Goal: Transaction & Acquisition: Purchase product/service

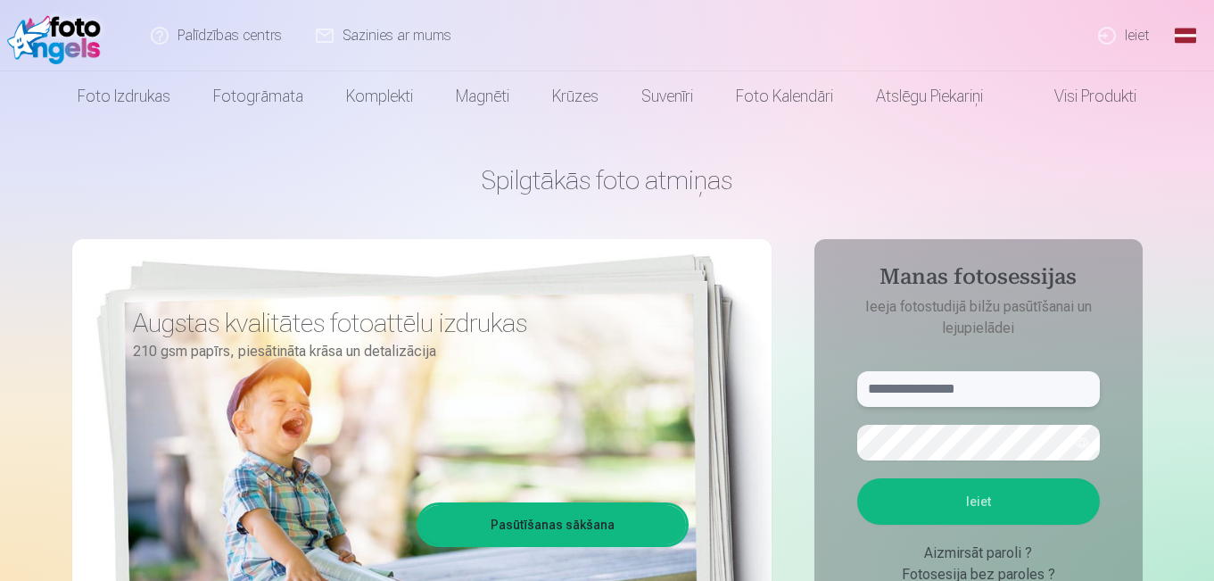
click at [925, 384] on input "text" at bounding box center [978, 389] width 243 height 36
type input "*"
type input "**********"
click at [1082, 440] on button "button" at bounding box center [1082, 443] width 34 height 34
click at [1009, 499] on button "Ieiet" at bounding box center [978, 501] width 243 height 46
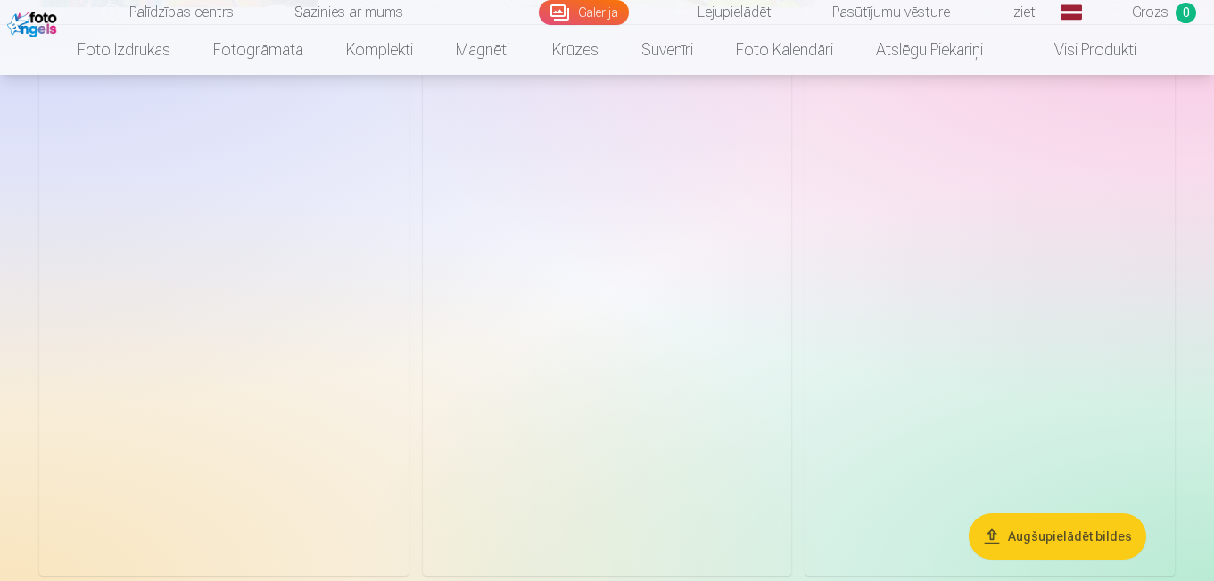
scroll to position [3673, 0]
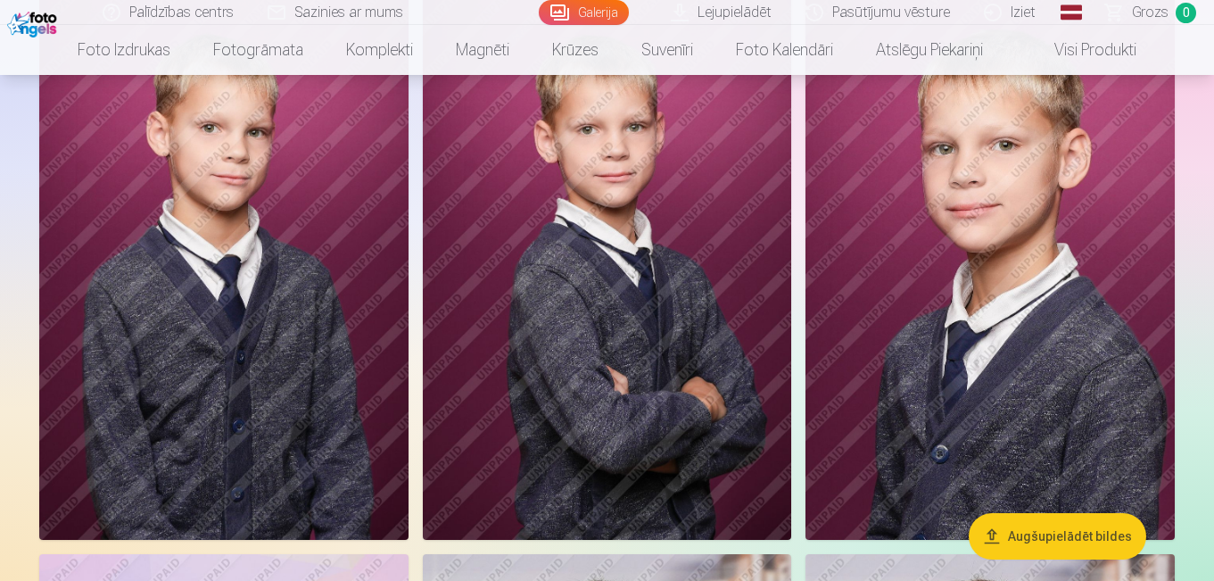
click at [1052, 540] on button "Augšupielādēt bildes" at bounding box center [1058, 536] width 178 height 46
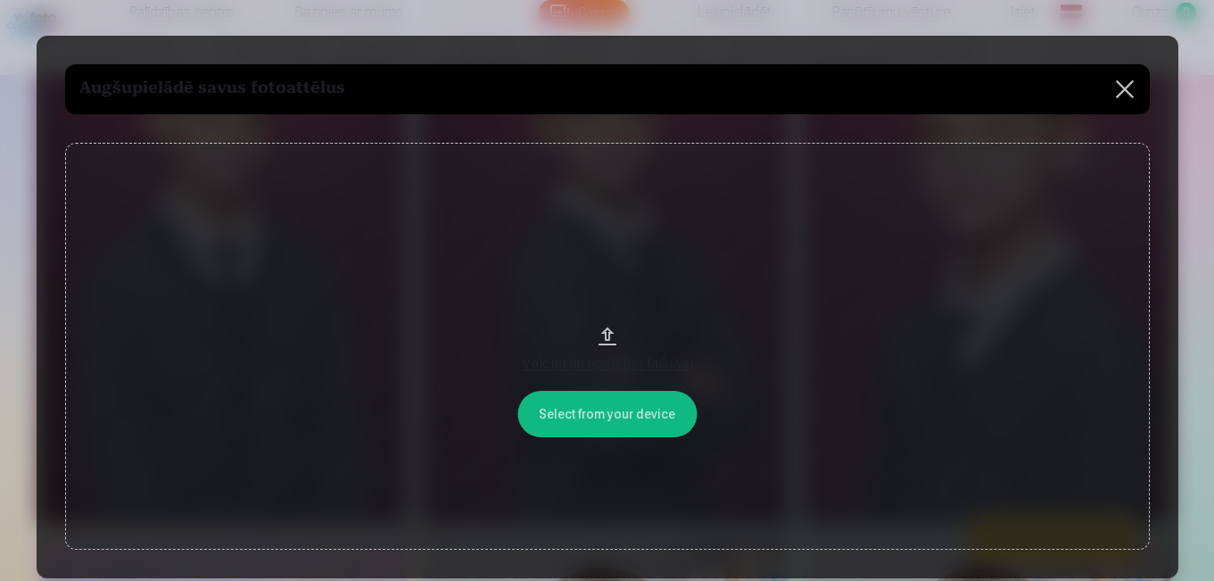
scroll to position [3687, 0]
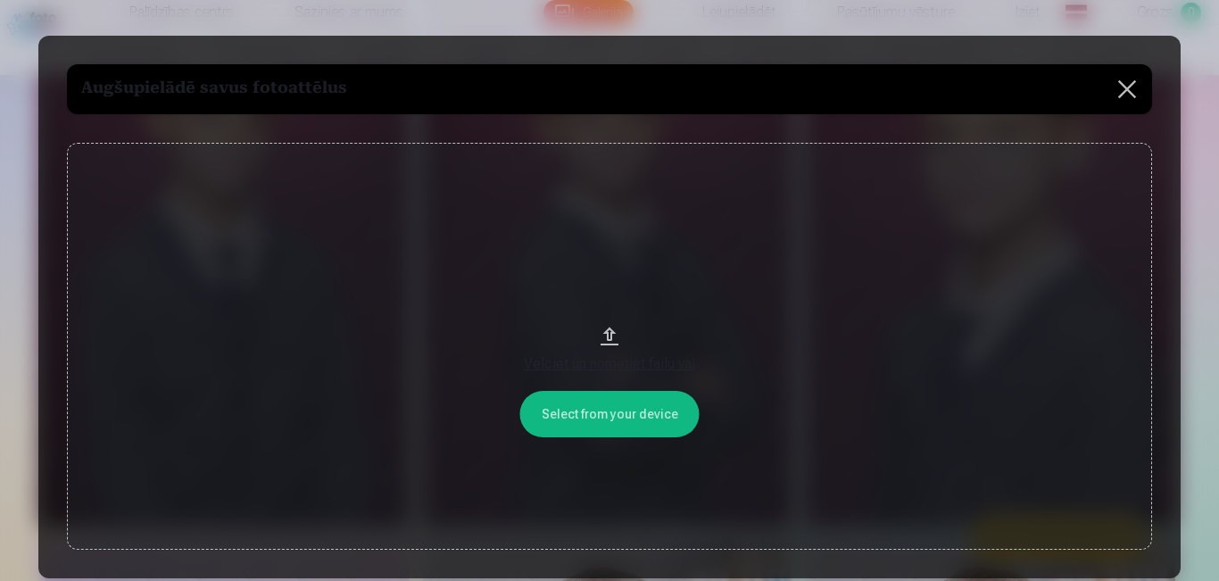
click at [1122, 95] on button at bounding box center [1127, 89] width 50 height 50
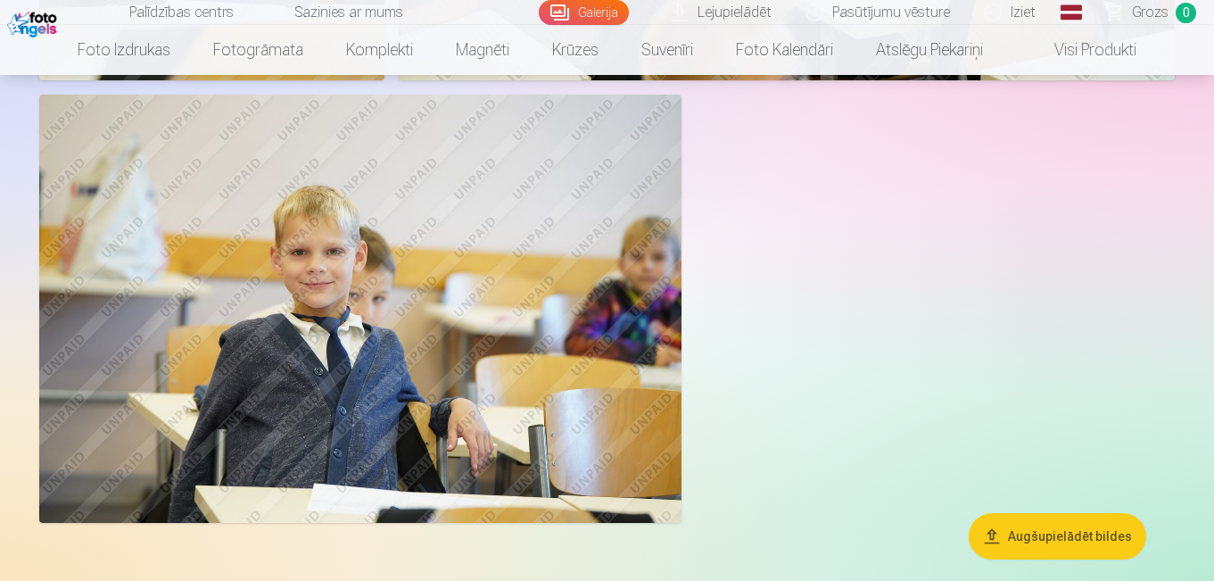
scroll to position [5202, 0]
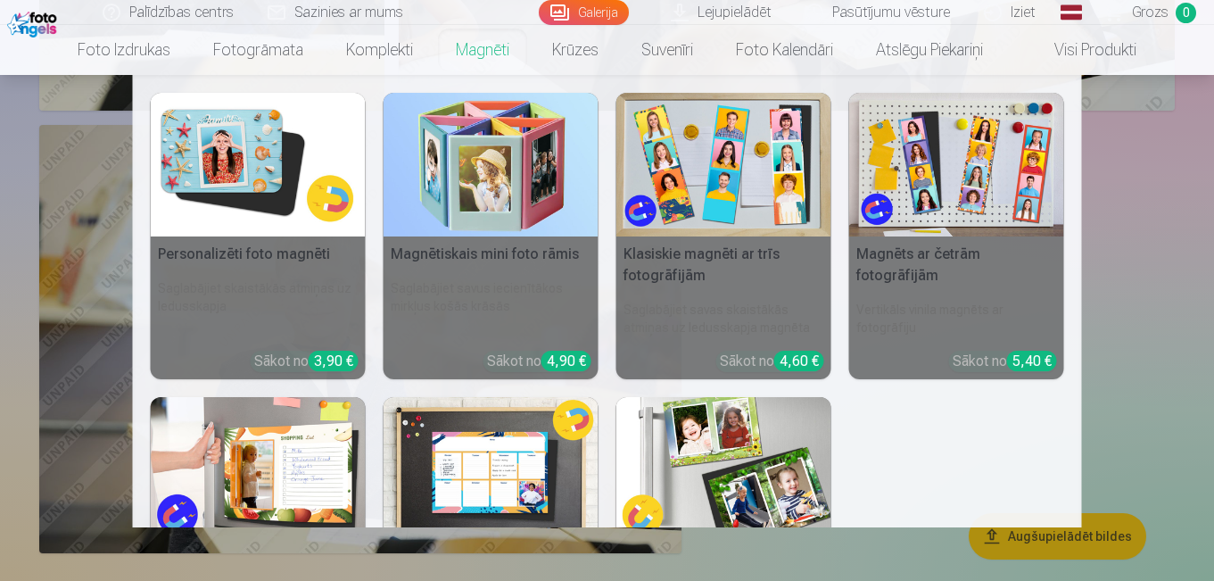
click at [490, 51] on link "Magnēti" at bounding box center [483, 50] width 96 height 50
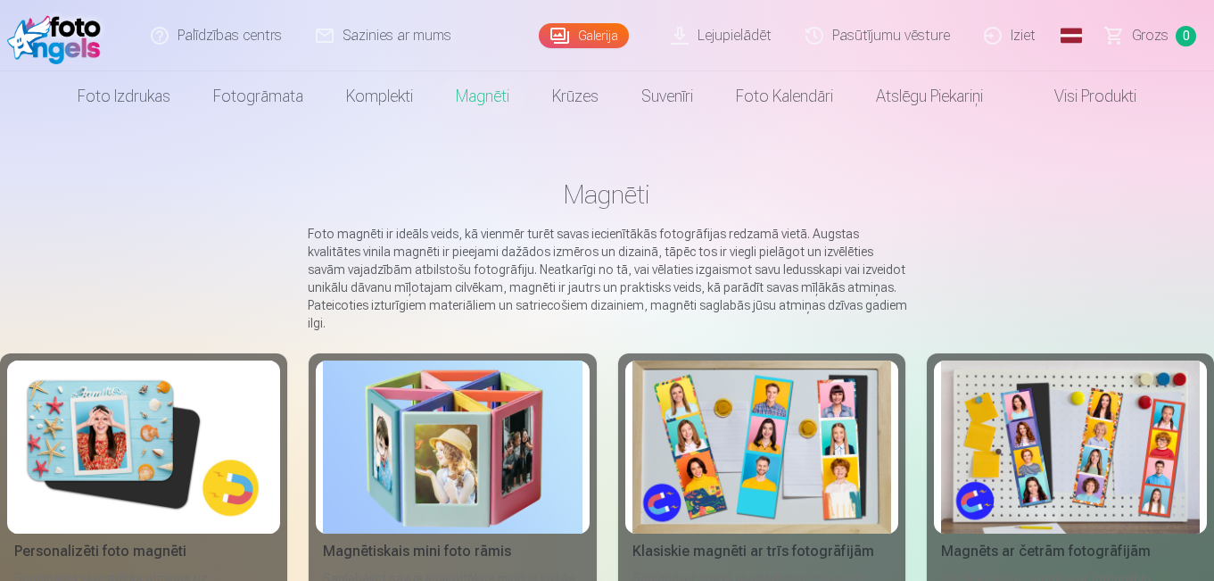
click at [1026, 443] on img at bounding box center [1070, 446] width 259 height 173
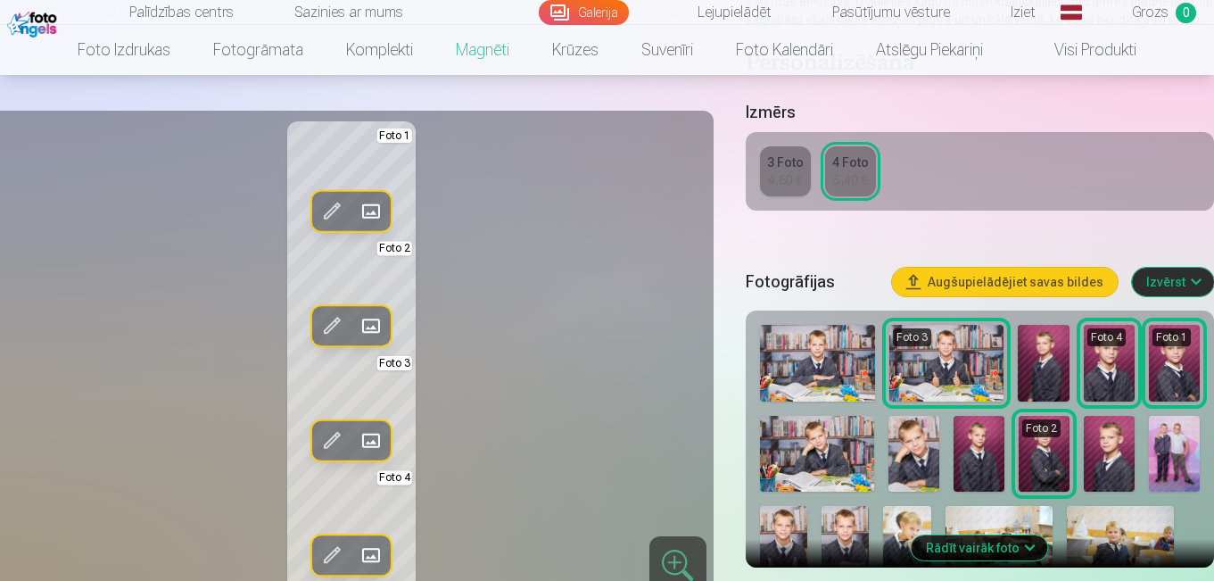
scroll to position [305, 0]
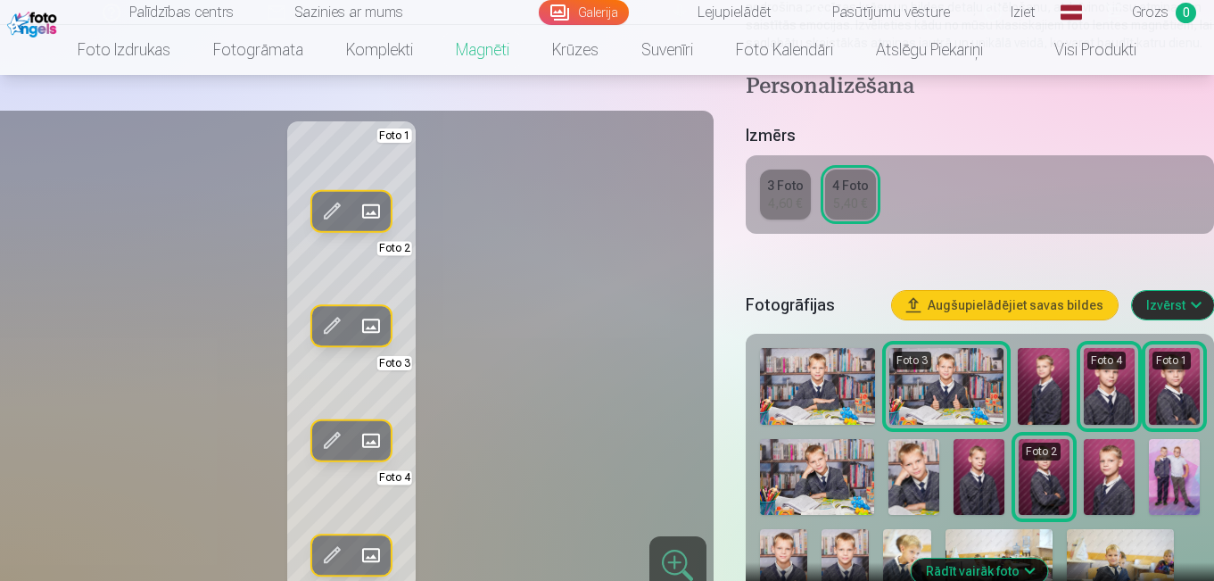
click at [905, 554] on img at bounding box center [906, 564] width 47 height 71
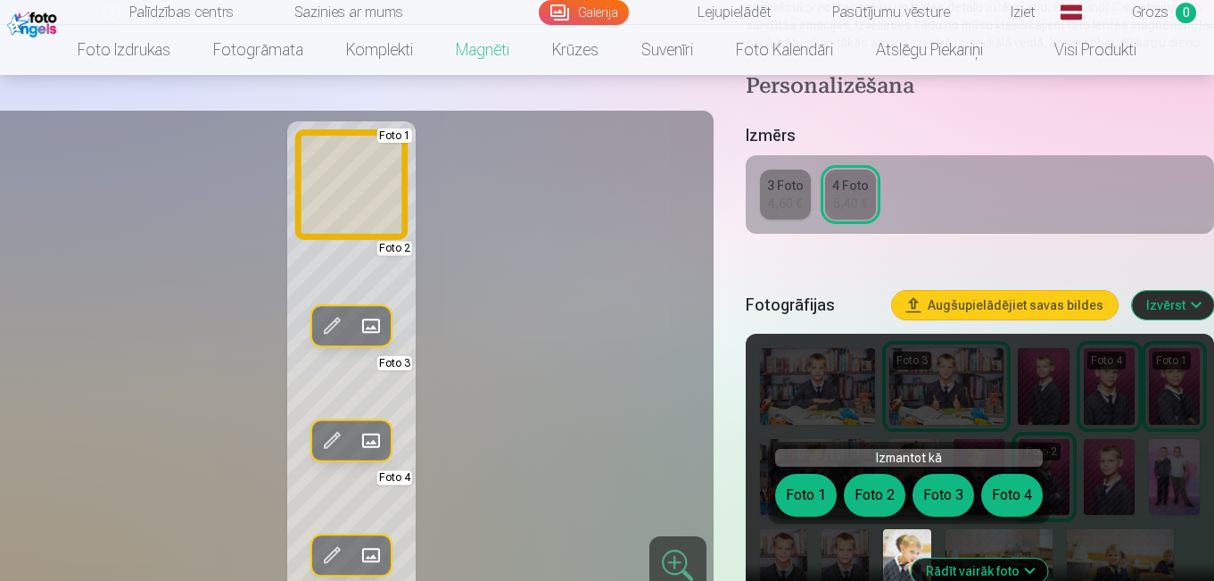
click at [816, 495] on button "Foto 1" at bounding box center [806, 495] width 62 height 43
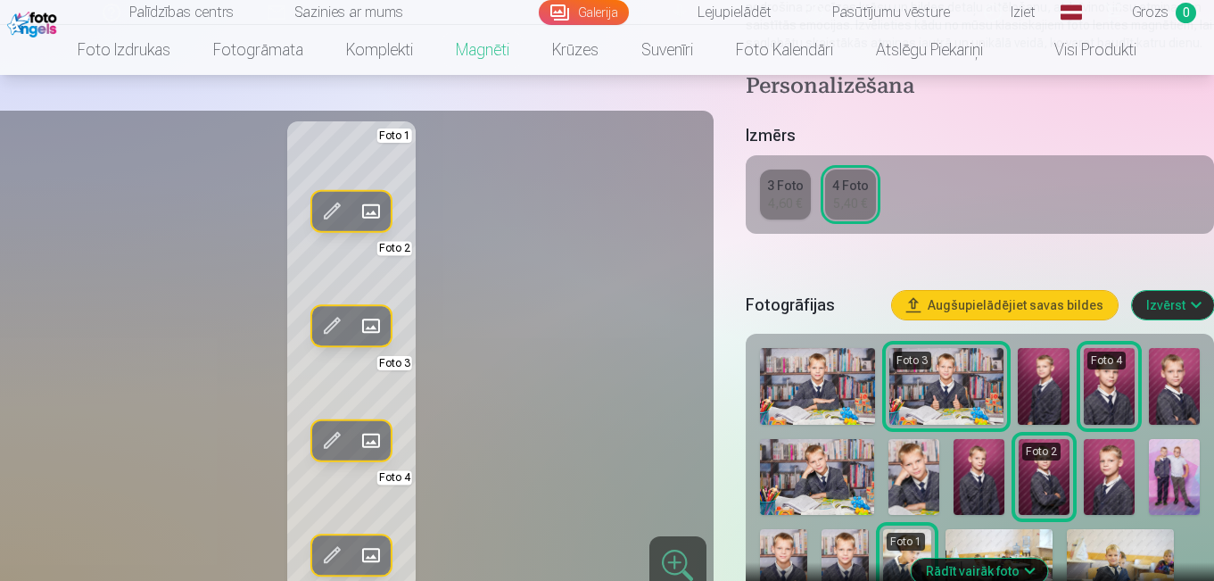
click at [910, 471] on img at bounding box center [914, 477] width 51 height 77
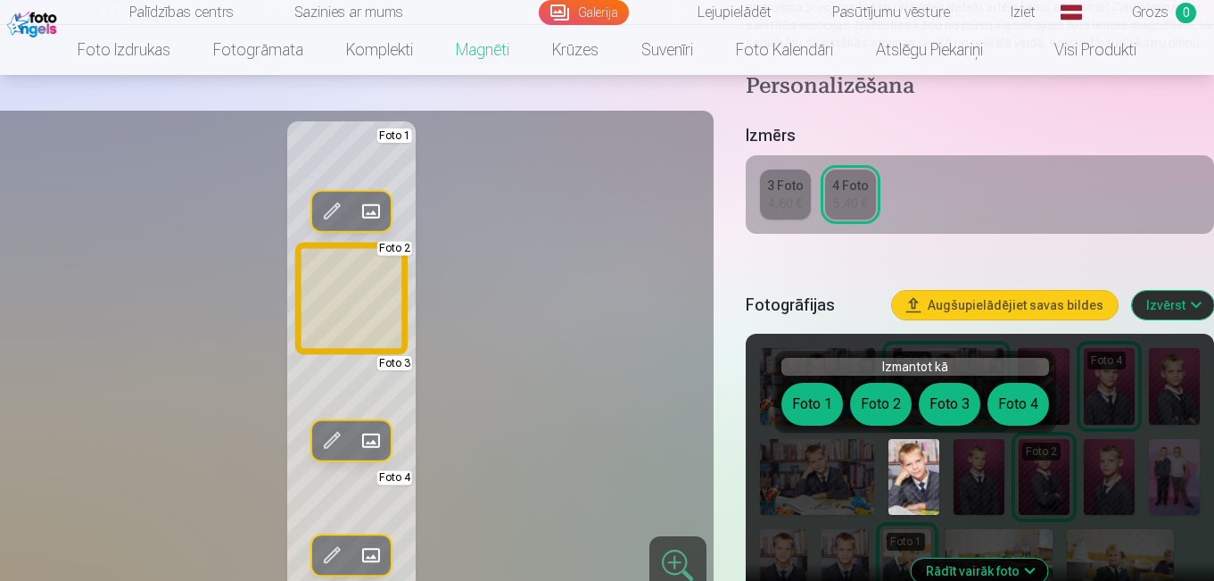
click at [880, 400] on button "Foto 2" at bounding box center [881, 404] width 62 height 43
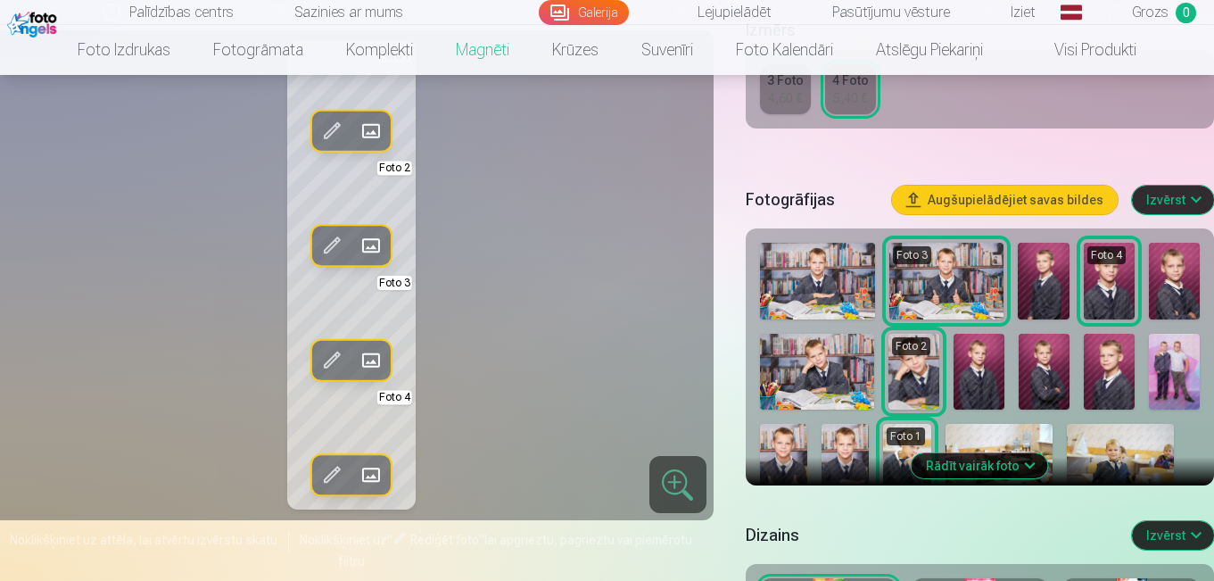
scroll to position [376, 0]
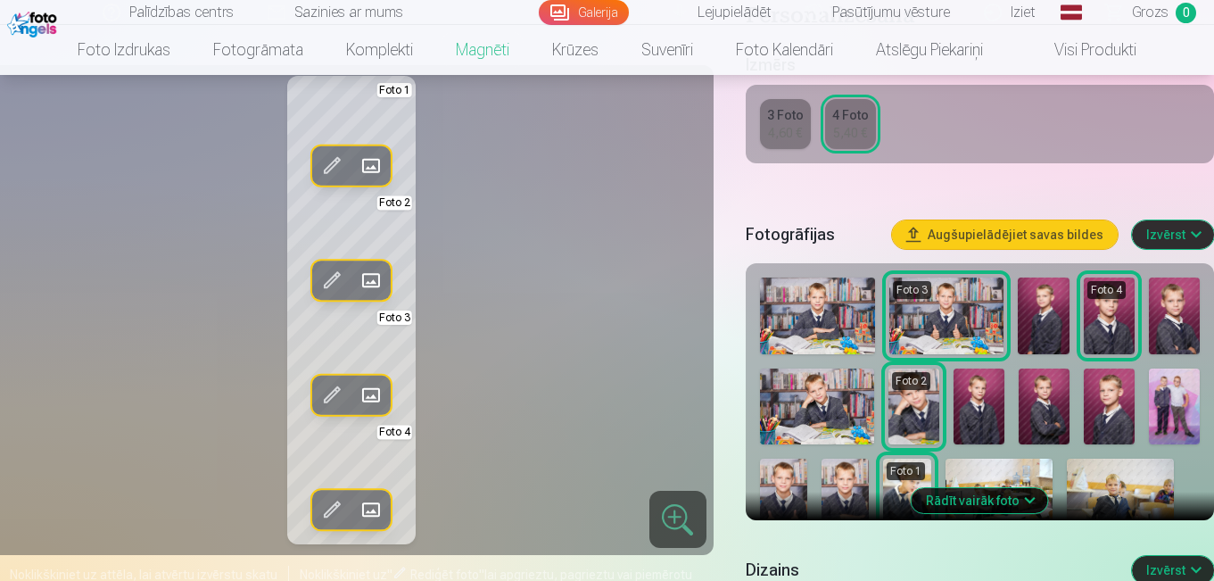
click at [1109, 477] on img at bounding box center [1120, 494] width 107 height 71
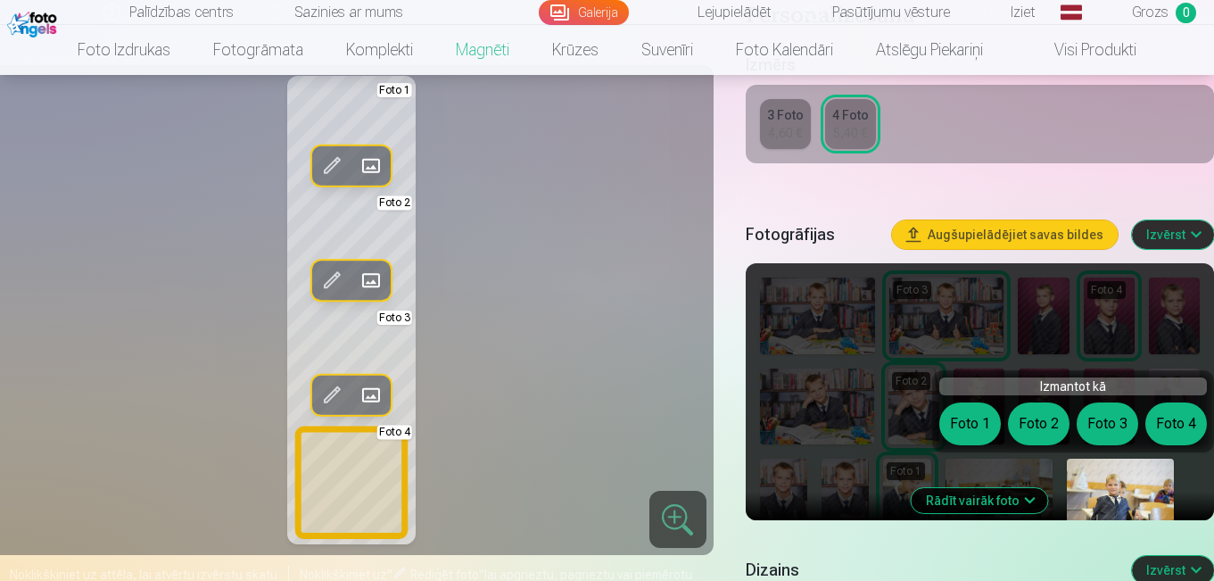
click at [1161, 435] on button "Foto 4" at bounding box center [1177, 423] width 62 height 43
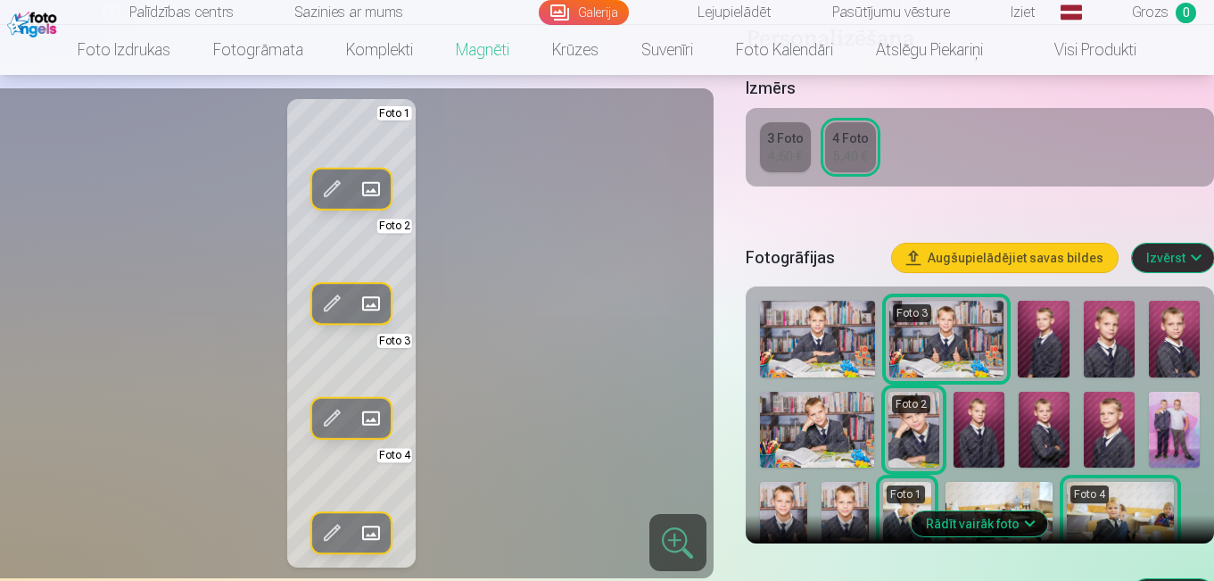
scroll to position [364, 0]
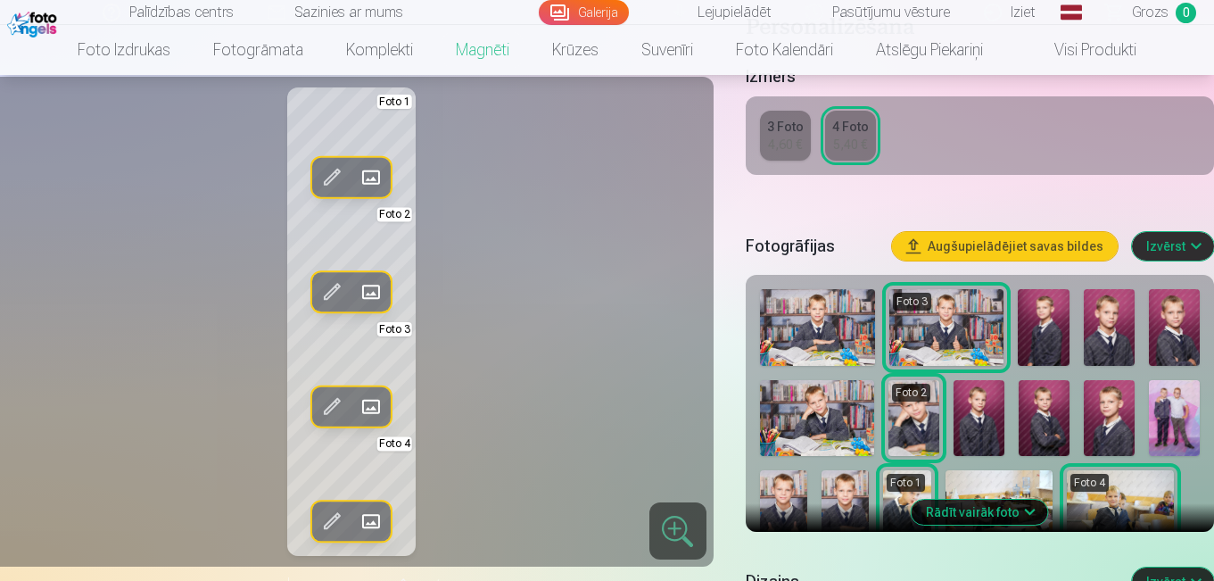
click at [1184, 413] on img at bounding box center [1174, 418] width 51 height 77
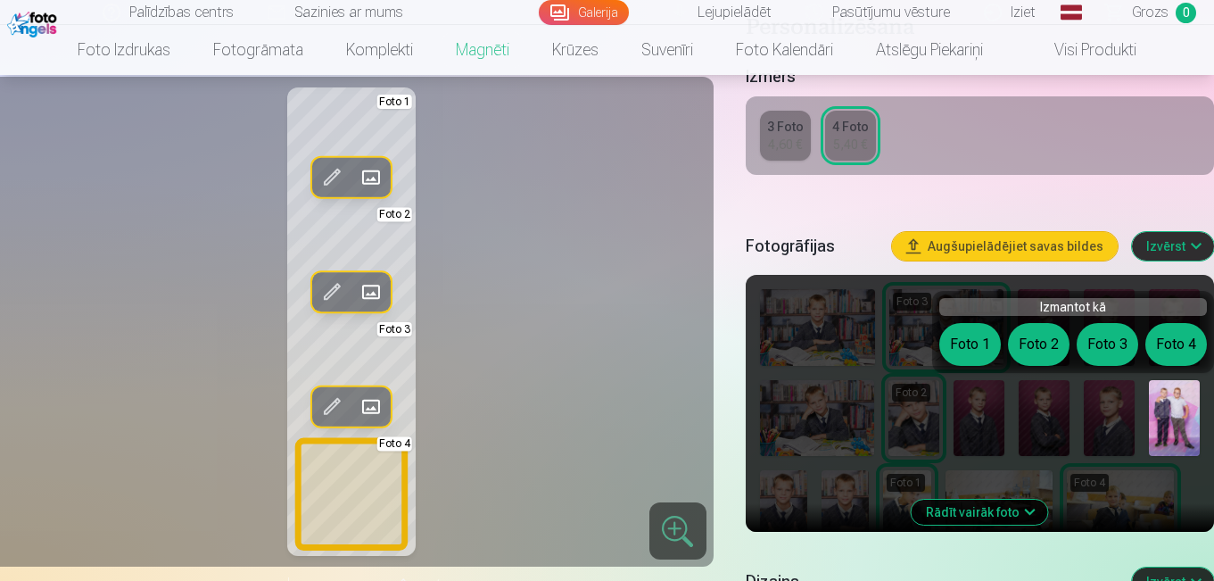
click at [1172, 338] on button "Foto 4" at bounding box center [1177, 344] width 62 height 43
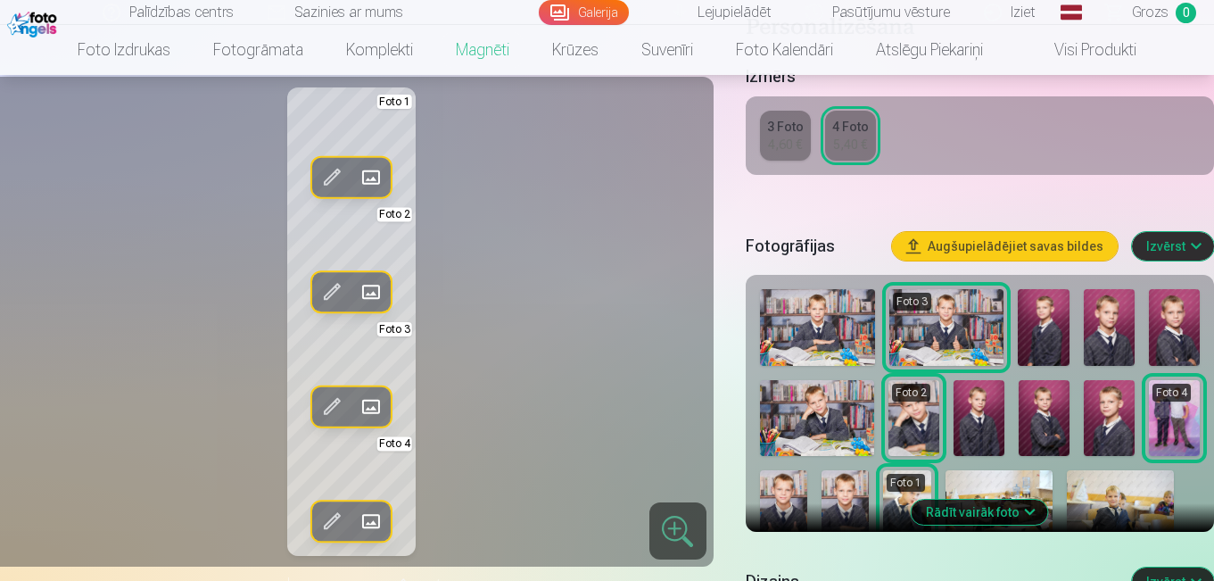
click at [1011, 515] on button "Rādīt vairāk foto" at bounding box center [980, 512] width 137 height 25
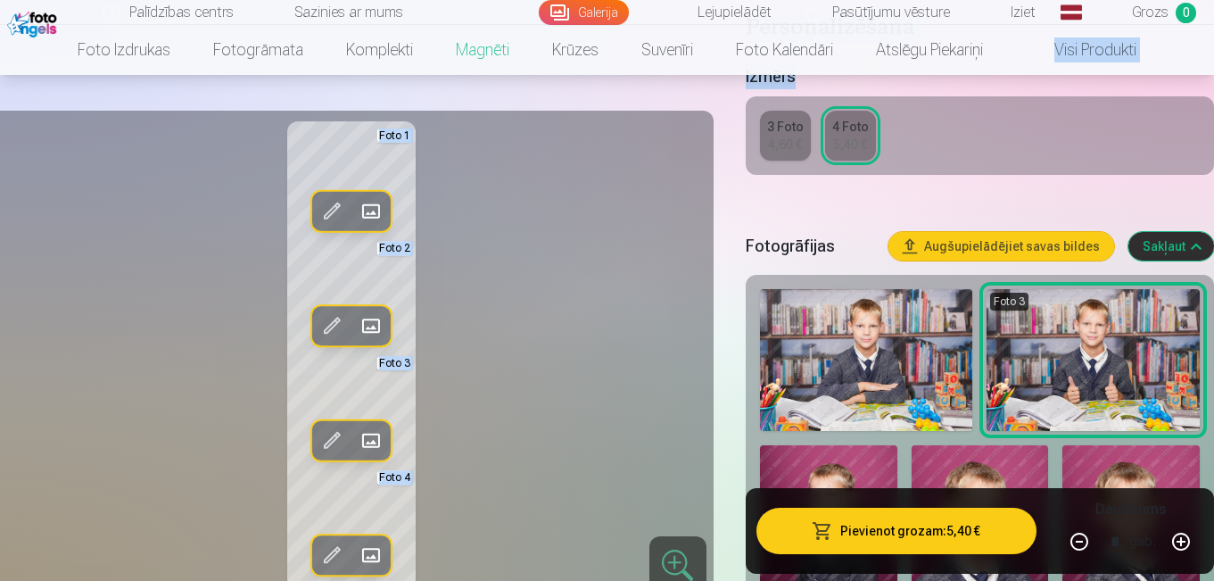
drag, startPoint x: 1216, startPoint y: 68, endPoint x: 1218, endPoint y: 89, distance: 21.5
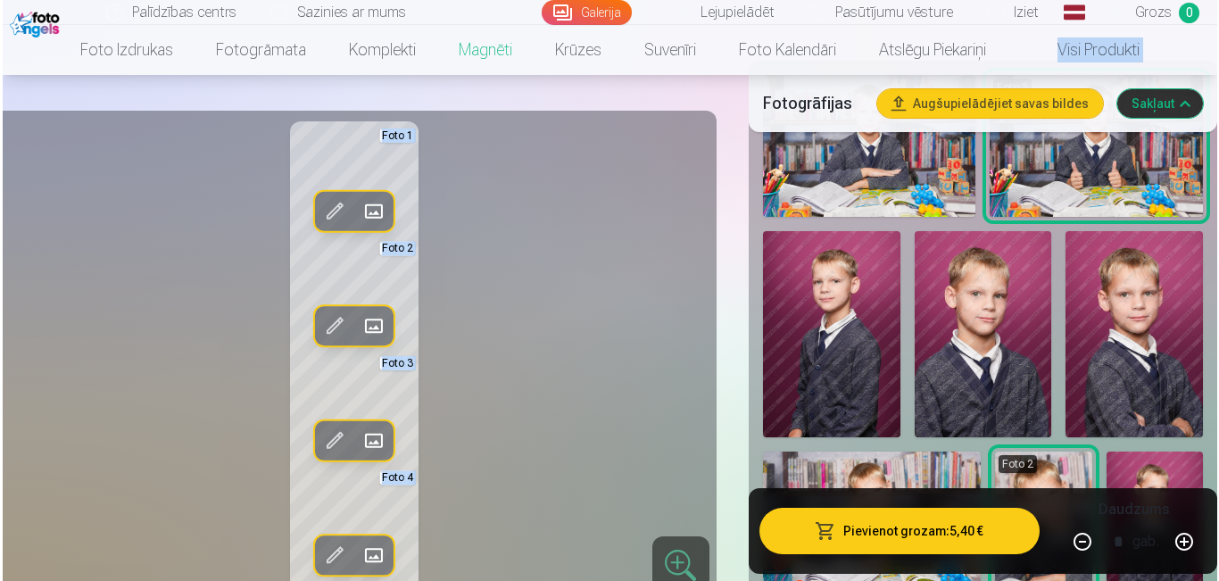
scroll to position [614, 0]
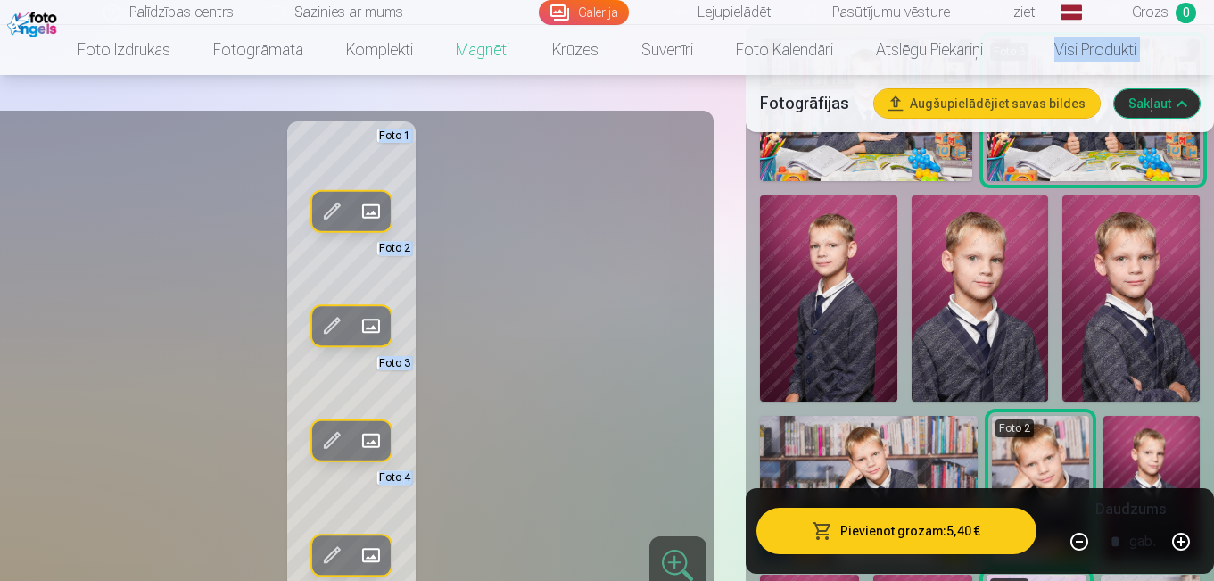
click at [1176, 305] on img at bounding box center [1131, 298] width 137 height 206
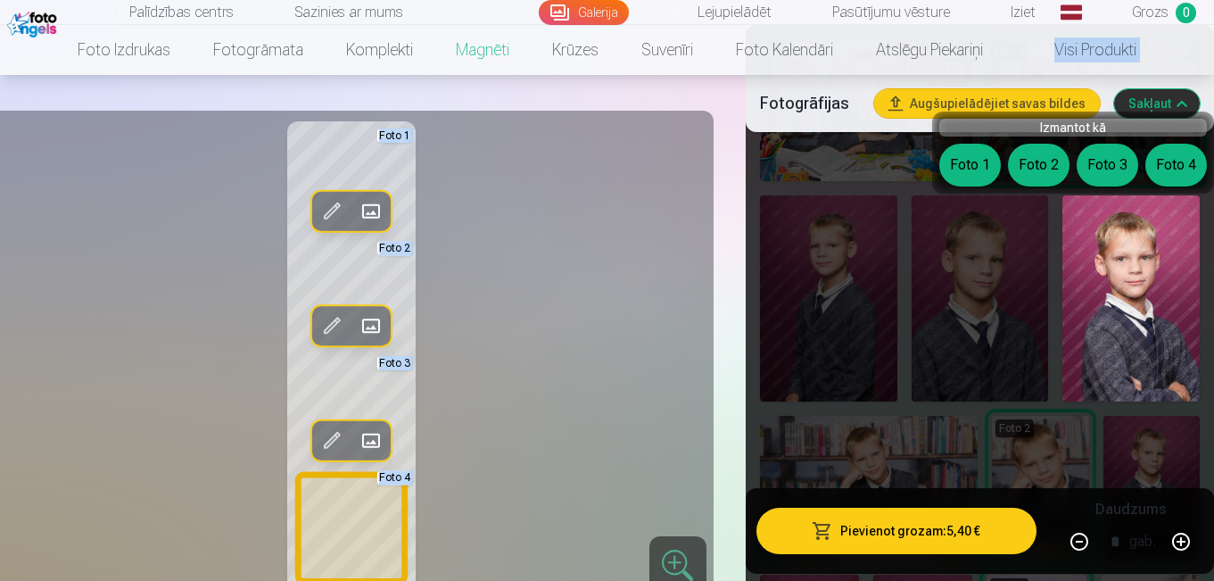
click at [1163, 172] on button "Foto 4" at bounding box center [1177, 165] width 62 height 43
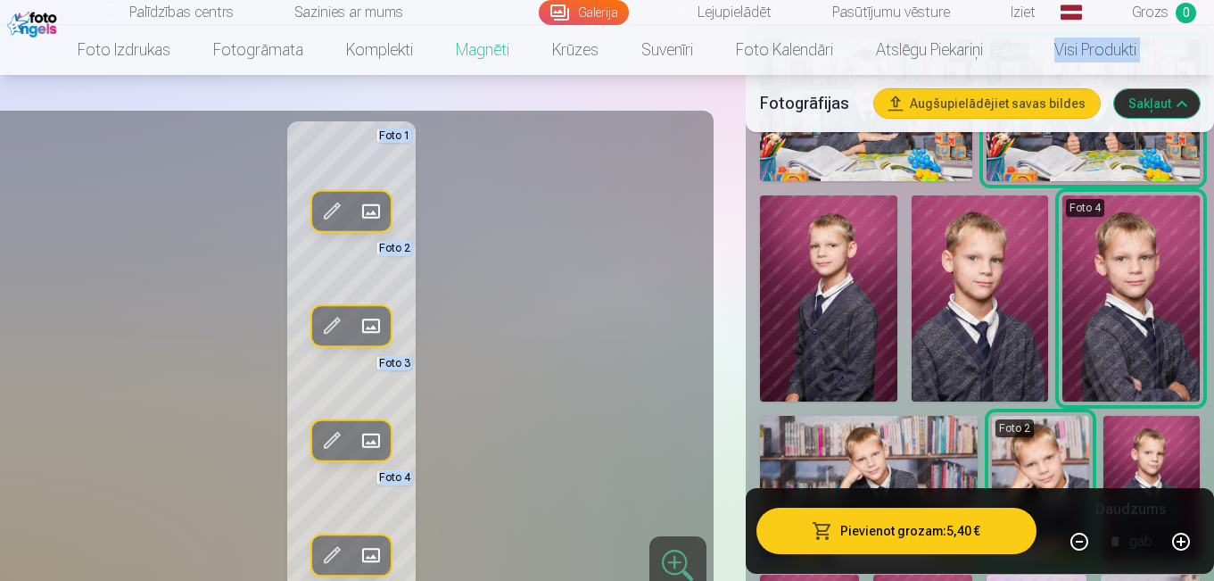
click at [873, 526] on button "Pievienot grozam : 5,40 €" at bounding box center [897, 531] width 280 height 46
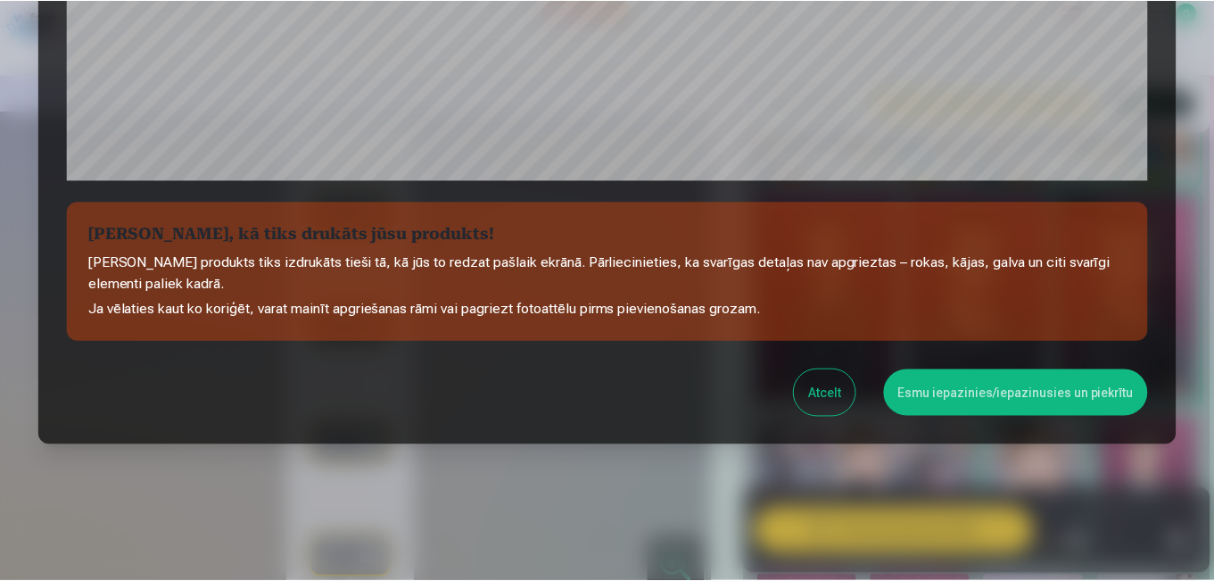
scroll to position [704, 0]
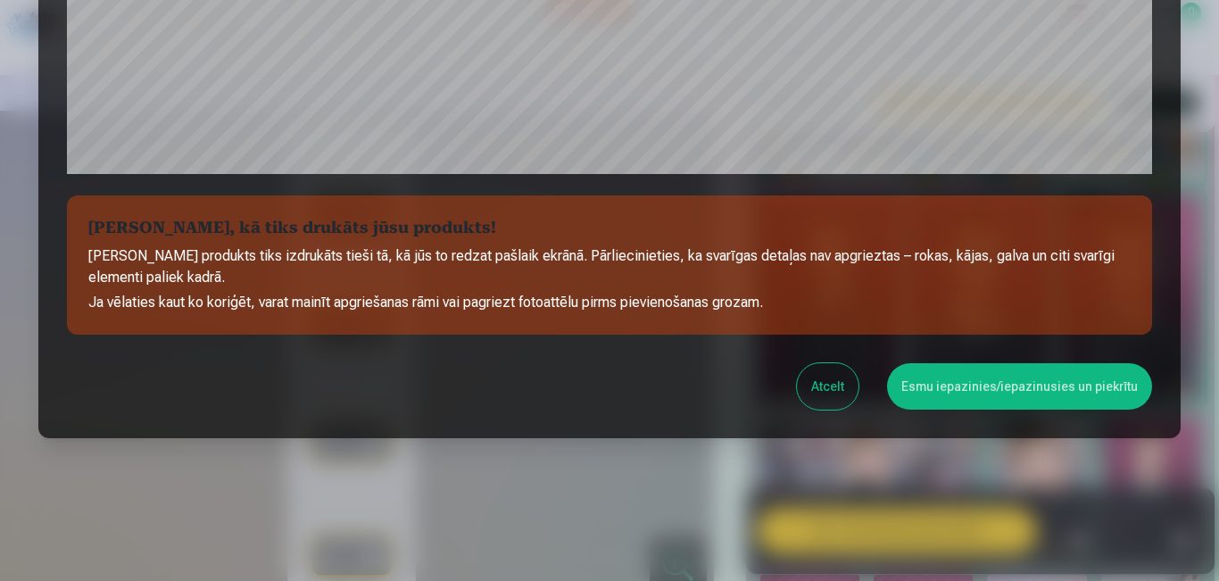
click at [996, 386] on button "Esmu iepazinies/iepazinusies un piekrītu" at bounding box center [1019, 386] width 265 height 46
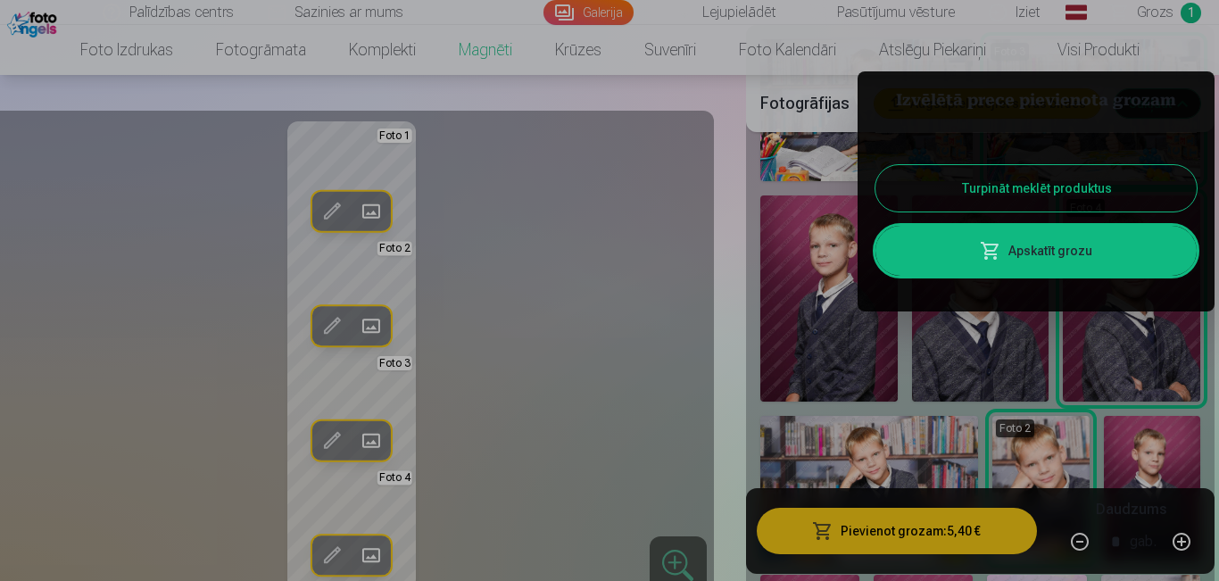
click at [625, 178] on div at bounding box center [609, 290] width 1219 height 581
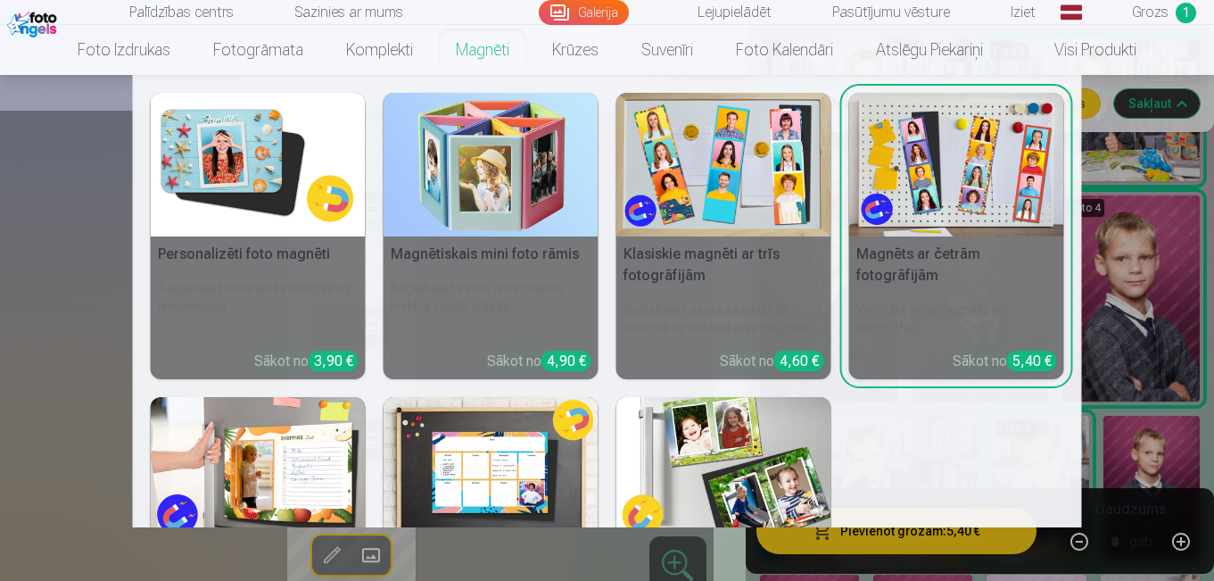
click at [718, 439] on img at bounding box center [724, 469] width 215 height 144
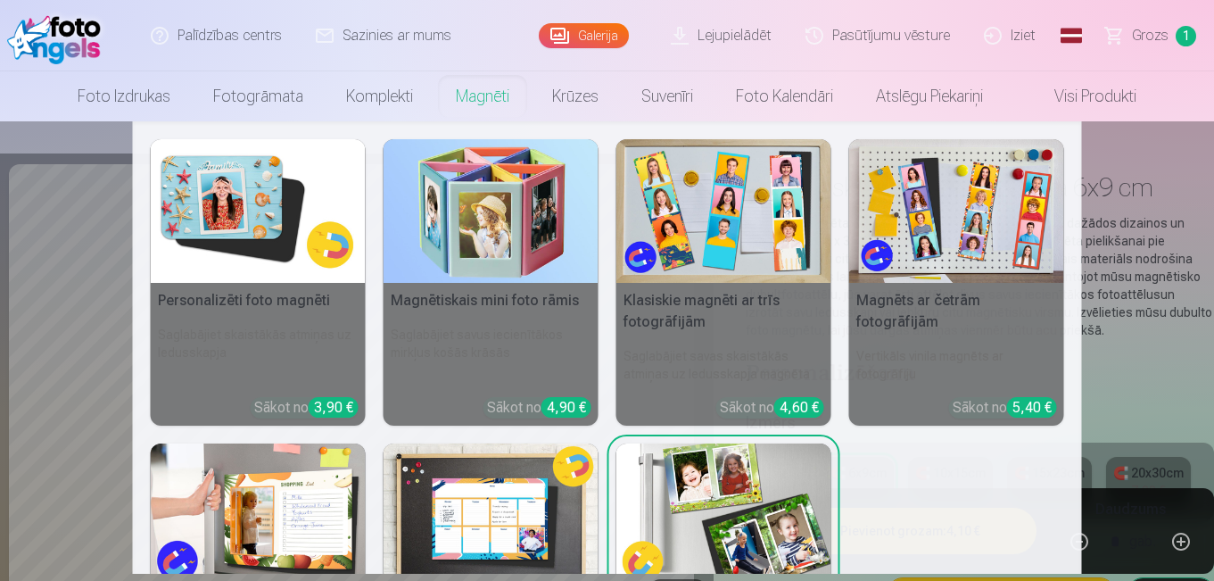
click at [483, 100] on link "Magnēti" at bounding box center [483, 96] width 96 height 50
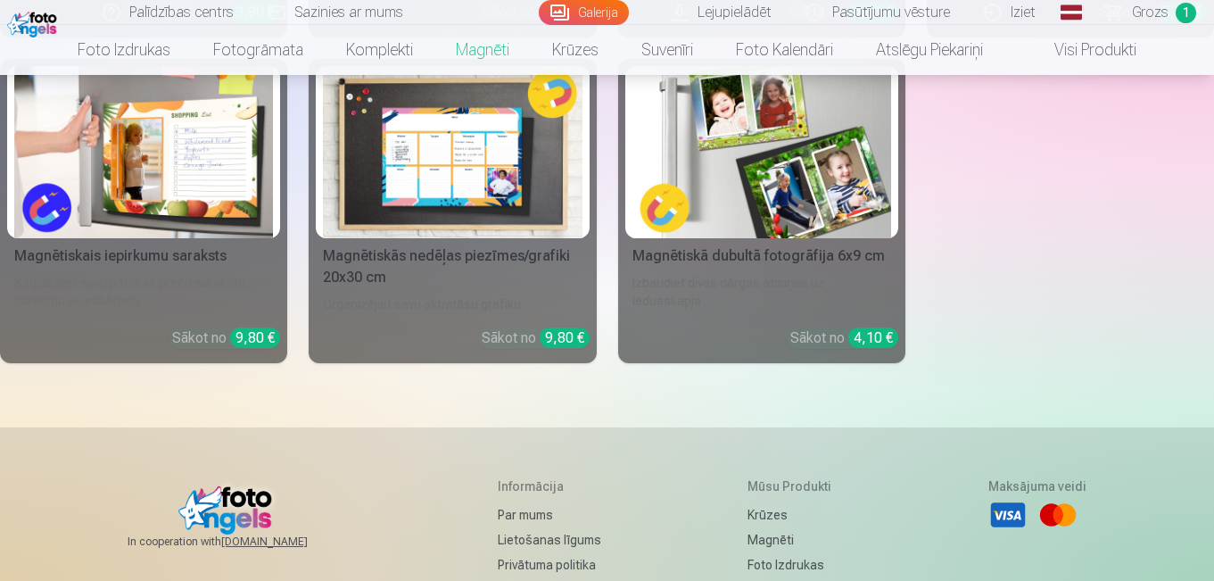
scroll to position [467, 0]
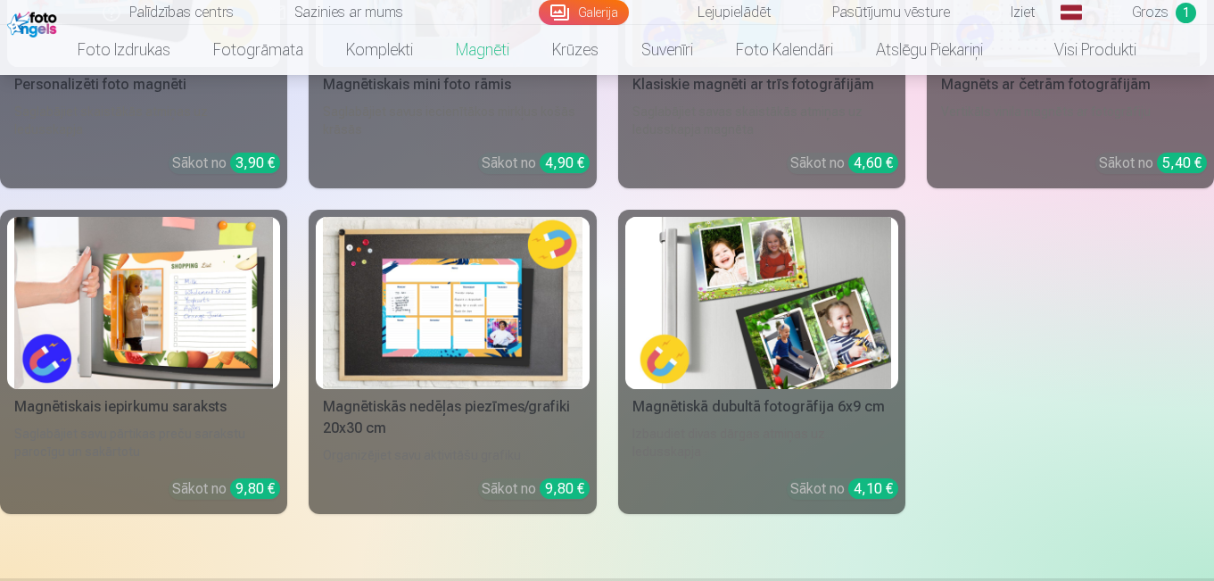
click at [800, 294] on img at bounding box center [762, 303] width 259 height 173
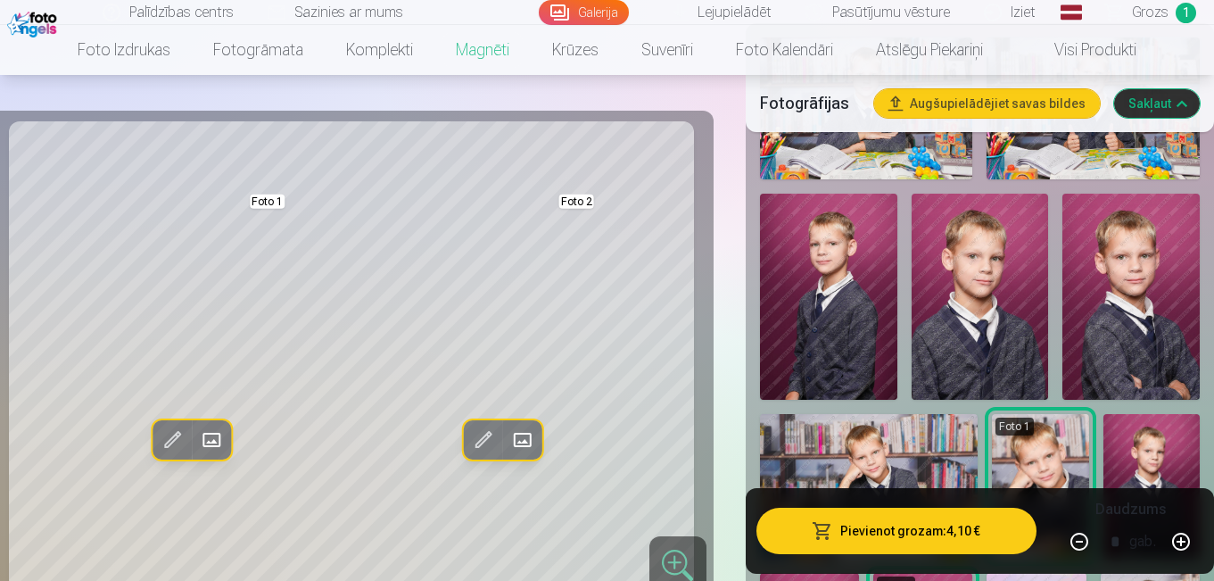
scroll to position [611, 0]
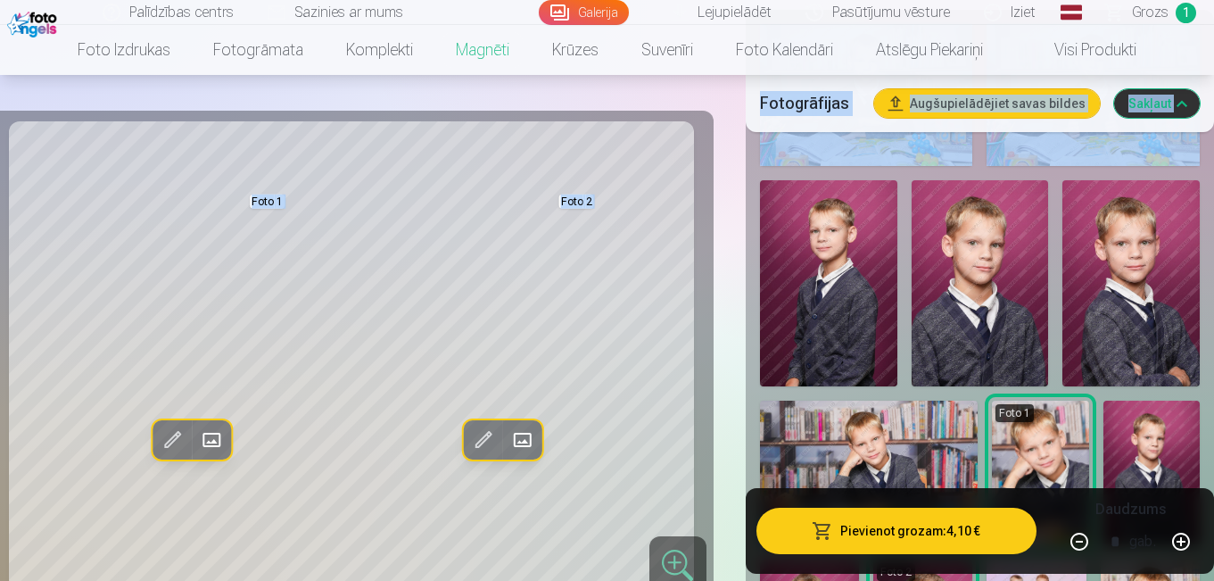
drag, startPoint x: 1213, startPoint y: 69, endPoint x: 1218, endPoint y: 85, distance: 16.7
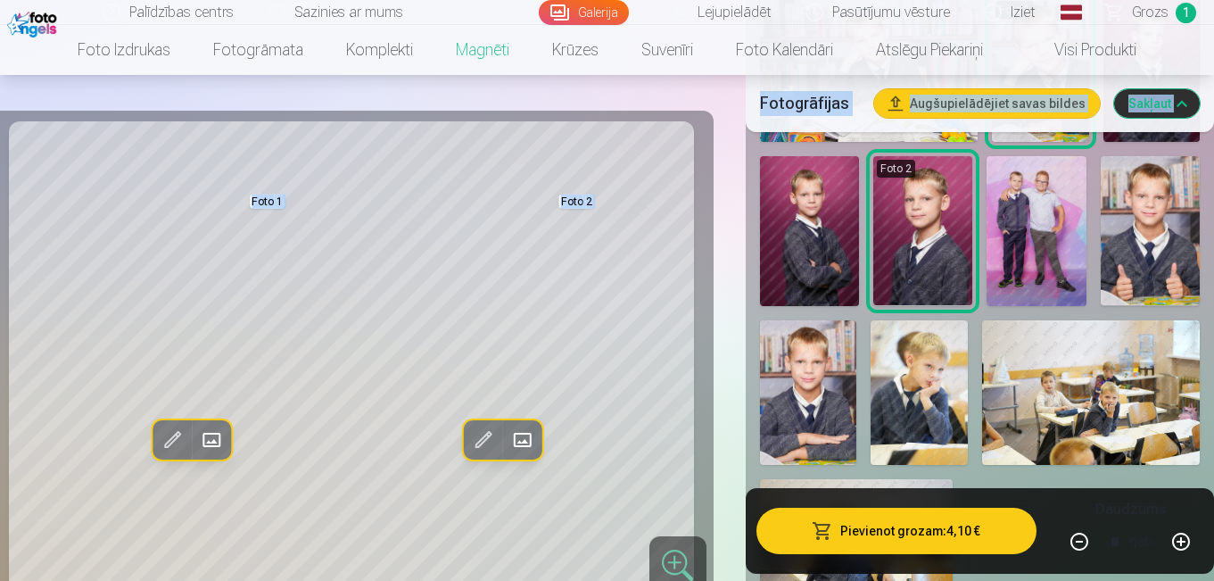
scroll to position [1040, 0]
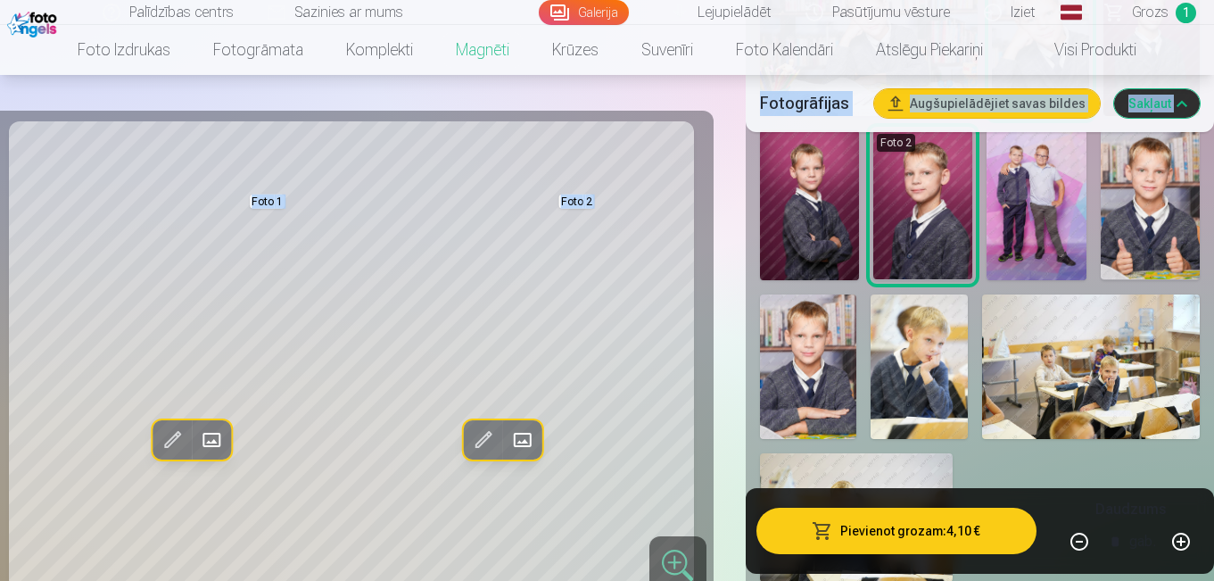
click at [931, 366] on img at bounding box center [919, 366] width 97 height 145
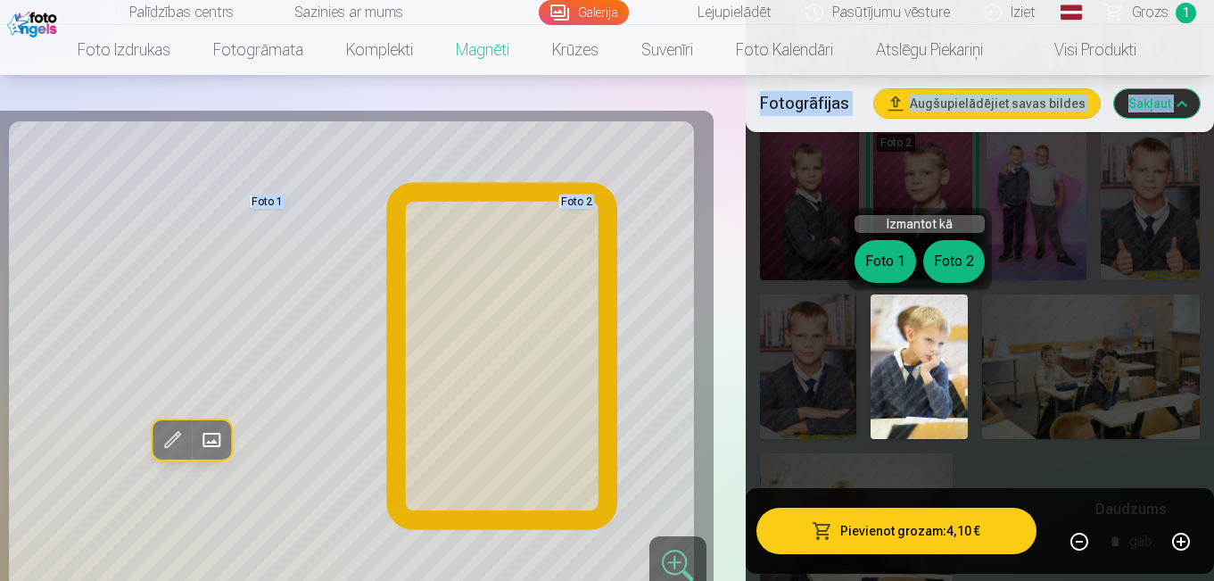
click at [961, 247] on button "Foto 2" at bounding box center [954, 261] width 62 height 43
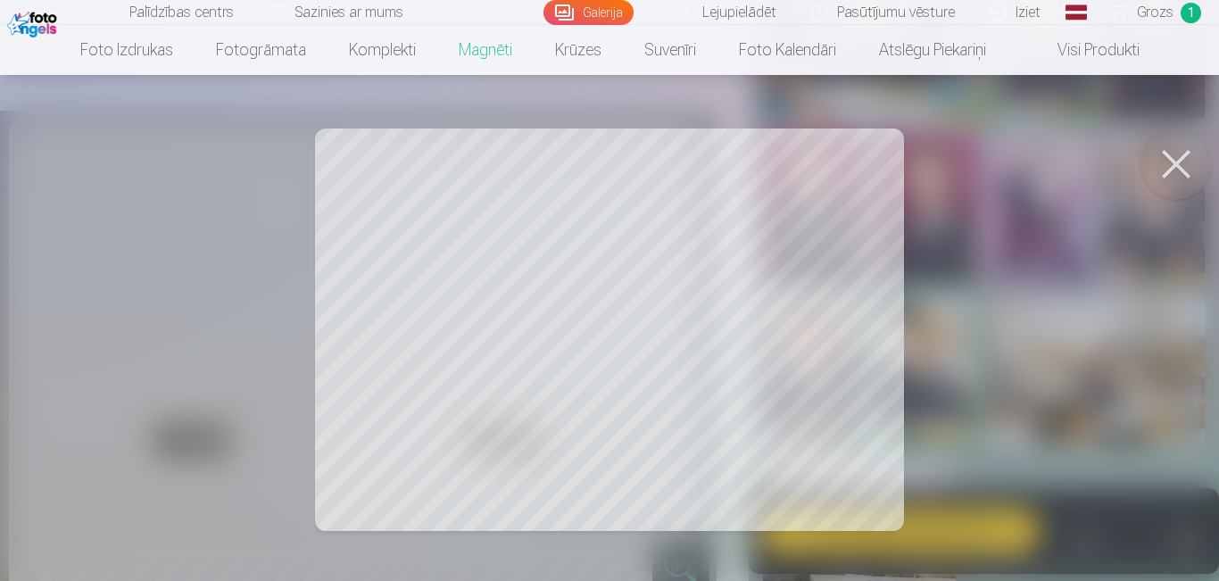
click at [854, 231] on div at bounding box center [609, 290] width 1219 height 581
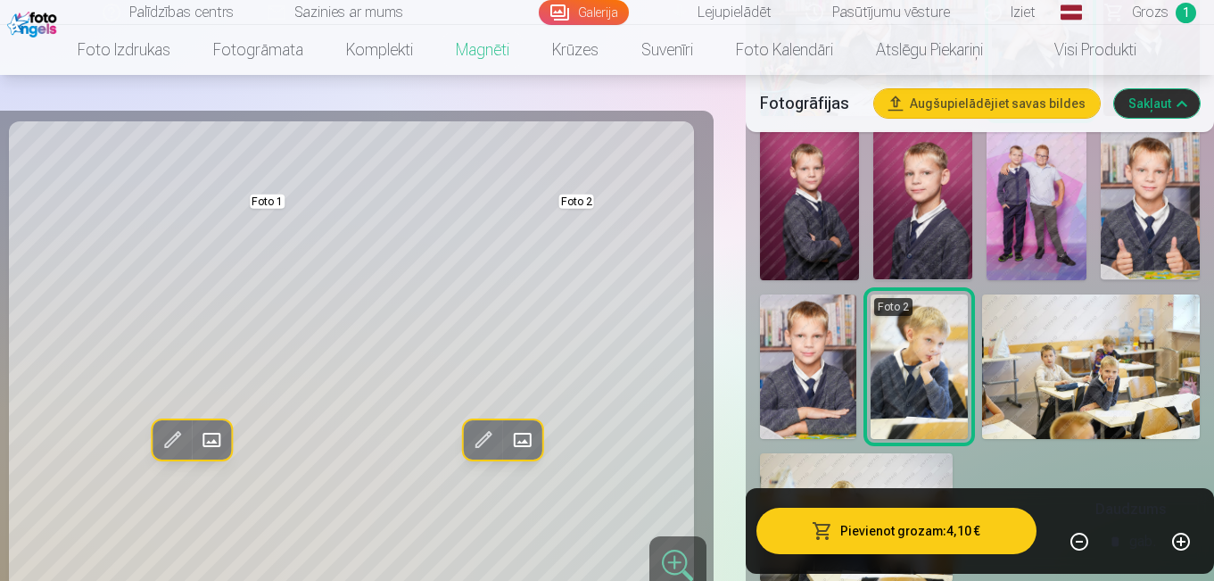
click at [865, 231] on div "Foto 1 Foto 2" at bounding box center [980, 88] width 454 height 1001
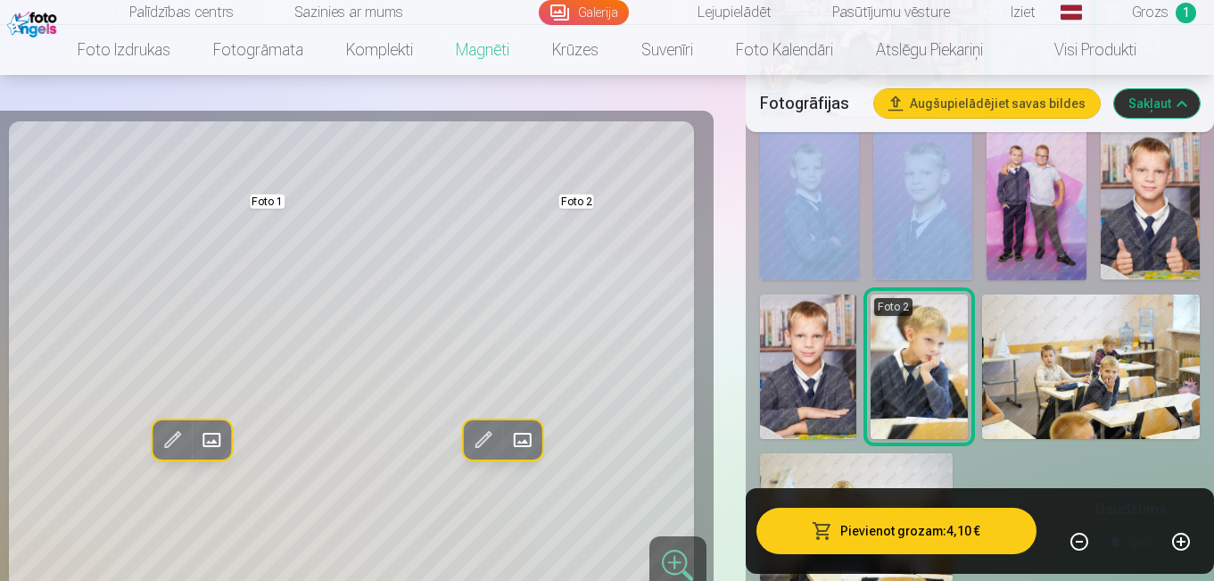
click at [865, 231] on div "Foto 1 Foto 2" at bounding box center [980, 88] width 454 height 1001
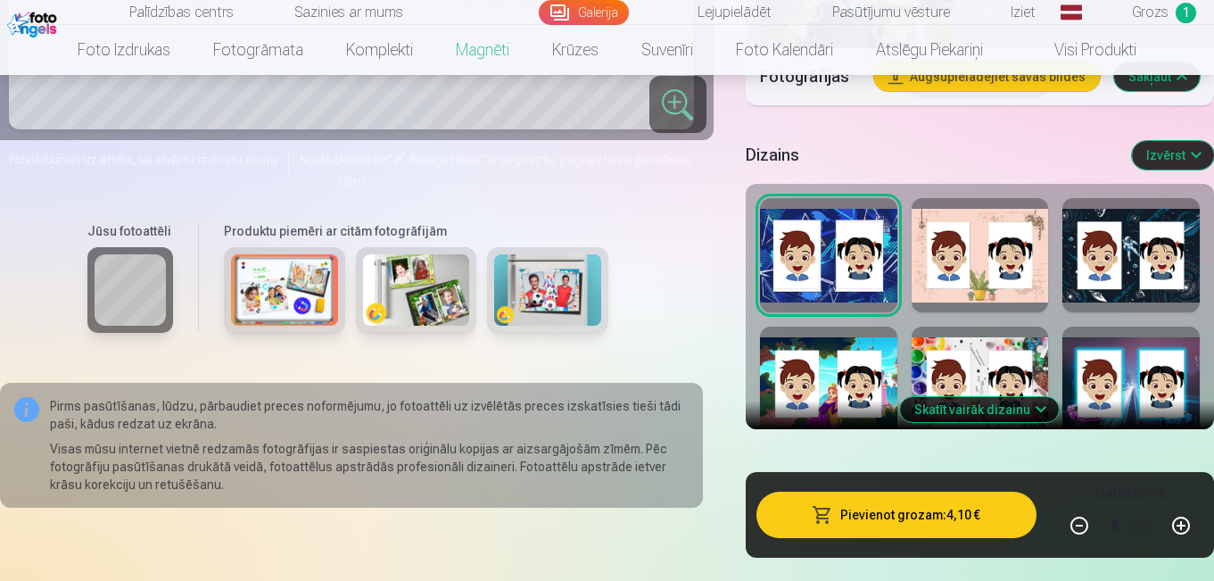
scroll to position [1573, 0]
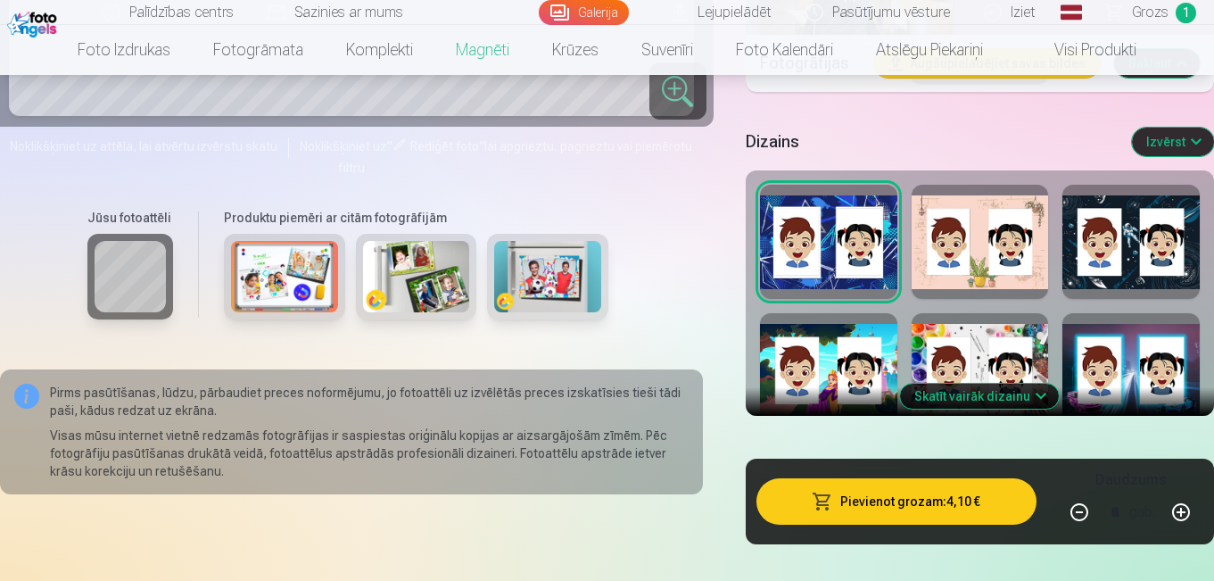
click at [1082, 200] on div at bounding box center [1131, 242] width 137 height 114
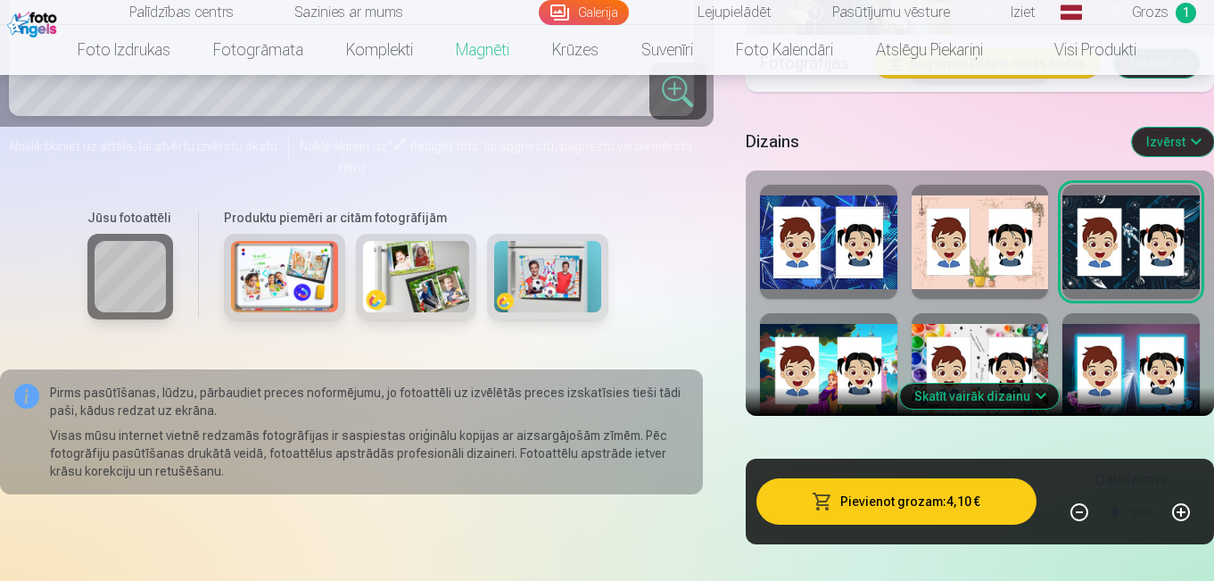
click at [956, 400] on button "Skatīt vairāk dizainu" at bounding box center [979, 396] width 159 height 25
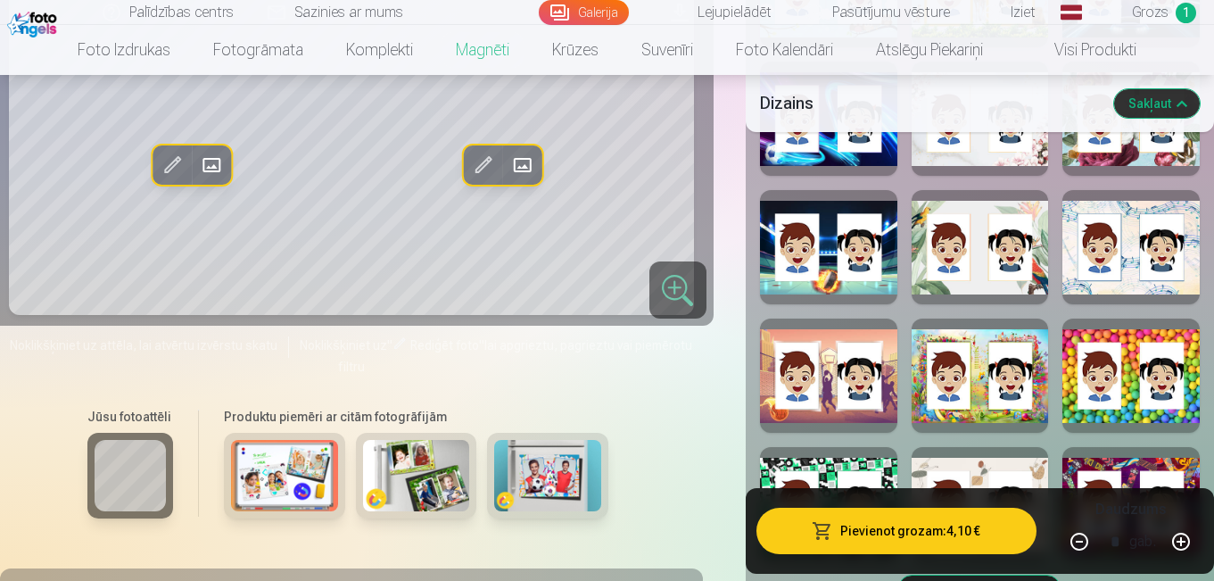
scroll to position [2465, 0]
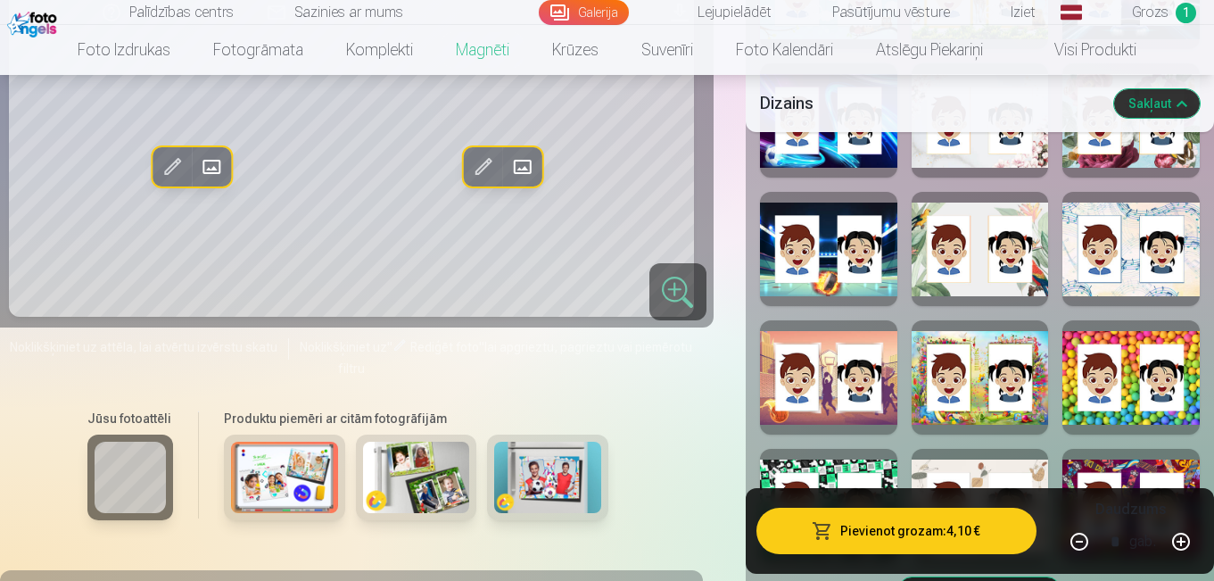
drag, startPoint x: 827, startPoint y: 415, endPoint x: 802, endPoint y: 418, distance: 25.1
click at [802, 418] on div at bounding box center [828, 377] width 137 height 114
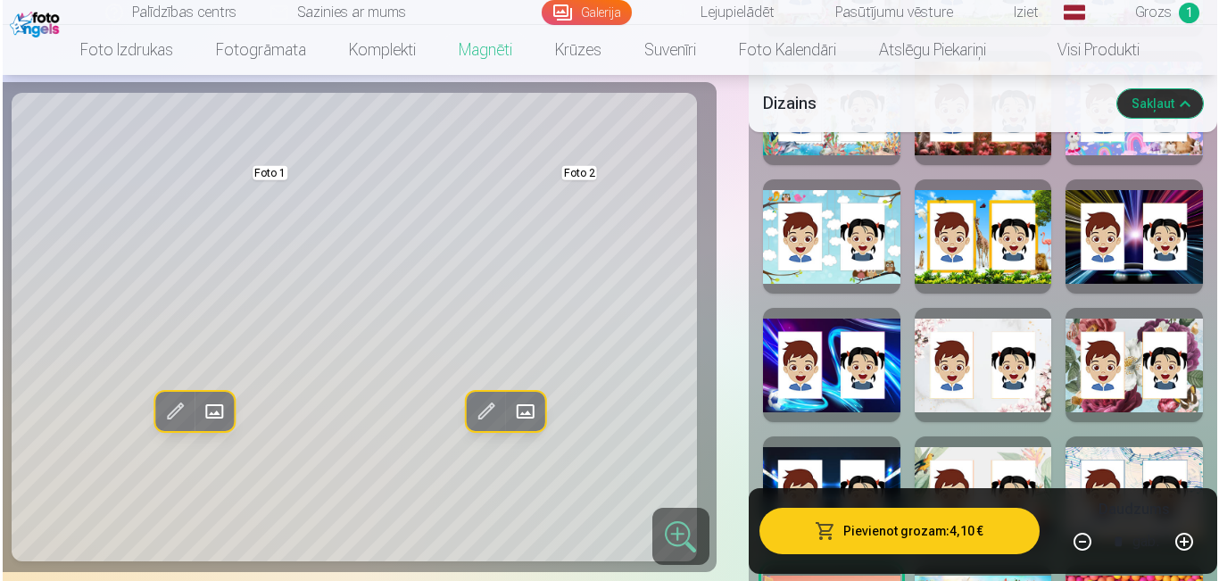
scroll to position [2190, 0]
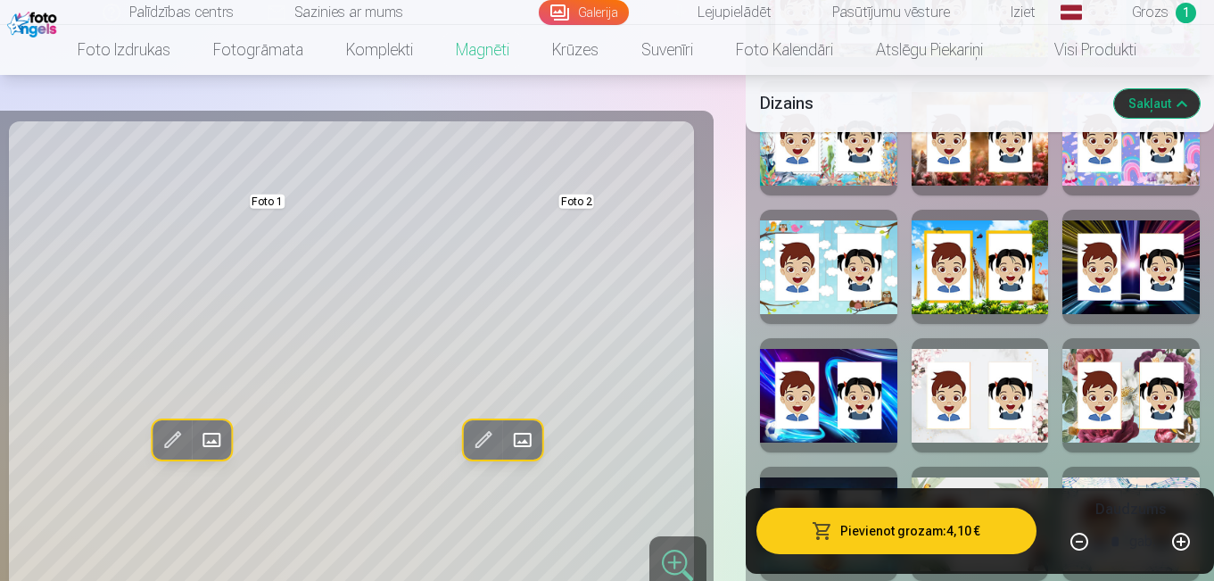
click at [871, 528] on button "Pievienot grozam : 4,10 €" at bounding box center [897, 531] width 280 height 46
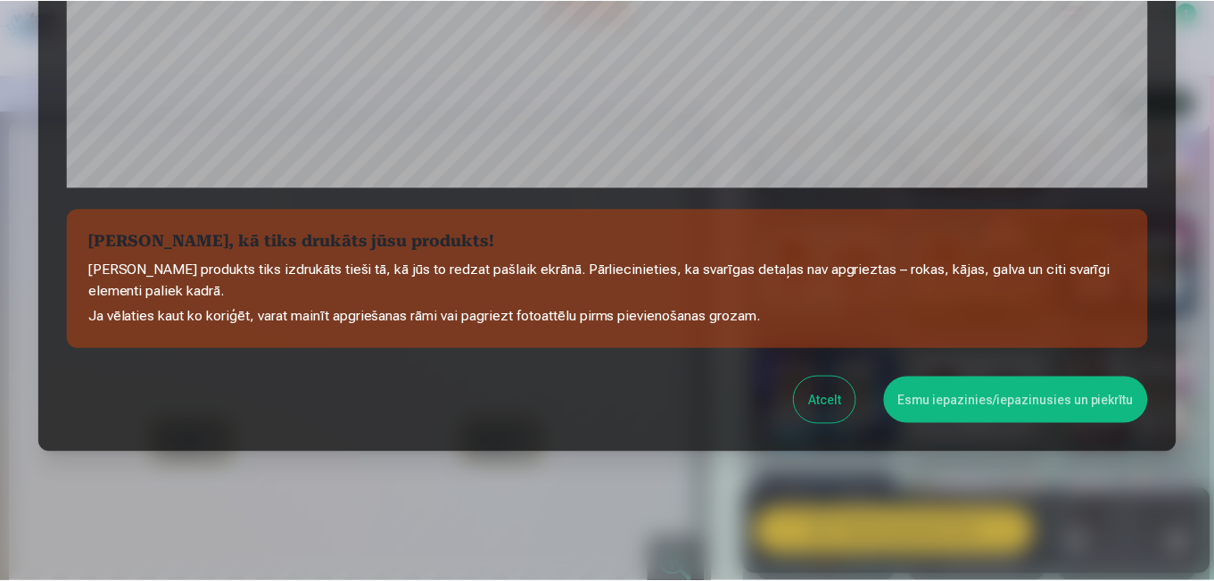
scroll to position [704, 0]
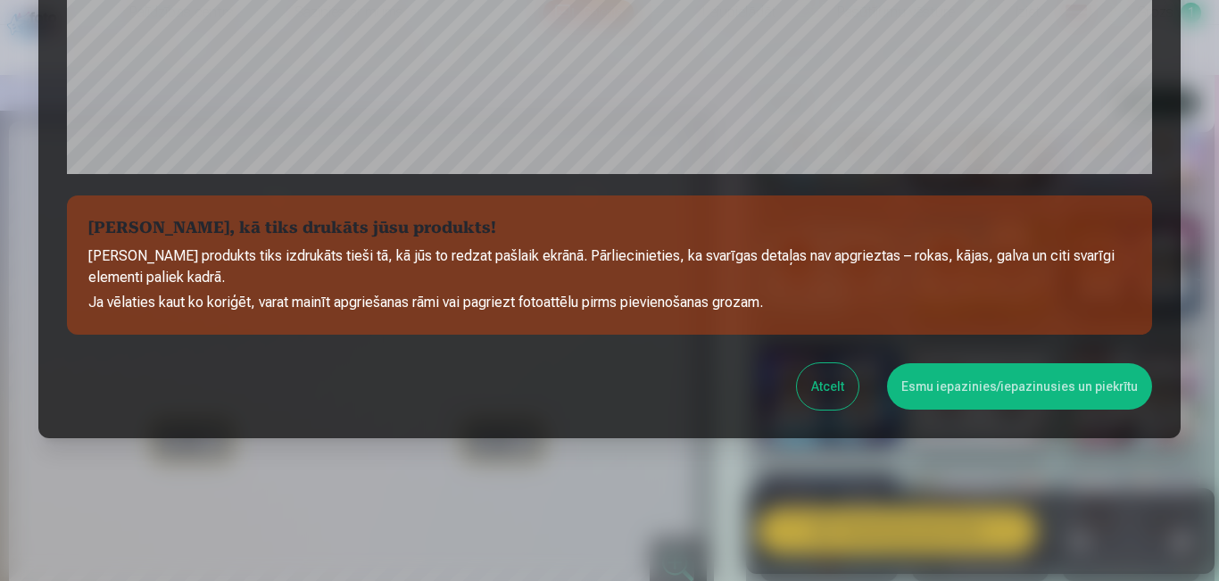
click at [975, 383] on button "Esmu iepazinies/iepazinusies un piekrītu" at bounding box center [1019, 386] width 265 height 46
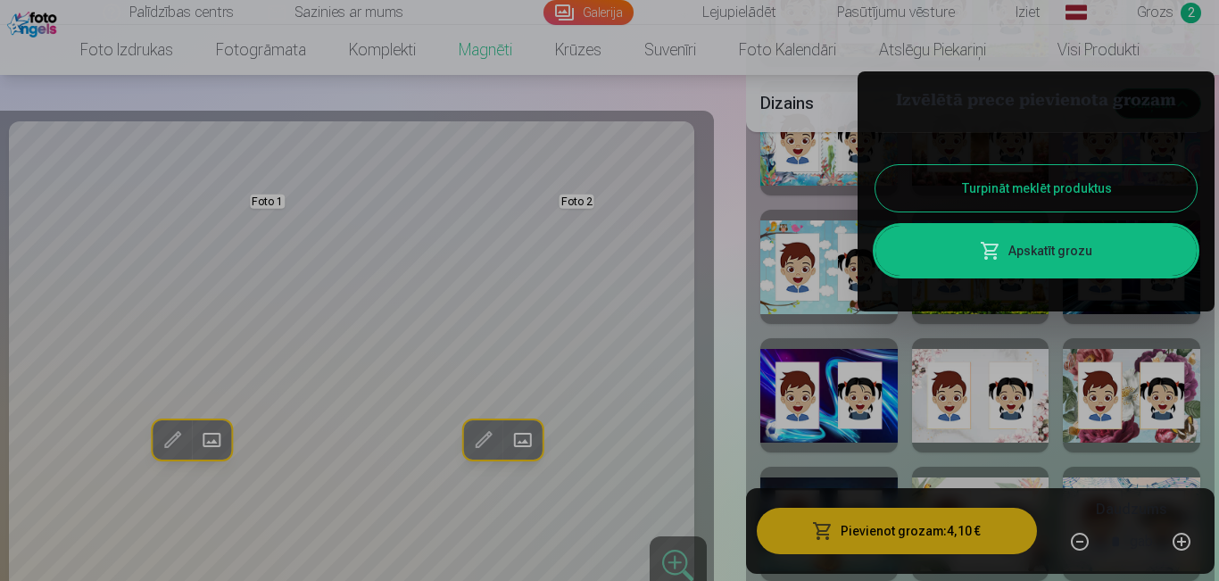
click at [1185, 6] on div at bounding box center [609, 290] width 1219 height 581
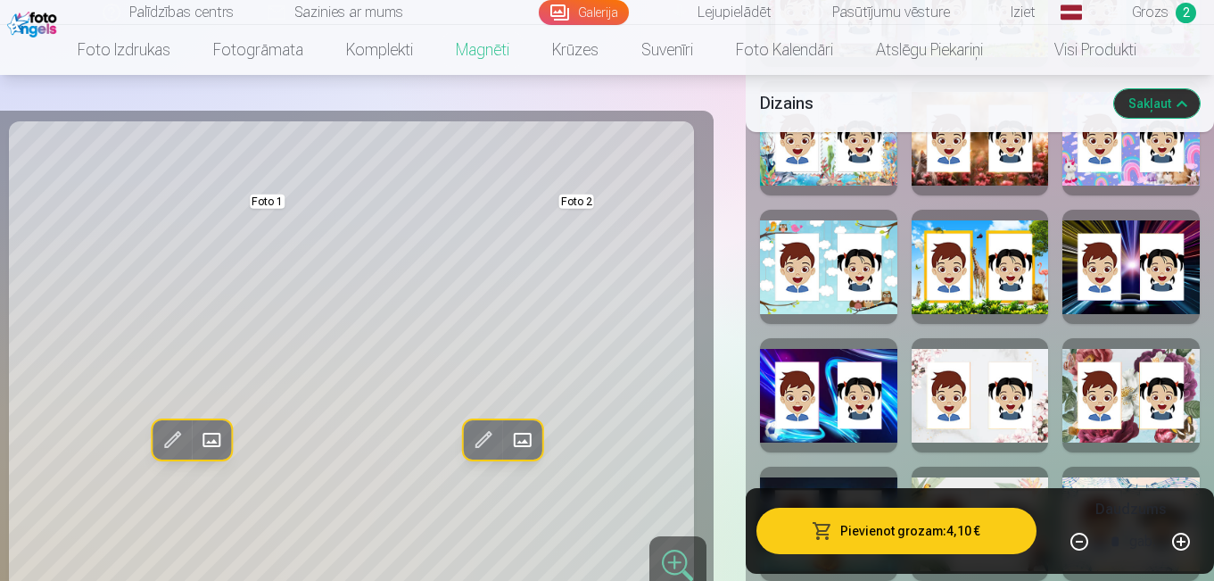
click at [1159, 6] on span "Grozs" at bounding box center [1150, 12] width 37 height 21
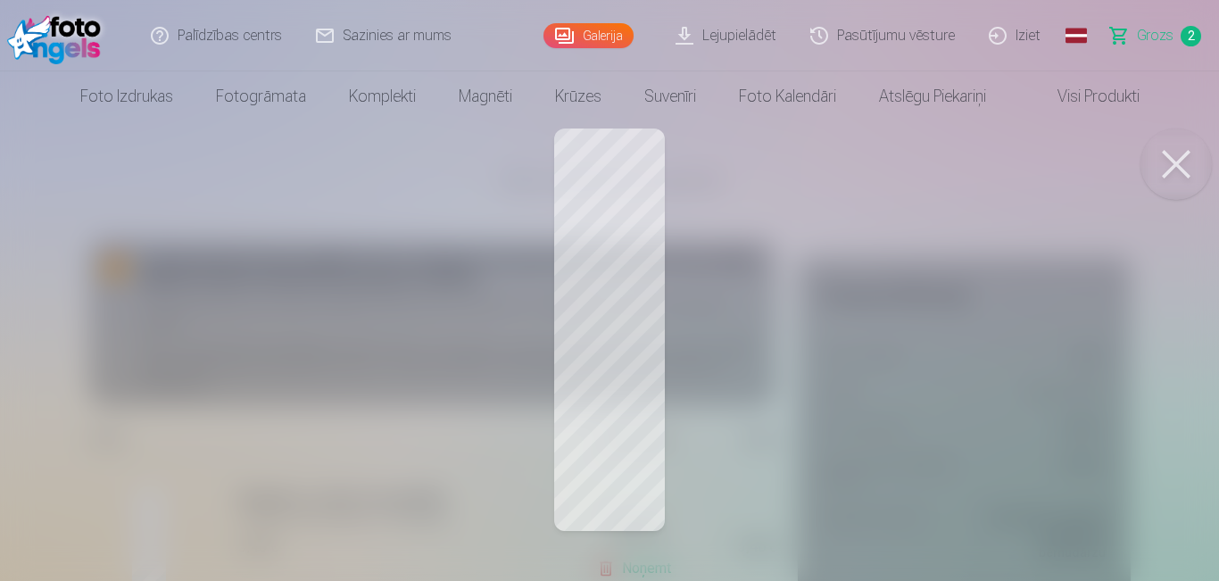
click at [1187, 165] on button at bounding box center [1175, 163] width 71 height 71
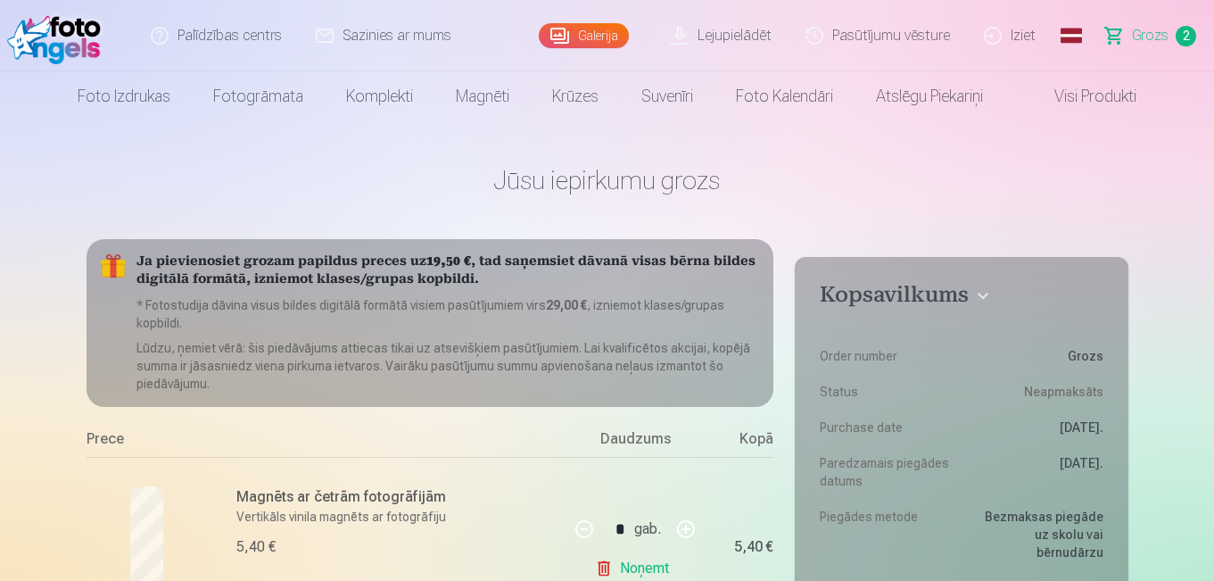
click at [639, 561] on link "Noņemt" at bounding box center [635, 568] width 81 height 36
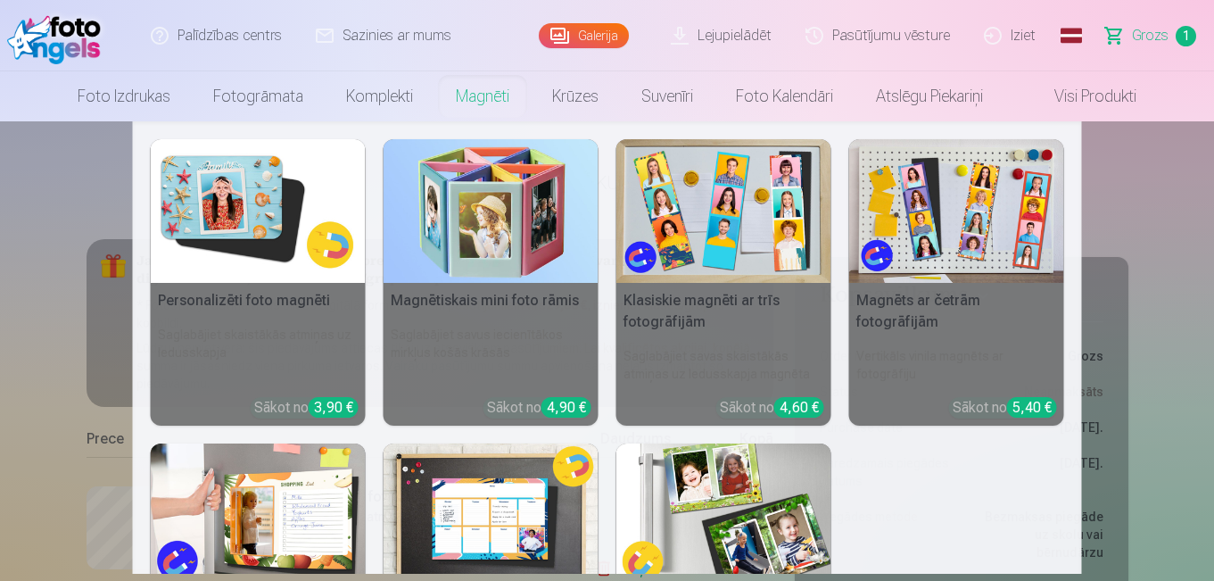
click at [496, 109] on link "Magnēti" at bounding box center [483, 96] width 96 height 50
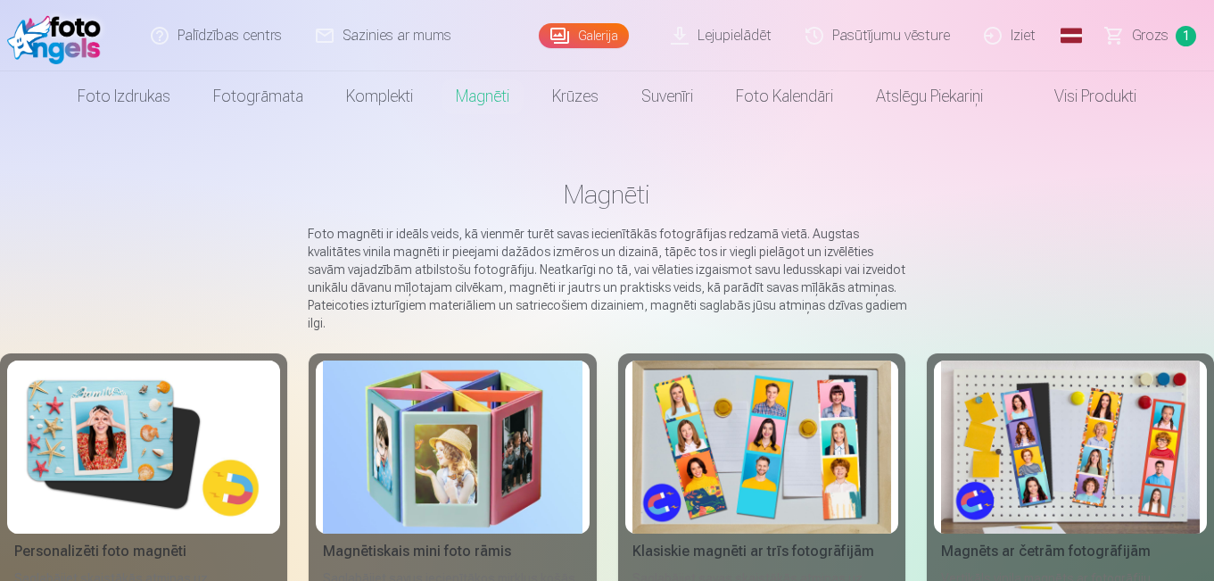
click at [1007, 452] on img at bounding box center [1070, 446] width 259 height 173
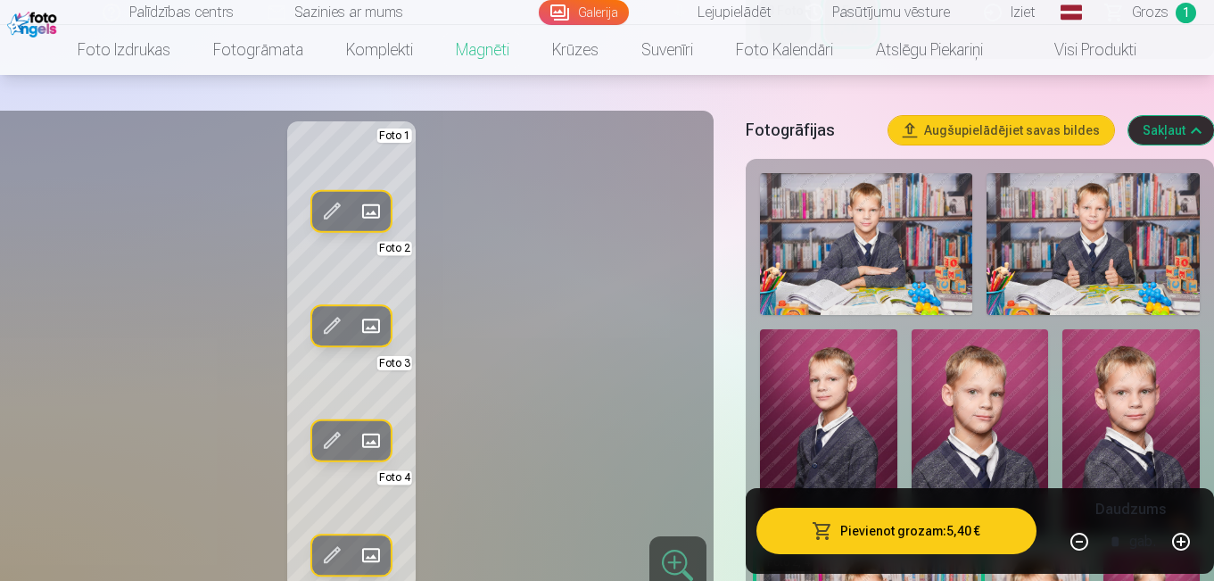
scroll to position [494, 0]
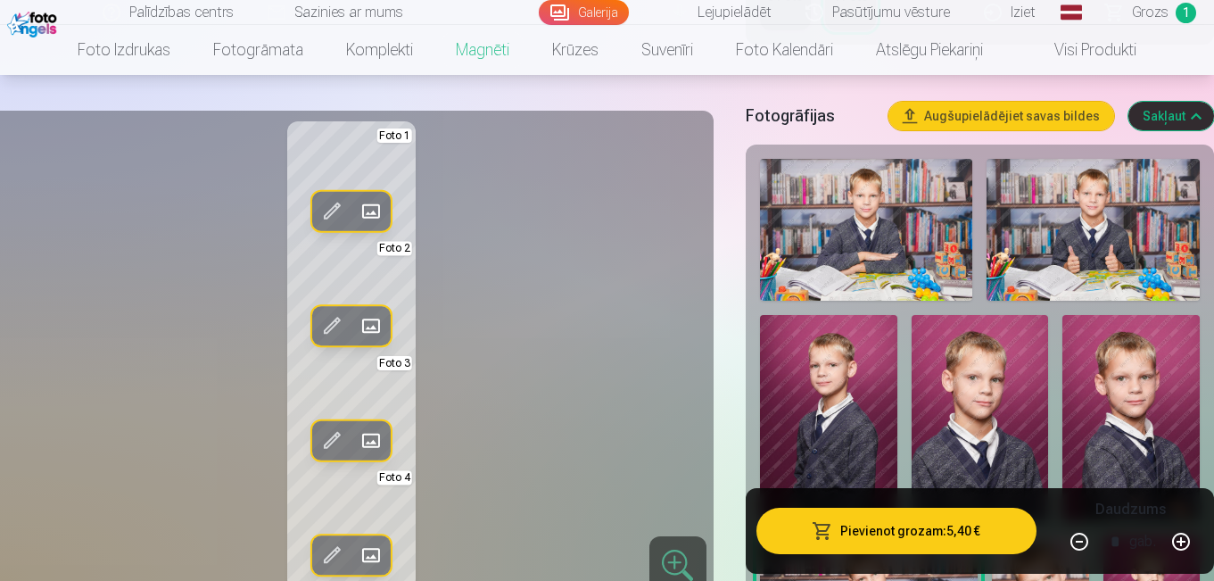
click at [1102, 253] on img at bounding box center [1093, 230] width 213 height 142
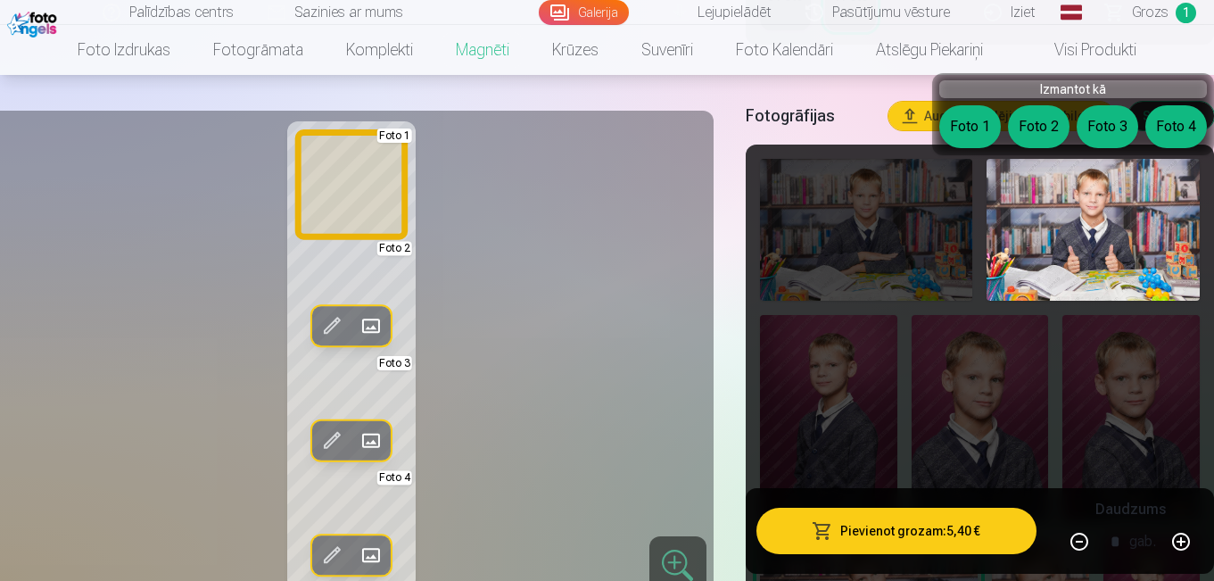
click at [973, 140] on button "Foto 1" at bounding box center [970, 126] width 62 height 43
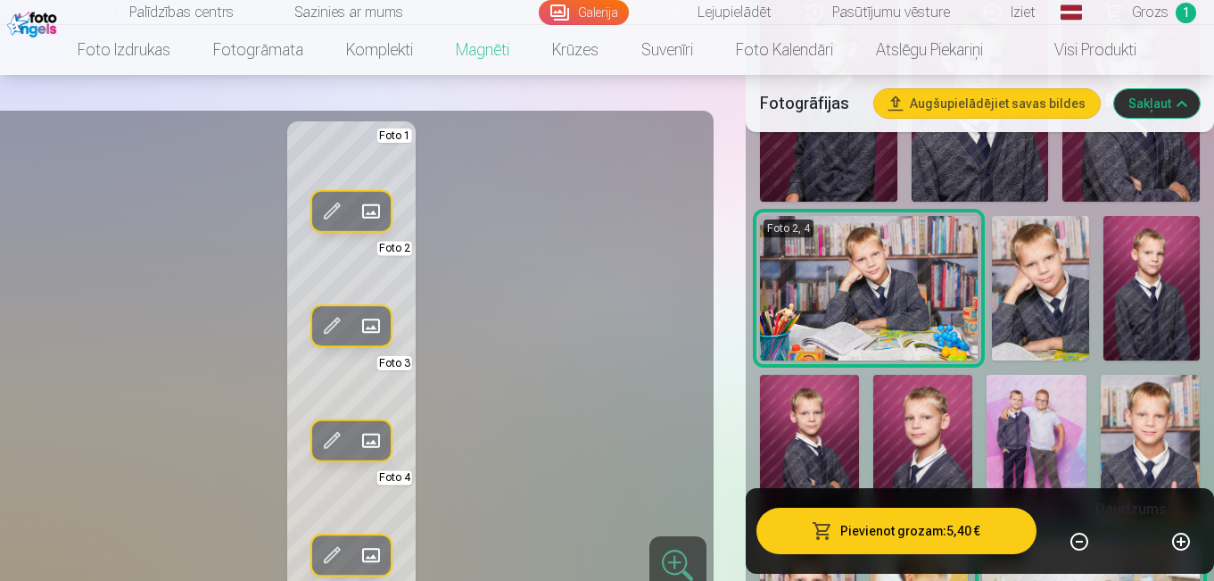
scroll to position [815, 0]
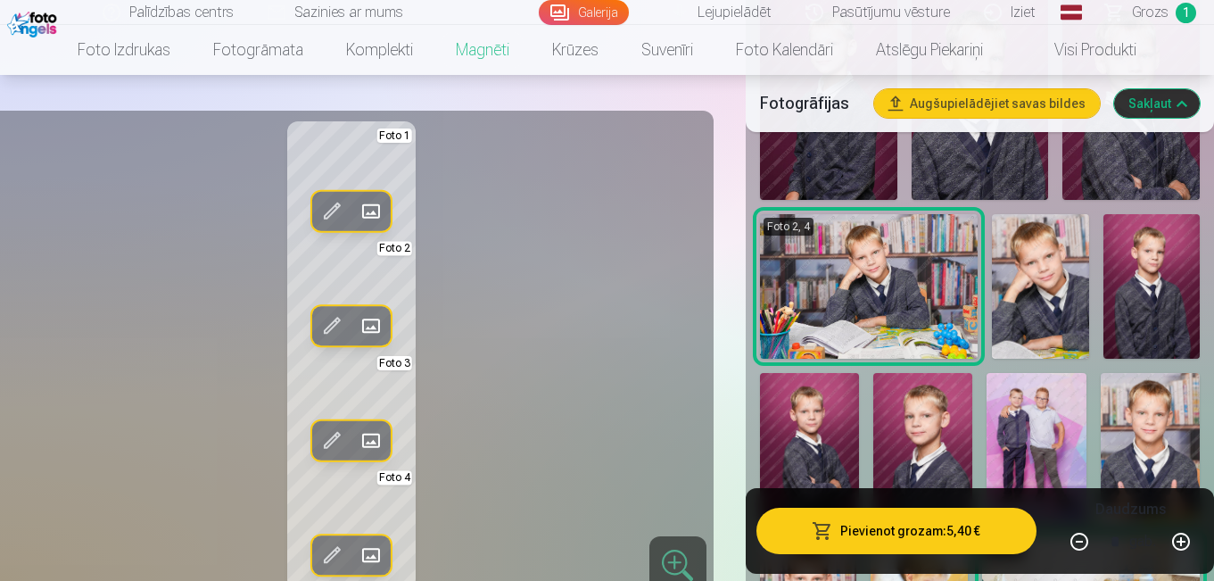
click at [1049, 315] on img at bounding box center [1040, 286] width 97 height 145
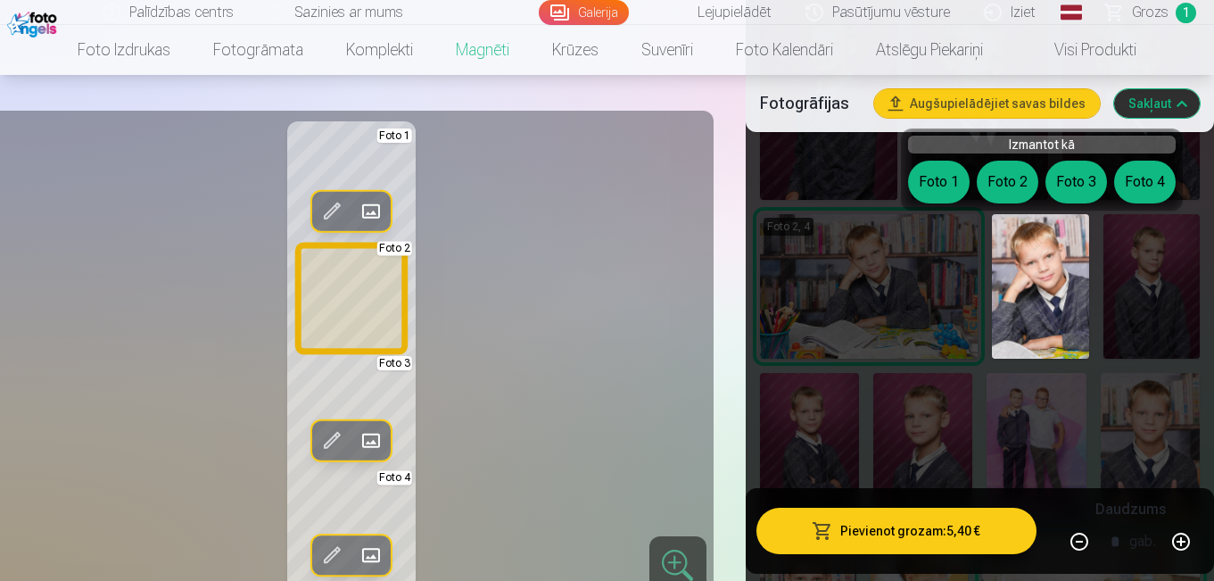
click at [1014, 189] on button "Foto 2" at bounding box center [1008, 182] width 62 height 43
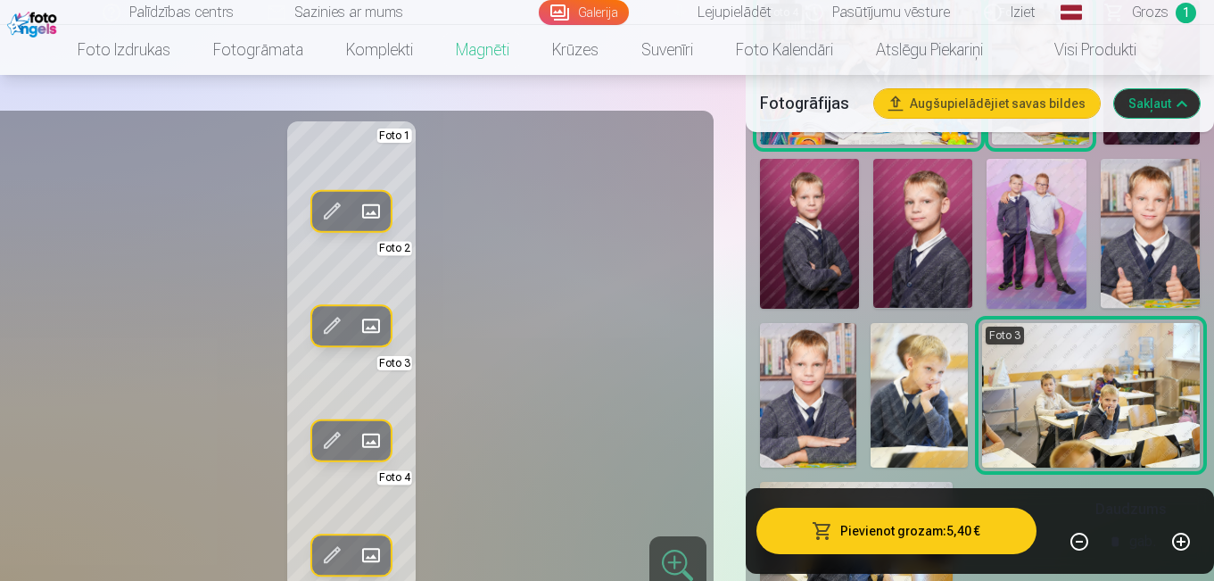
scroll to position [1065, 0]
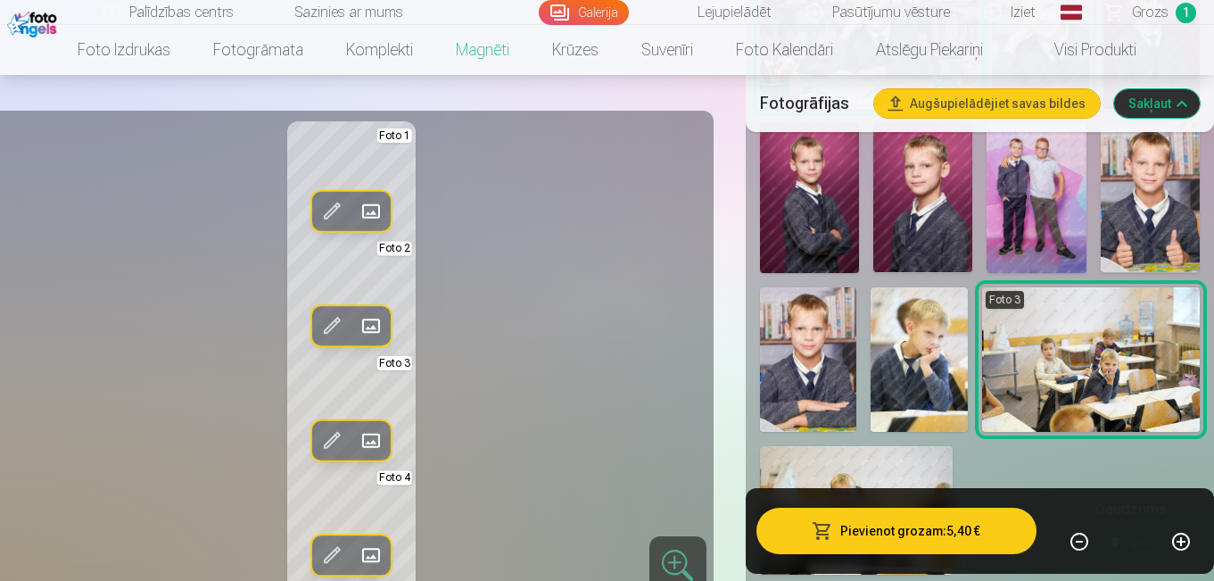
click at [925, 352] on img at bounding box center [919, 359] width 97 height 145
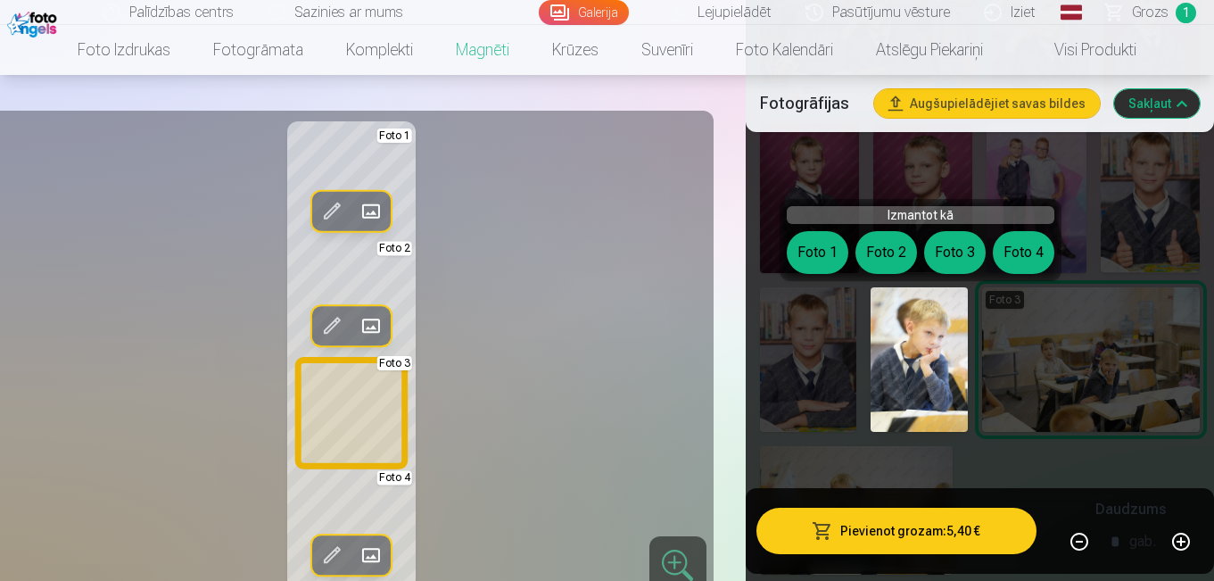
click at [955, 249] on button "Foto 3" at bounding box center [955, 252] width 62 height 43
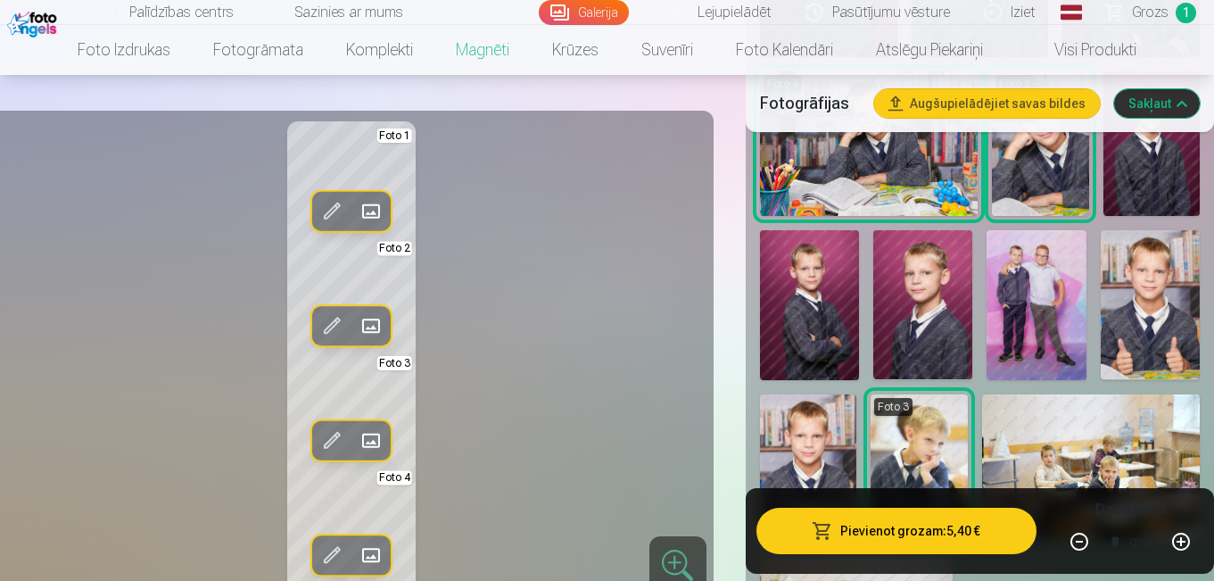
scroll to position [994, 0]
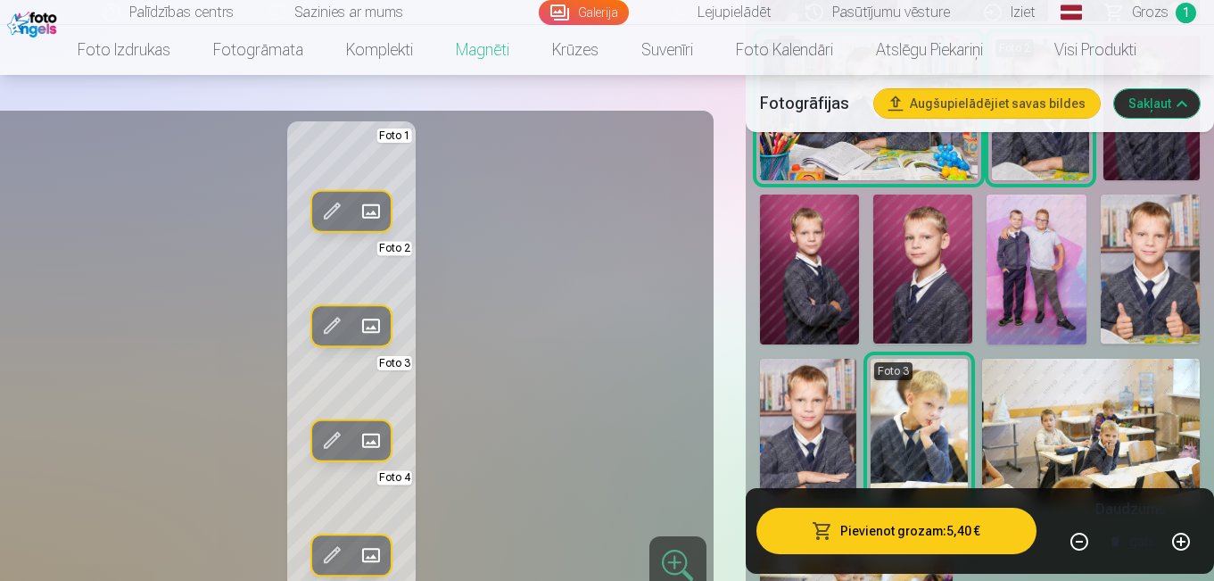
click at [810, 431] on img at bounding box center [808, 431] width 97 height 145
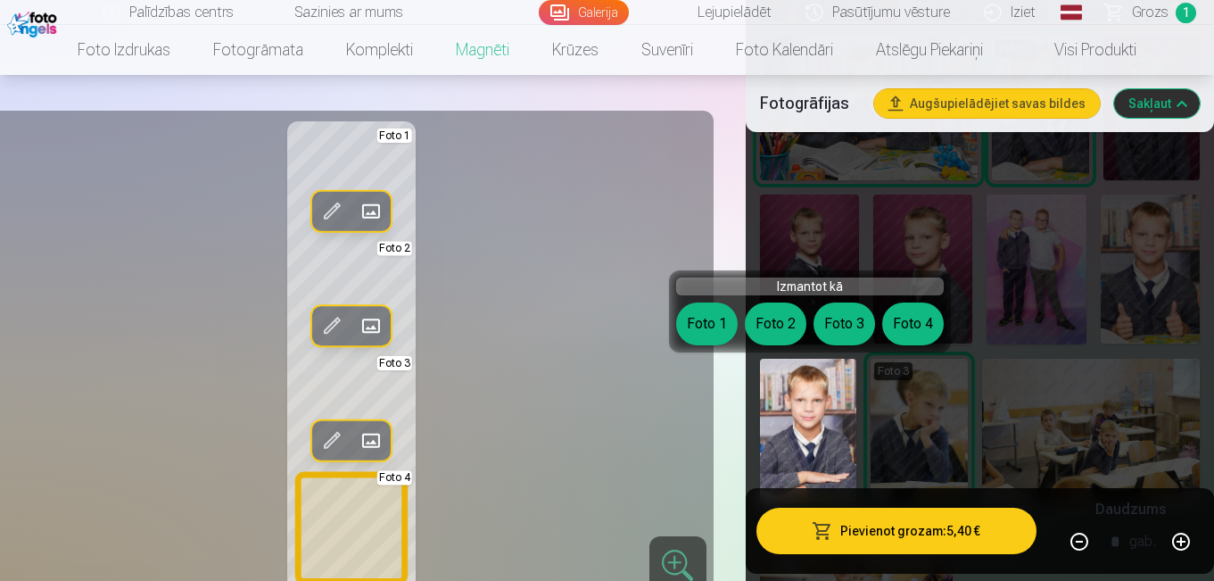
click at [919, 329] on button "Foto 4" at bounding box center [913, 323] width 62 height 43
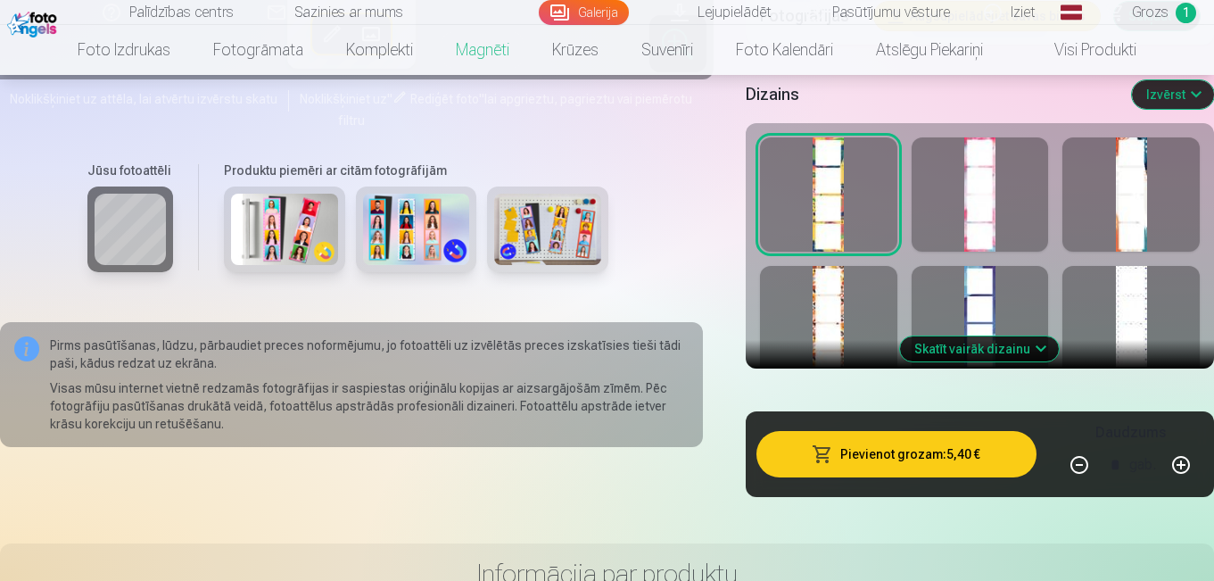
scroll to position [1624, 0]
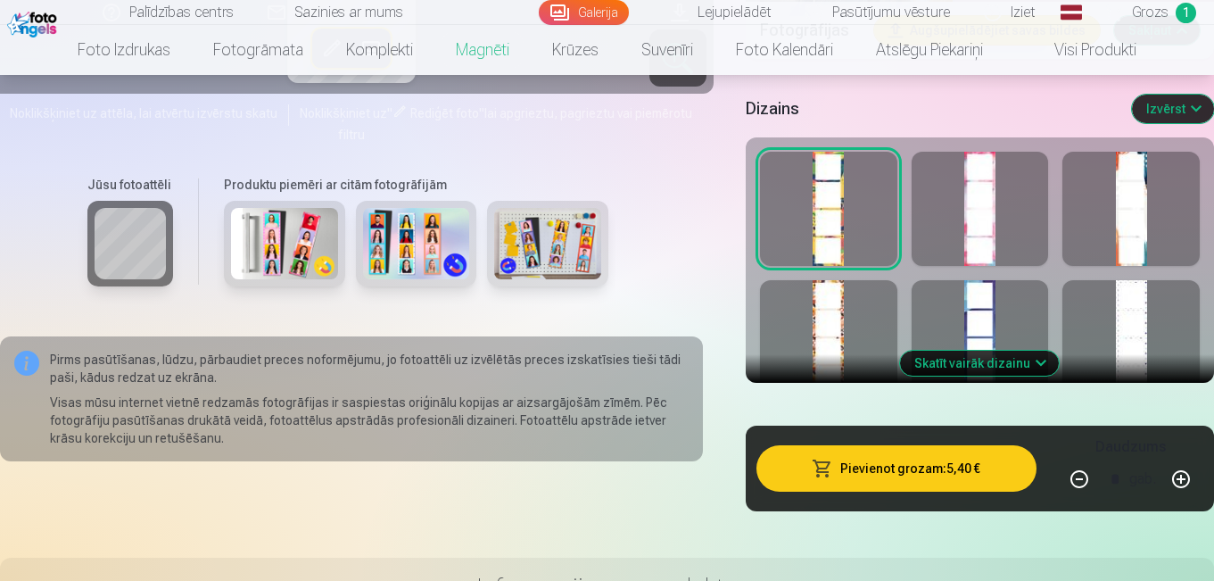
click at [926, 365] on button "Skatīt vairāk dizainu" at bounding box center [979, 363] width 159 height 25
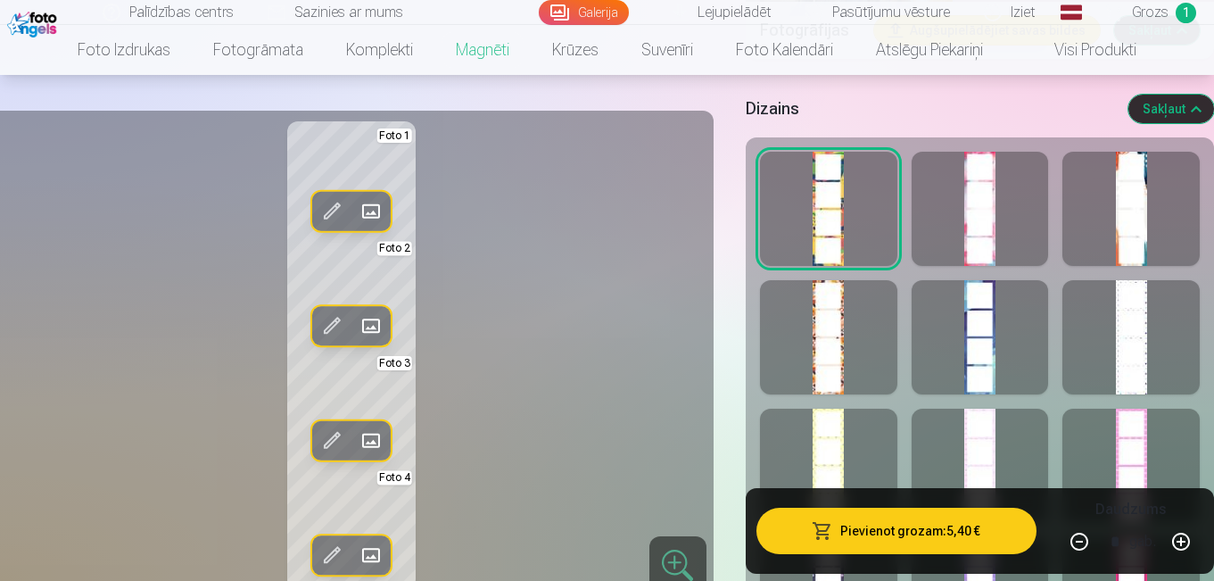
click at [1027, 228] on div at bounding box center [980, 209] width 137 height 114
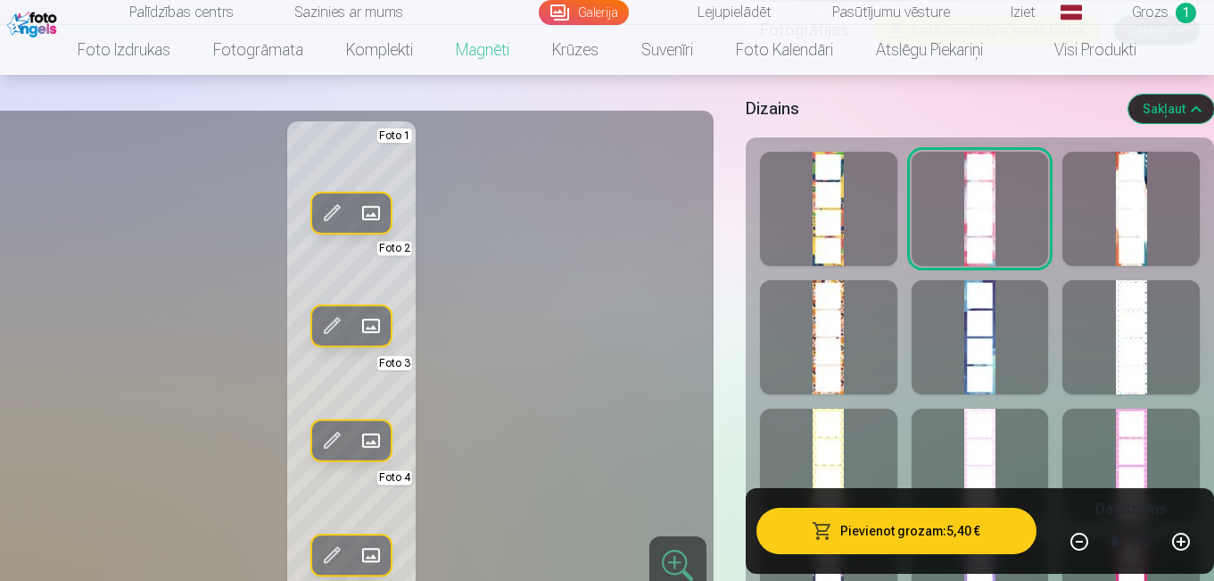
click at [1098, 245] on div at bounding box center [1131, 209] width 137 height 114
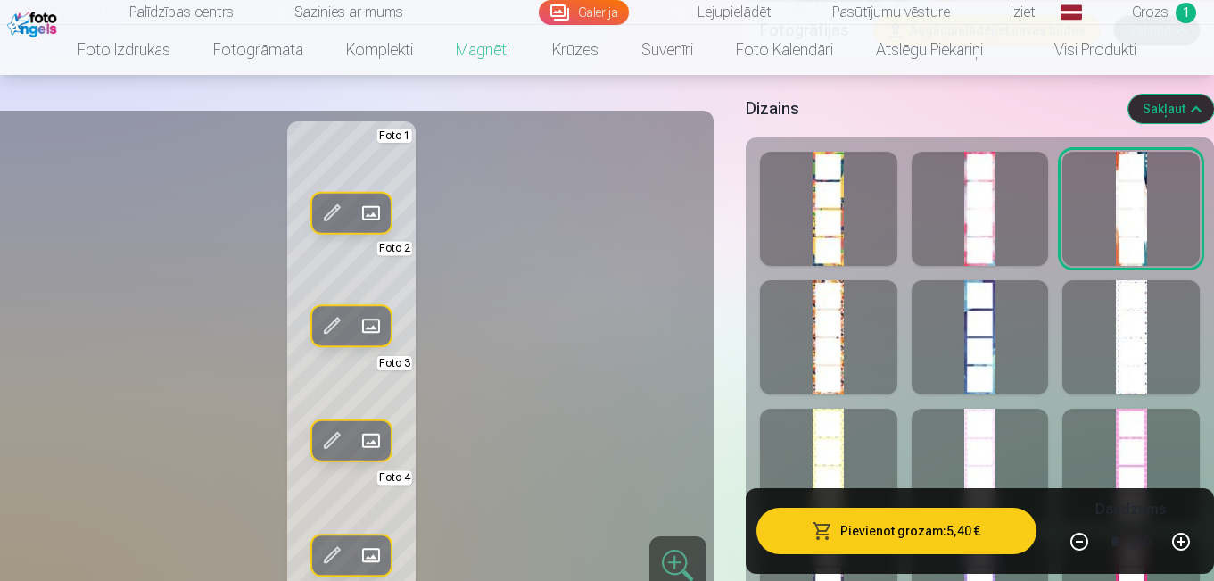
click at [844, 374] on div at bounding box center [828, 337] width 137 height 114
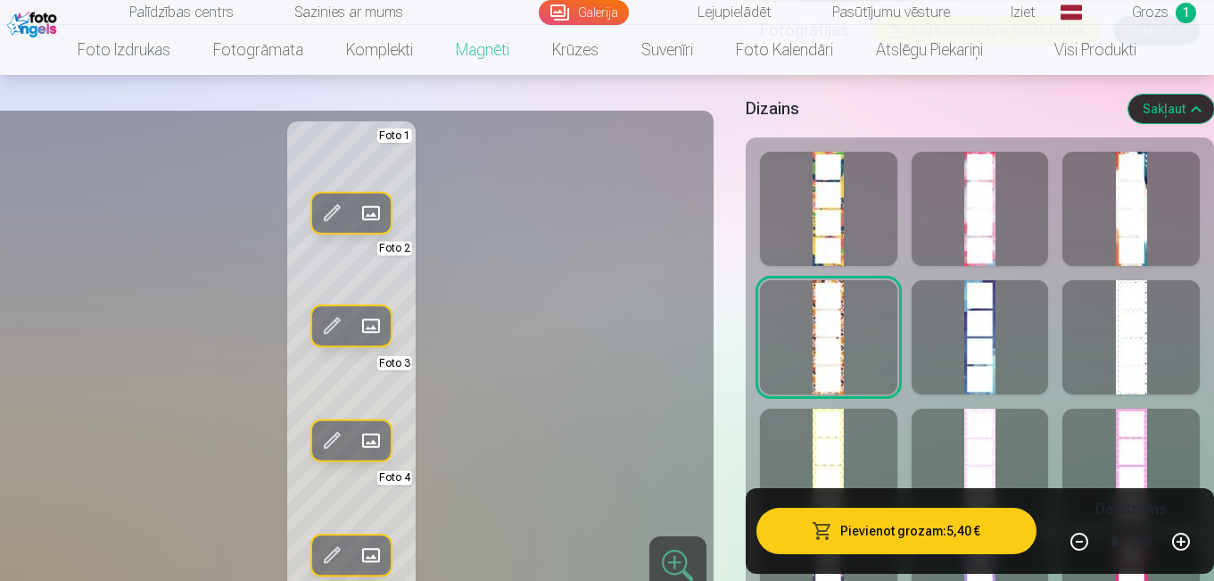
click at [1000, 380] on div at bounding box center [980, 337] width 137 height 114
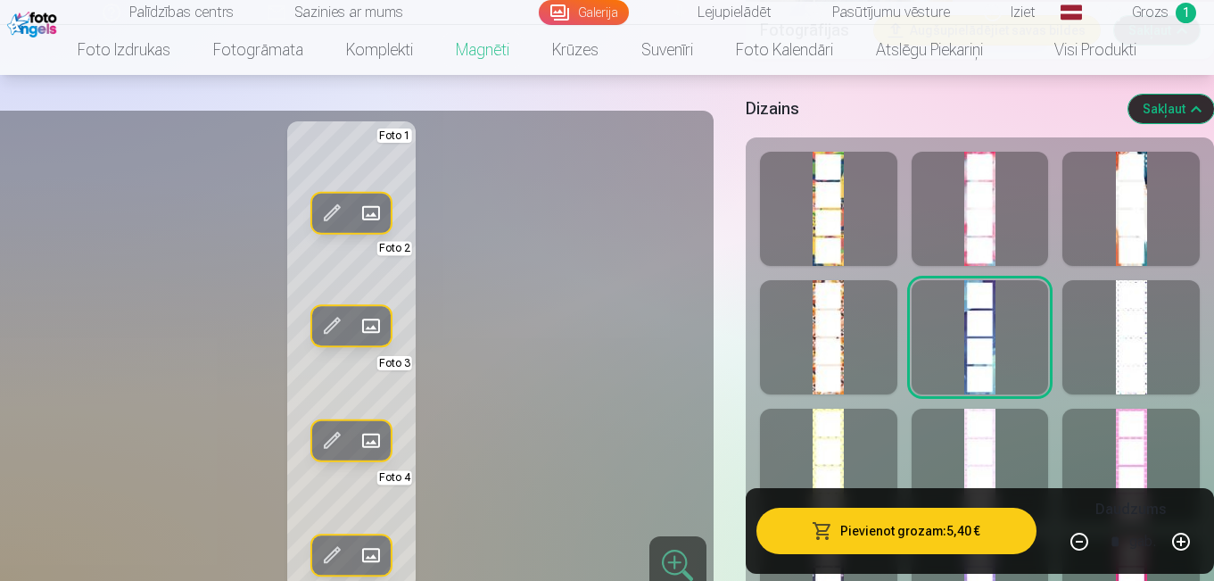
click at [1163, 366] on div at bounding box center [1131, 337] width 137 height 114
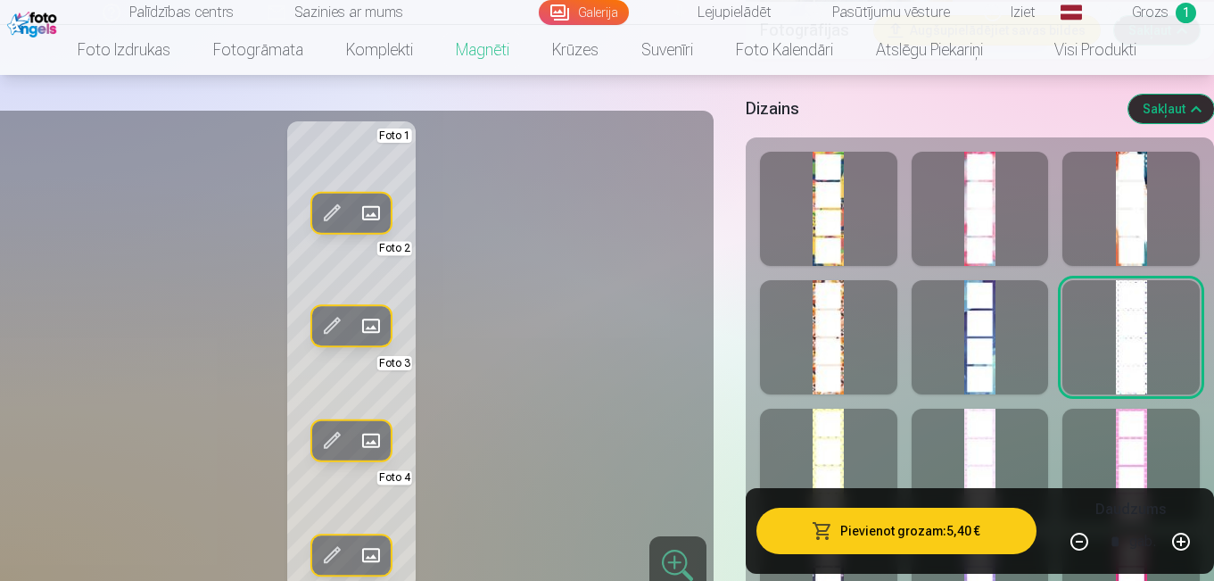
click at [859, 454] on div at bounding box center [828, 466] width 137 height 114
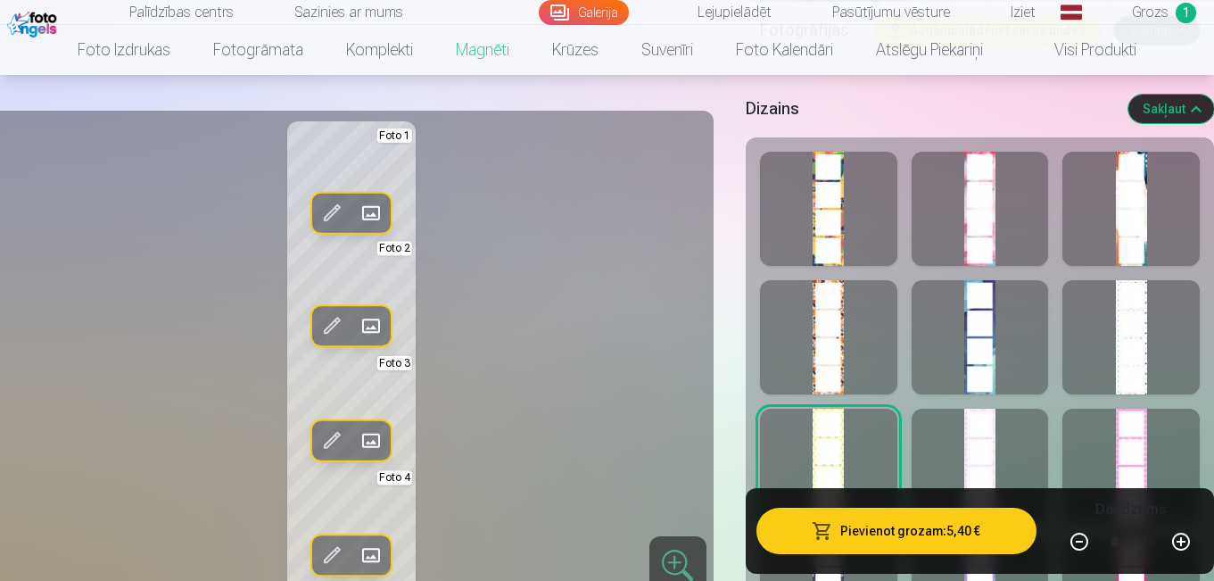
click at [921, 459] on div at bounding box center [980, 466] width 137 height 114
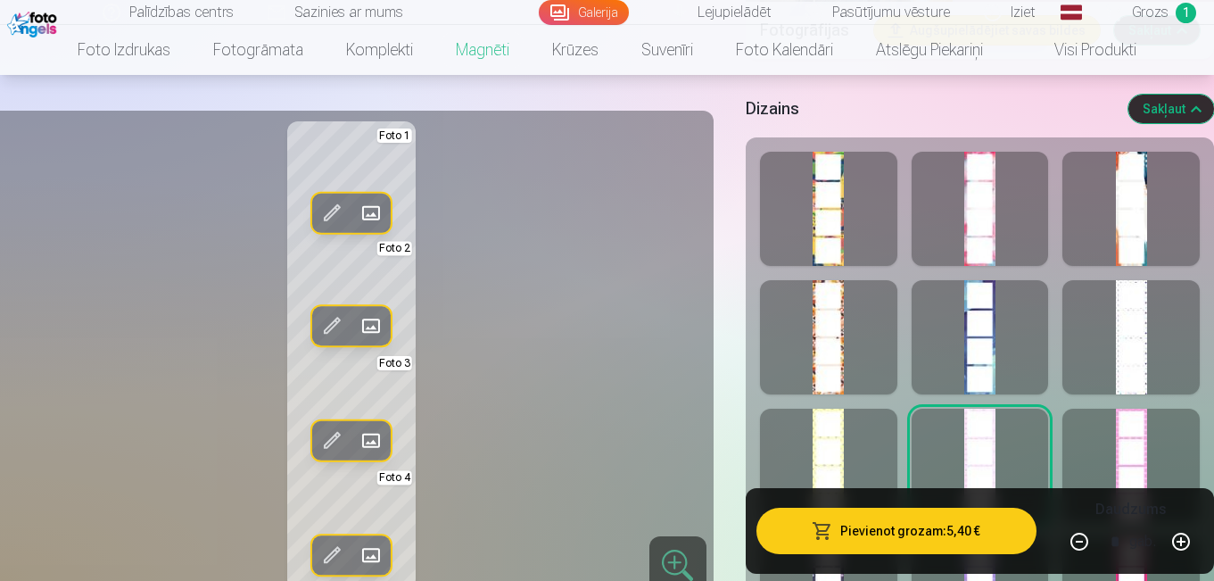
click at [1072, 463] on div at bounding box center [1131, 466] width 137 height 114
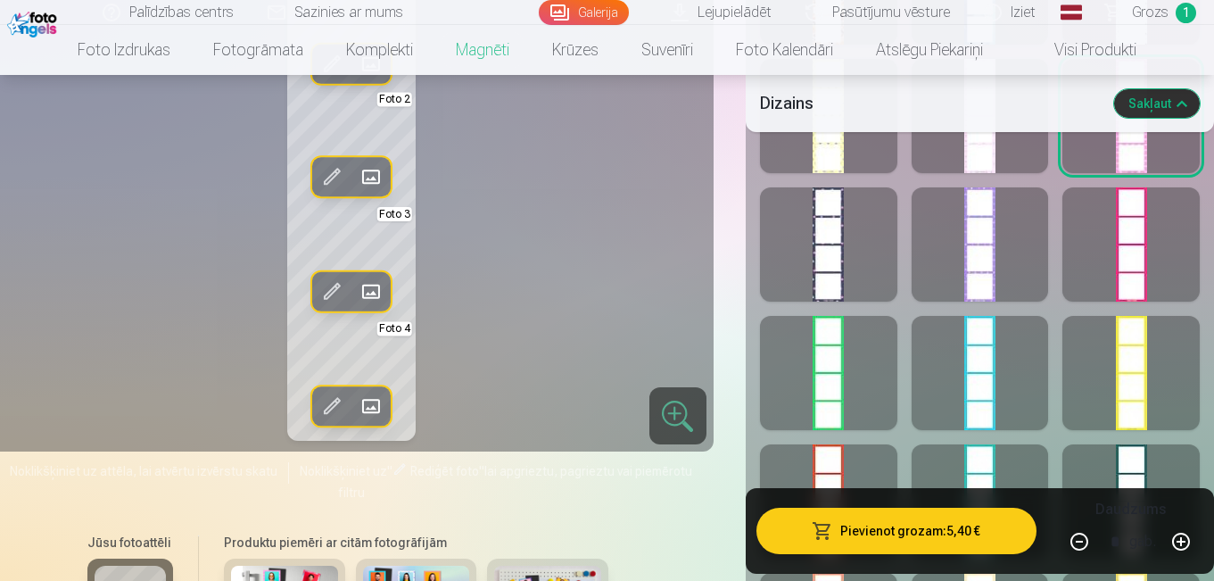
scroll to position [2002, 0]
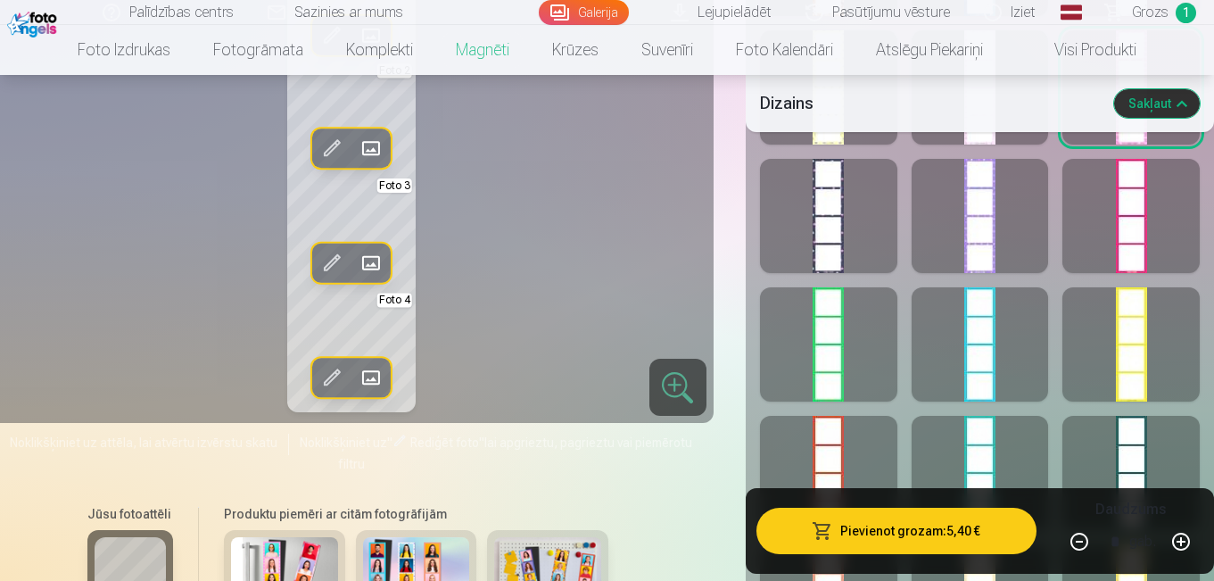
click at [807, 229] on div at bounding box center [828, 216] width 137 height 114
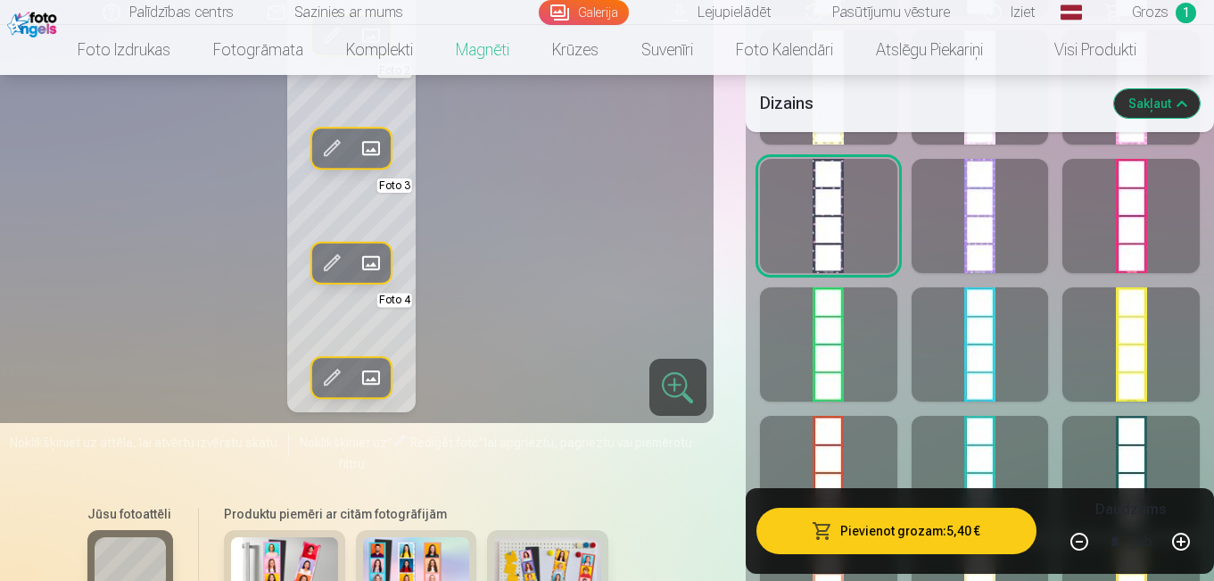
click at [926, 244] on div at bounding box center [980, 216] width 137 height 114
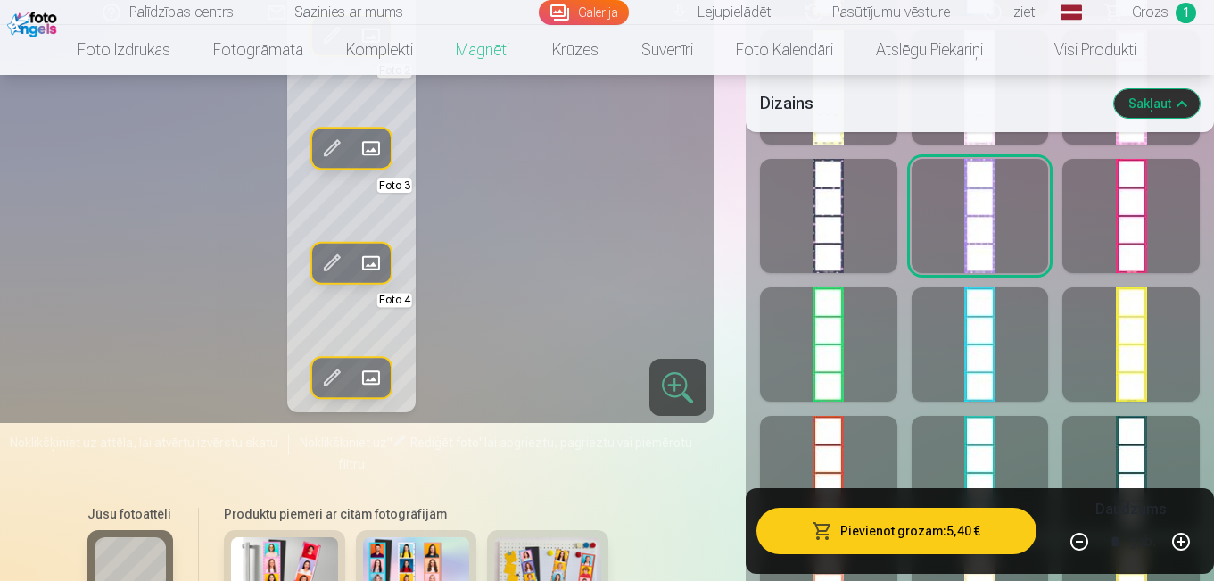
click at [1077, 246] on div at bounding box center [1131, 216] width 137 height 114
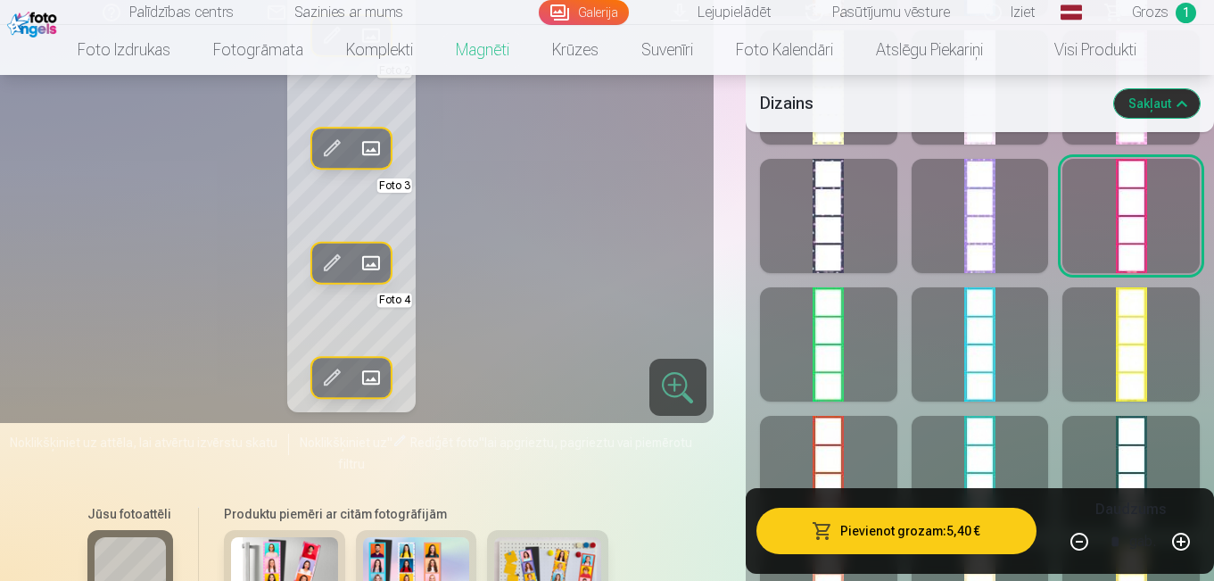
click at [802, 331] on div at bounding box center [828, 344] width 137 height 114
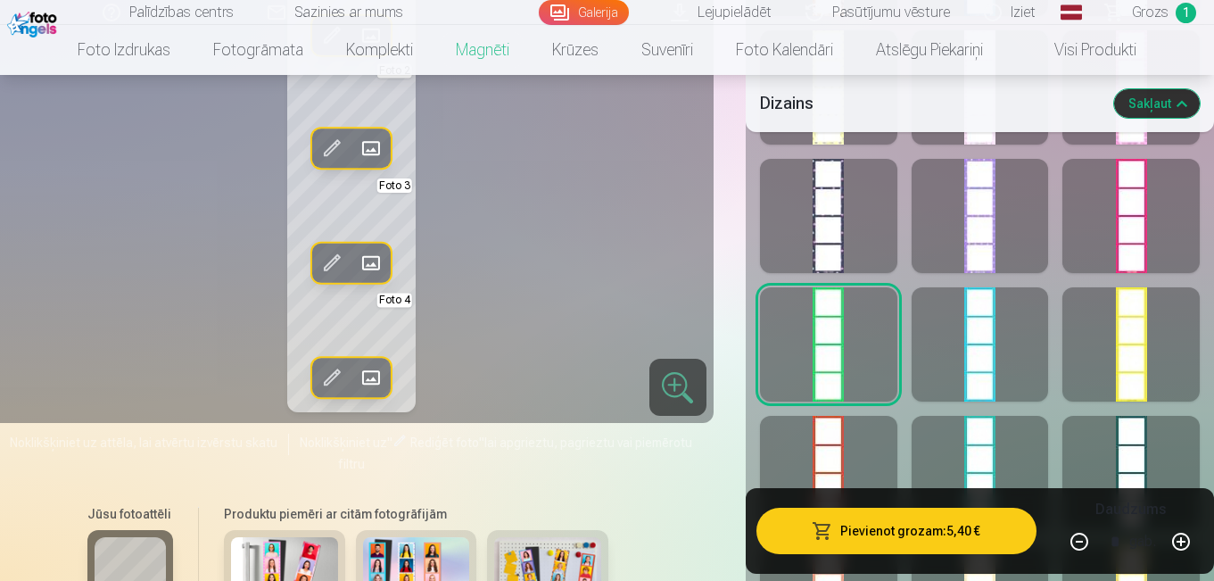
click at [953, 344] on div at bounding box center [980, 344] width 137 height 114
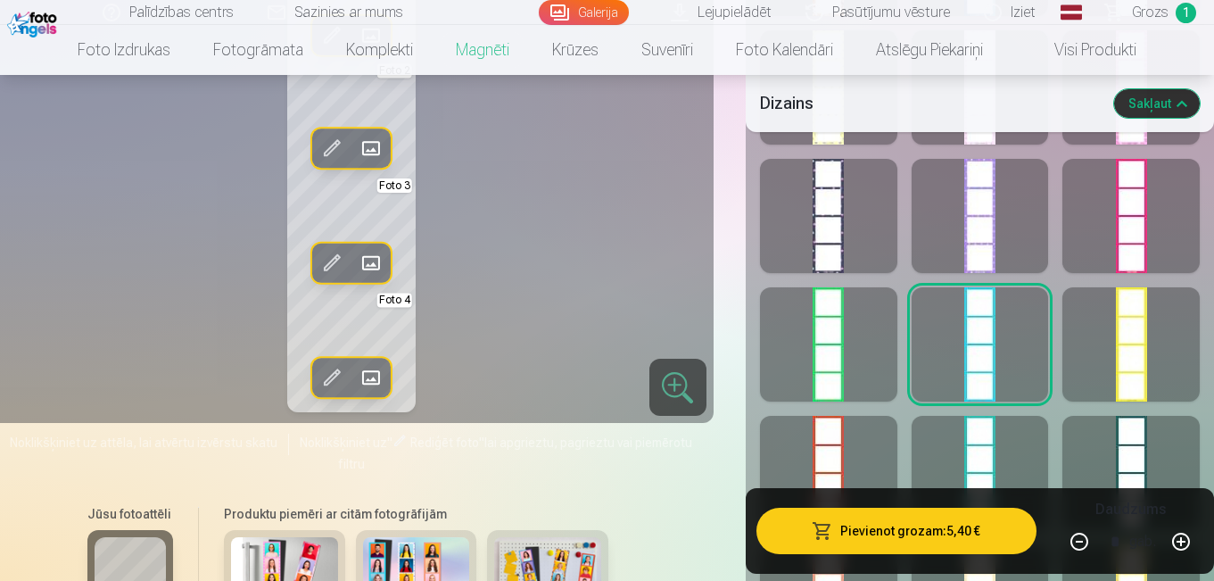
click at [1075, 365] on div at bounding box center [1131, 344] width 137 height 114
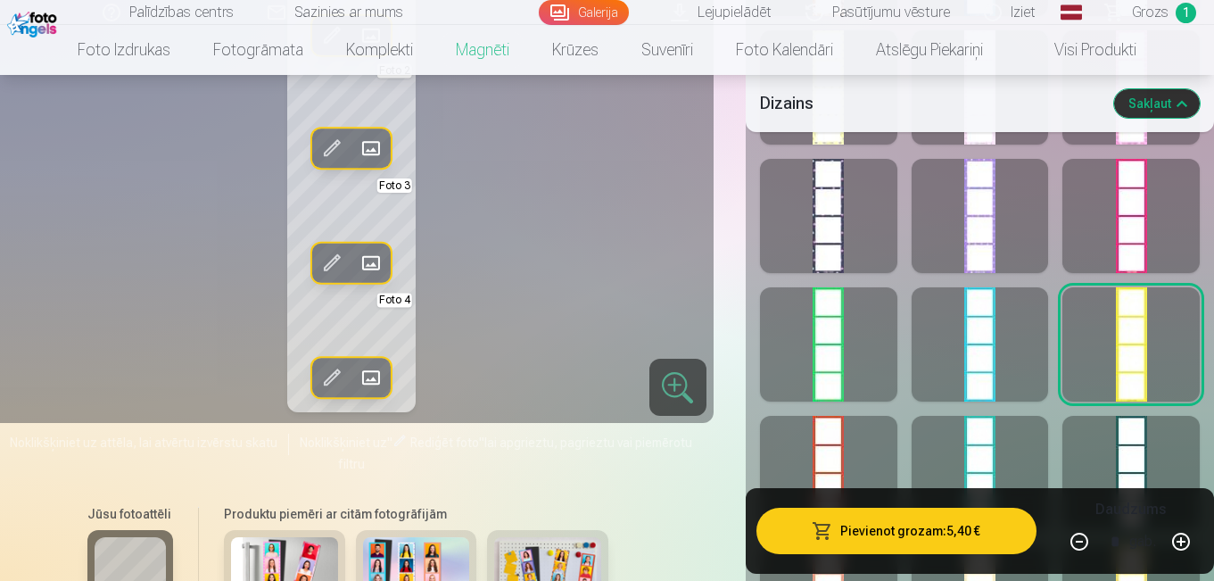
click at [1097, 426] on div at bounding box center [1131, 473] width 137 height 114
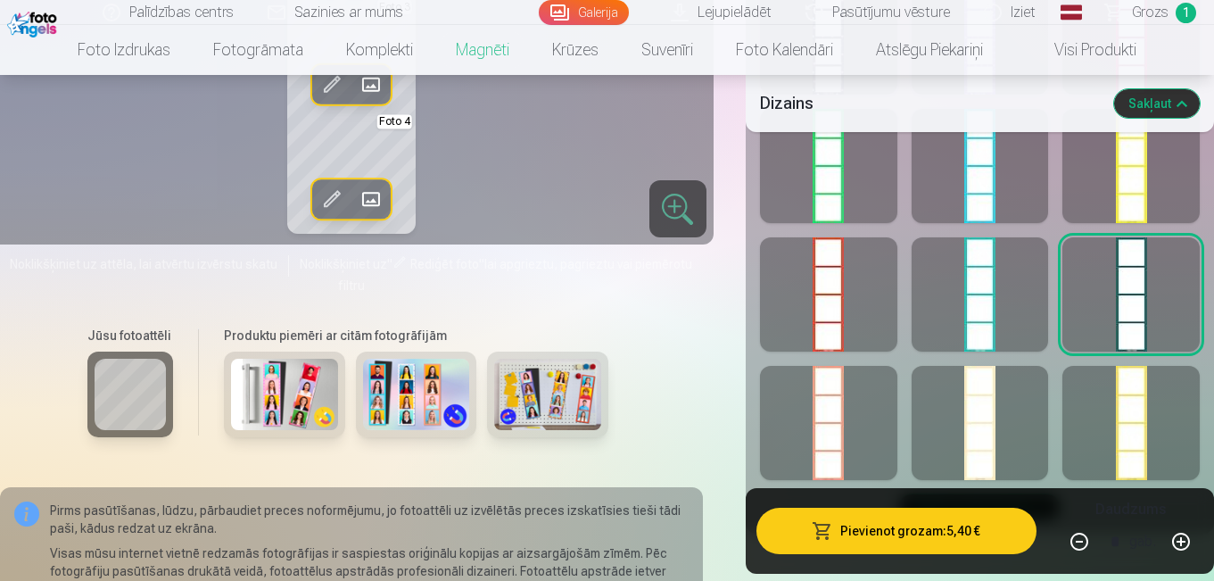
scroll to position [2145, 0]
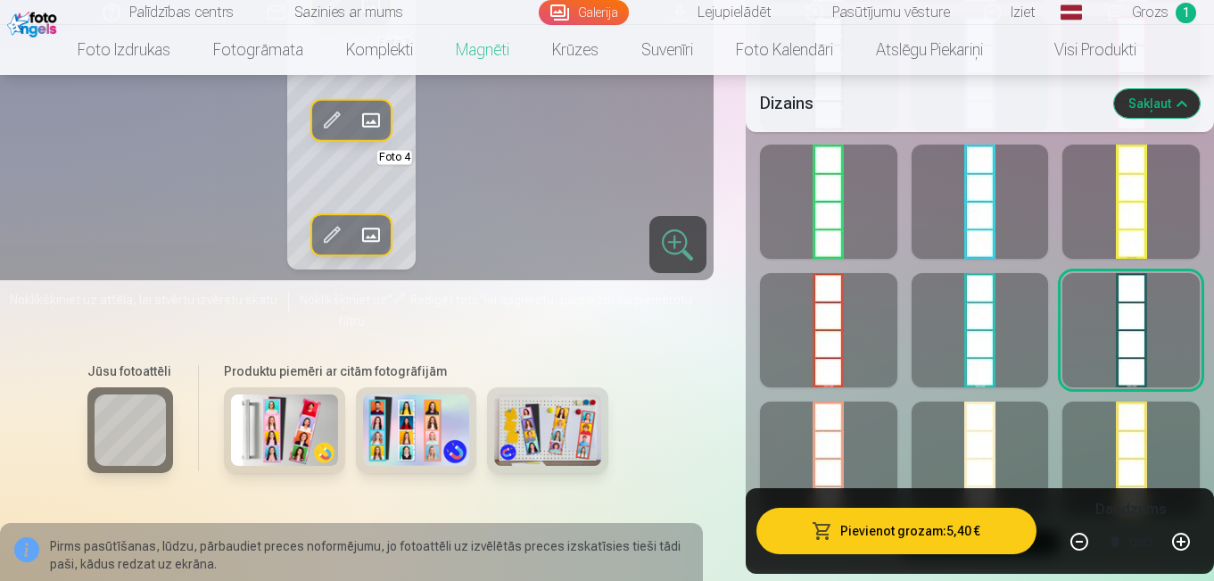
click at [990, 429] on div at bounding box center [980, 458] width 137 height 114
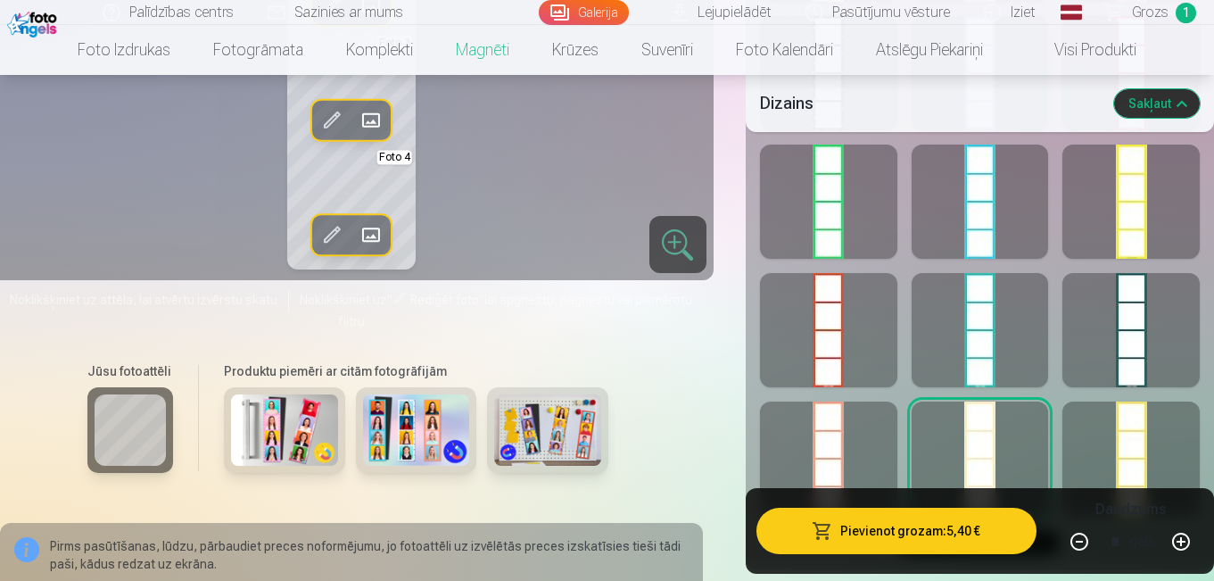
click at [986, 357] on div at bounding box center [980, 330] width 137 height 114
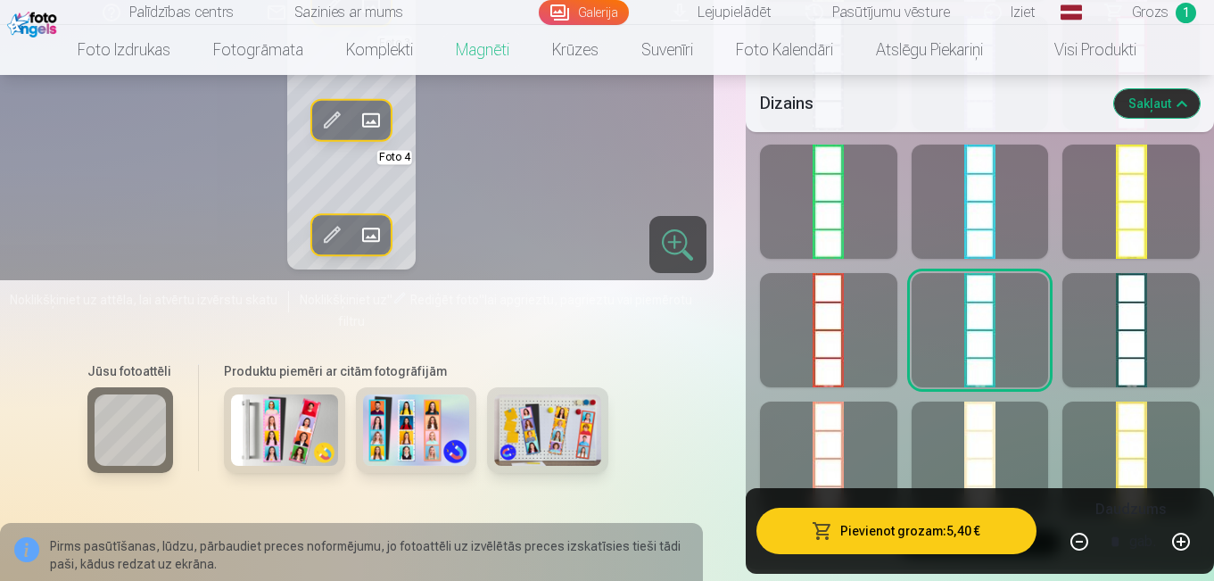
click at [1130, 349] on div at bounding box center [1131, 330] width 137 height 114
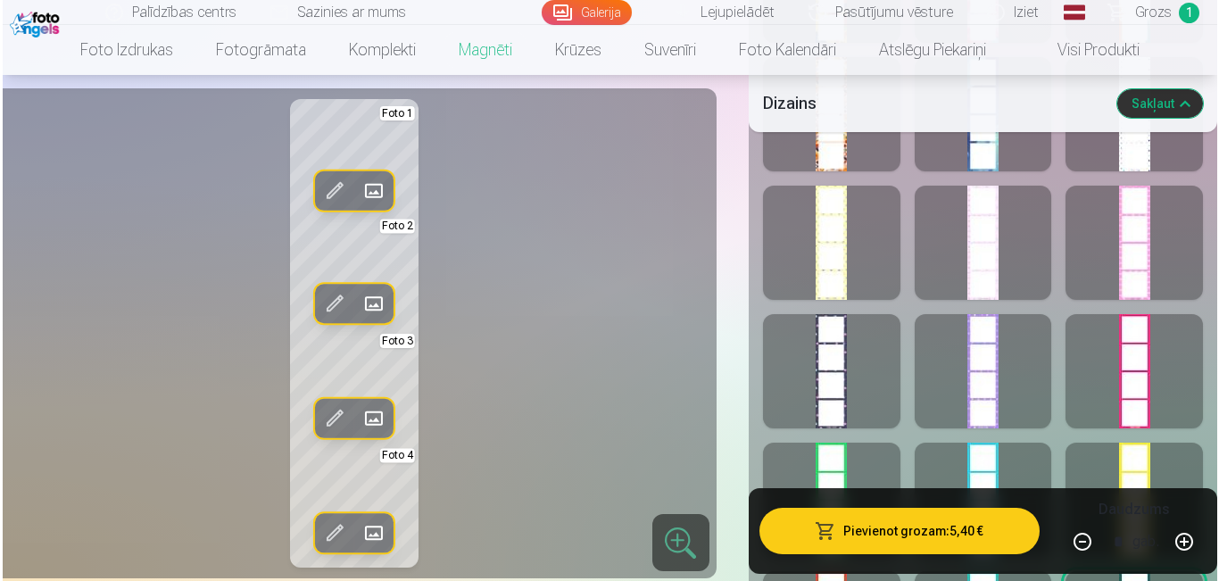
scroll to position [1875, 0]
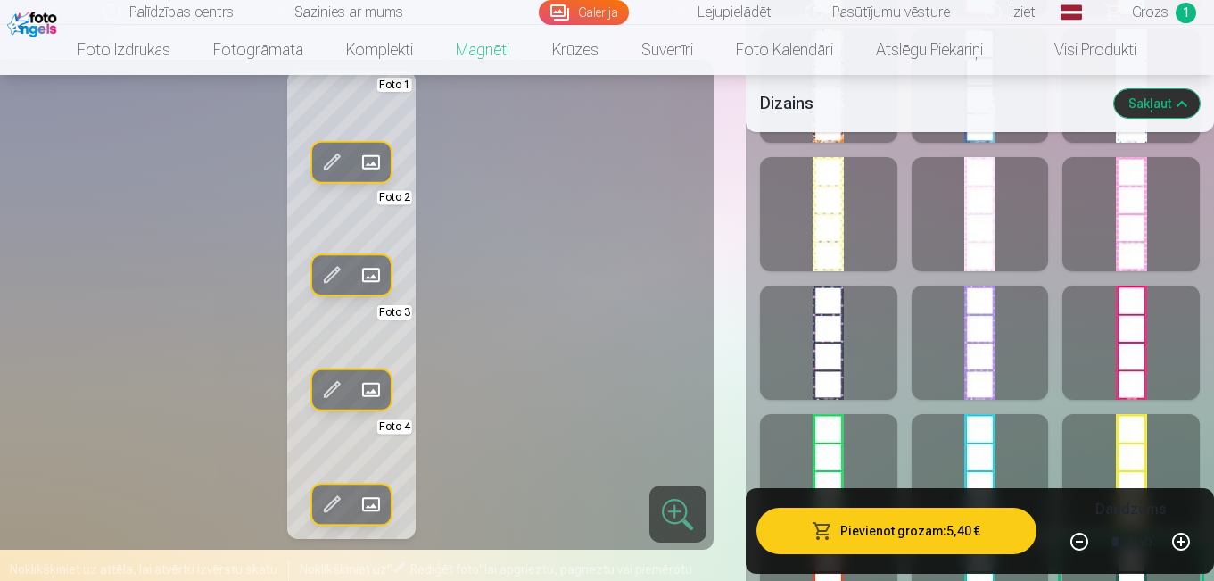
click at [882, 534] on button "Pievienot grozam : 5,40 €" at bounding box center [897, 531] width 280 height 46
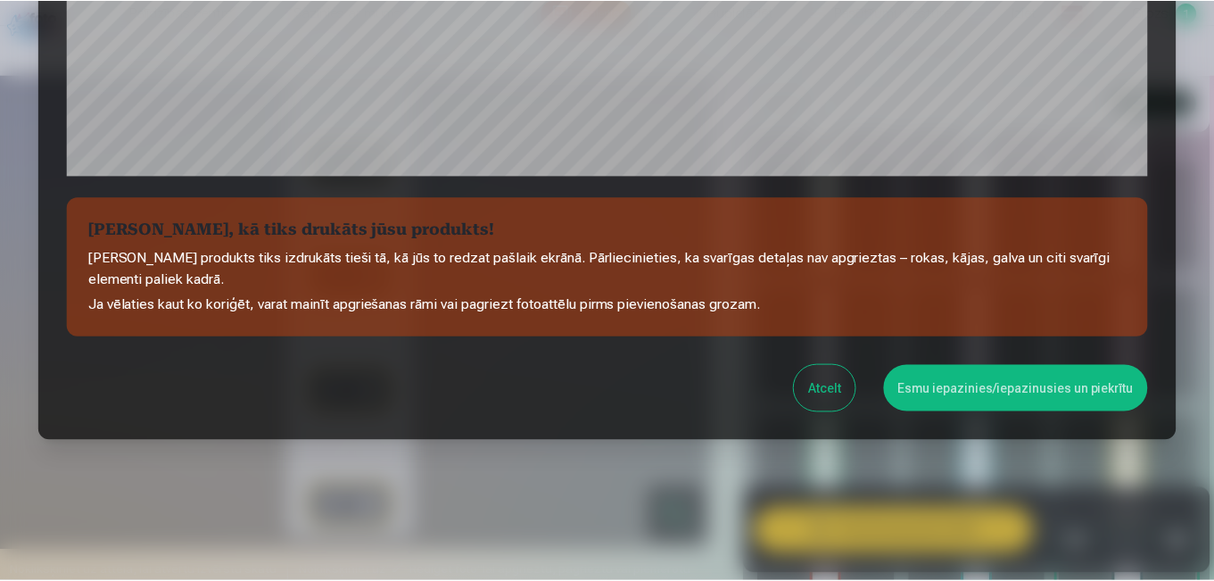
scroll to position [704, 0]
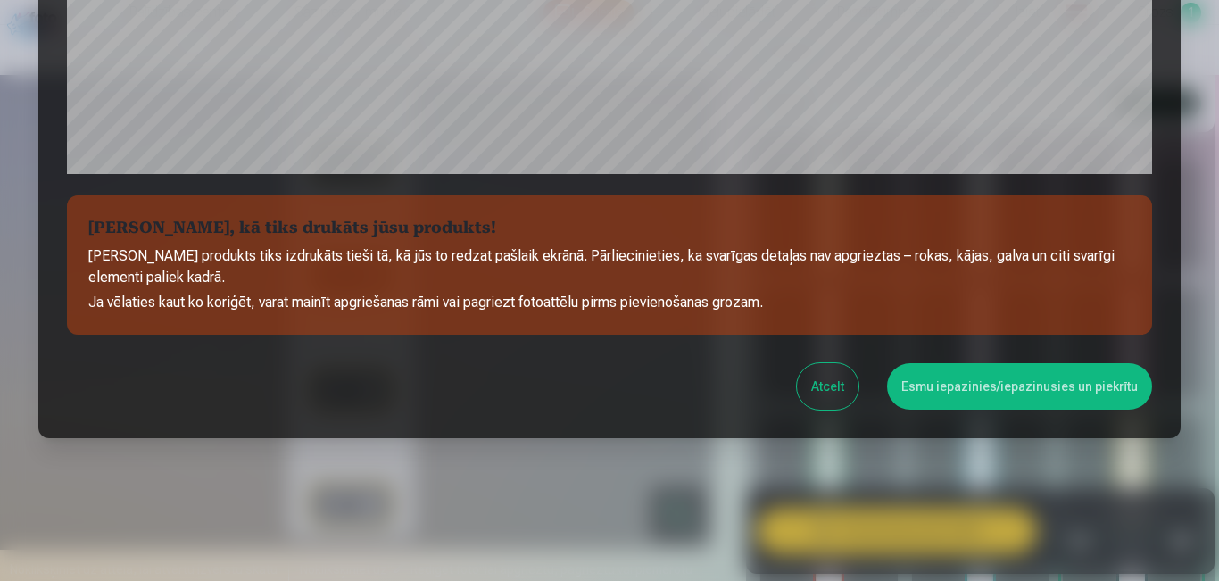
click at [989, 385] on button "Esmu iepazinies/iepazinusies un piekrītu" at bounding box center [1019, 386] width 265 height 46
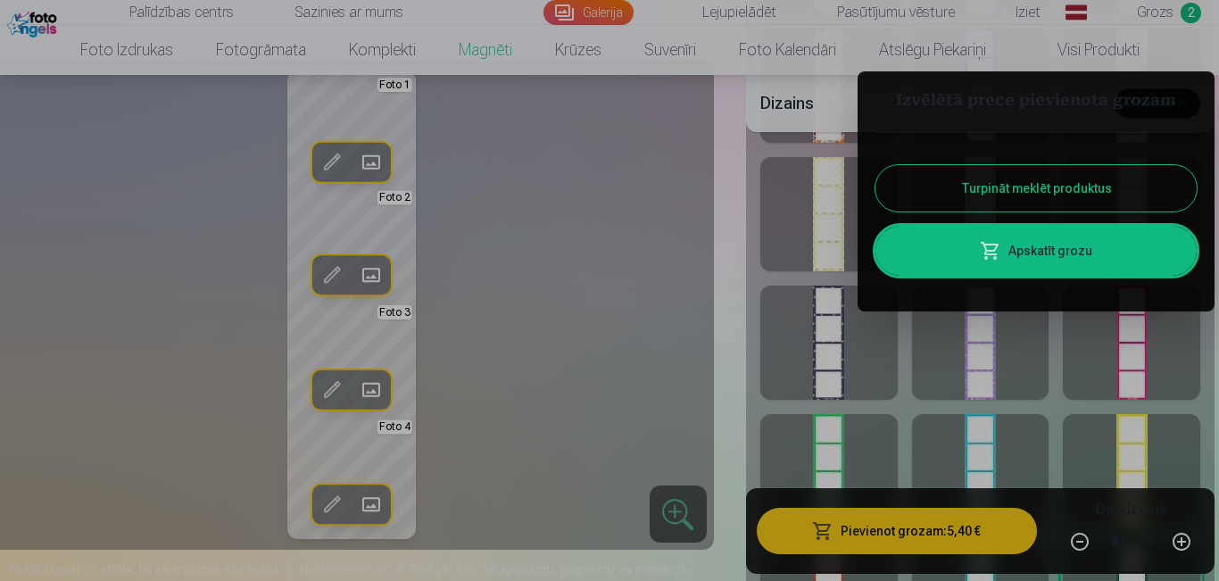
click at [120, 50] on div at bounding box center [609, 290] width 1219 height 581
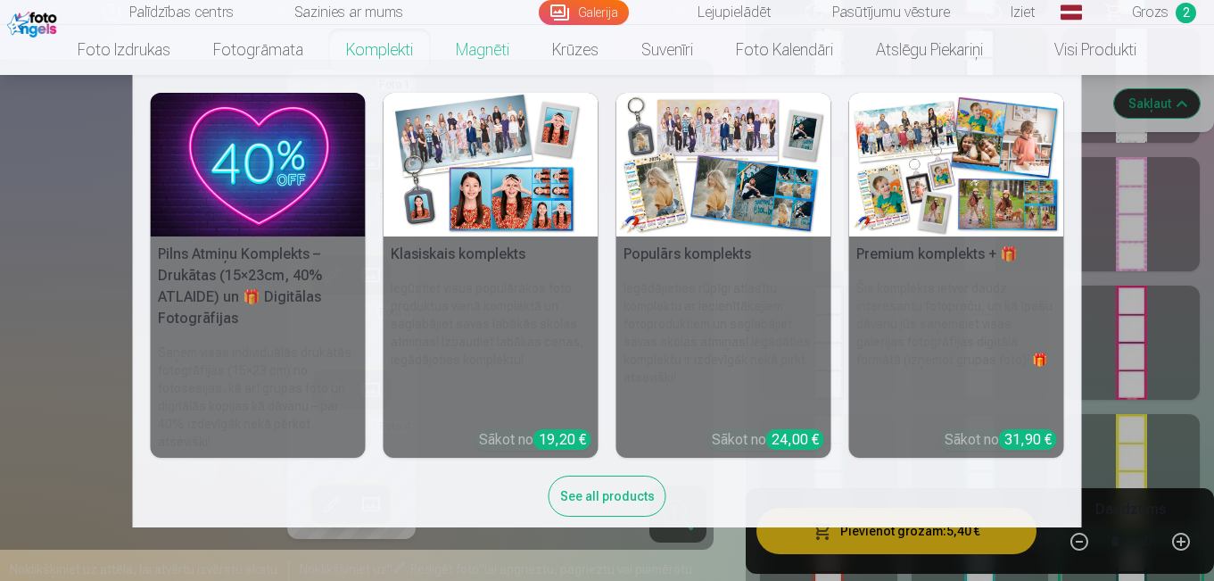
click at [269, 271] on h5 "Pilns Atmiņu Komplekts – Drukātas (15×23cm, 40% ATLAIDE) un 🎁 Digitālas Fotogrā…" at bounding box center [258, 286] width 215 height 100
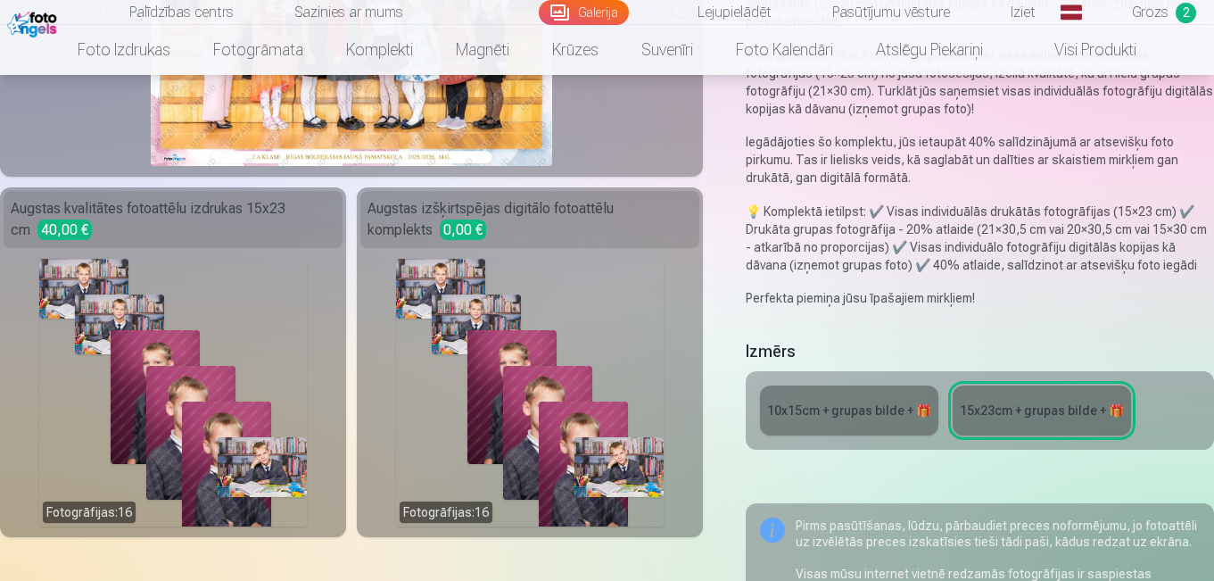
scroll to position [337, 0]
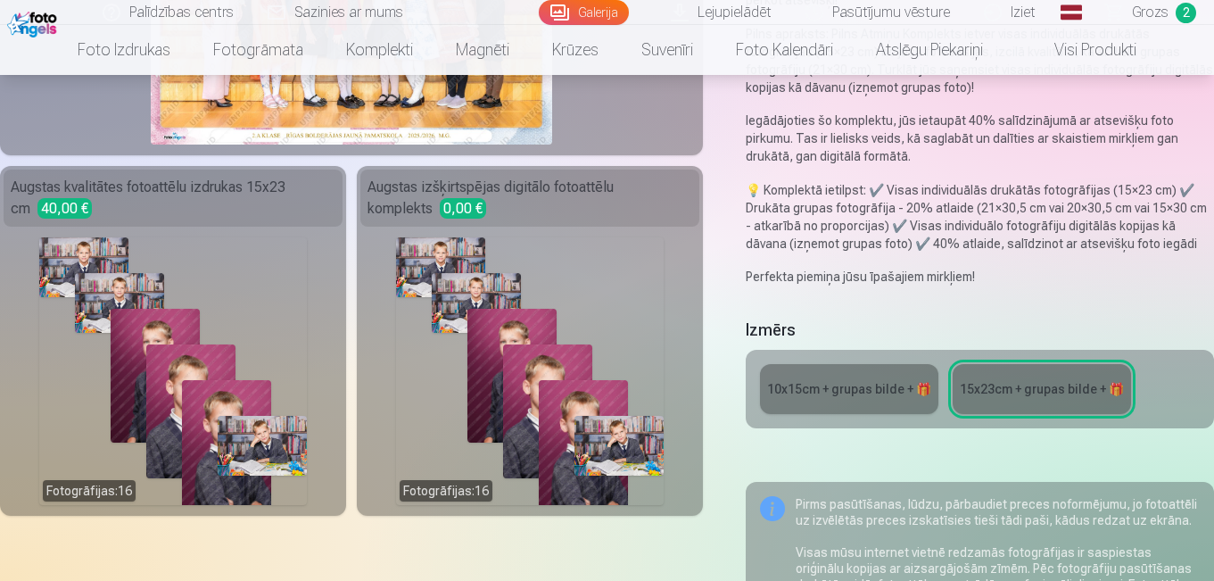
click at [871, 386] on div "10x15сm + grupas bilde + 🎁" at bounding box center [849, 389] width 164 height 18
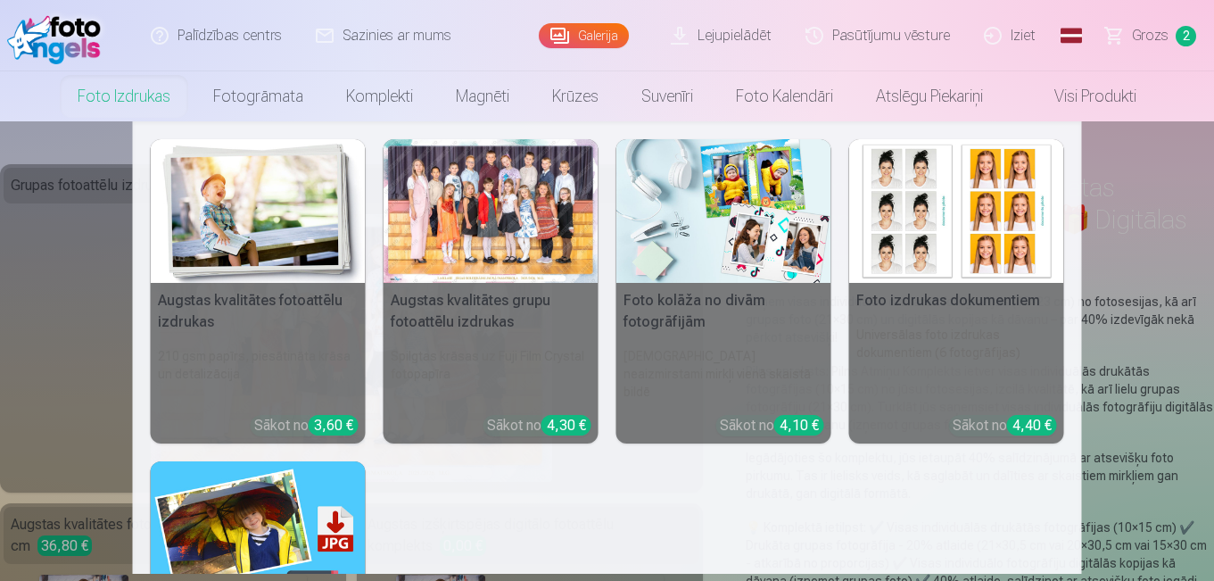
click at [89, 102] on link "Foto izdrukas" at bounding box center [124, 96] width 136 height 50
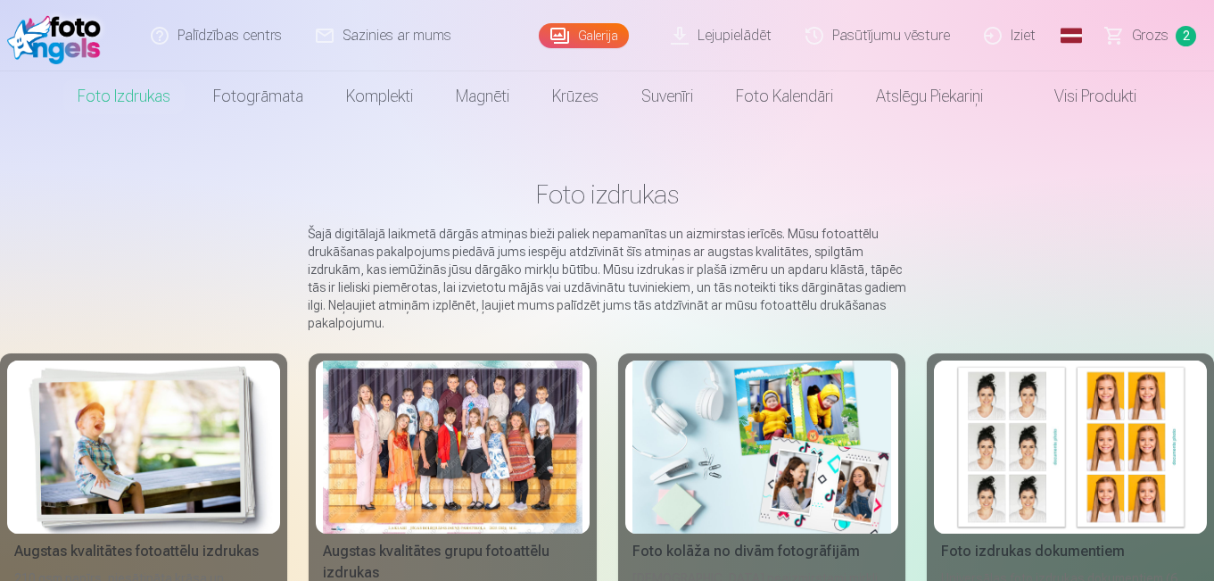
click at [203, 485] on img at bounding box center [143, 446] width 259 height 173
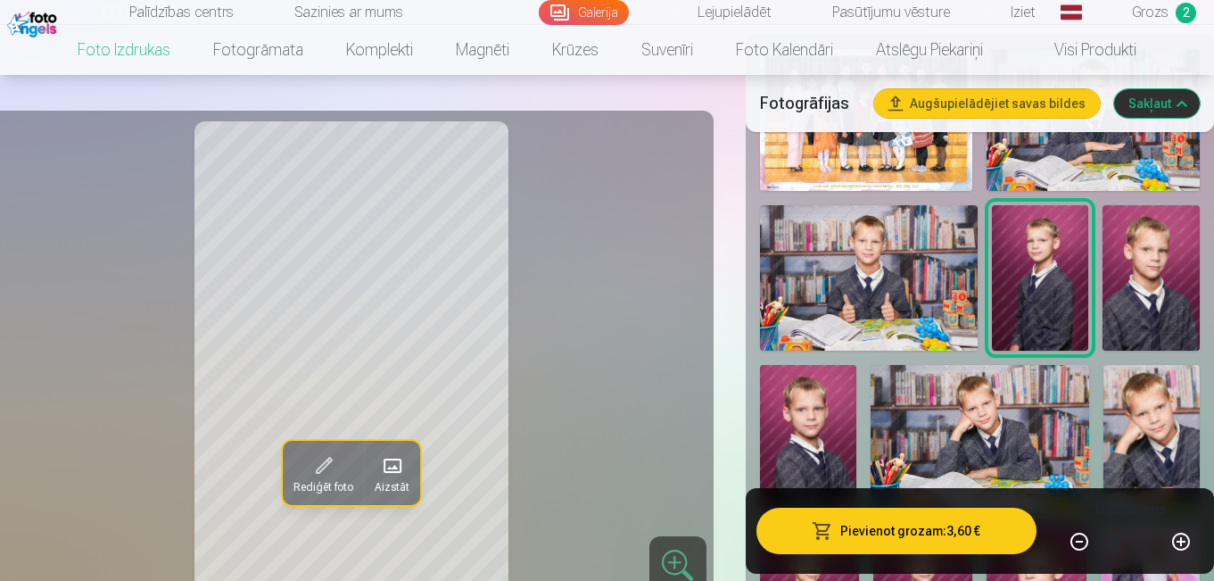
scroll to position [656, 0]
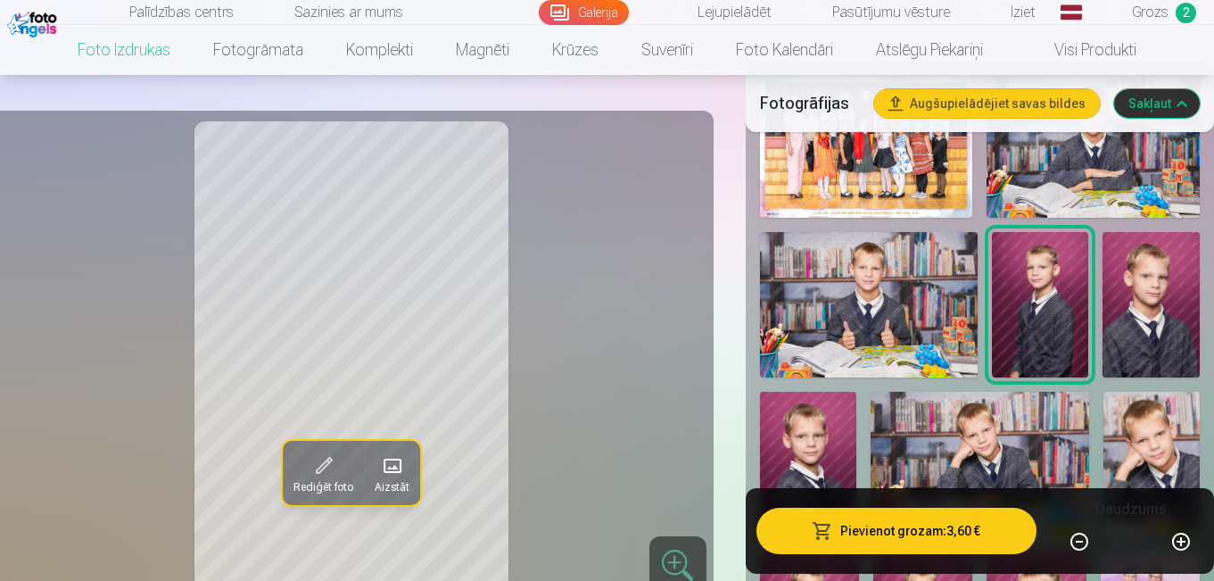
click at [1147, 457] on img at bounding box center [1152, 464] width 97 height 145
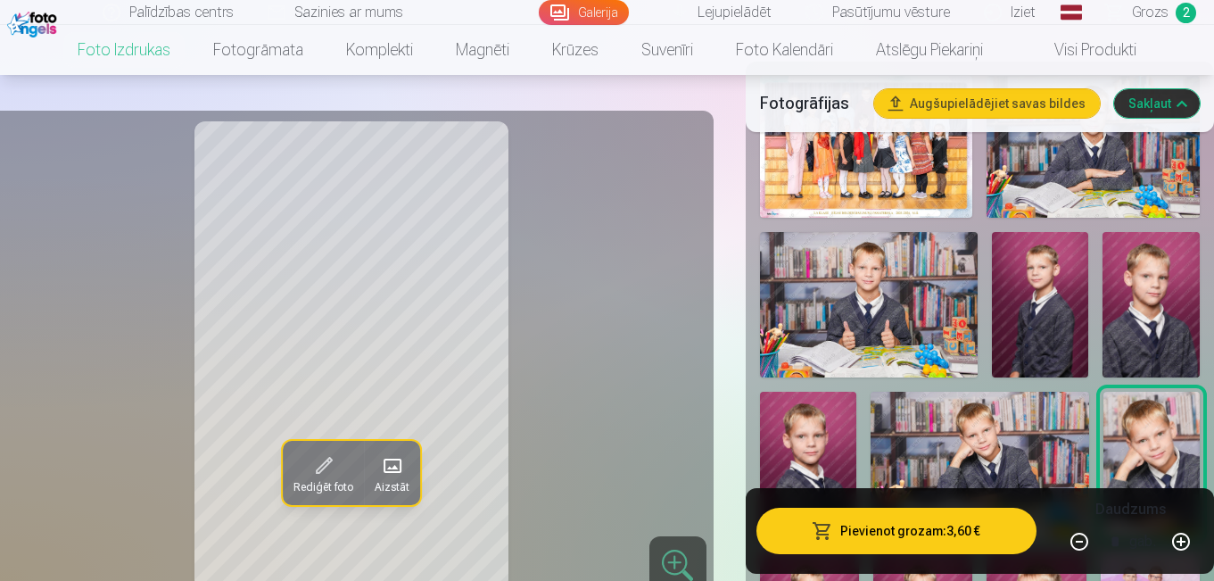
click at [394, 476] on span at bounding box center [391, 465] width 29 height 29
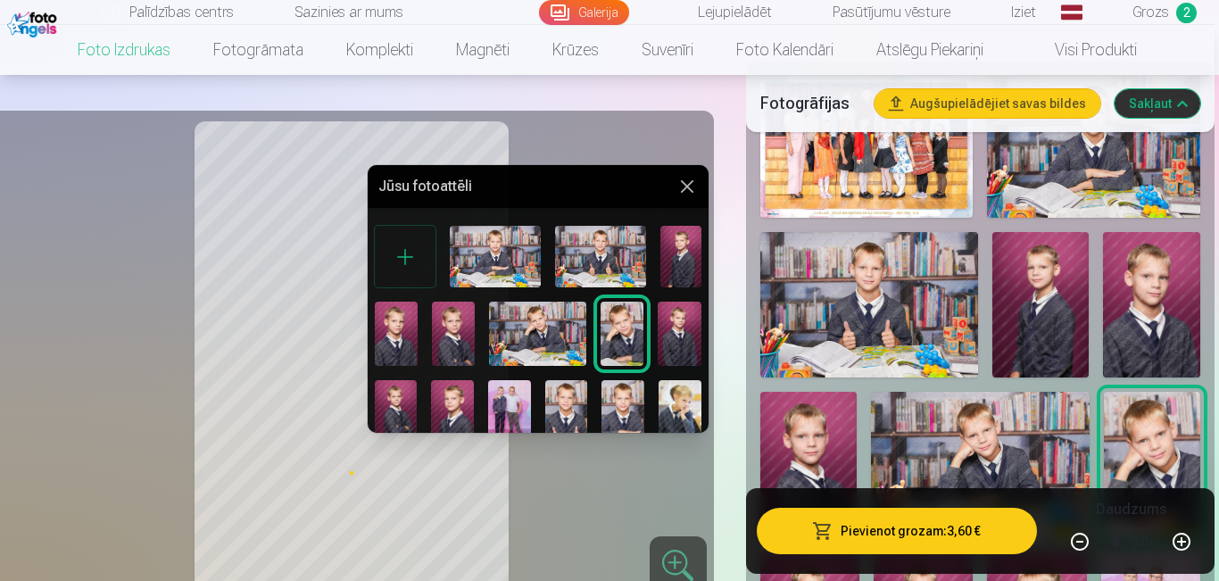
click at [394, 476] on div at bounding box center [609, 290] width 1219 height 581
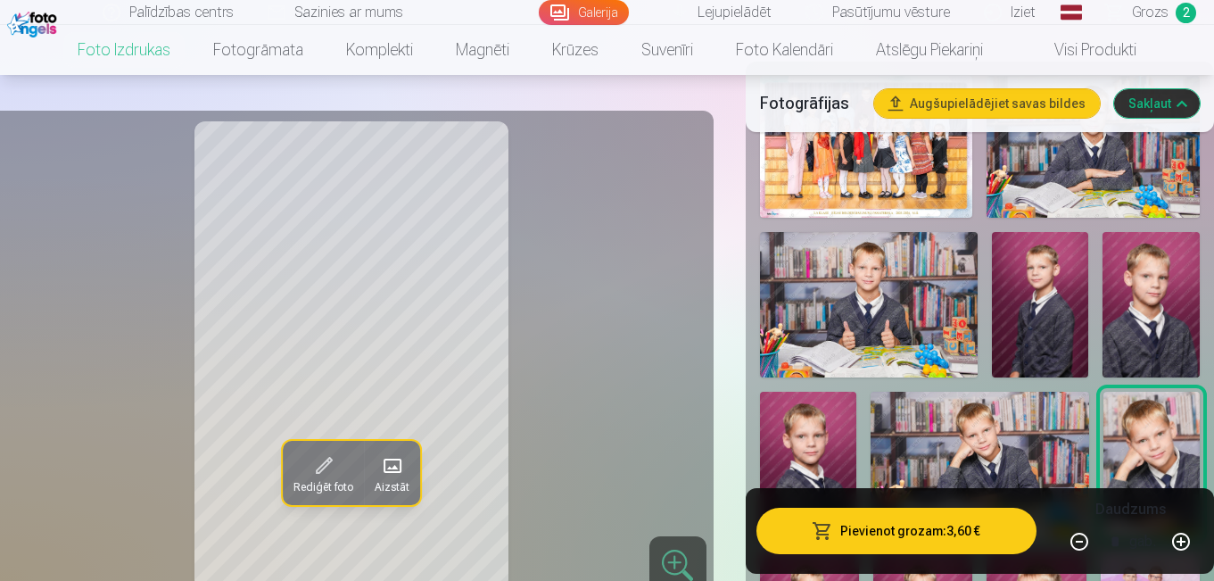
click at [336, 486] on span "Rediģēt foto" at bounding box center [324, 487] width 60 height 14
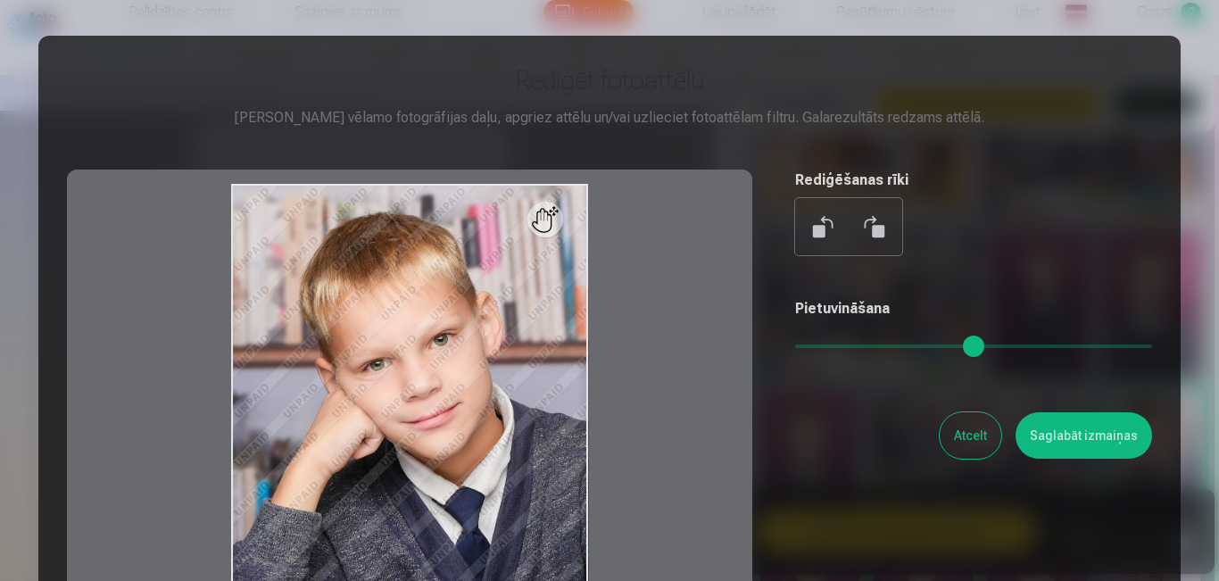
click at [1070, 437] on button "Saglabāt izmaiņas" at bounding box center [1083, 435] width 137 height 46
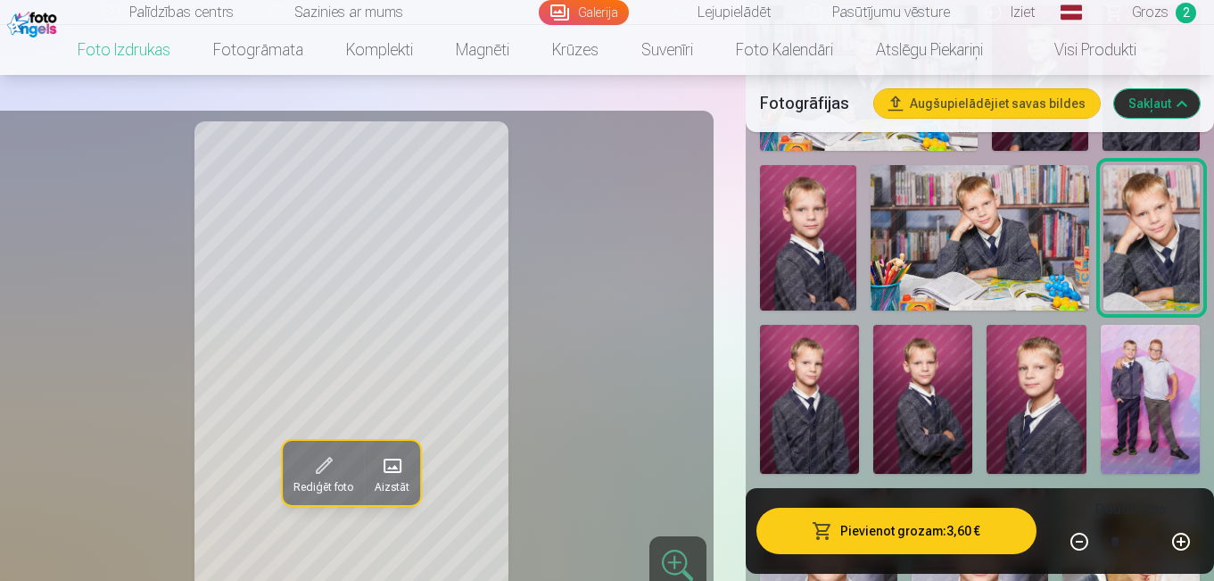
scroll to position [964, 0]
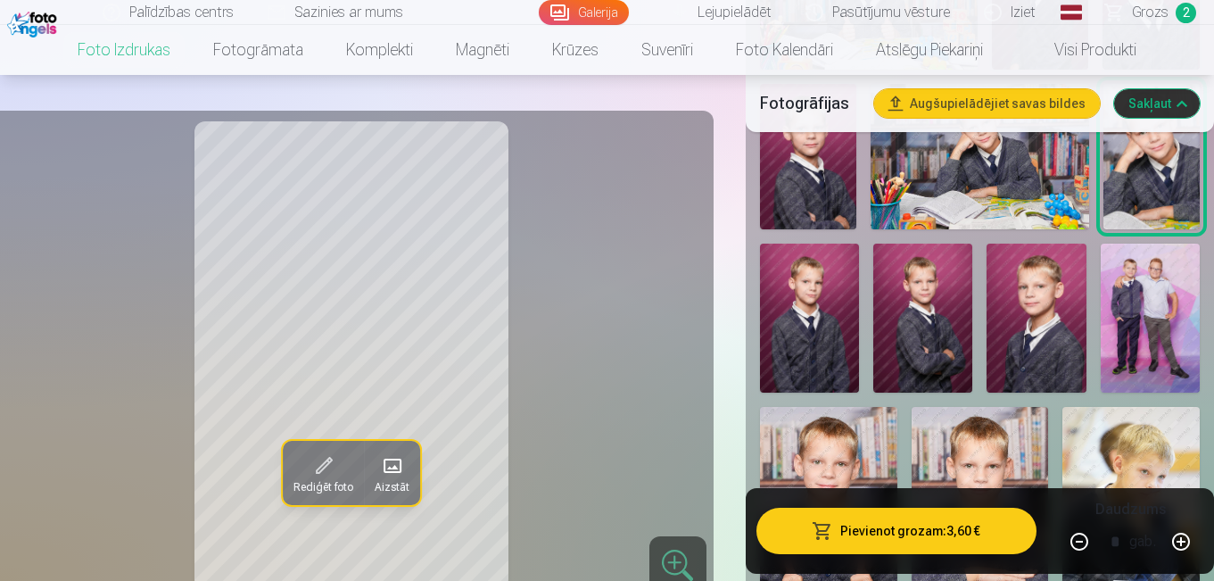
click at [672, 382] on div "Rediģēt foto Aizstāt" at bounding box center [351, 355] width 703 height 468
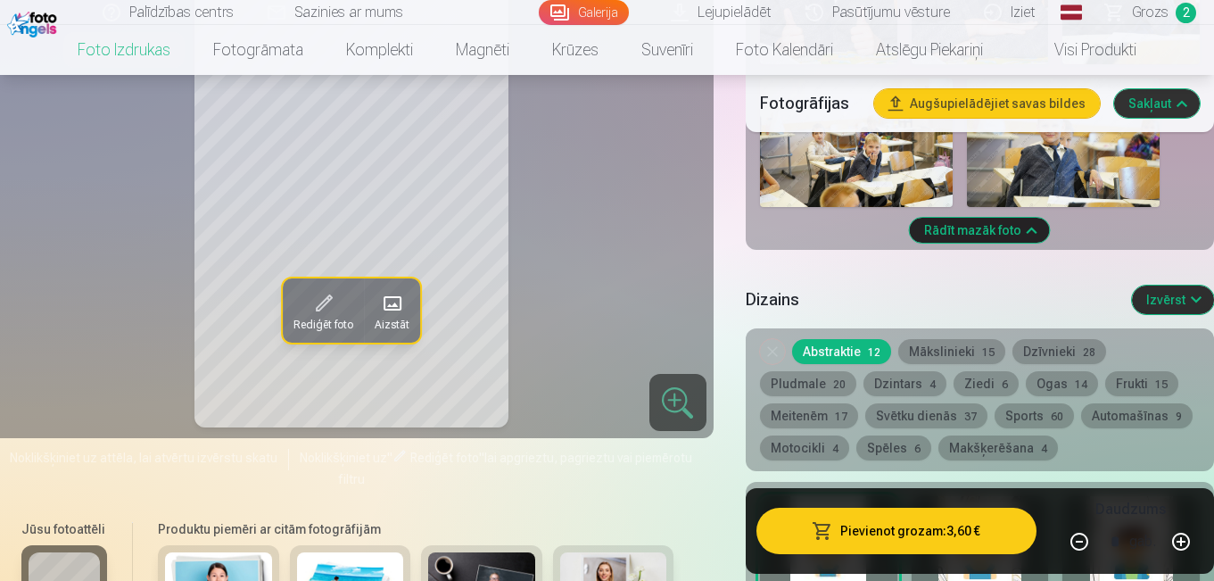
scroll to position [1526, 0]
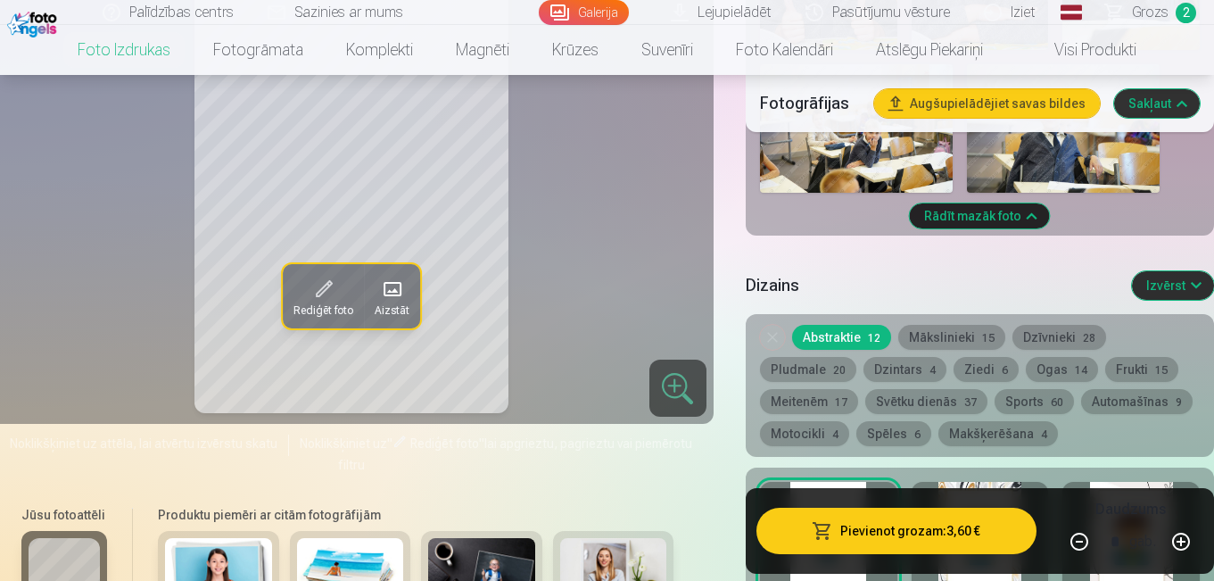
click at [949, 333] on button "Mākslinieki 15" at bounding box center [951, 337] width 107 height 25
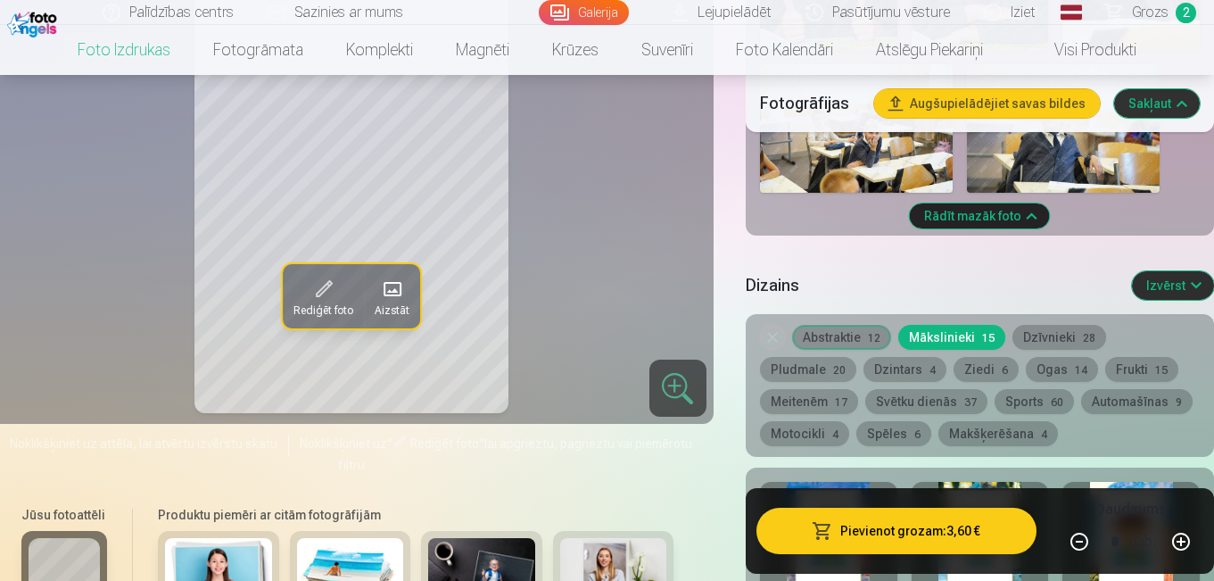
click at [1039, 327] on button "Dzīvnieki 28" at bounding box center [1060, 337] width 94 height 25
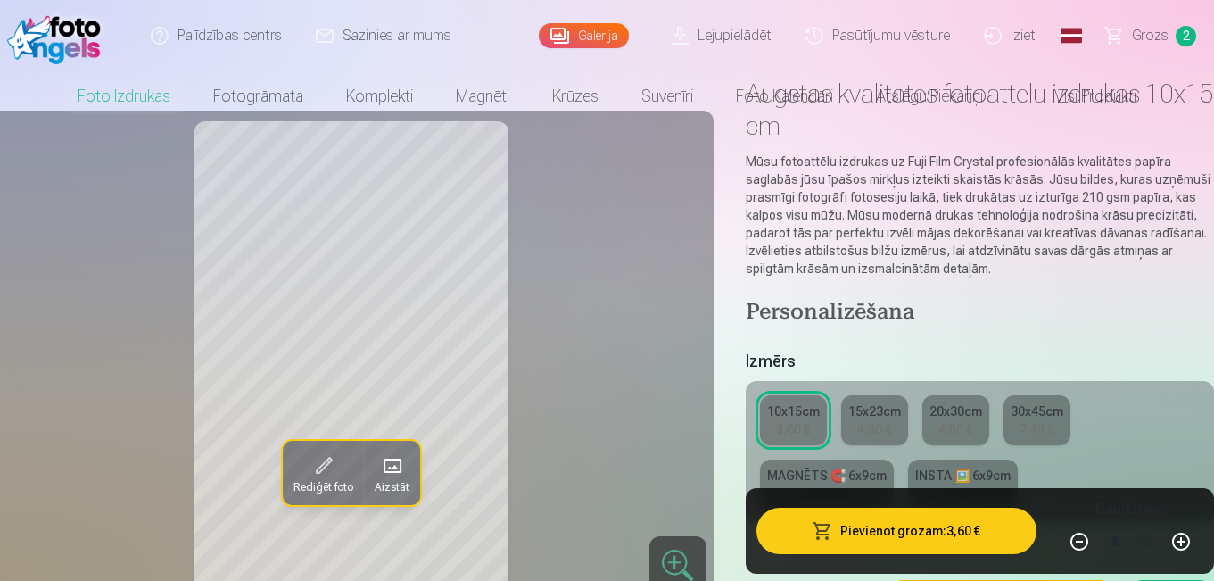
scroll to position [0, 0]
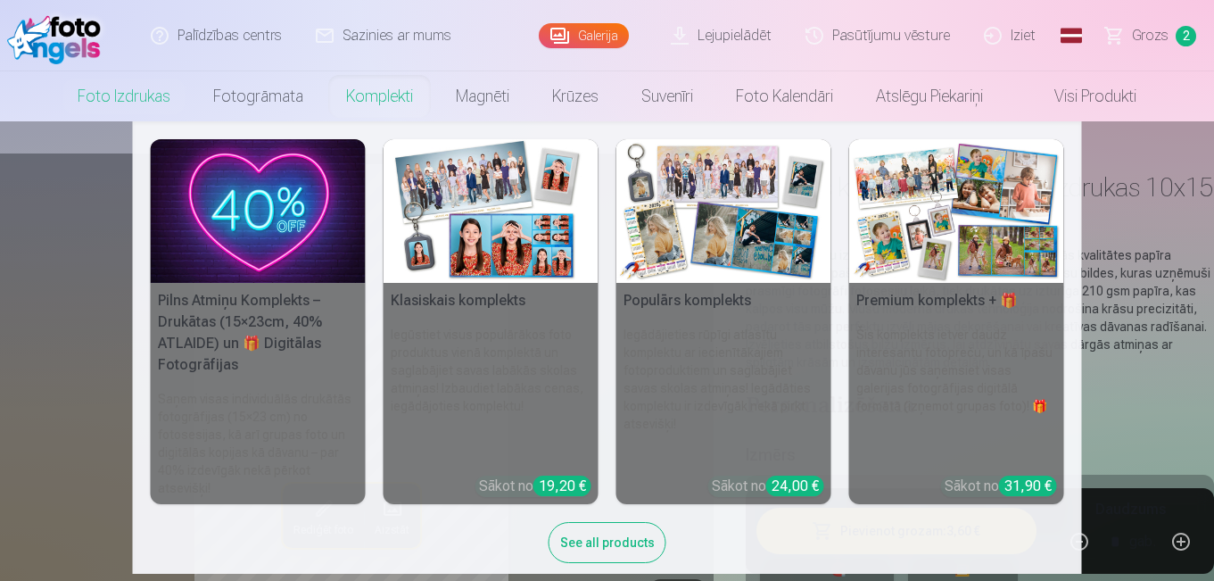
click at [373, 100] on link "Komplekti" at bounding box center [380, 96] width 110 height 50
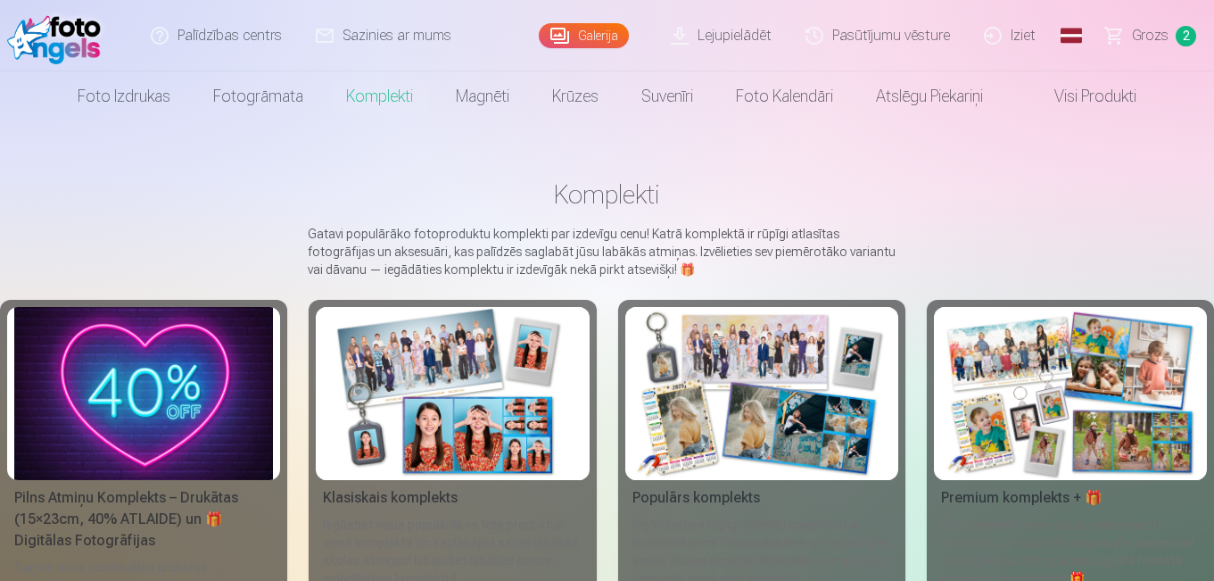
click at [766, 424] on img at bounding box center [762, 393] width 259 height 173
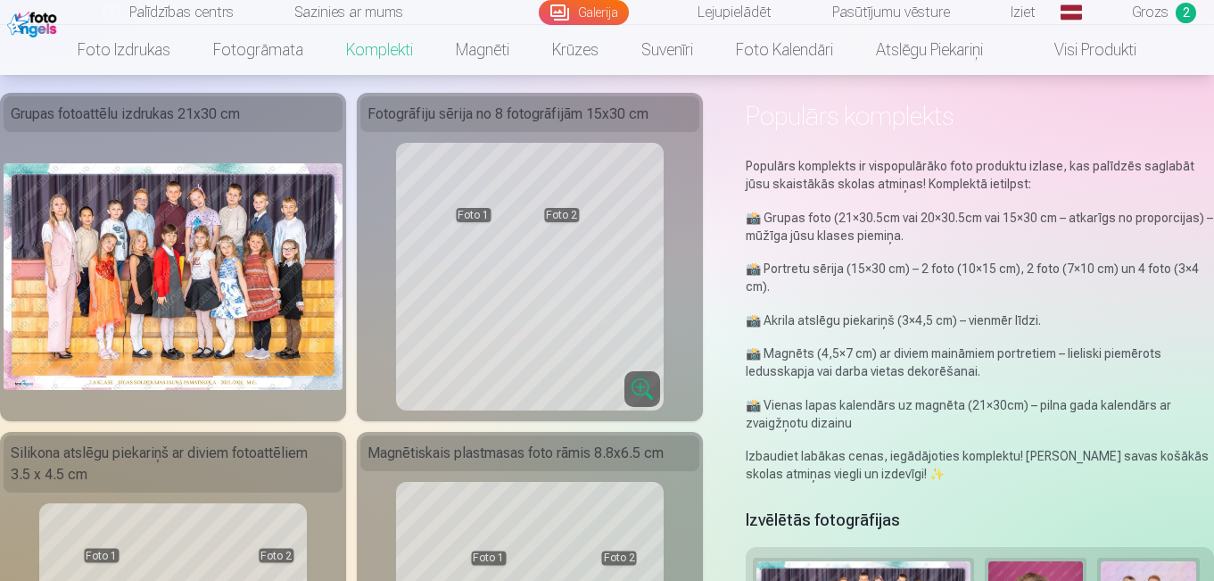
scroll to position [59, 0]
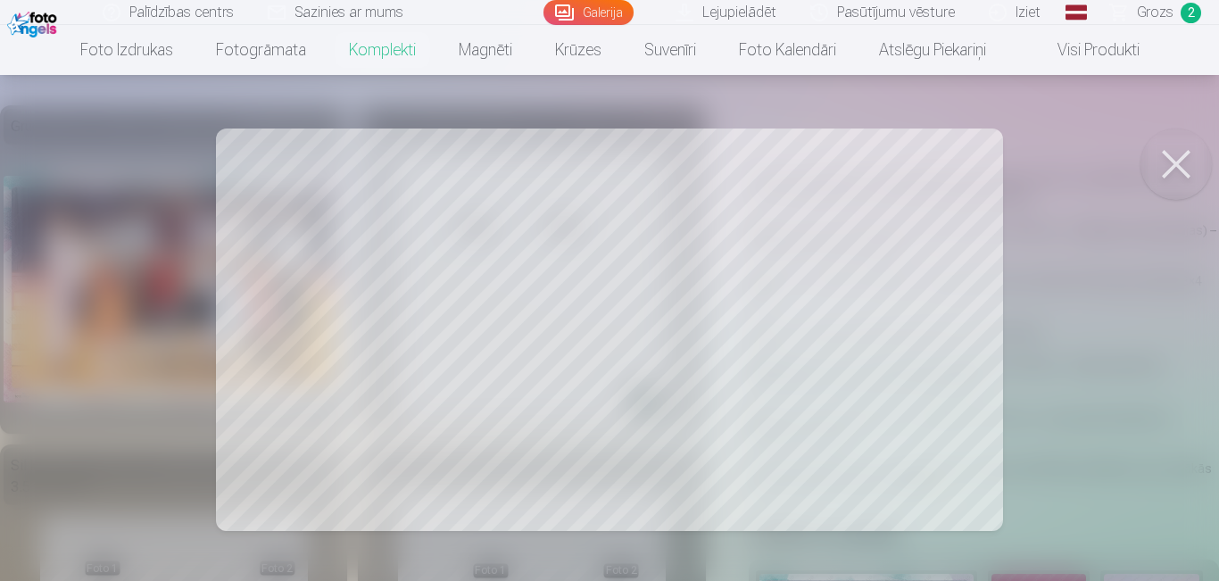
click at [1182, 155] on button at bounding box center [1175, 163] width 71 height 71
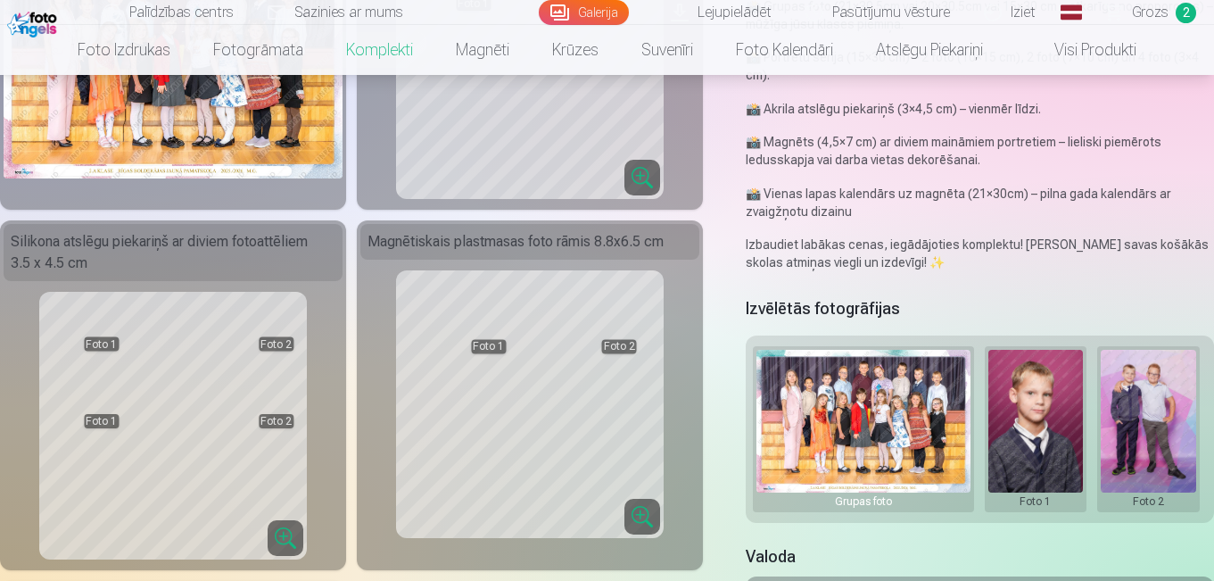
scroll to position [306, 0]
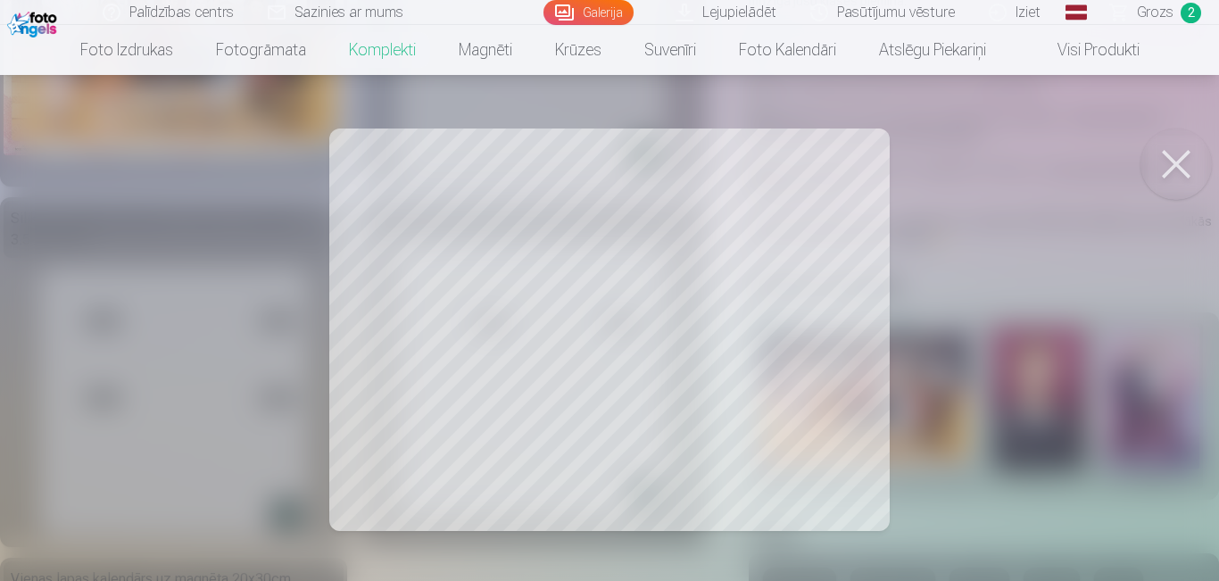
click at [1179, 142] on button at bounding box center [1175, 163] width 71 height 71
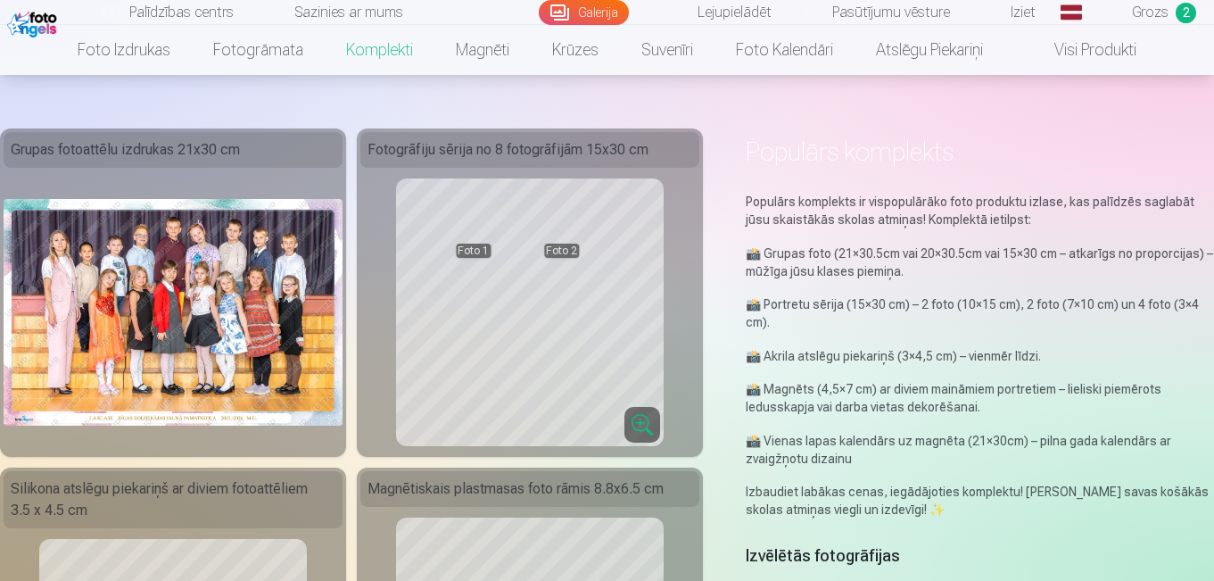
scroll to position [0, 0]
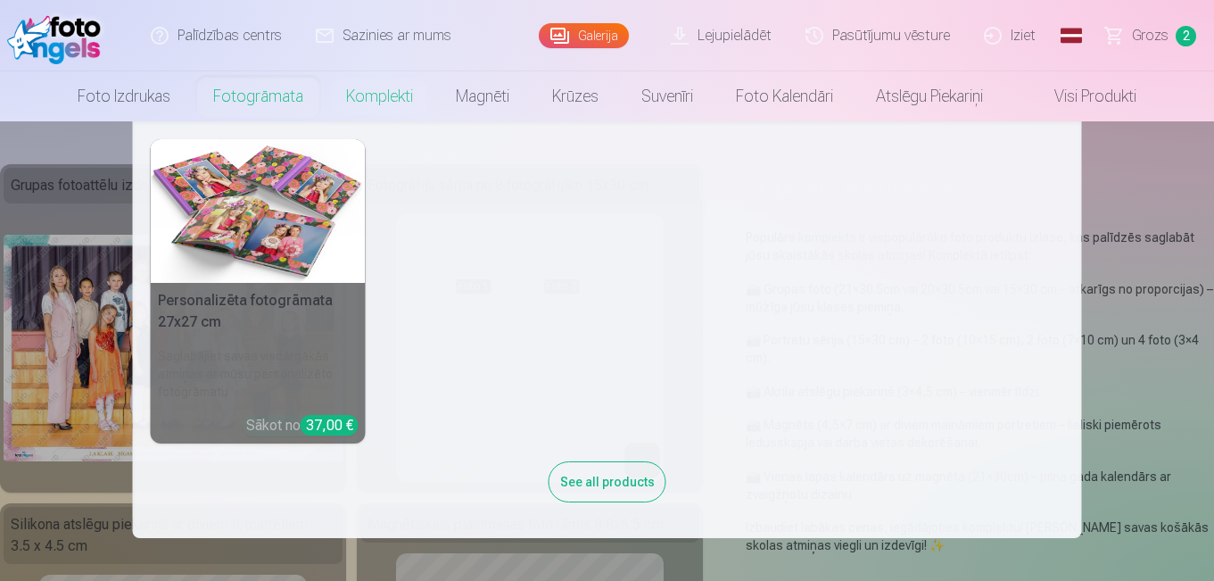
click at [248, 100] on link "Fotogrāmata" at bounding box center [258, 96] width 133 height 50
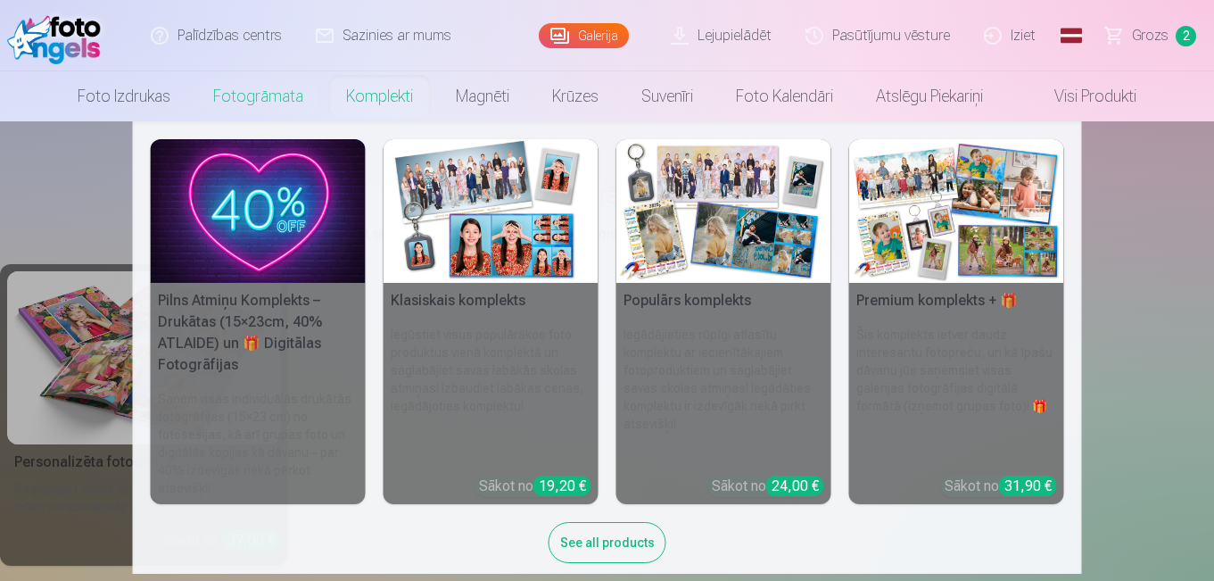
click at [371, 95] on link "Komplekti" at bounding box center [380, 96] width 110 height 50
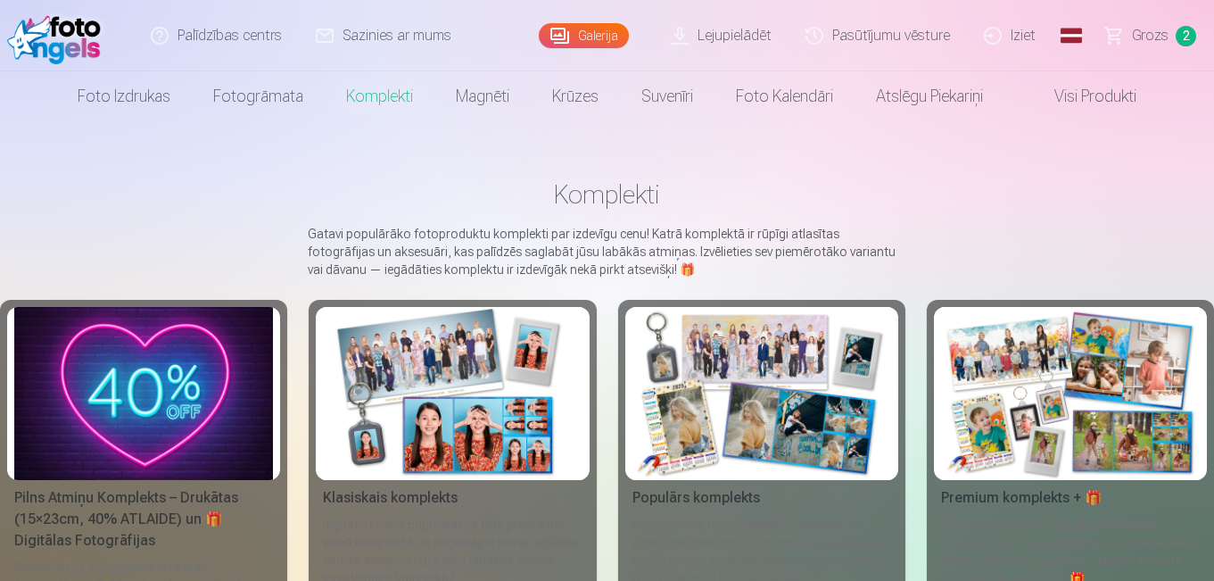
click at [825, 411] on img at bounding box center [762, 393] width 259 height 173
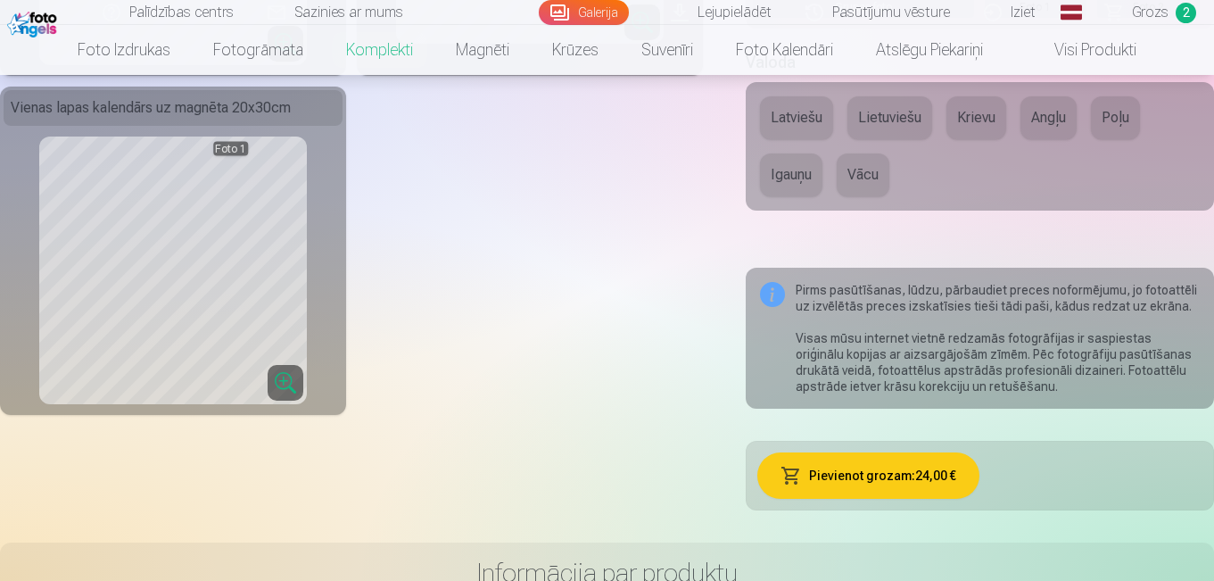
scroll to position [576, 0]
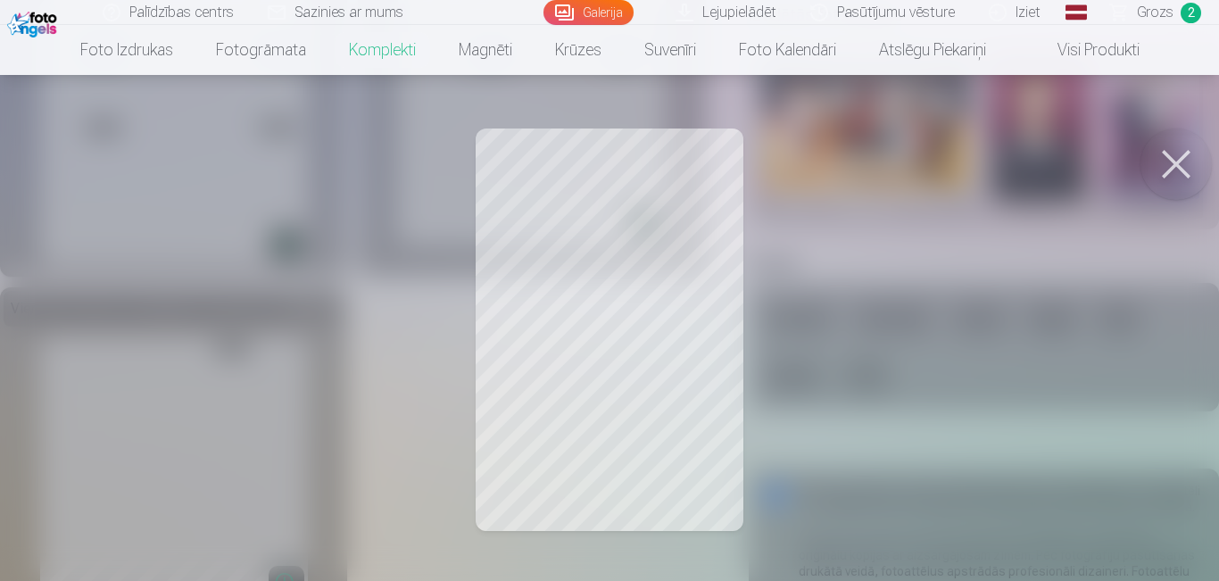
click at [685, 270] on div at bounding box center [609, 290] width 1219 height 581
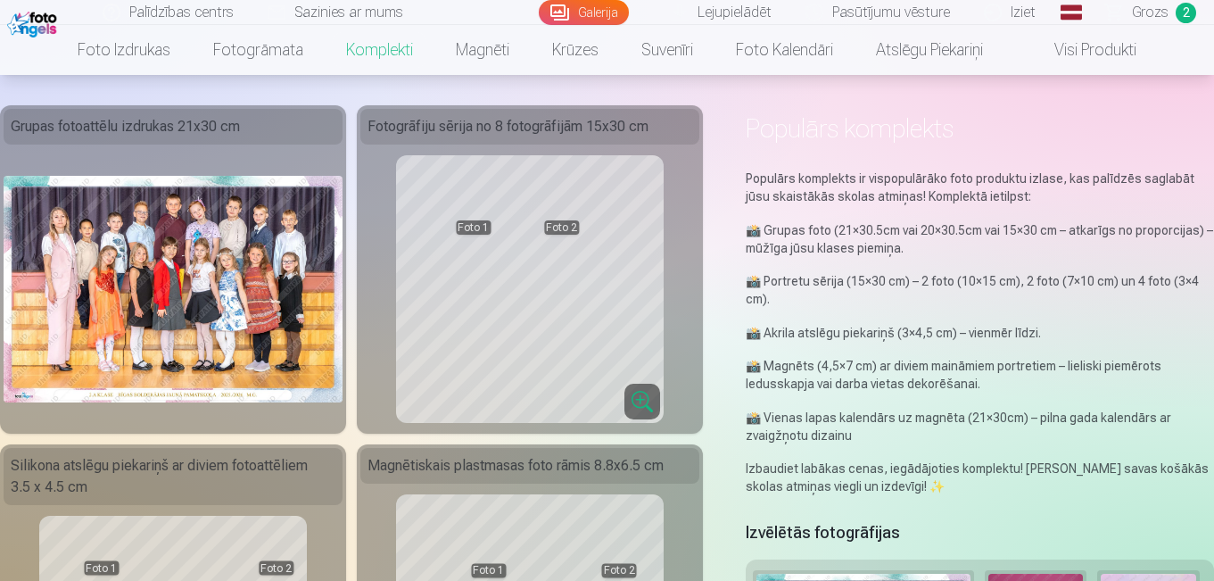
scroll to position [47, 0]
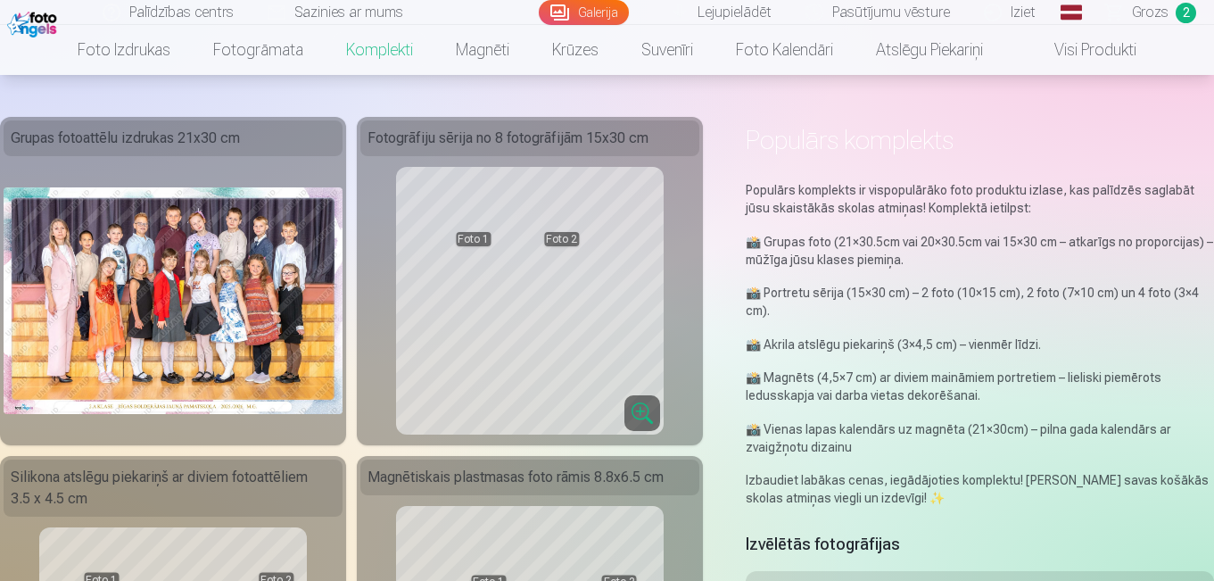
click at [157, 209] on img at bounding box center [173, 300] width 339 height 226
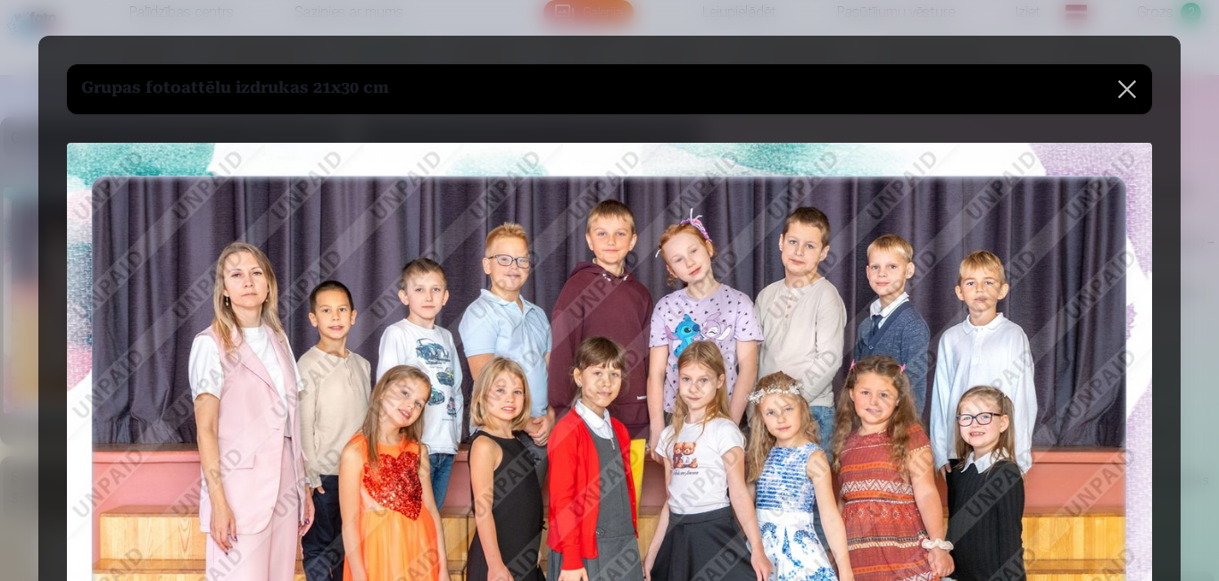
click at [157, 209] on img at bounding box center [609, 505] width 1085 height 724
click at [1125, 87] on button at bounding box center [1127, 89] width 50 height 50
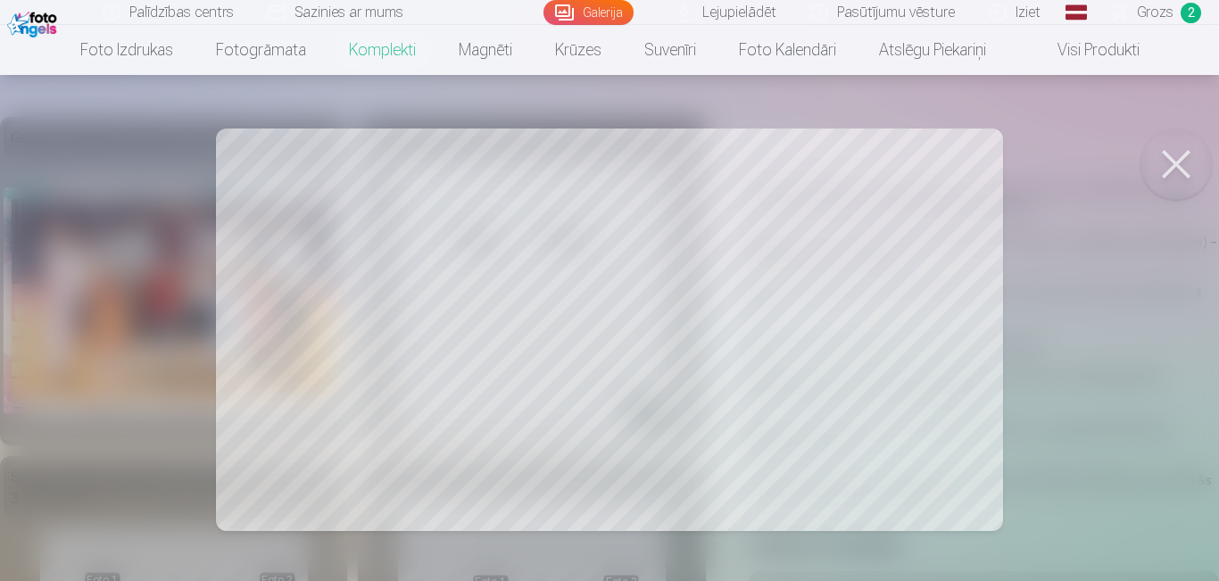
click at [1172, 162] on button at bounding box center [1175, 163] width 71 height 71
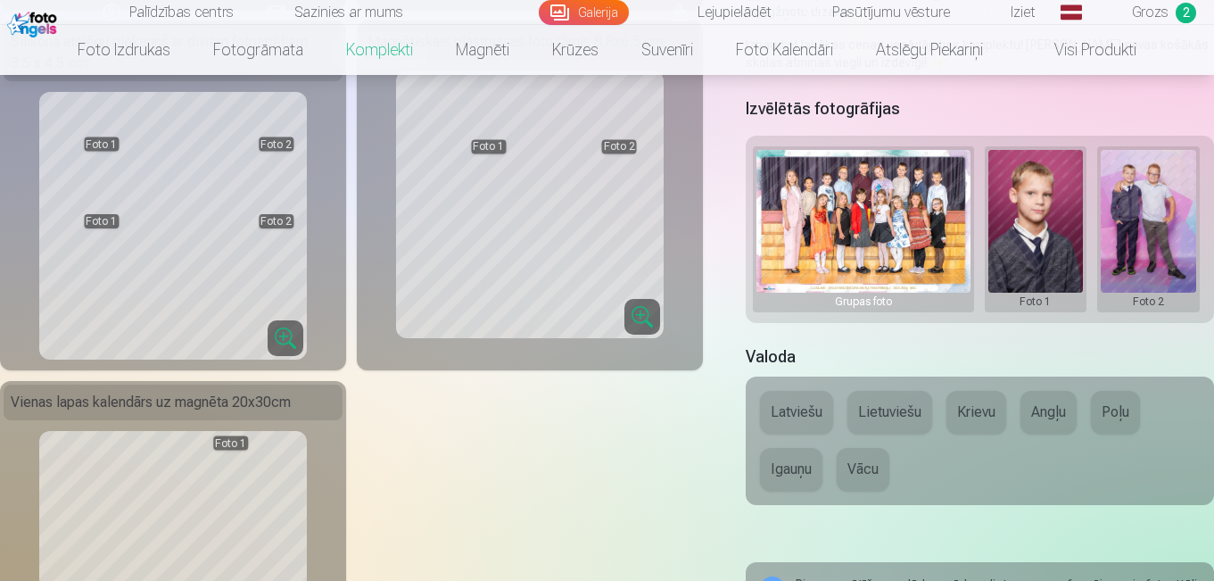
scroll to position [494, 0]
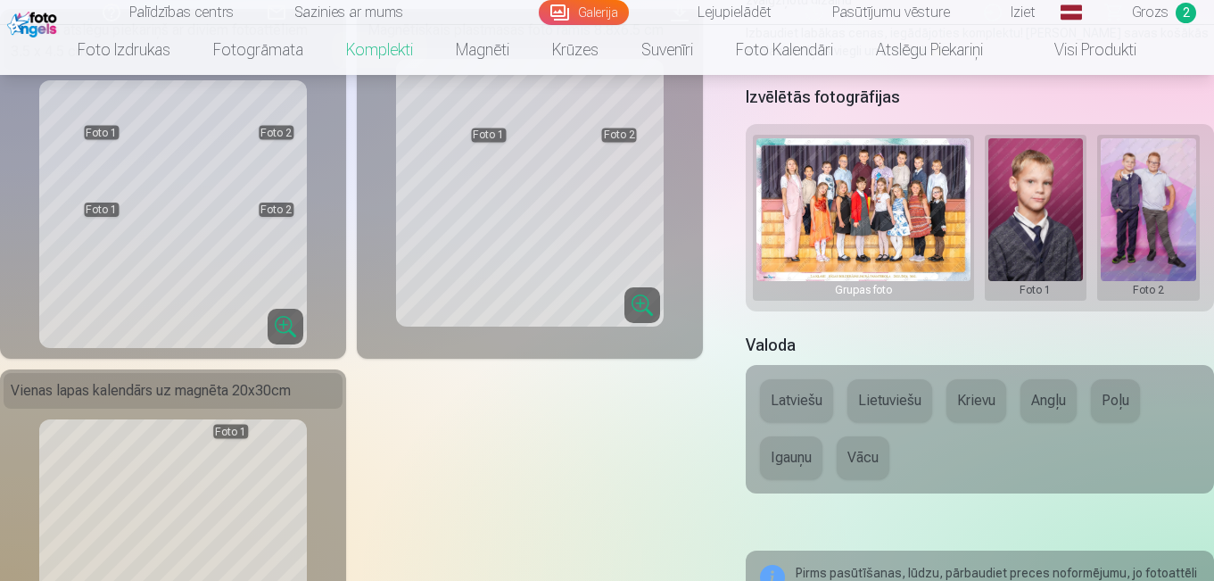
click at [858, 95] on h5 "Izvēlētās fotogrāfijas" at bounding box center [823, 97] width 154 height 25
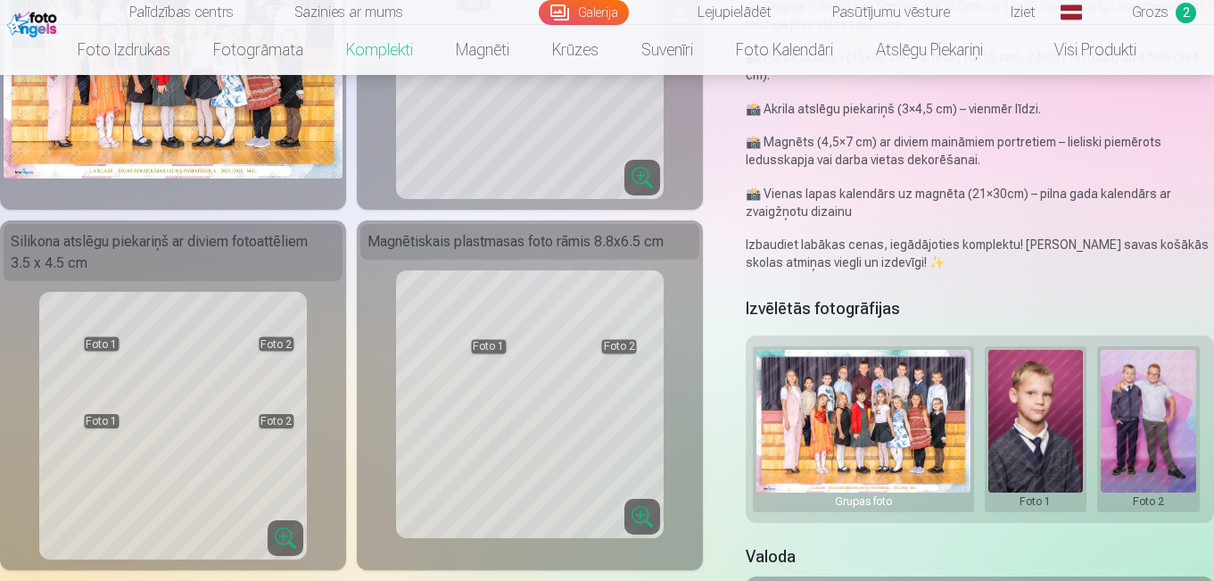
scroll to position [271, 0]
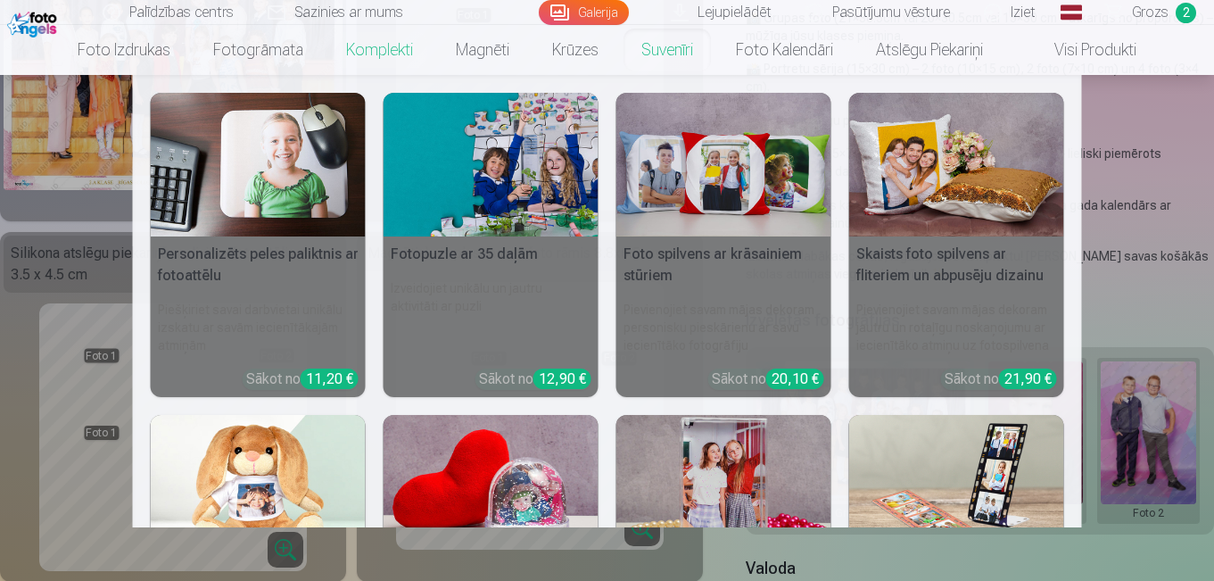
click at [641, 51] on link "Suvenīri" at bounding box center [667, 50] width 95 height 50
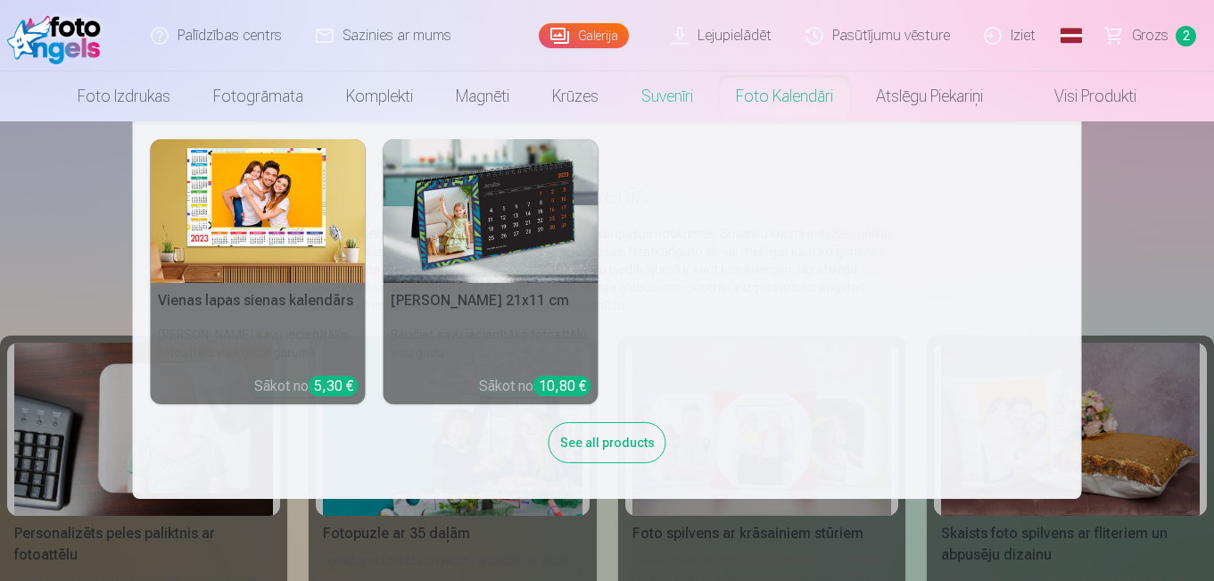
click at [807, 87] on link "Foto kalendāri" at bounding box center [785, 96] width 140 height 50
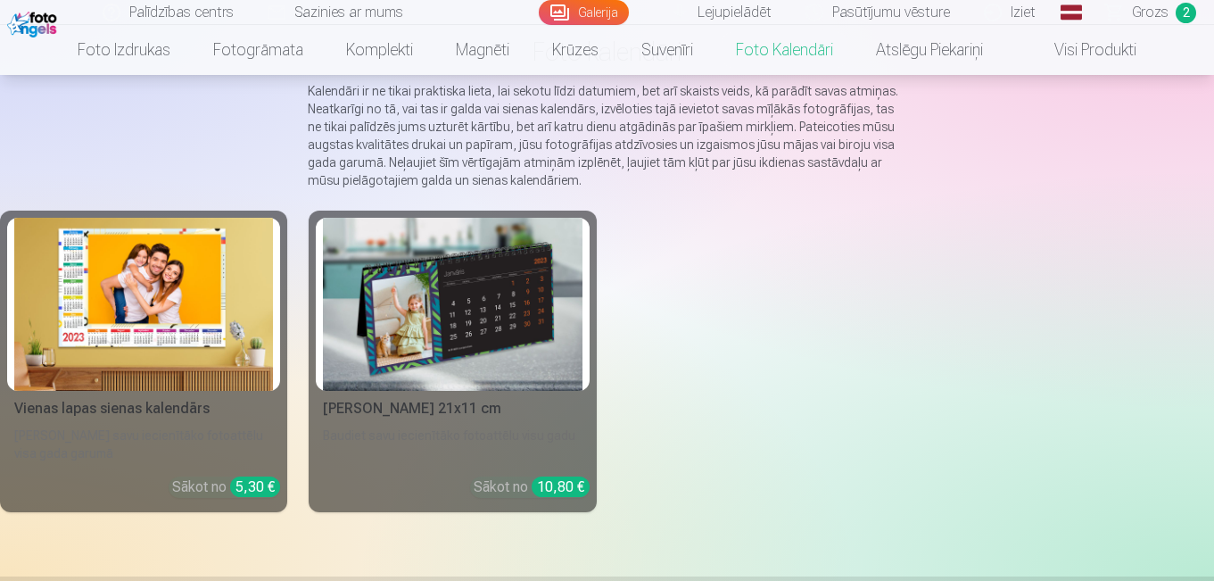
scroll to position [149, 0]
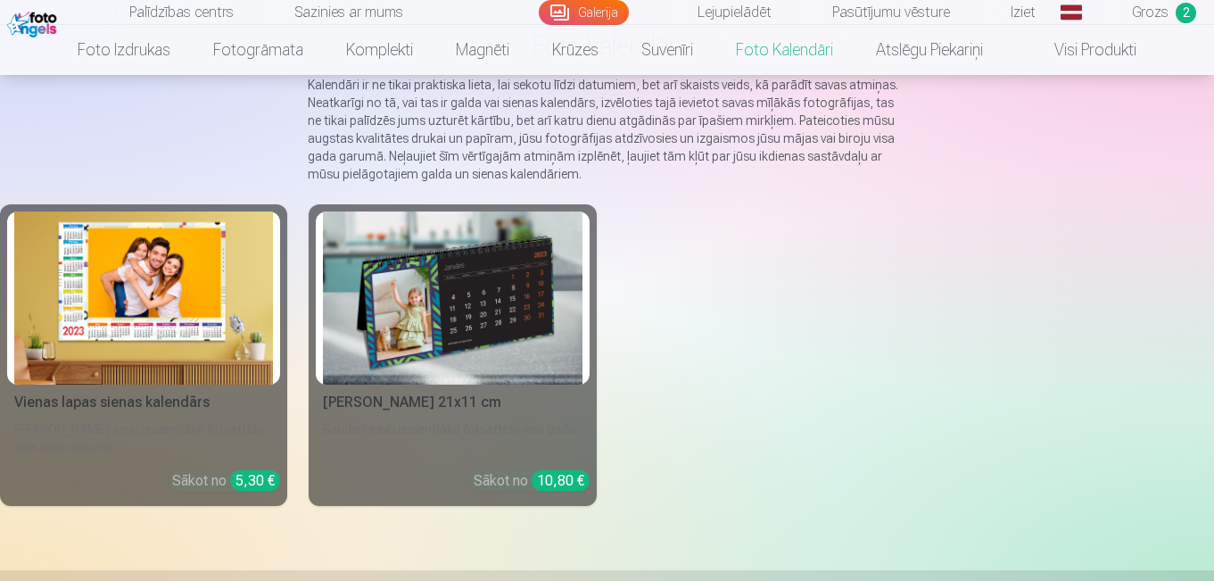
click at [471, 332] on img at bounding box center [452, 297] width 259 height 173
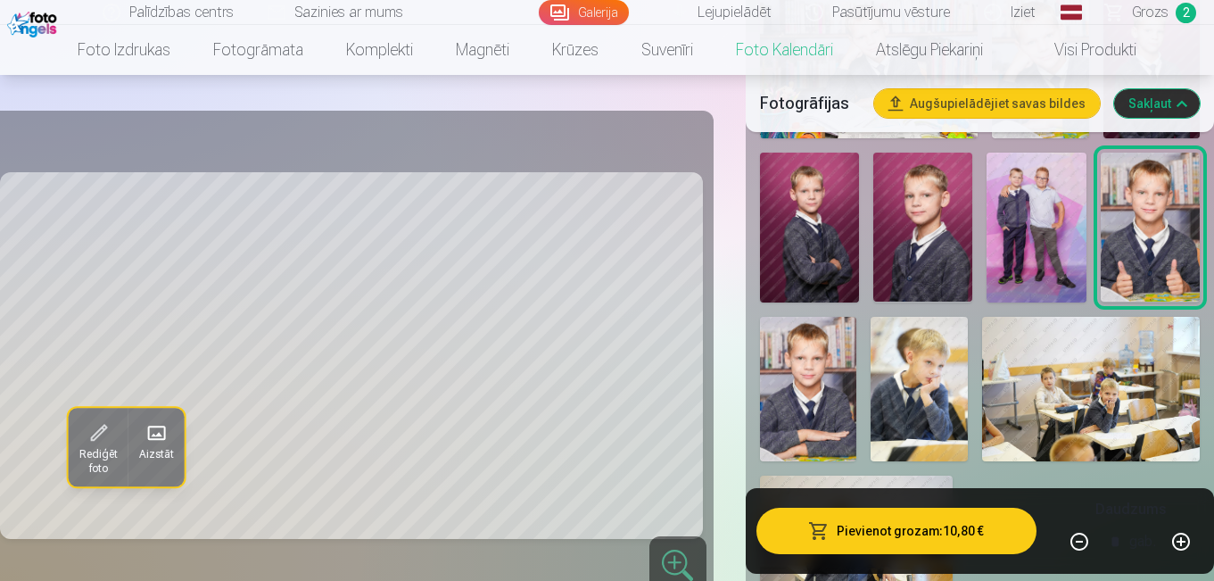
scroll to position [887, 0]
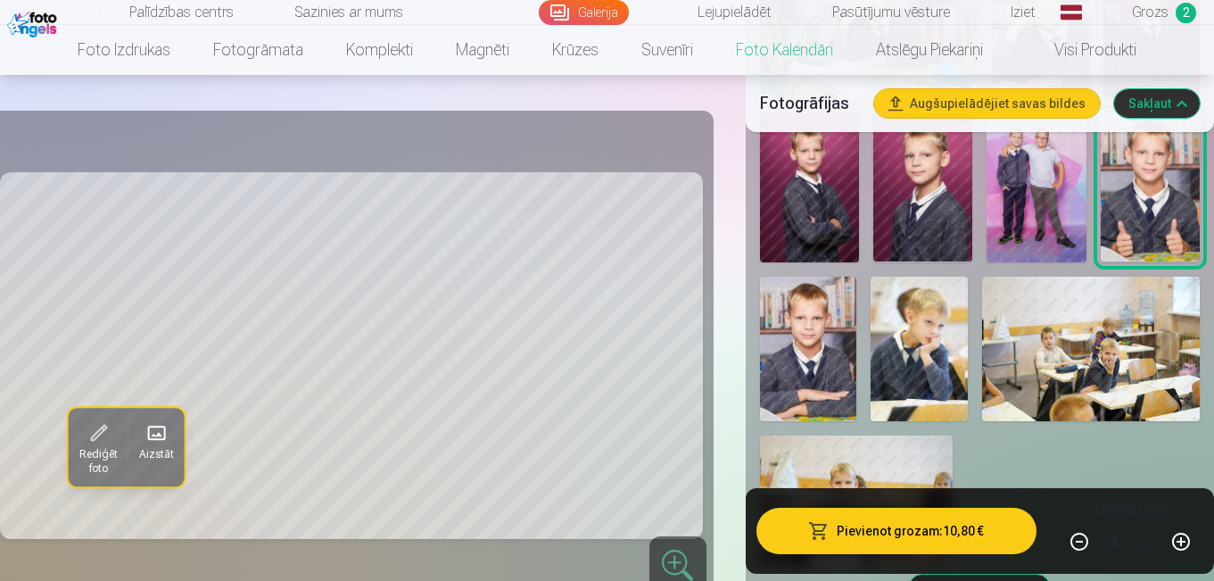
click at [930, 351] on img at bounding box center [919, 349] width 97 height 145
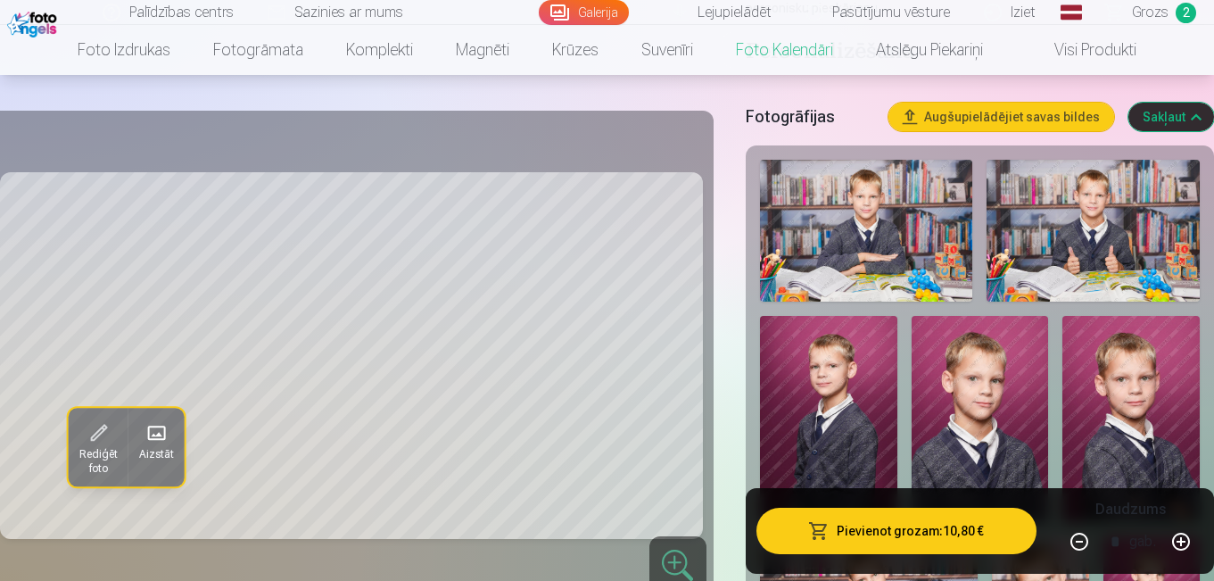
scroll to position [252, 0]
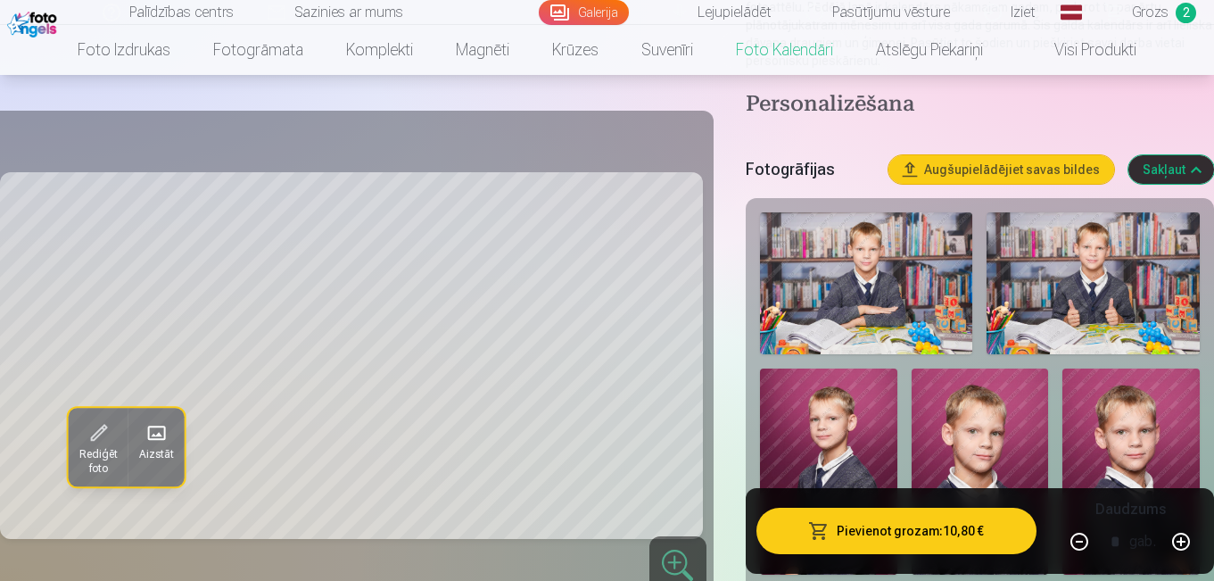
click at [1046, 283] on img at bounding box center [1093, 283] width 213 height 142
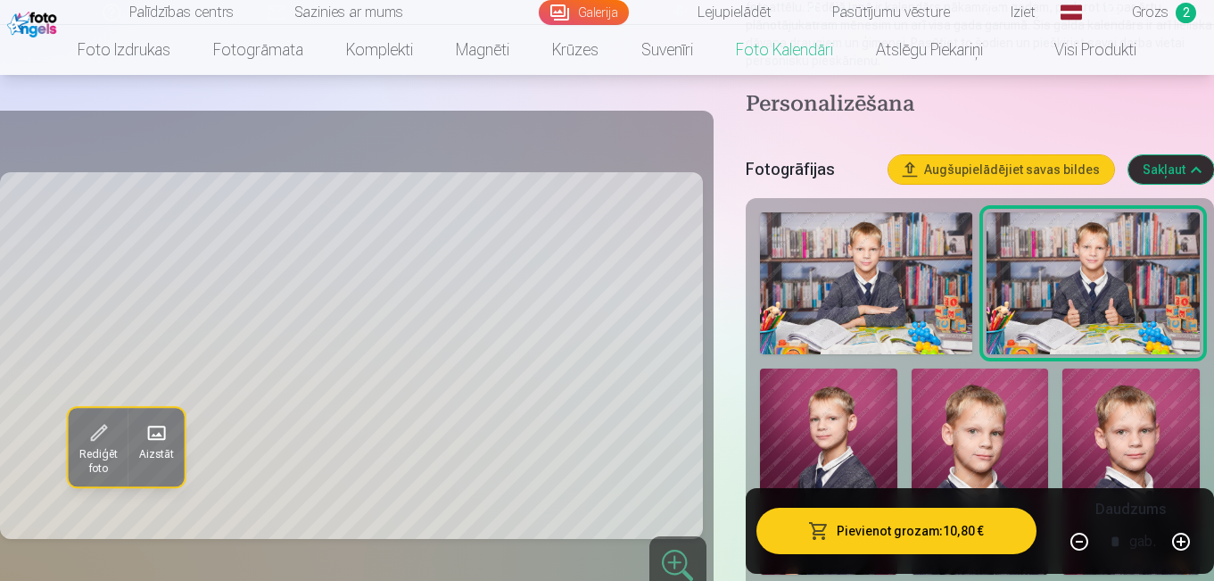
click at [915, 288] on img at bounding box center [866, 283] width 213 height 142
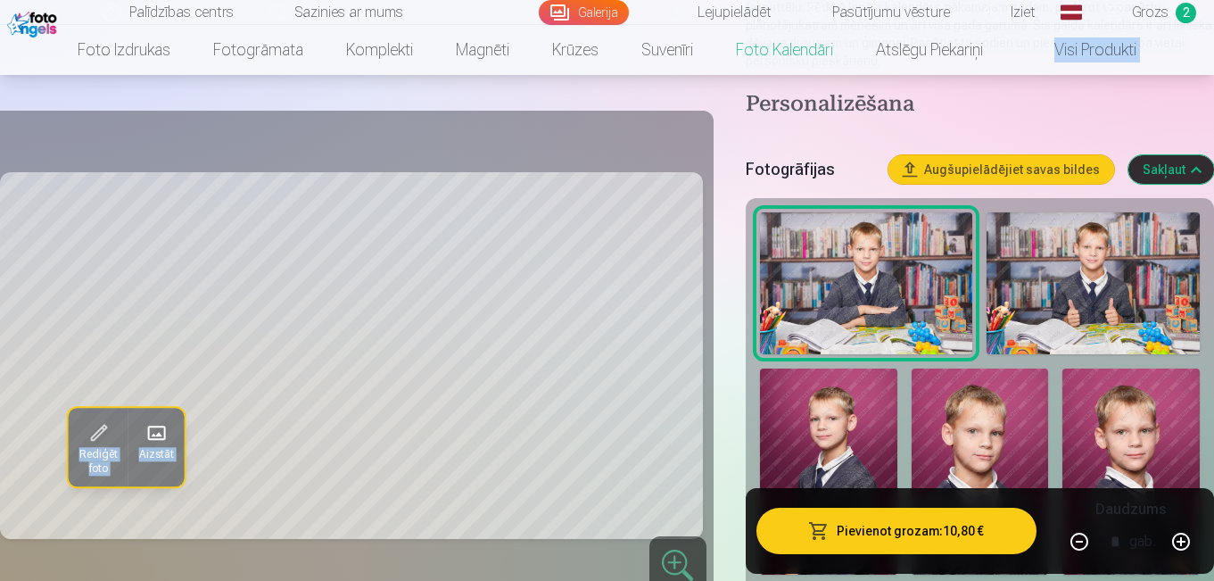
drag, startPoint x: 1213, startPoint y: 54, endPoint x: 1218, endPoint y: 70, distance: 17.5
click at [1213, 70] on html "Palīdzības centrs Sazinies ar mums Galerija Lejupielādēt Pasūtījumu vēsture Izi…" at bounding box center [607, 38] width 1214 height 581
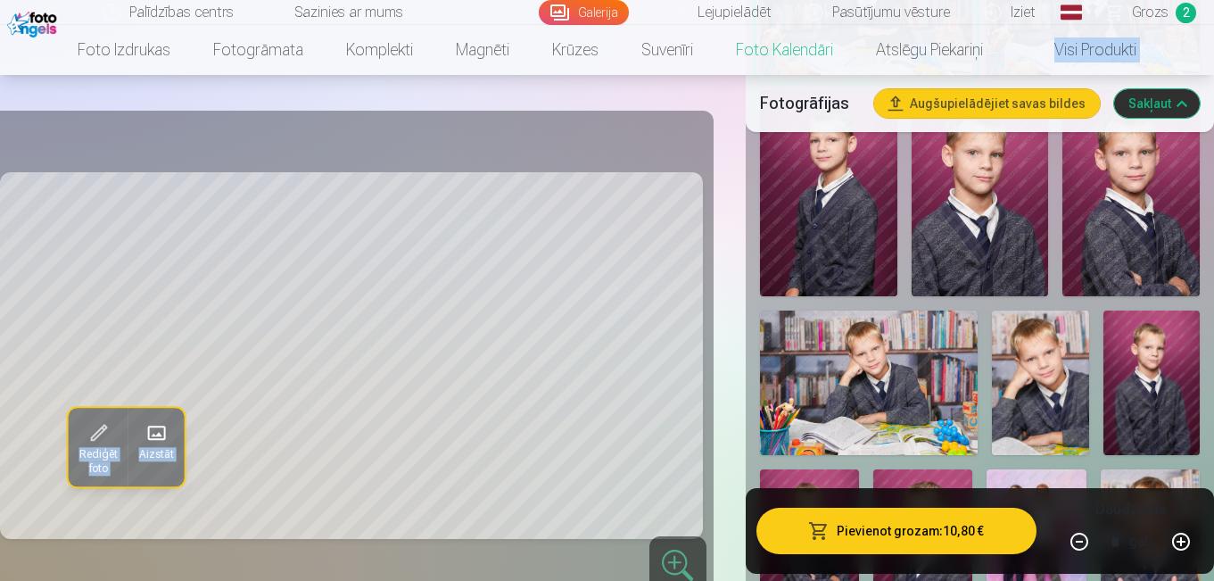
scroll to position [622, 0]
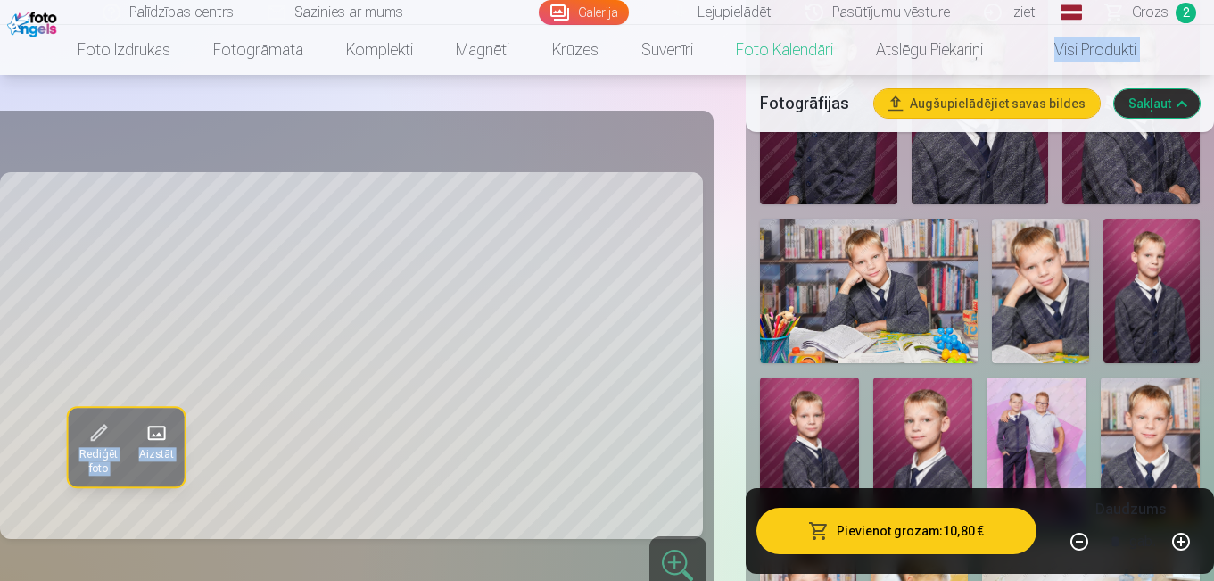
click at [1051, 308] on img at bounding box center [1040, 291] width 97 height 145
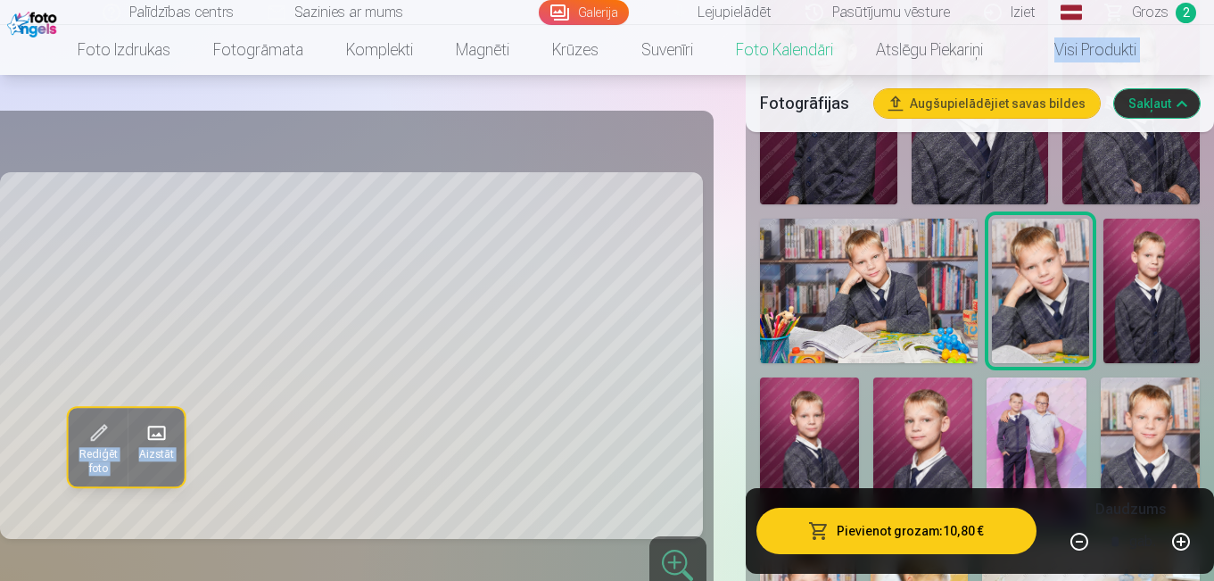
scroll to position [953, 0]
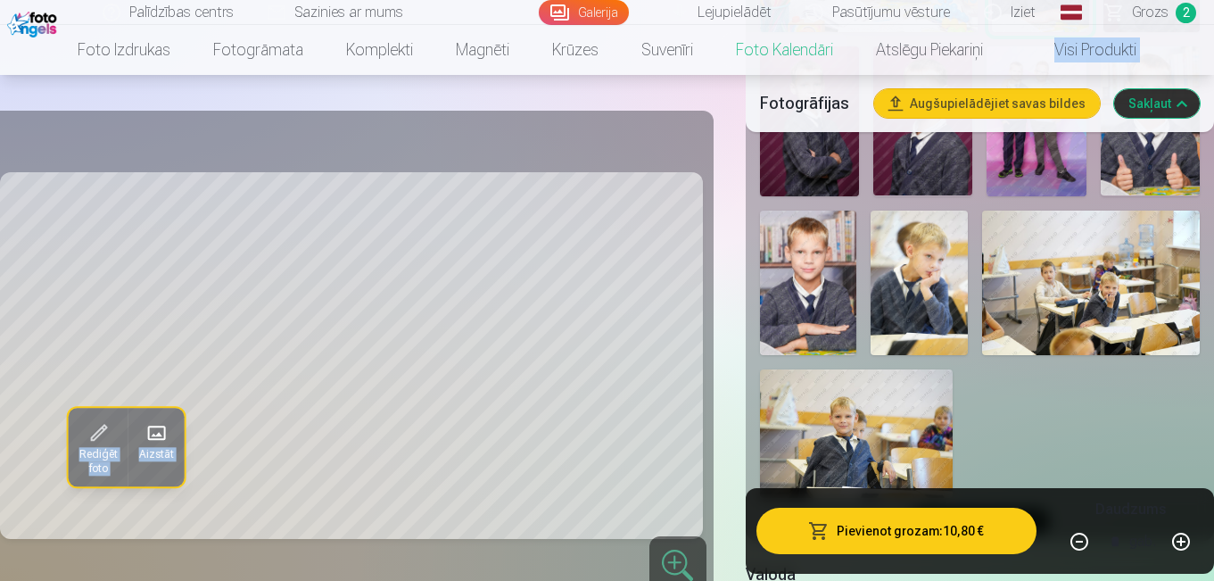
click at [923, 261] on img at bounding box center [919, 283] width 97 height 145
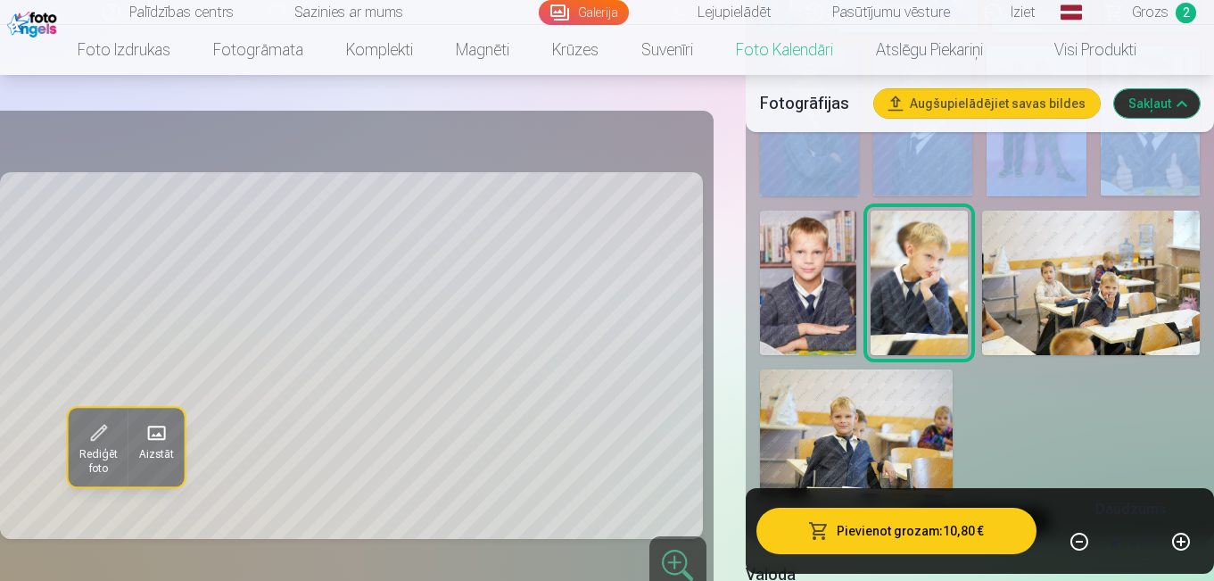
drag, startPoint x: 1213, startPoint y: 98, endPoint x: 1218, endPoint y: 112, distance: 15.2
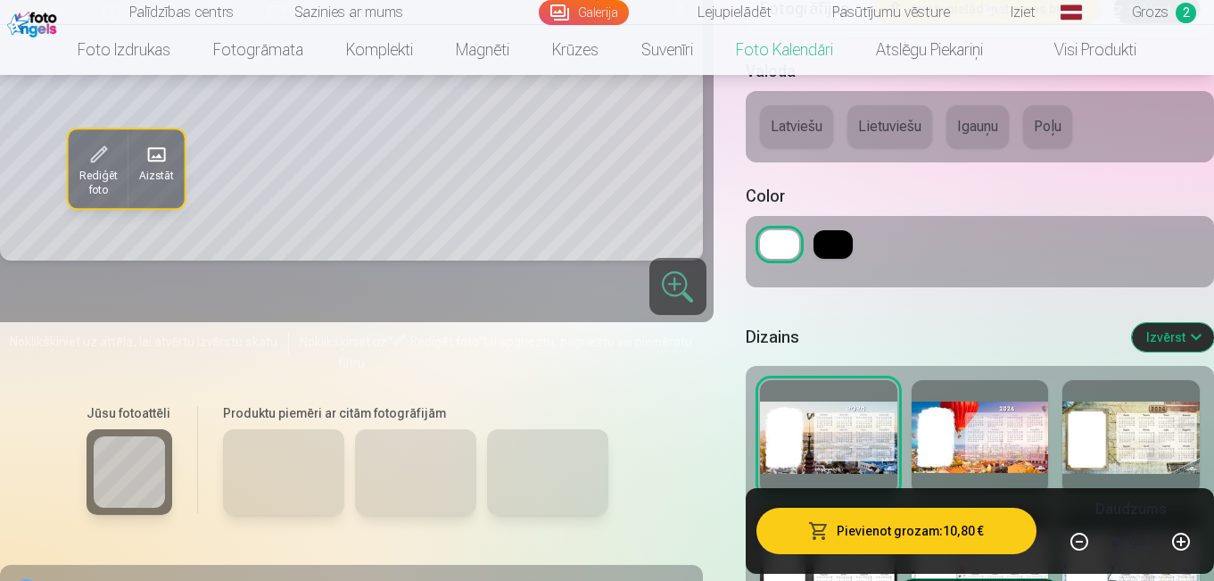
scroll to position [1469, 0]
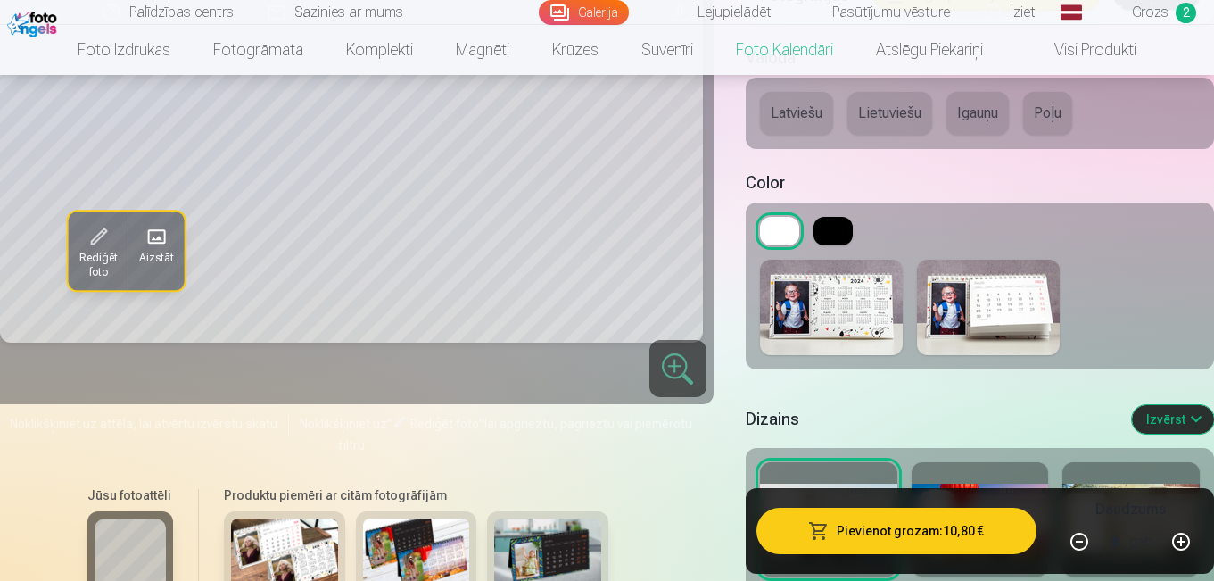
click at [844, 222] on button at bounding box center [833, 231] width 39 height 29
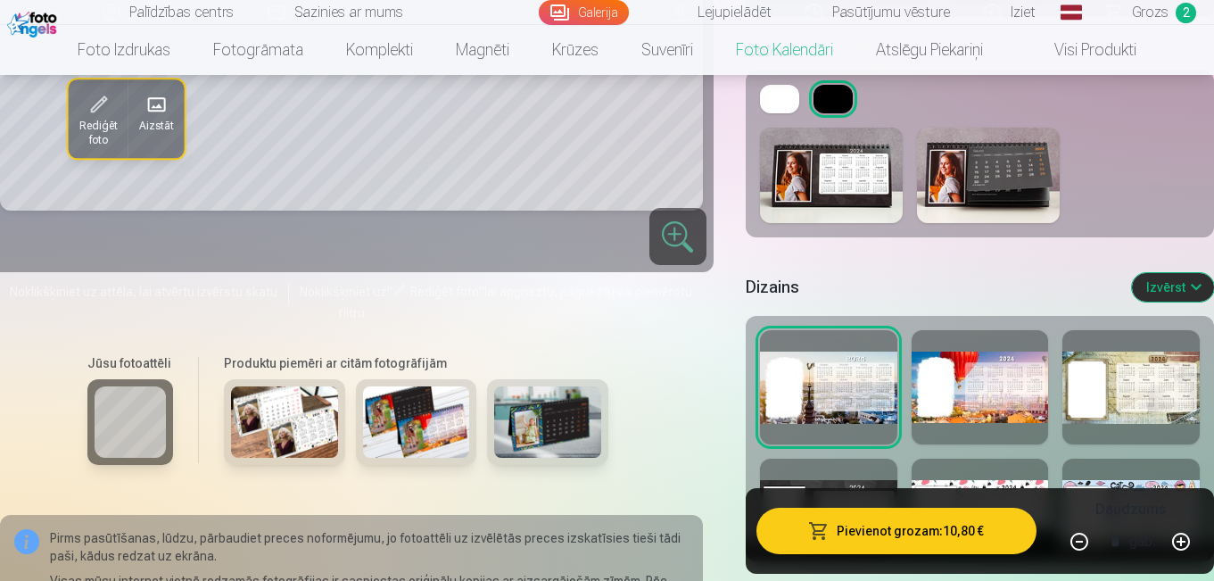
scroll to position [1628, 0]
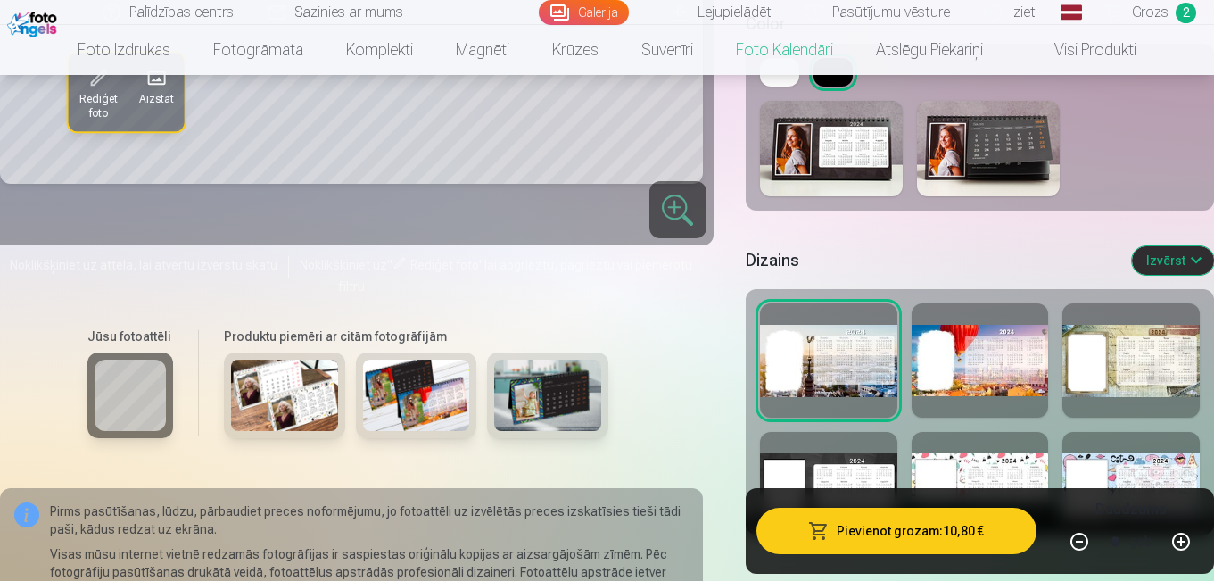
click at [1005, 373] on div at bounding box center [980, 360] width 137 height 114
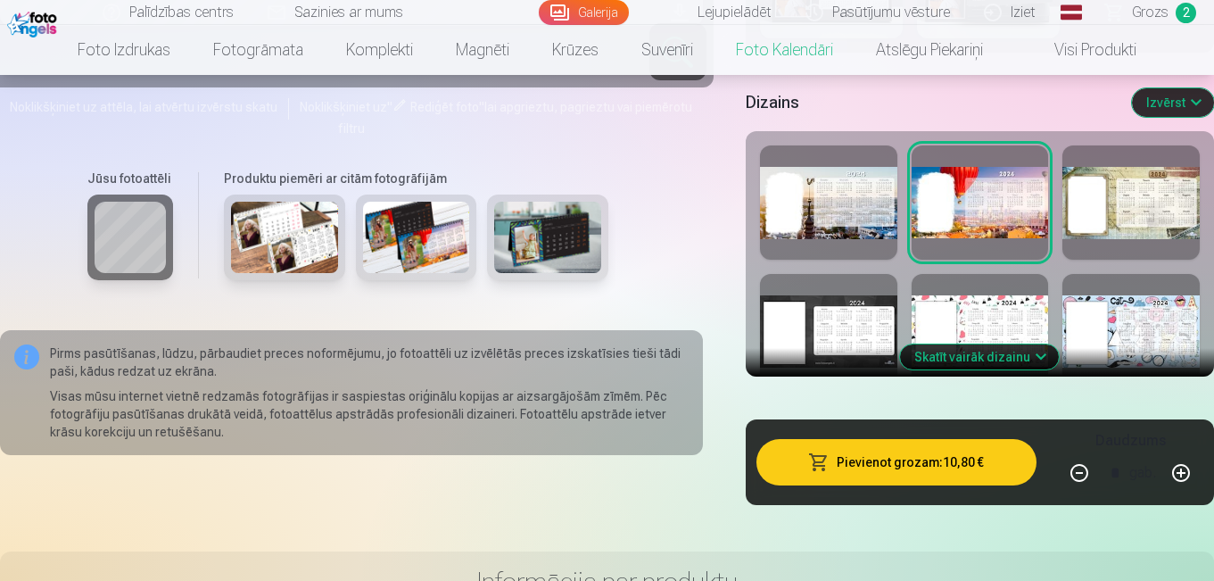
scroll to position [1826, 0]
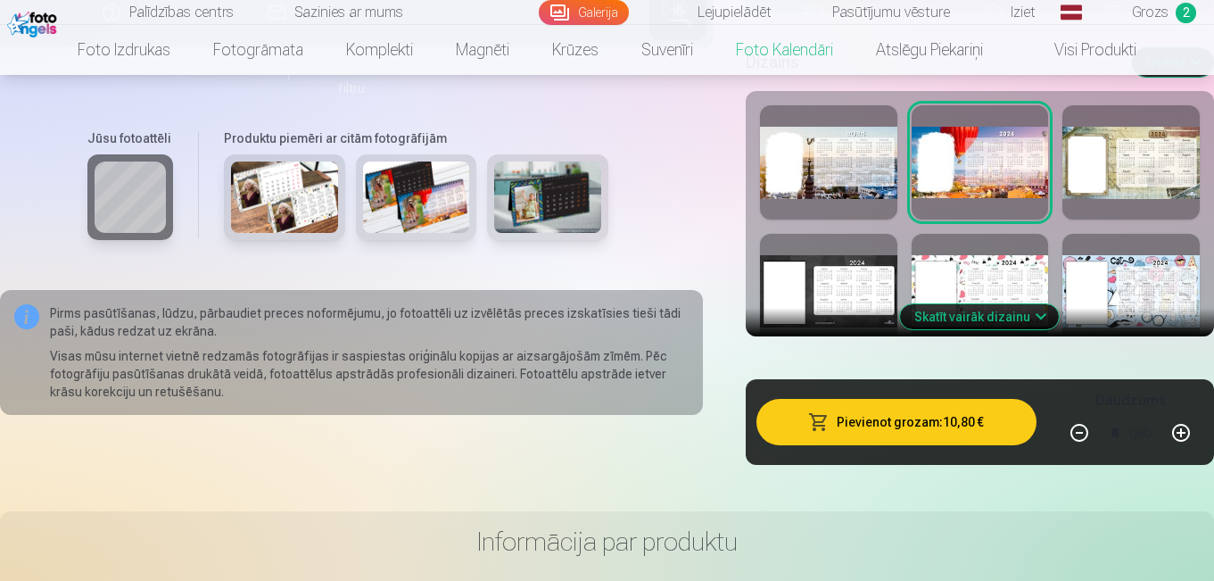
click at [1088, 172] on div at bounding box center [1131, 162] width 137 height 114
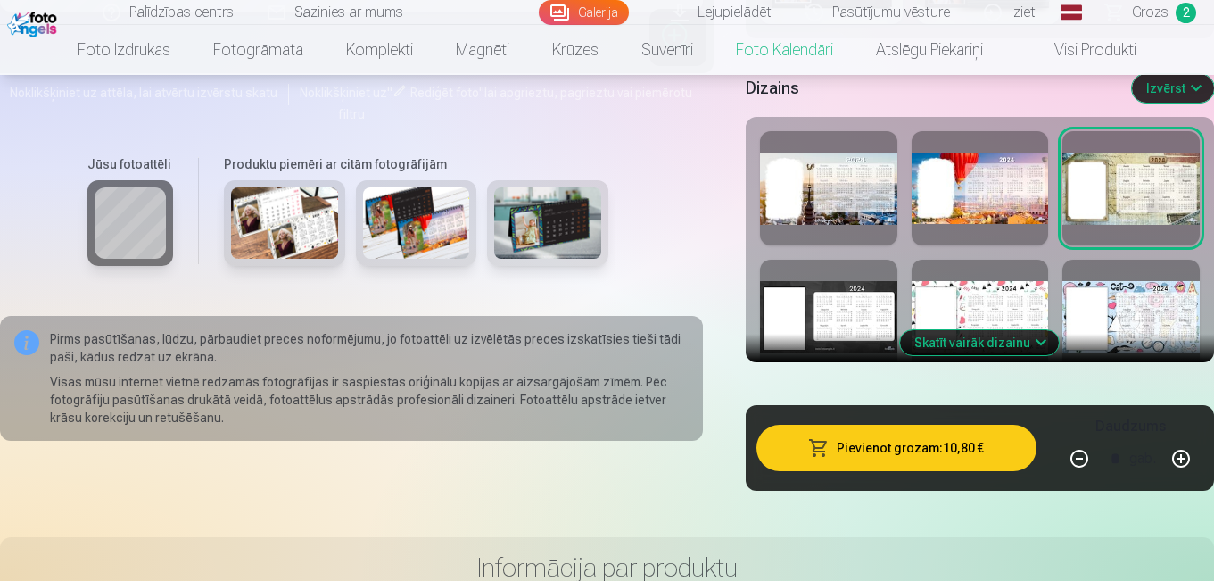
scroll to position [1840, 0]
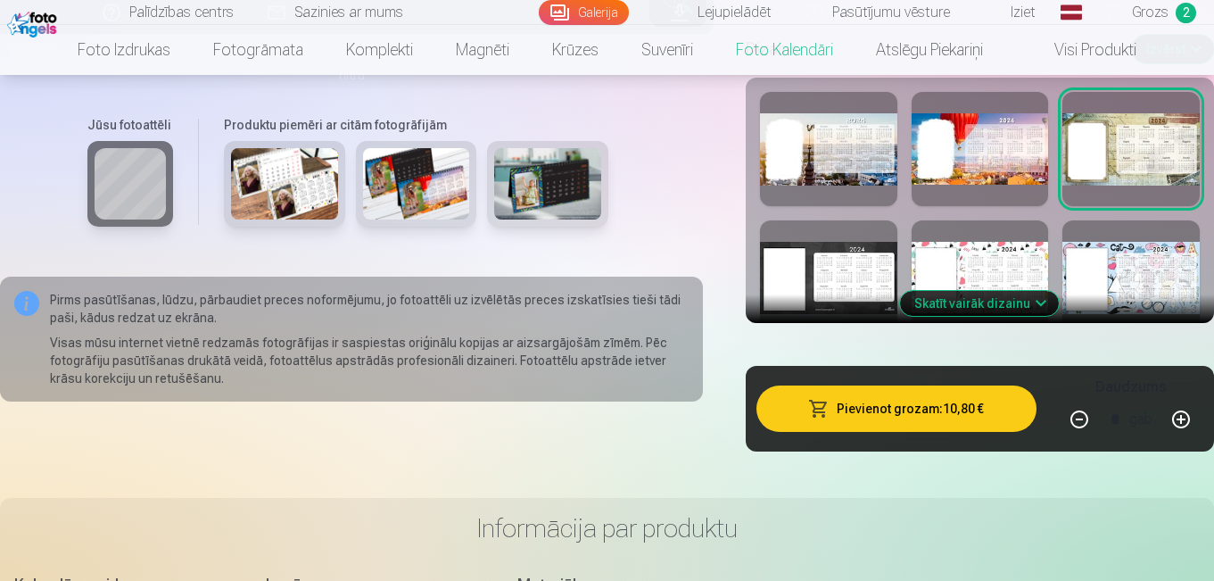
click at [882, 244] on div at bounding box center [828, 277] width 137 height 114
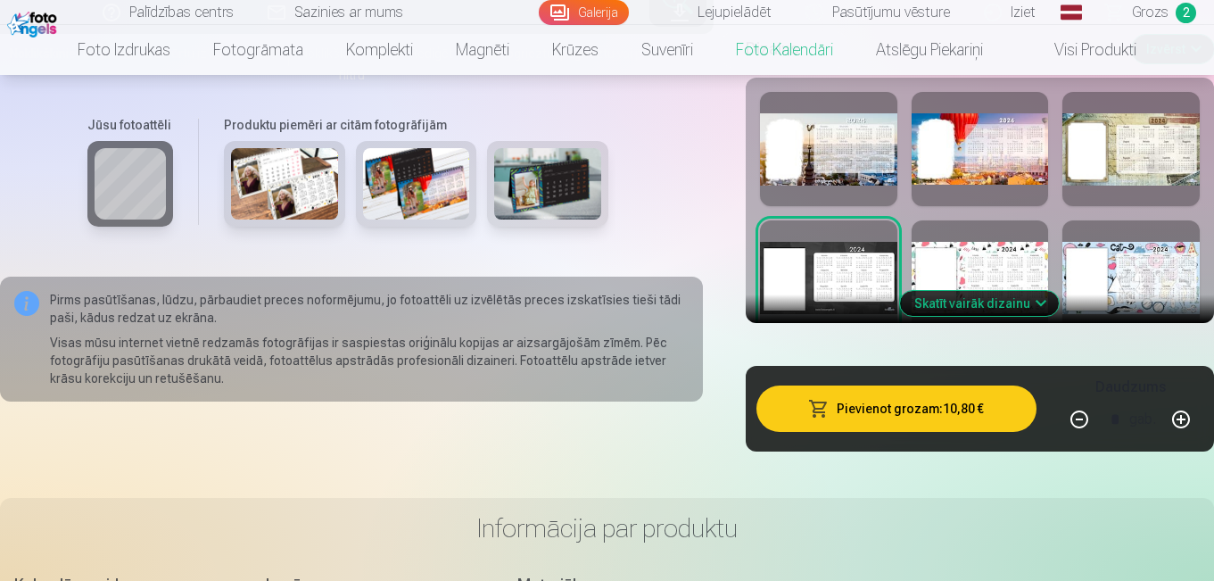
scroll to position [1893, 0]
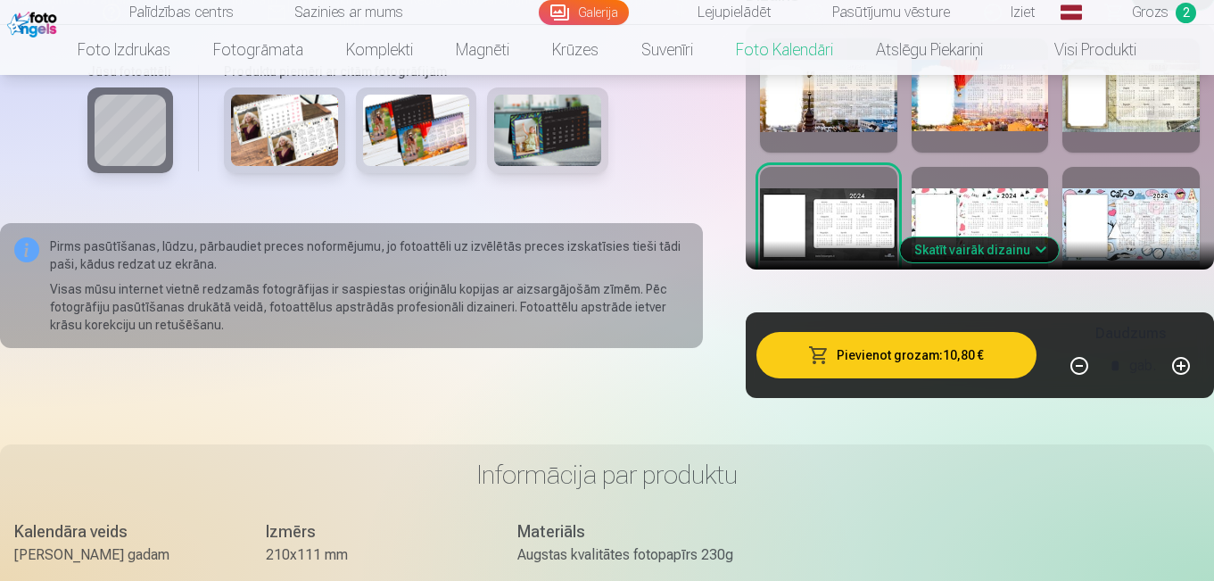
click at [969, 203] on div at bounding box center [980, 224] width 137 height 114
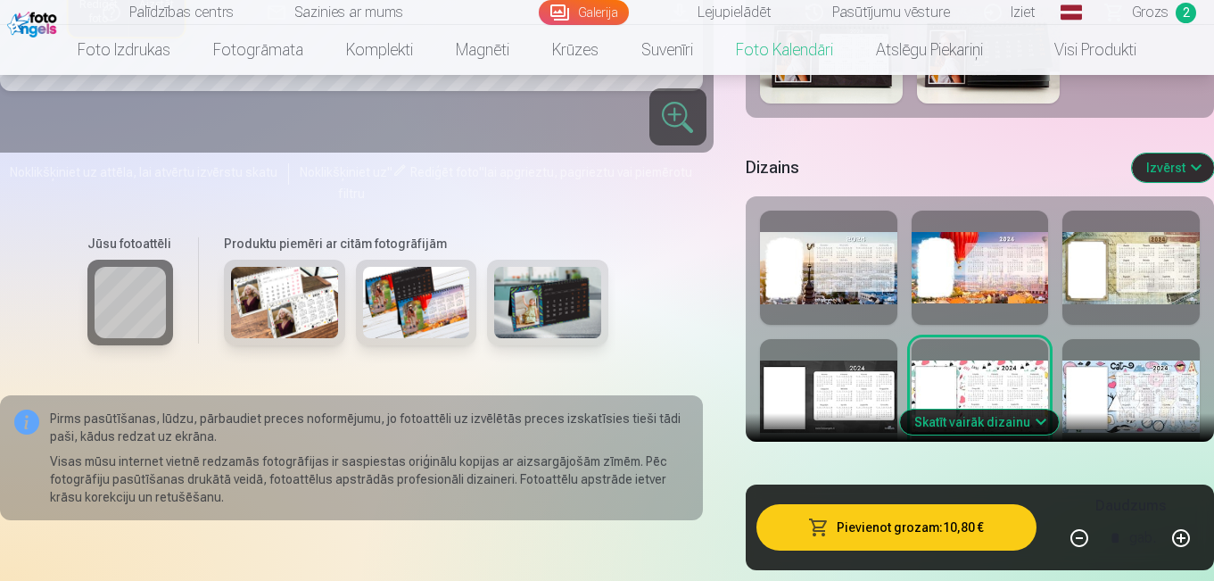
scroll to position [1760, 0]
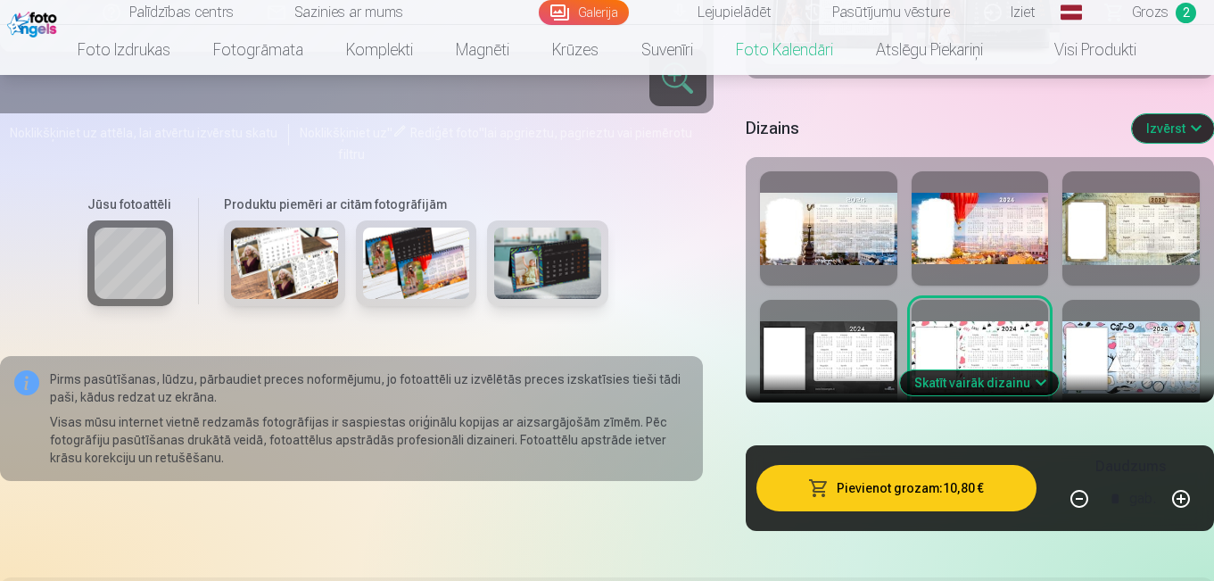
click at [1138, 360] on div at bounding box center [1131, 357] width 137 height 114
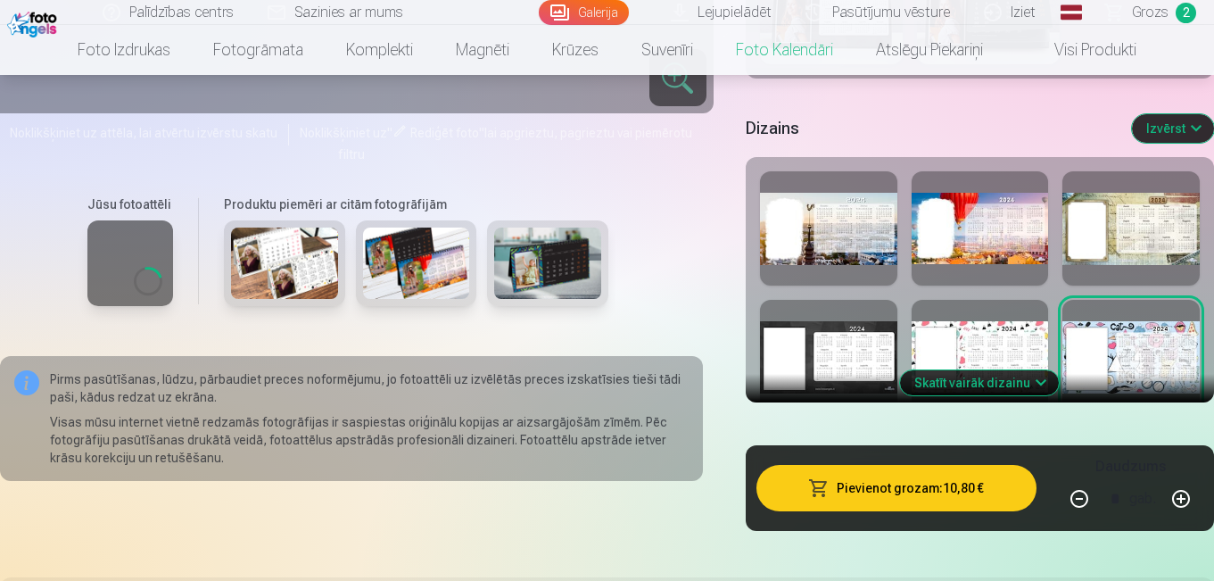
click at [1138, 360] on div at bounding box center [1131, 357] width 137 height 114
click at [1034, 383] on button "Skatīt vairāk dizainu" at bounding box center [979, 382] width 159 height 25
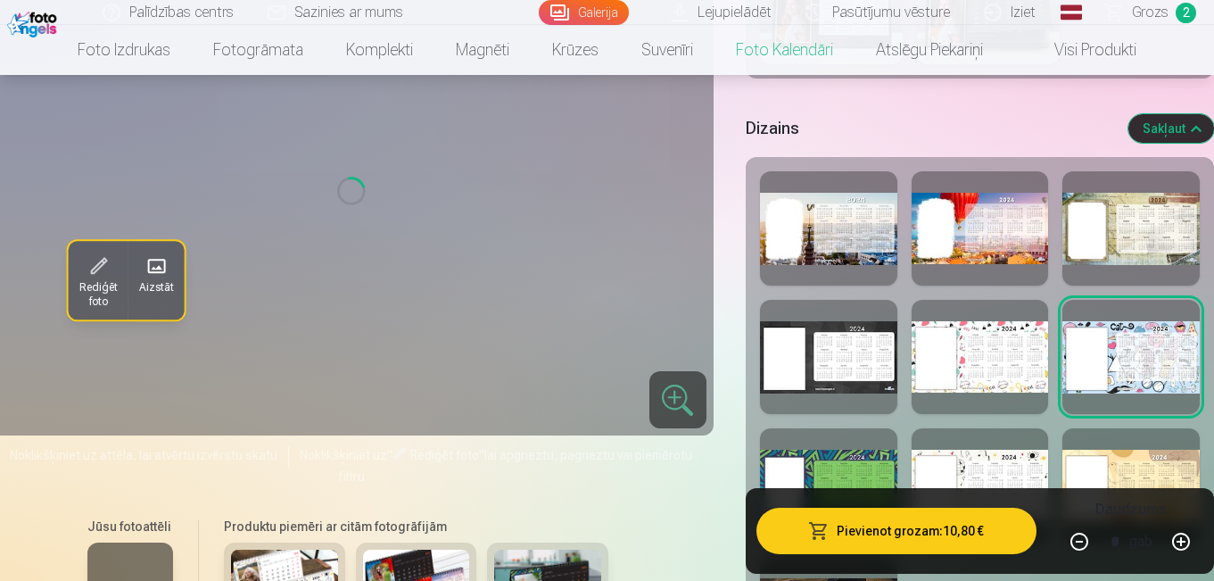
click at [812, 456] on div at bounding box center [828, 485] width 137 height 114
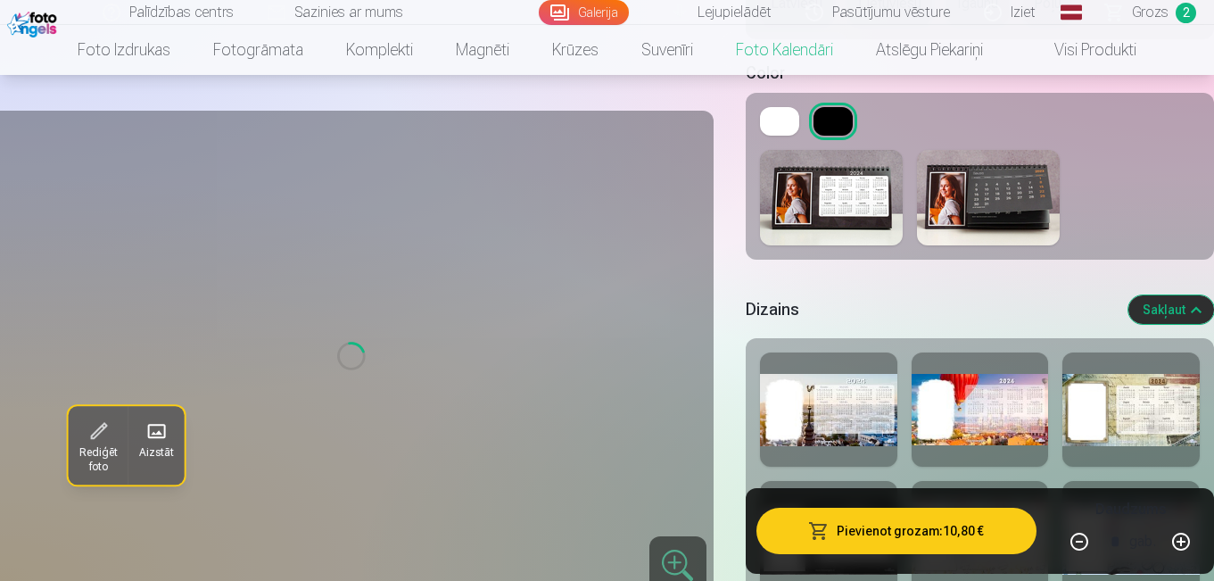
scroll to position [1552, 0]
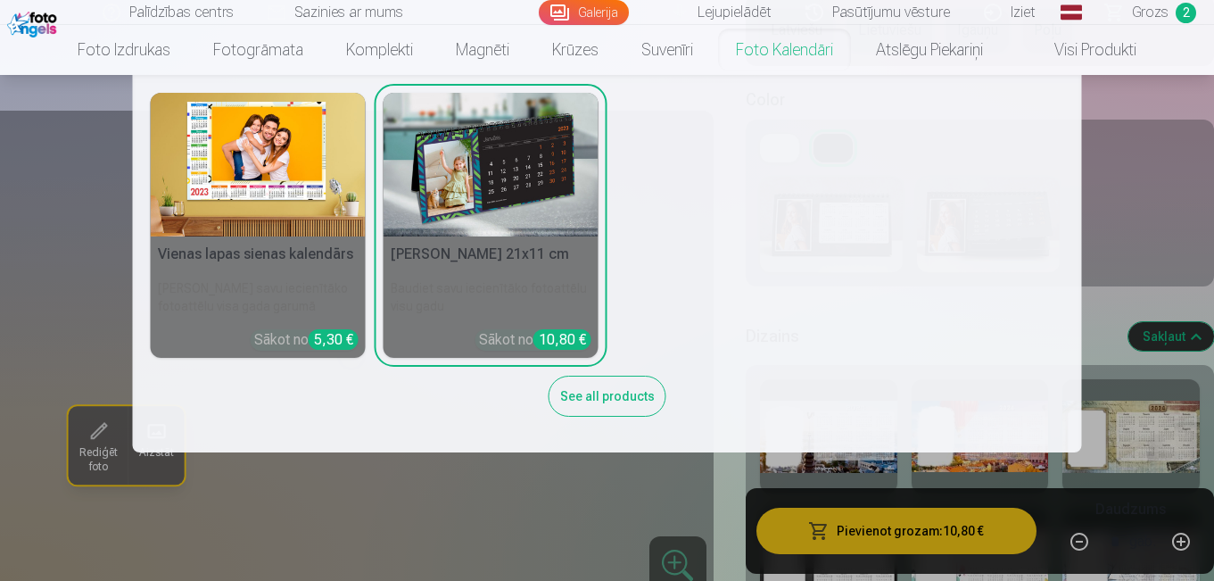
click at [1165, 151] on nav "Vienas lapas sienas kalendārs Parādiet savu iecienītāko fotoattēlu visa gada ga…" at bounding box center [607, 263] width 1214 height 377
click at [777, 48] on link "Foto kalendāri" at bounding box center [785, 50] width 140 height 50
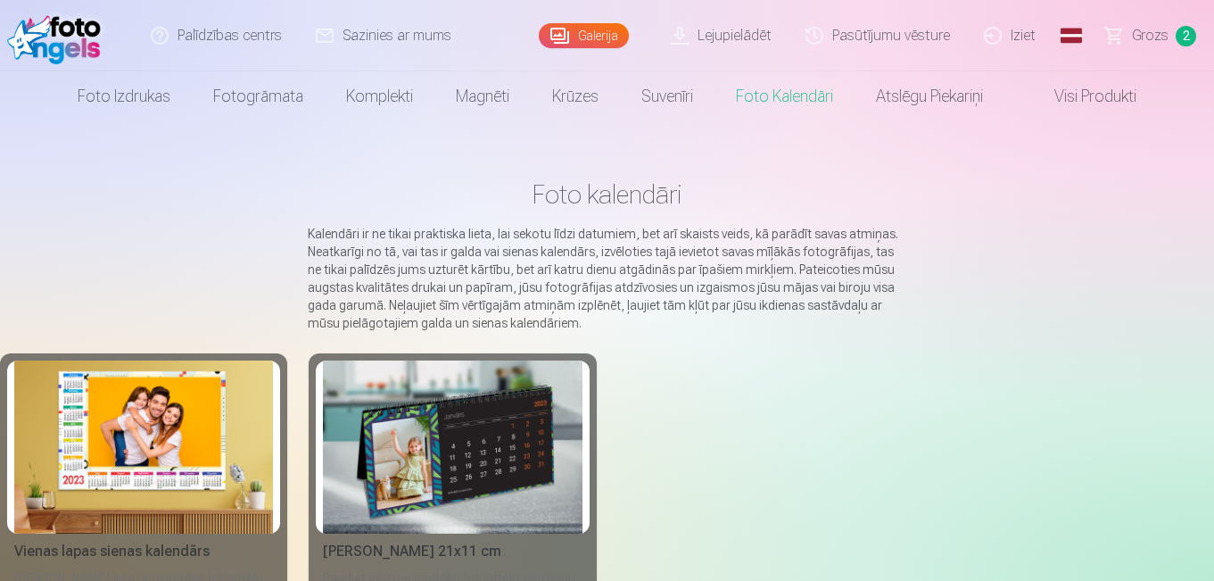
click at [507, 481] on img at bounding box center [452, 446] width 259 height 173
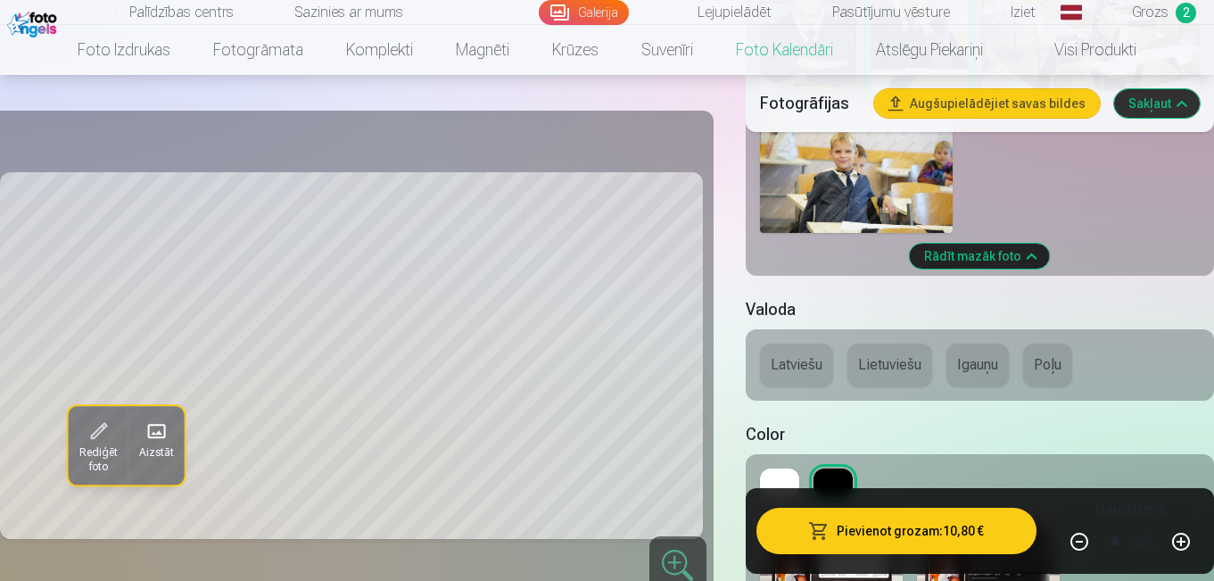
scroll to position [1230, 0]
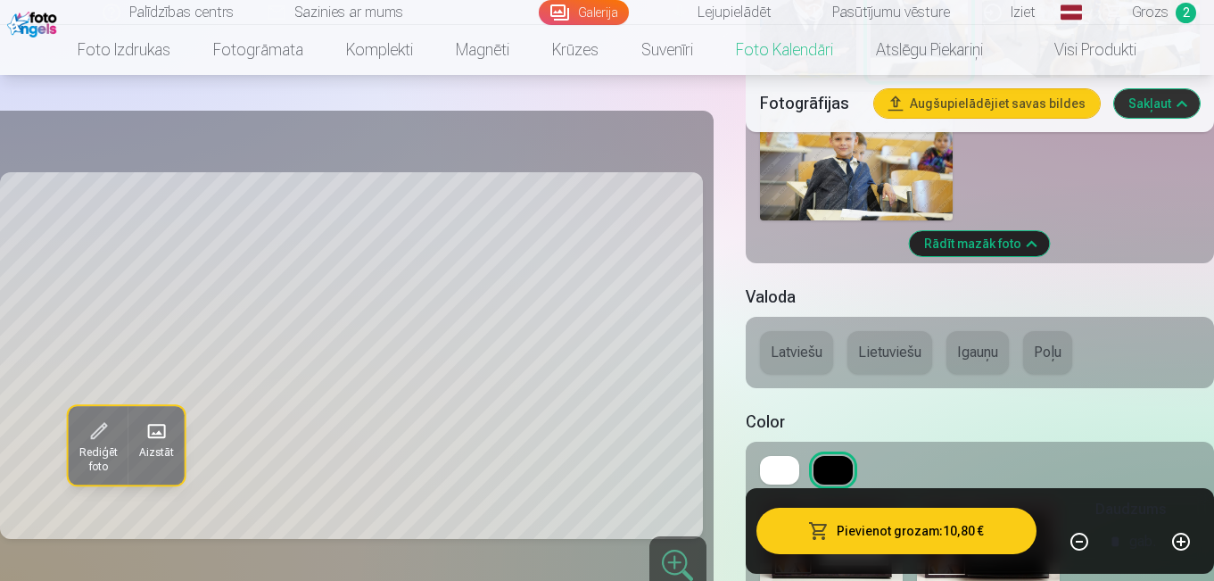
click at [788, 356] on button "Latviešu" at bounding box center [796, 352] width 73 height 43
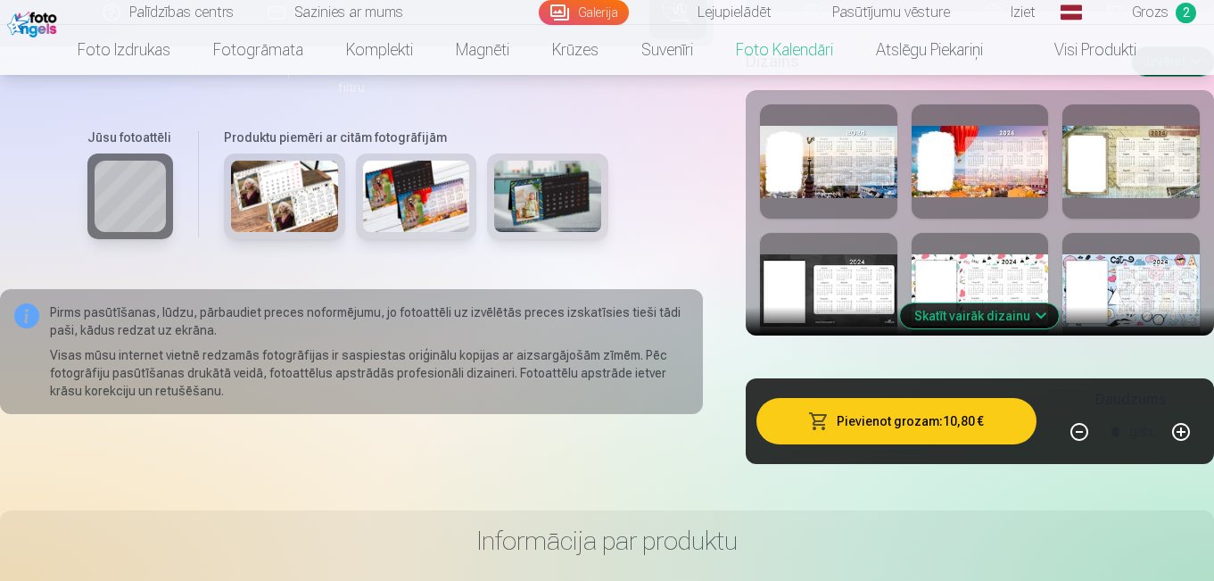
scroll to position [1840, 0]
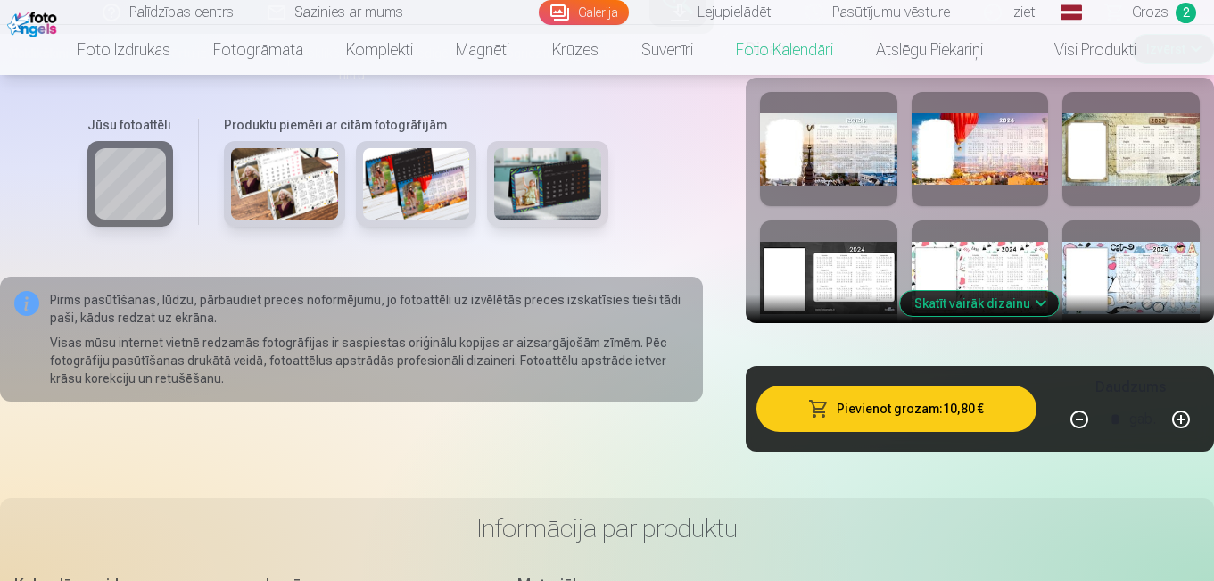
click at [963, 304] on button "Skatīt vairāk dizainu" at bounding box center [979, 303] width 159 height 25
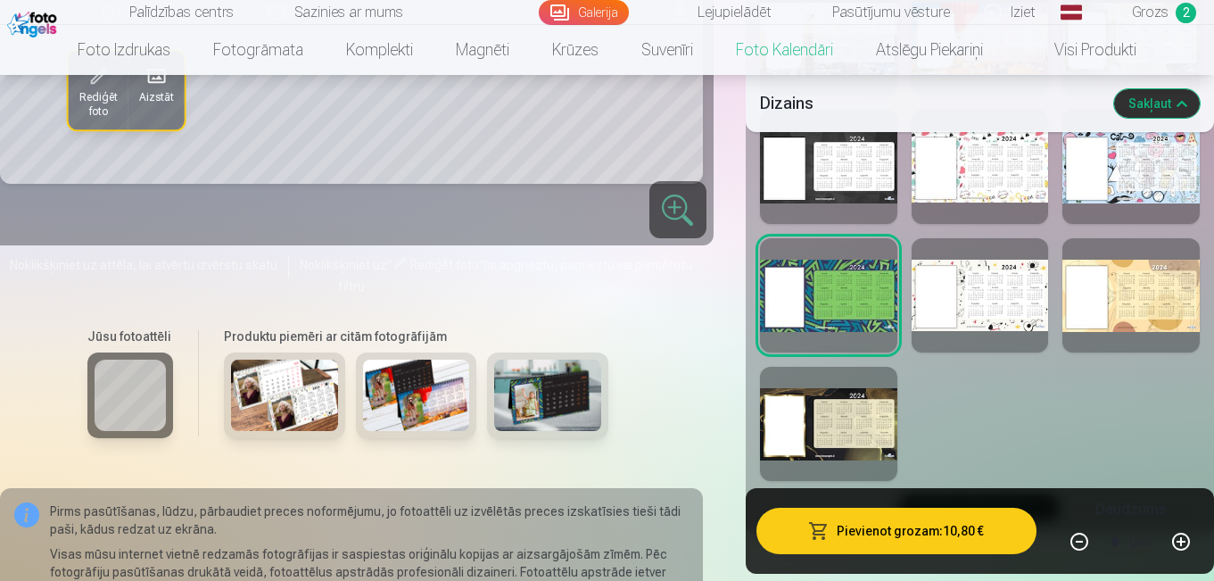
scroll to position [1964, 0]
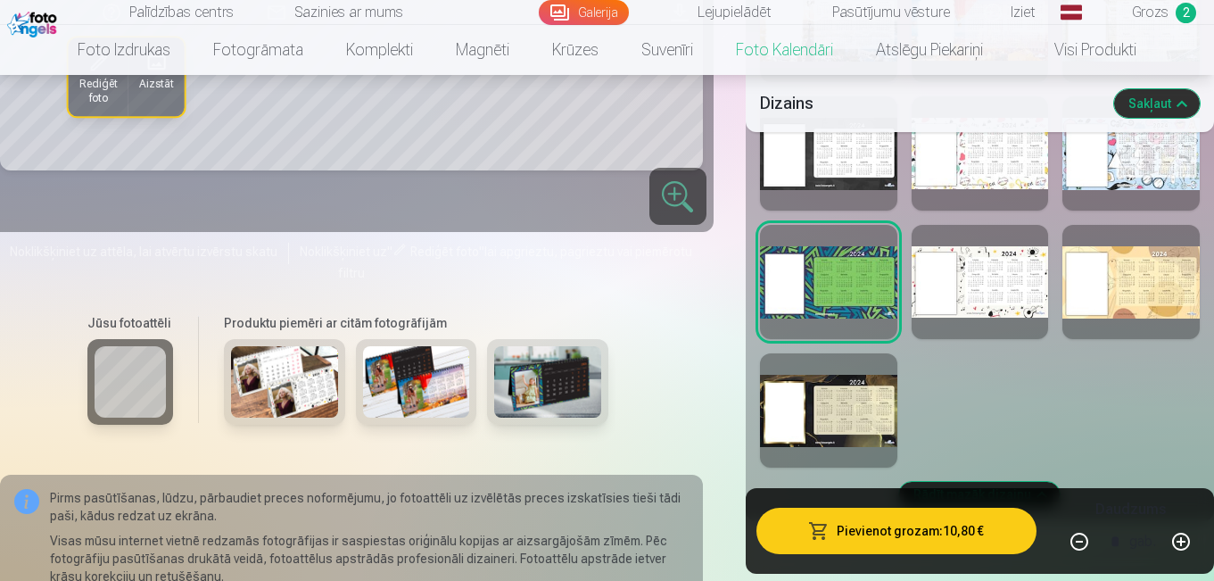
click at [853, 363] on div at bounding box center [828, 410] width 137 height 114
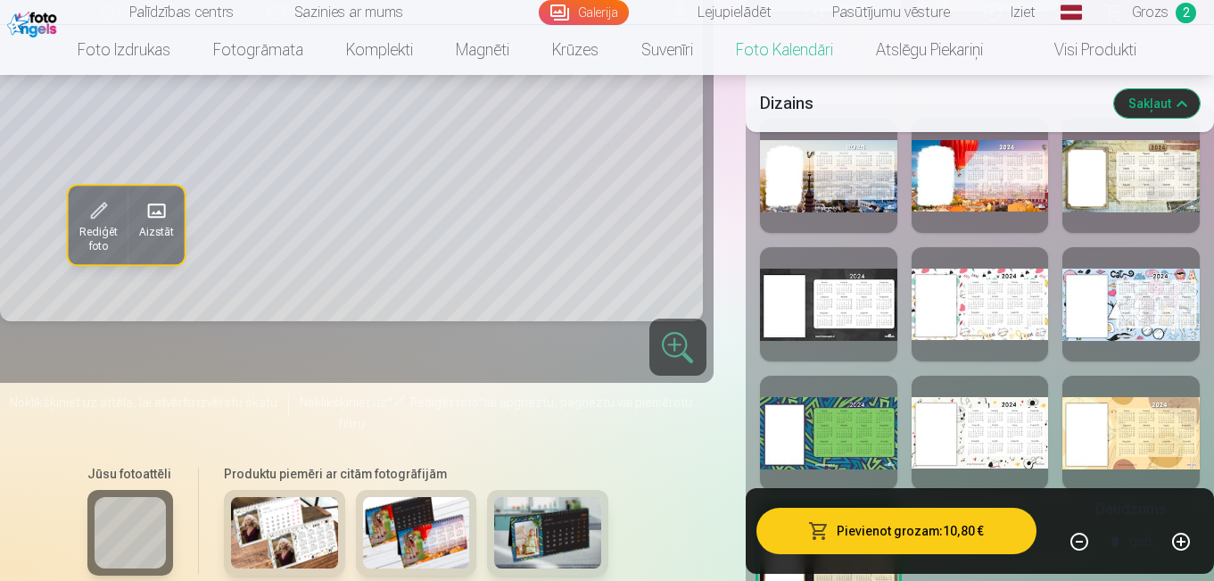
scroll to position [1827, 0]
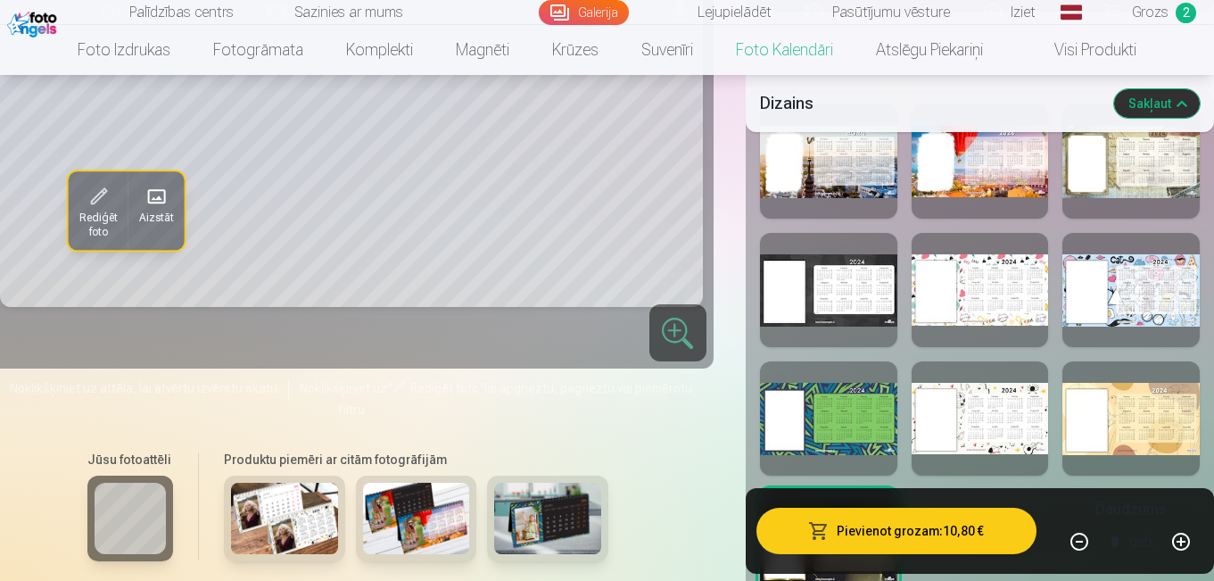
click at [816, 253] on div at bounding box center [828, 290] width 137 height 114
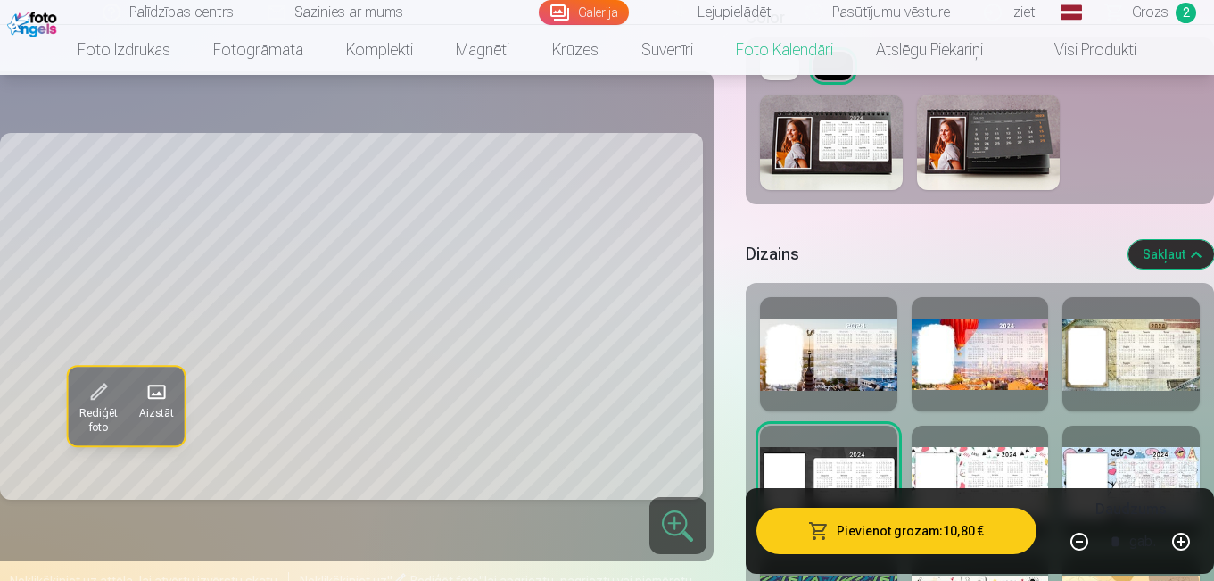
scroll to position [1648, 0]
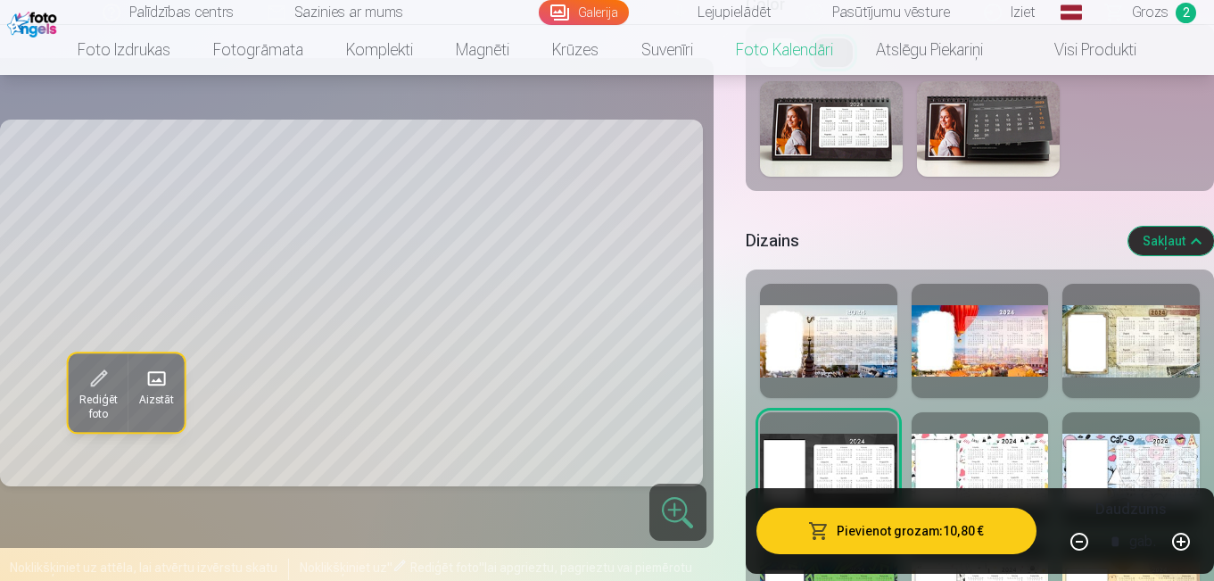
click at [1018, 120] on img at bounding box center [988, 128] width 143 height 95
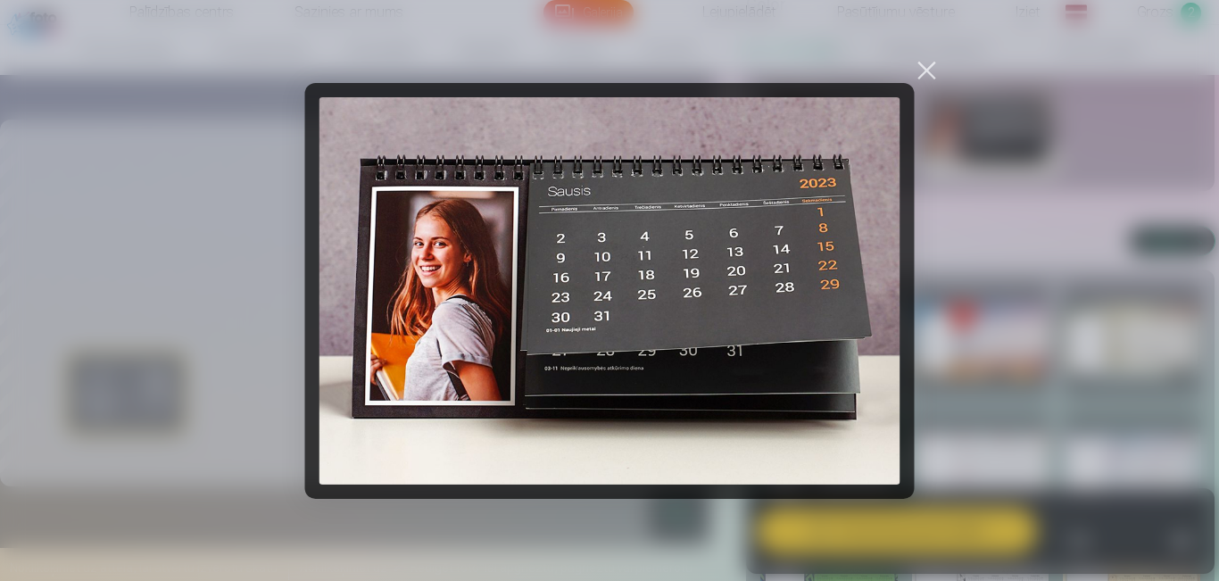
click at [925, 64] on div at bounding box center [927, 69] width 25 height 25
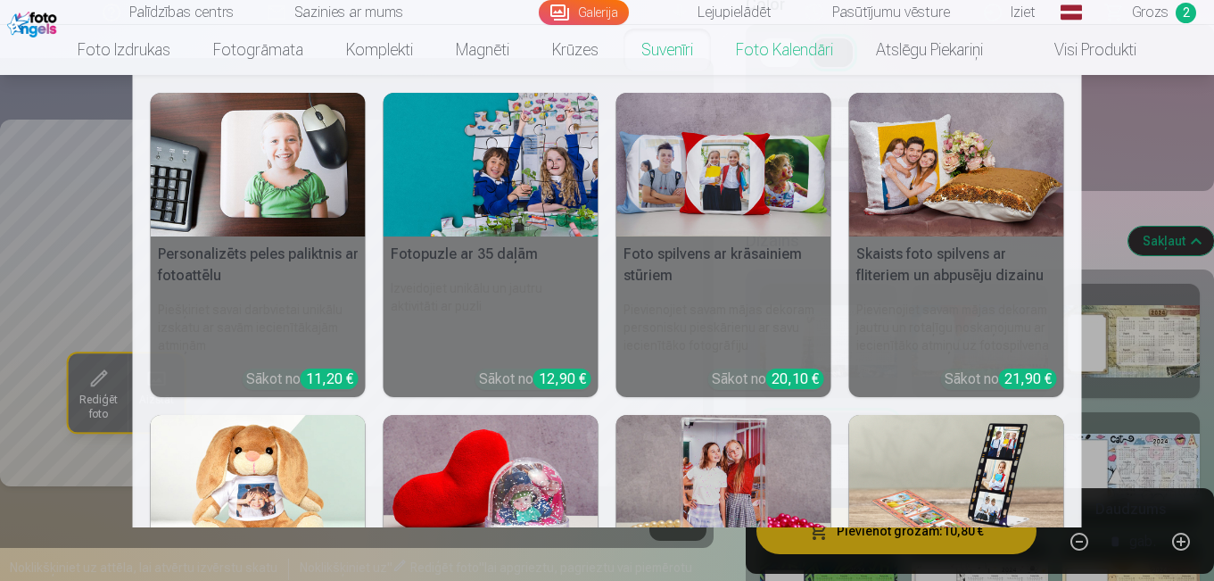
click at [75, 513] on nav "Personalizēts peles paliktnis ar fotoattēlu Piešķiriet savai darbvietai unikālu…" at bounding box center [607, 301] width 1214 height 452
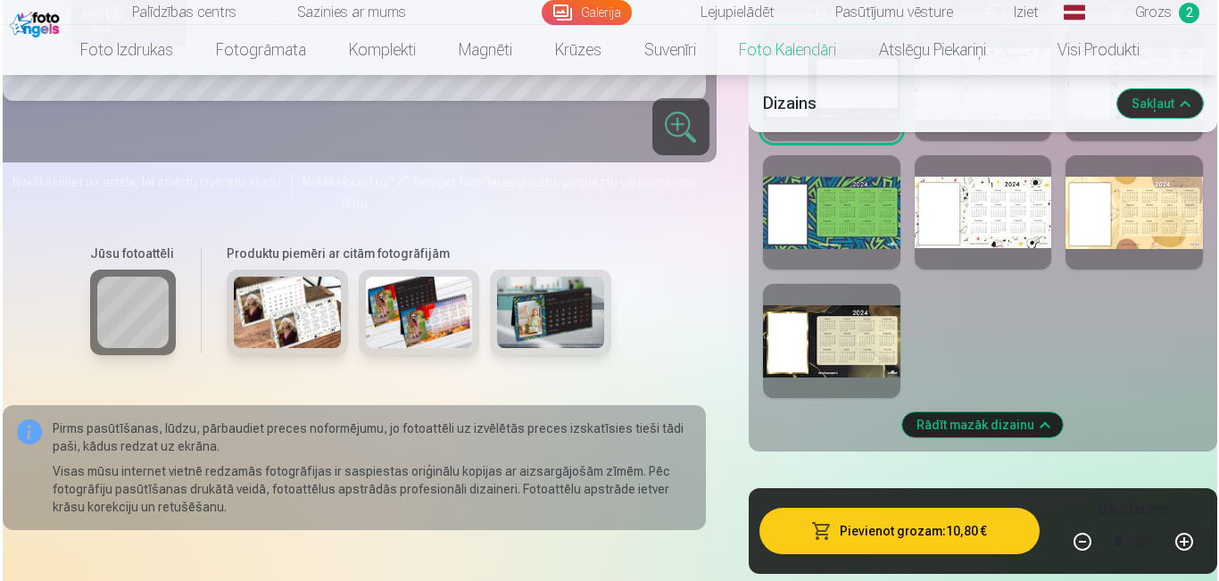
scroll to position [2019, 0]
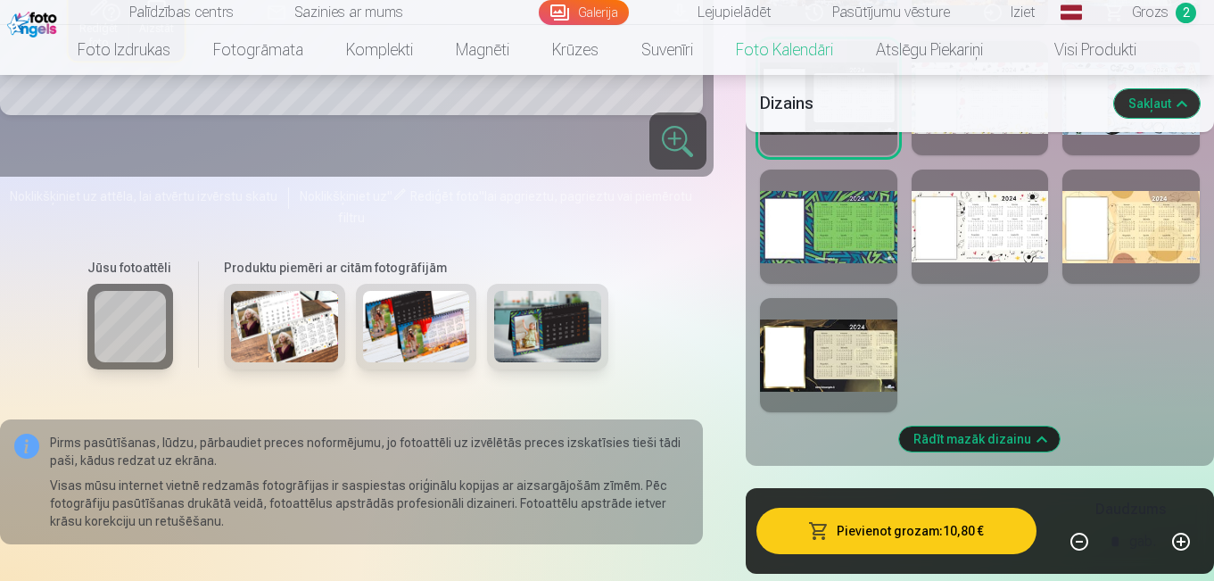
click at [931, 531] on button "Pievienot grozam : 10,80 €" at bounding box center [897, 531] width 280 height 46
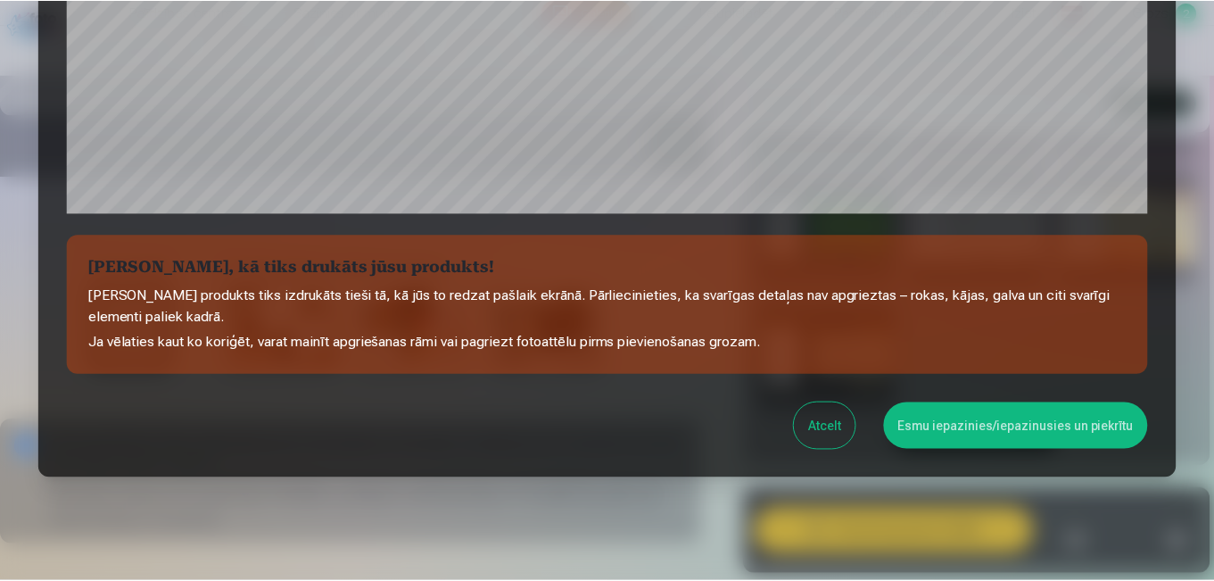
scroll to position [668, 0]
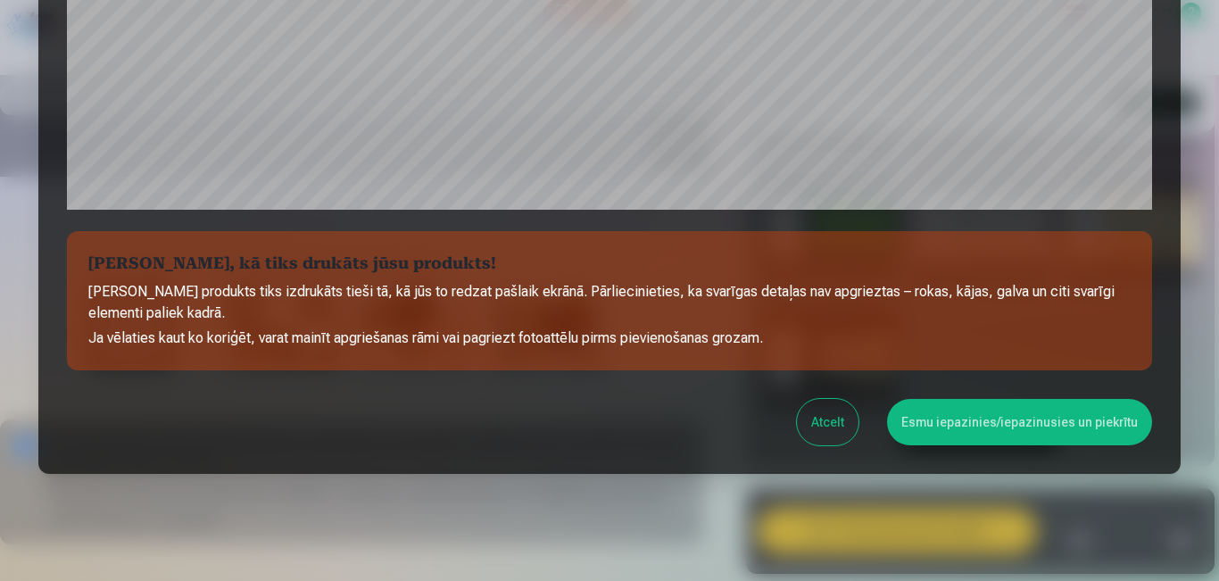
click at [976, 424] on button "Esmu iepazinies/iepazinusies un piekrītu" at bounding box center [1019, 422] width 265 height 46
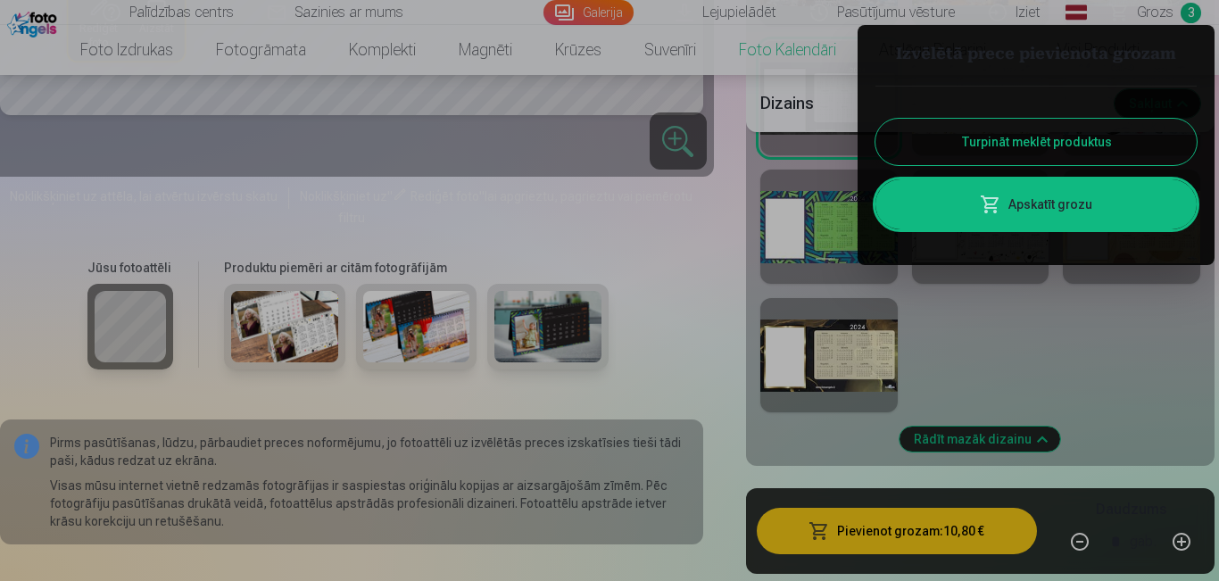
click at [1178, 15] on div at bounding box center [609, 290] width 1219 height 581
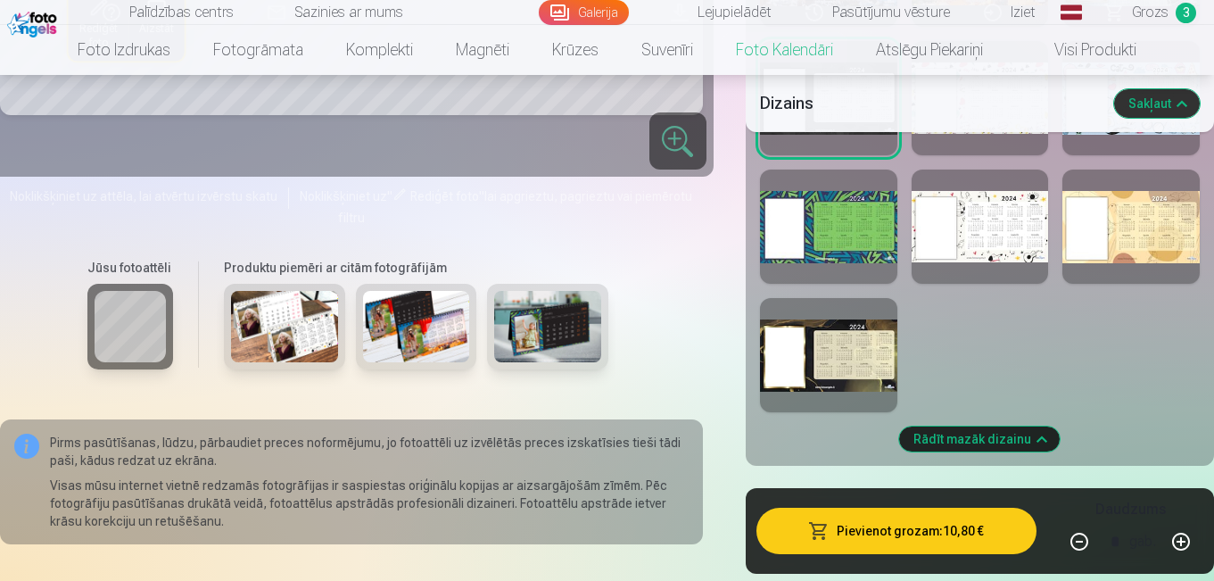
click at [1149, 8] on span "Grozs" at bounding box center [1150, 12] width 37 height 21
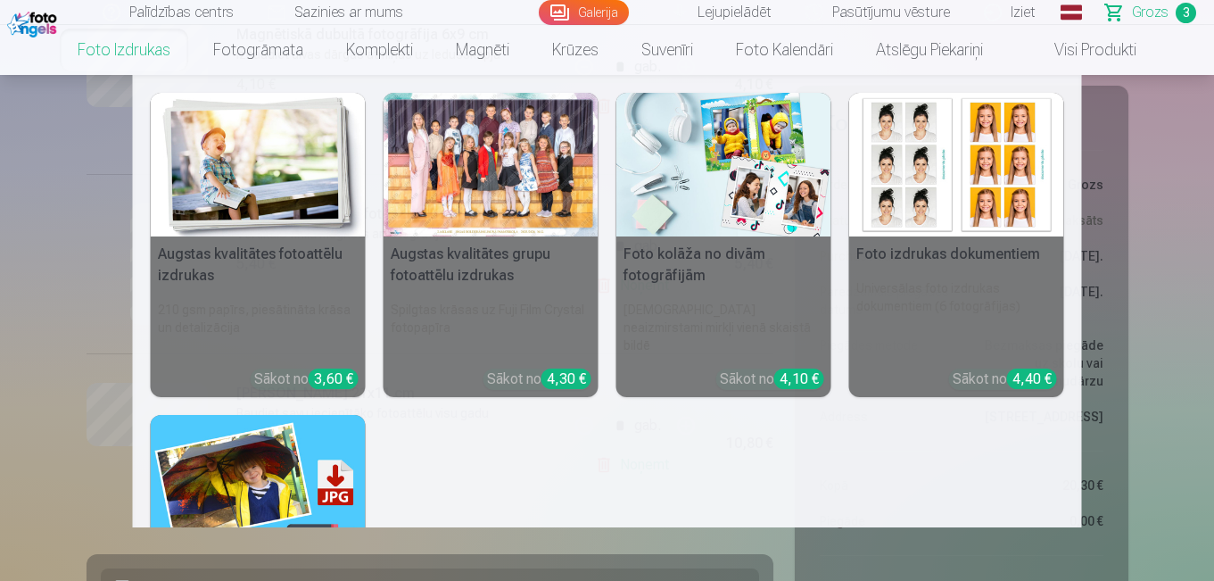
scroll to position [464, 0]
click at [137, 55] on link "Foto izdrukas" at bounding box center [124, 50] width 136 height 50
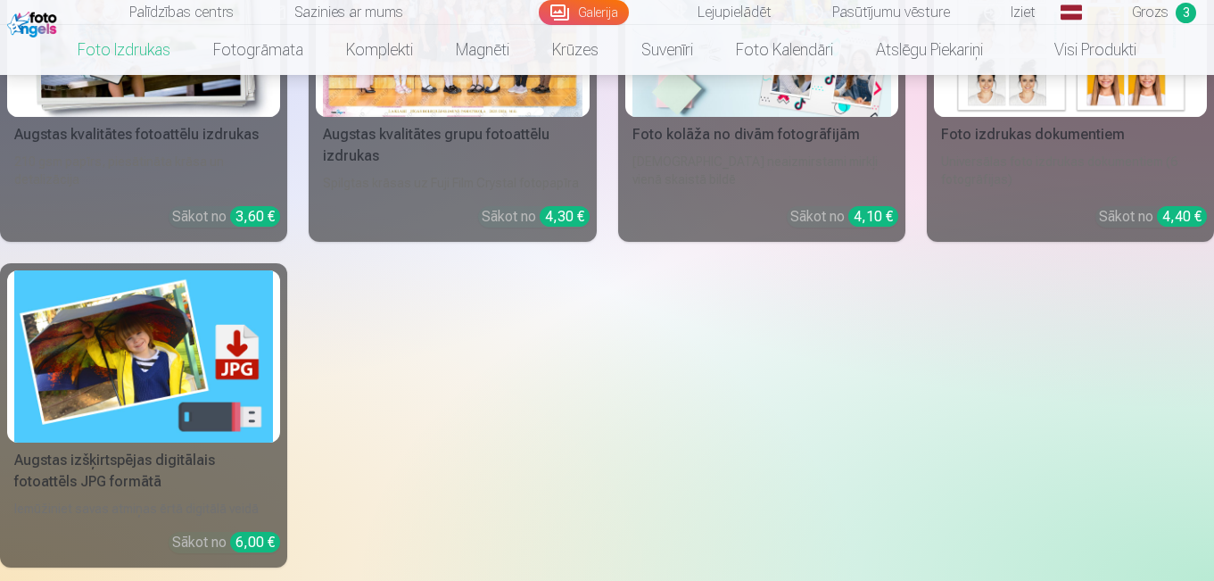
scroll to position [422, 0]
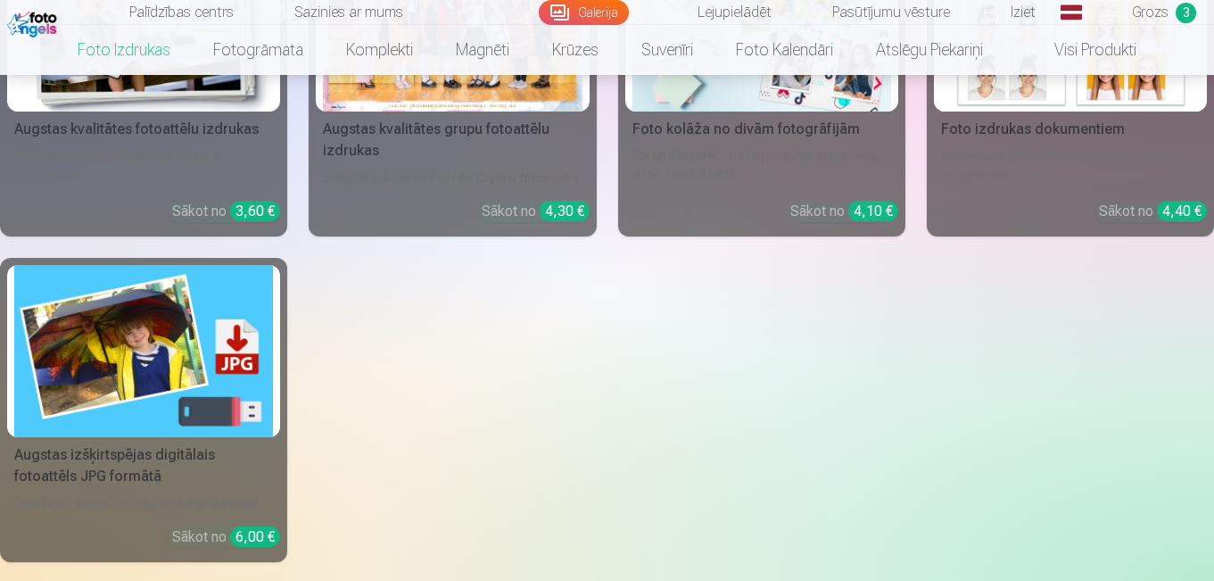
click at [189, 359] on img at bounding box center [143, 351] width 259 height 173
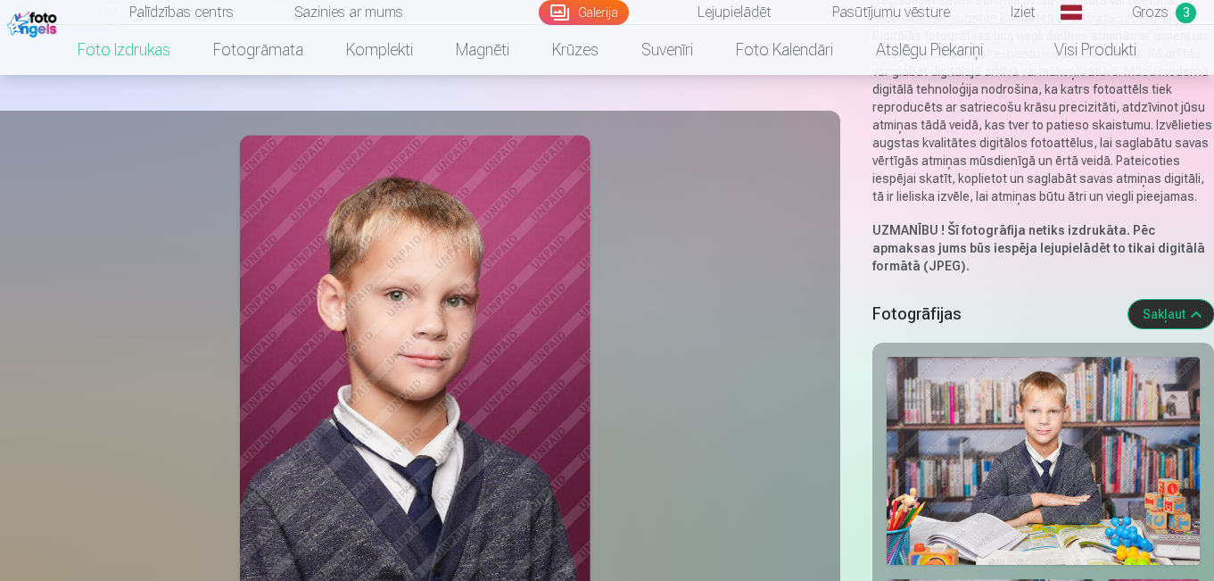
scroll to position [387, 0]
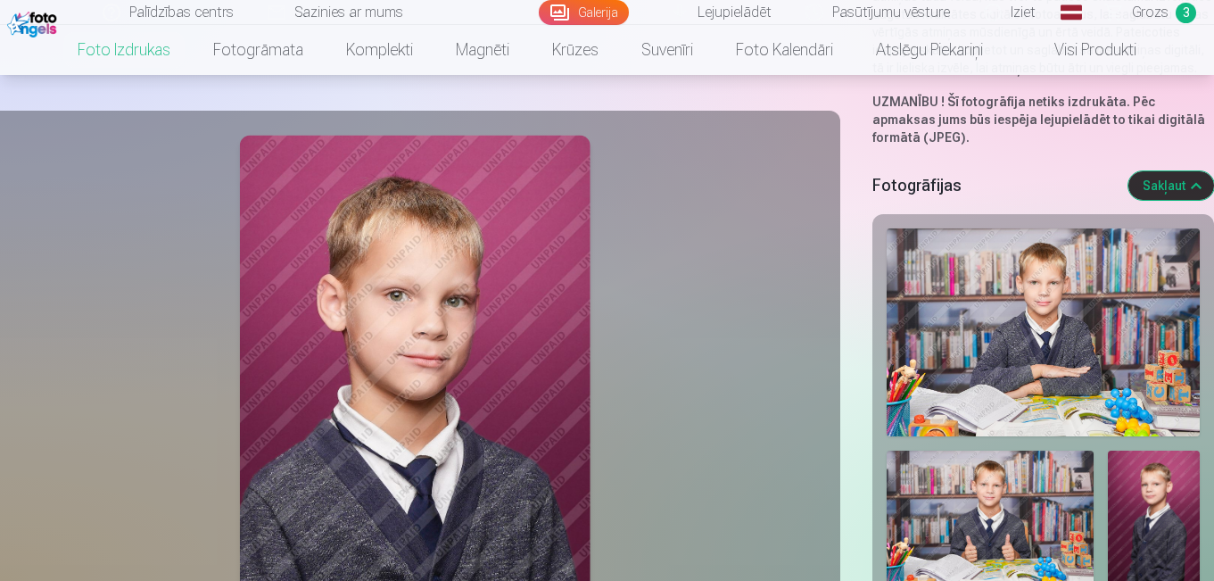
click at [1133, 12] on link "Grozs 3" at bounding box center [1151, 12] width 125 height 25
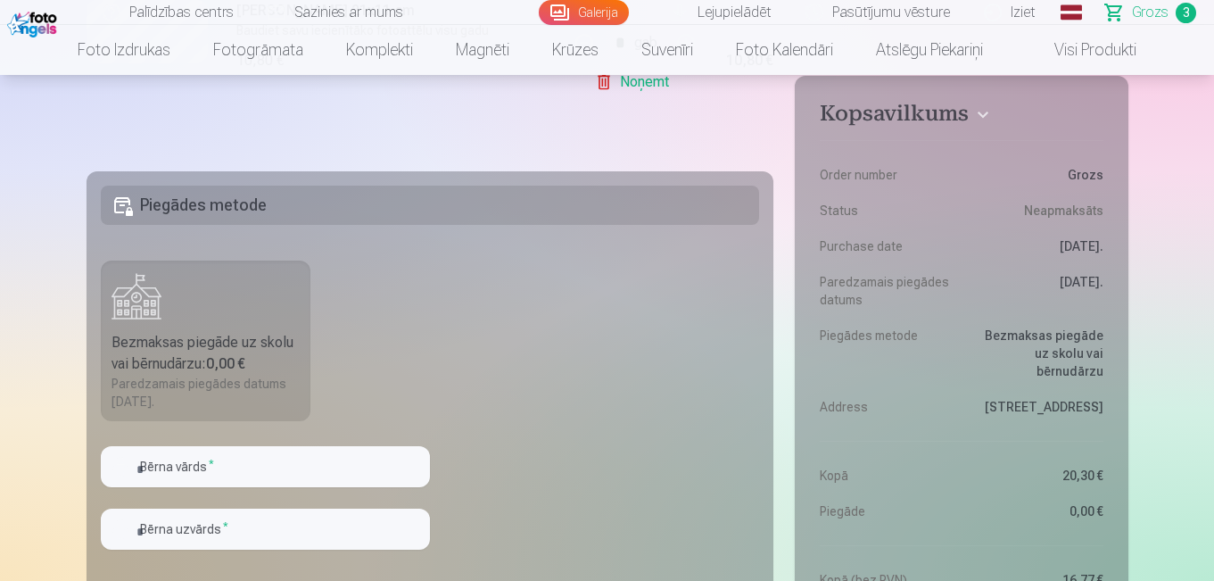
scroll to position [822, 0]
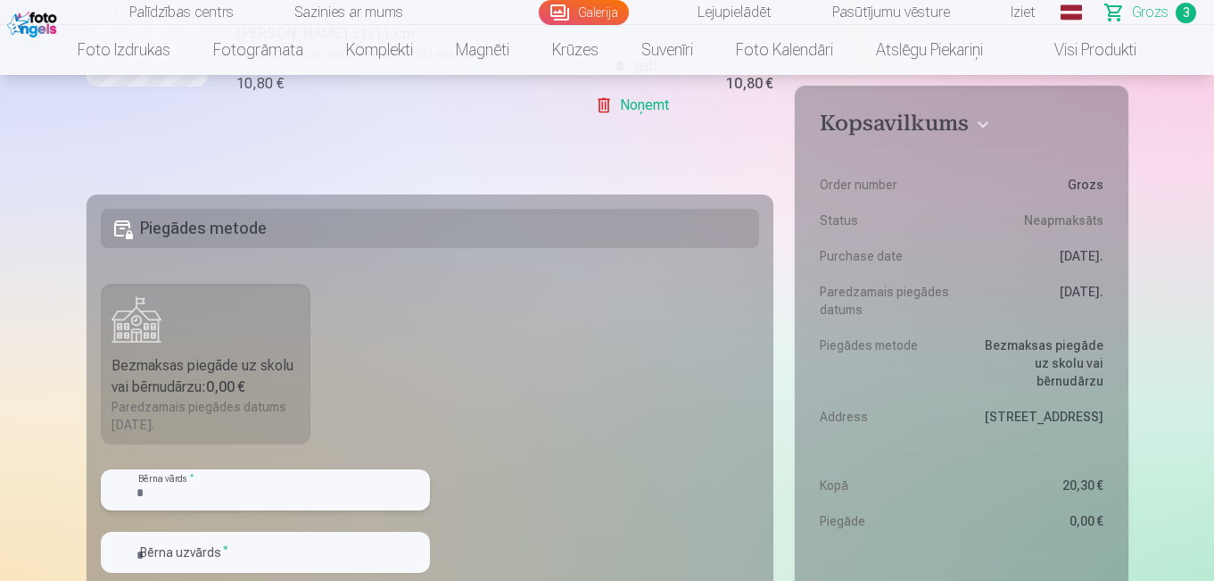
click at [231, 494] on input "text" at bounding box center [265, 489] width 329 height 41
type input "******"
click at [185, 562] on input "text" at bounding box center [265, 552] width 329 height 41
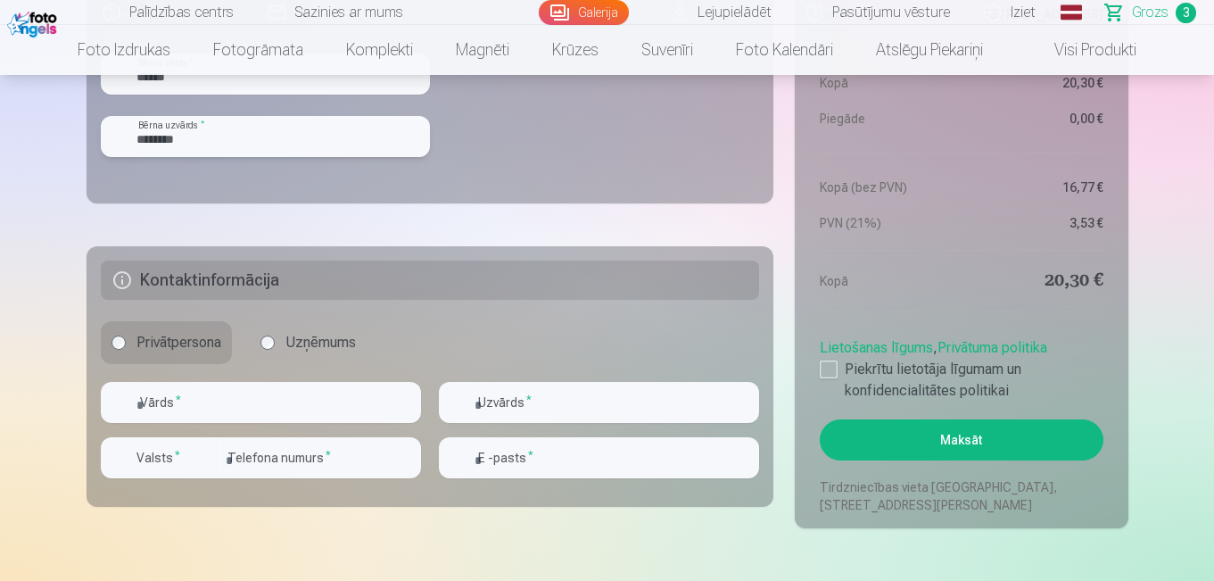
scroll to position [1297, 0]
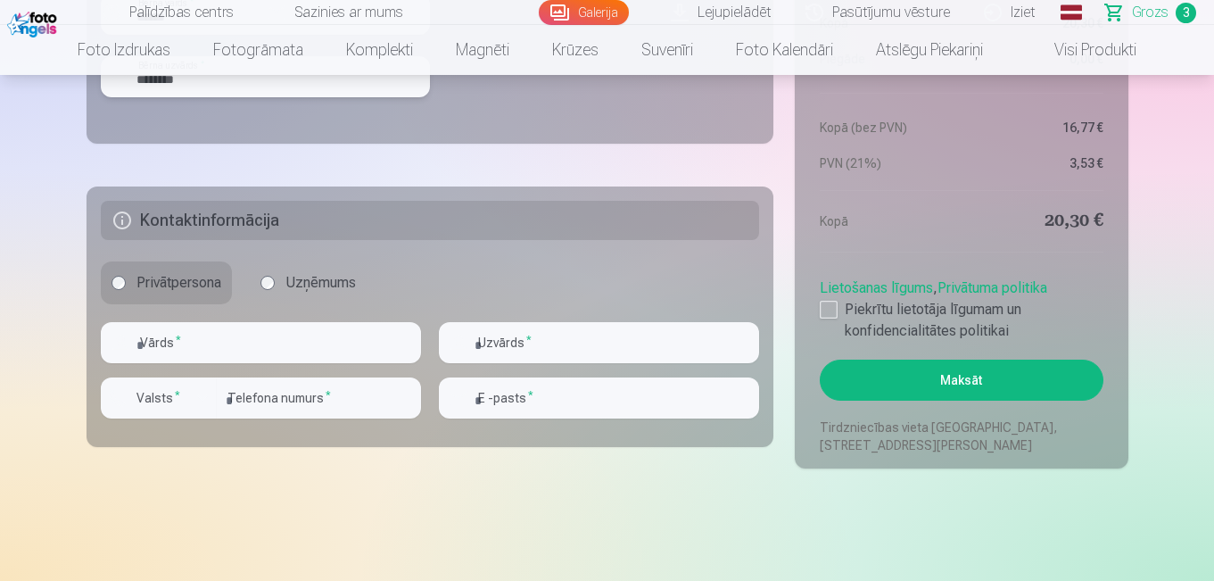
type input "********"
click at [313, 222] on h5 "Kontaktinformācija" at bounding box center [430, 220] width 659 height 39
click at [264, 352] on input "text" at bounding box center [261, 342] width 320 height 41
type input "********"
type input "*******"
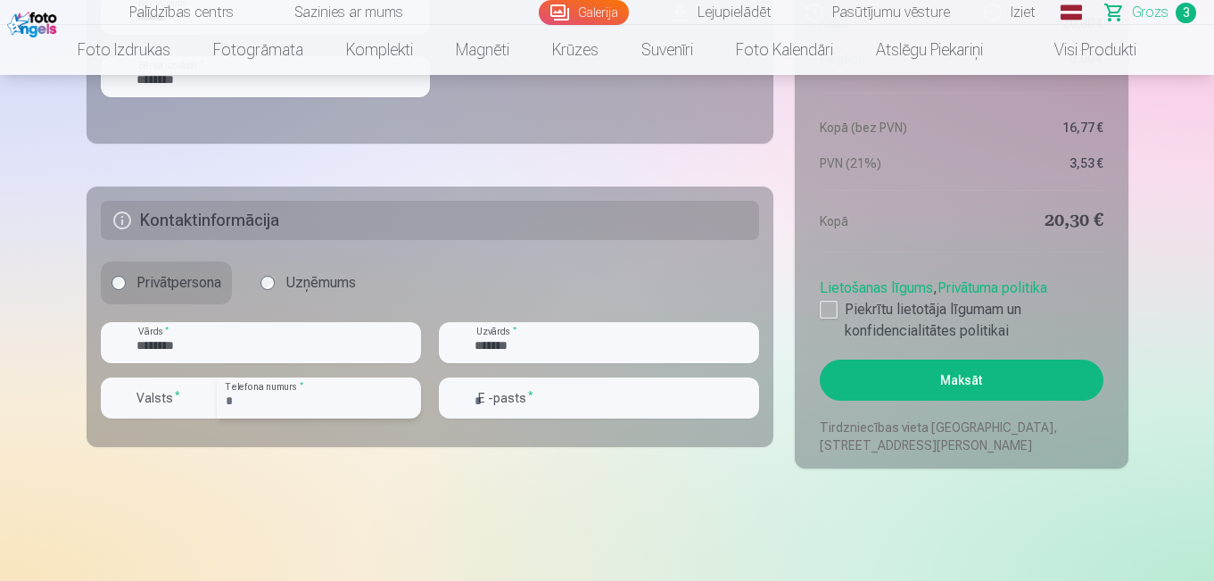
type input "********"
type input "**********"
click at [833, 314] on div at bounding box center [829, 310] width 18 height 18
click at [982, 377] on button "Maksāt" at bounding box center [961, 380] width 283 height 41
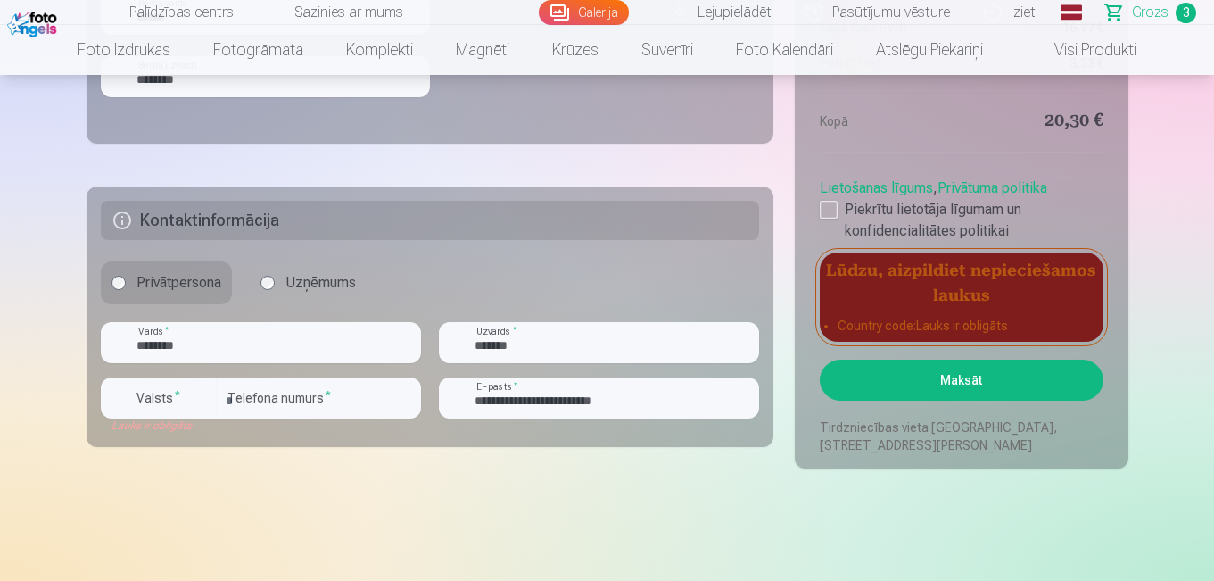
scroll to position [1805, 0]
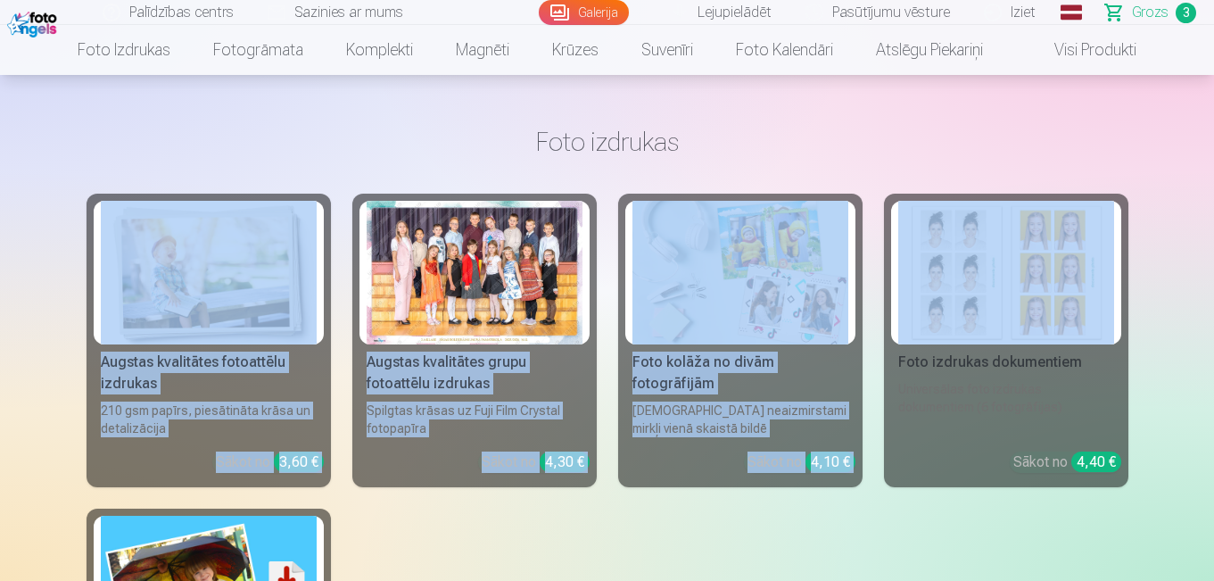
drag, startPoint x: 1213, startPoint y: 172, endPoint x: 1213, endPoint y: 145, distance: 26.8
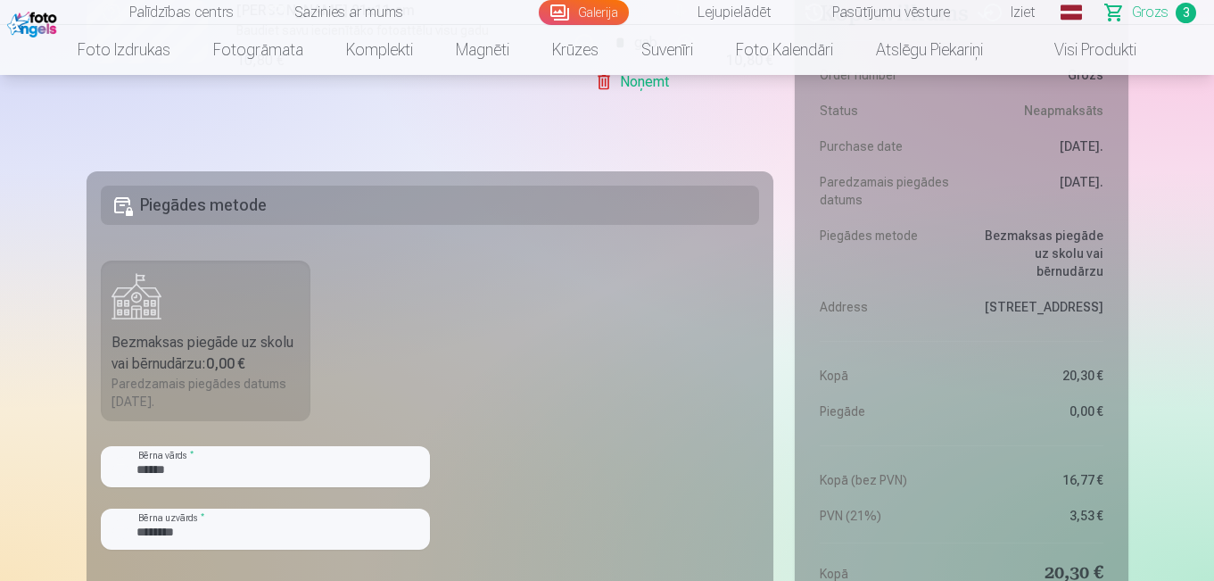
scroll to position [857, 0]
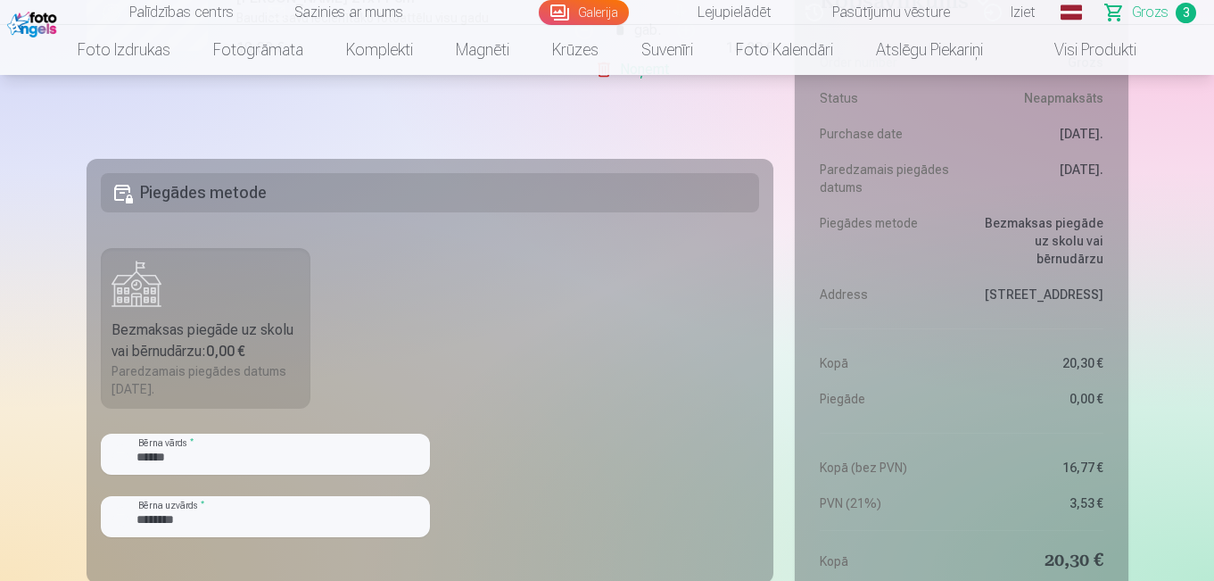
click at [247, 330] on div "Bezmaksas piegāde uz skolu vai bērnudārzu : 0,00 €" at bounding box center [206, 340] width 189 height 43
drag, startPoint x: 214, startPoint y: 321, endPoint x: 208, endPoint y: 313, distance: 10.2
click at [209, 316] on label "Bezmaksas piegāde uz skolu vai bērnudārzu : 0,00 € Paredzamais piegādes datums …" at bounding box center [206, 328] width 211 height 161
click at [184, 291] on label "Bezmaksas piegāde uz skolu vai bērnudārzu : 0,00 € Paredzamais piegādes datums …" at bounding box center [206, 328] width 211 height 161
click at [178, 283] on label "Bezmaksas piegāde uz skolu vai bērnudārzu : 0,00 € Paredzamais piegādes datums …" at bounding box center [206, 328] width 211 height 161
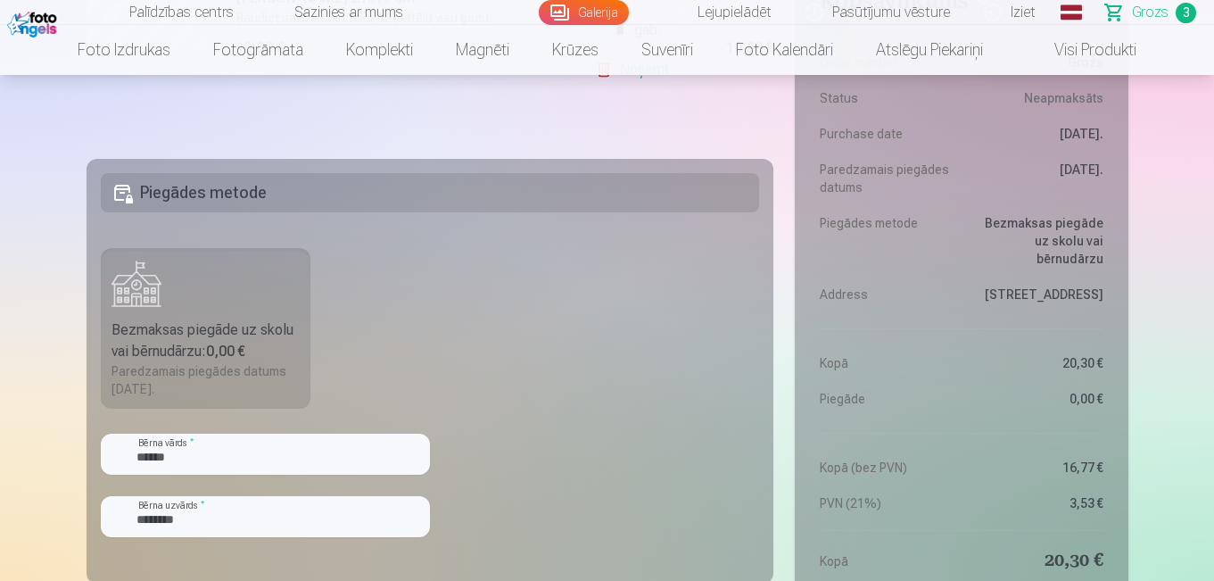
click at [228, 198] on h5 "Piegādes metode" at bounding box center [430, 192] width 659 height 39
click at [165, 358] on div "Bezmaksas piegāde uz skolu vai bērnudārzu : 0,00 €" at bounding box center [206, 340] width 189 height 43
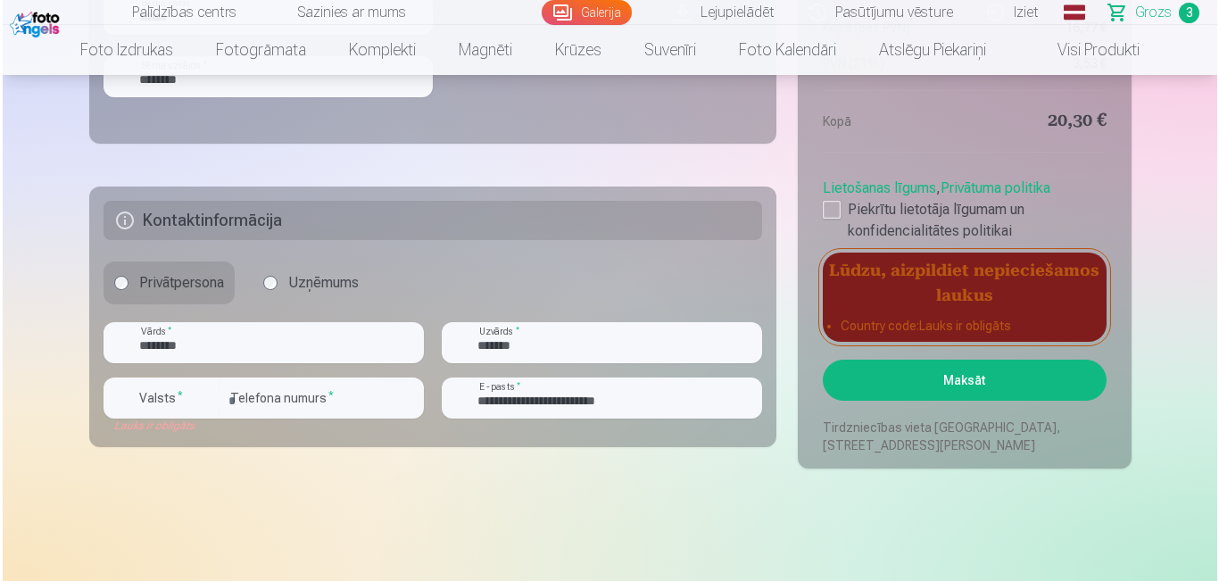
scroll to position [1310, 0]
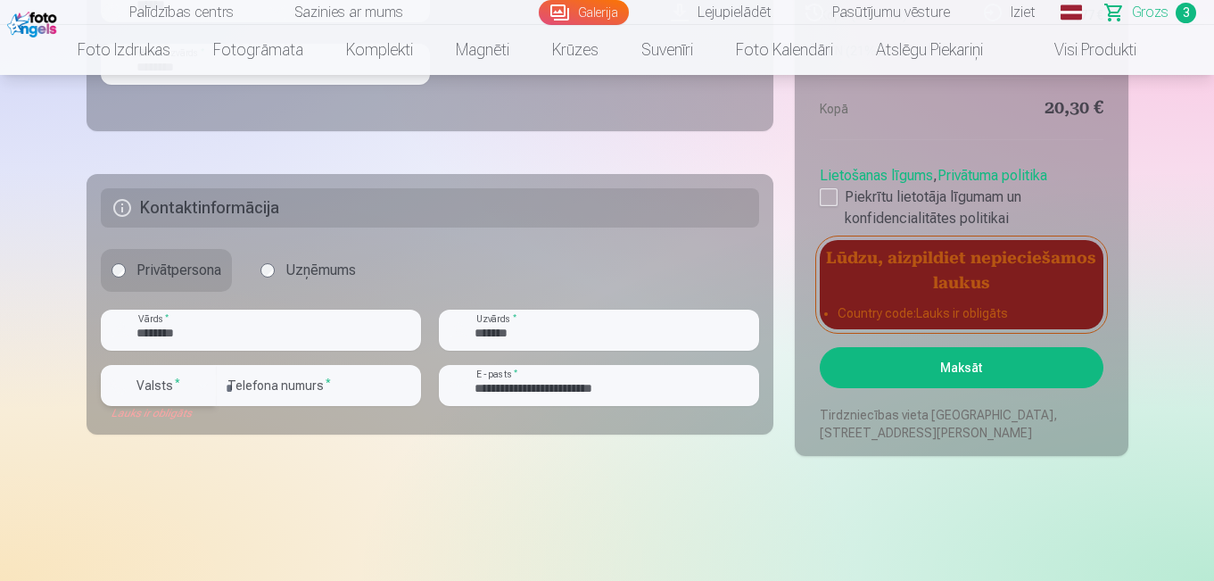
click at [206, 379] on div "button" at bounding box center [202, 385] width 21 height 21
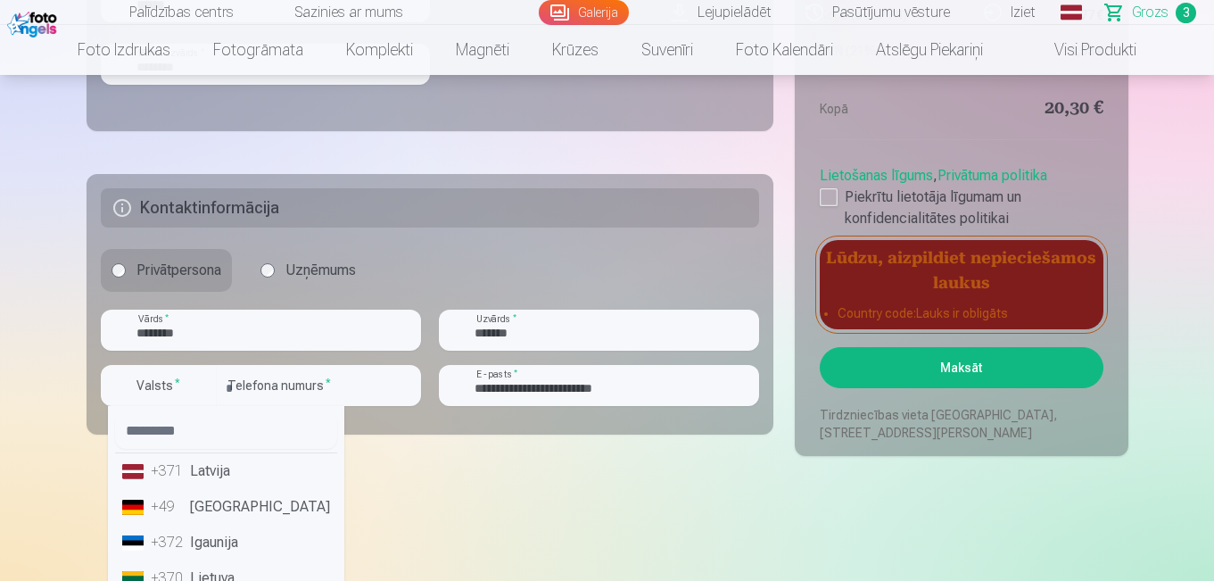
click at [209, 456] on li "+371 Latvija" at bounding box center [226, 471] width 222 height 36
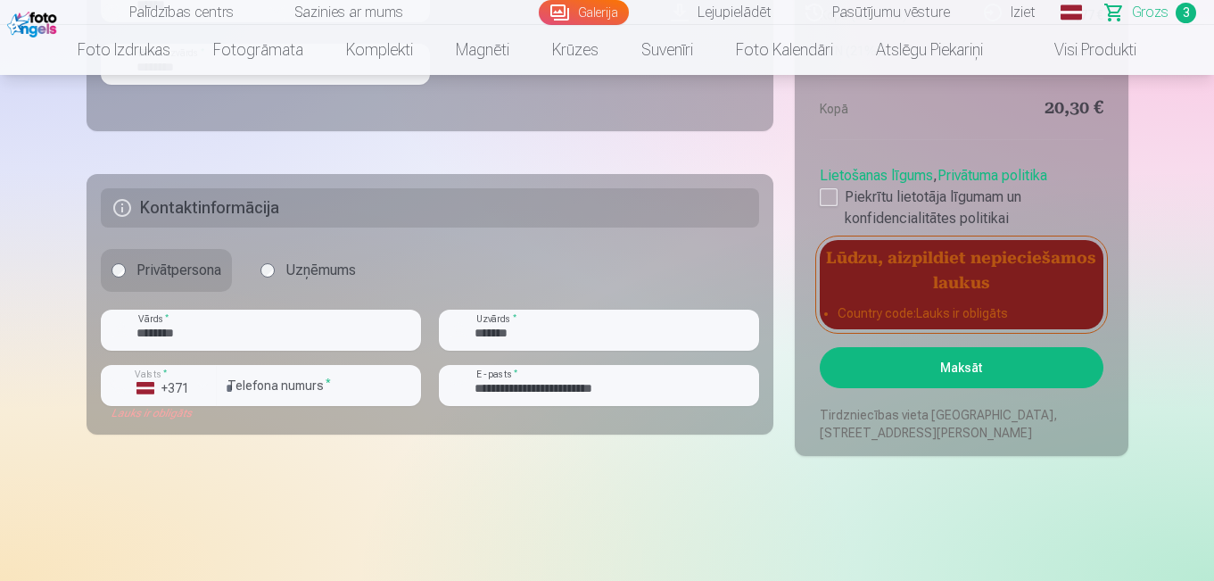
click at [875, 364] on button "Maksāt" at bounding box center [961, 367] width 283 height 41
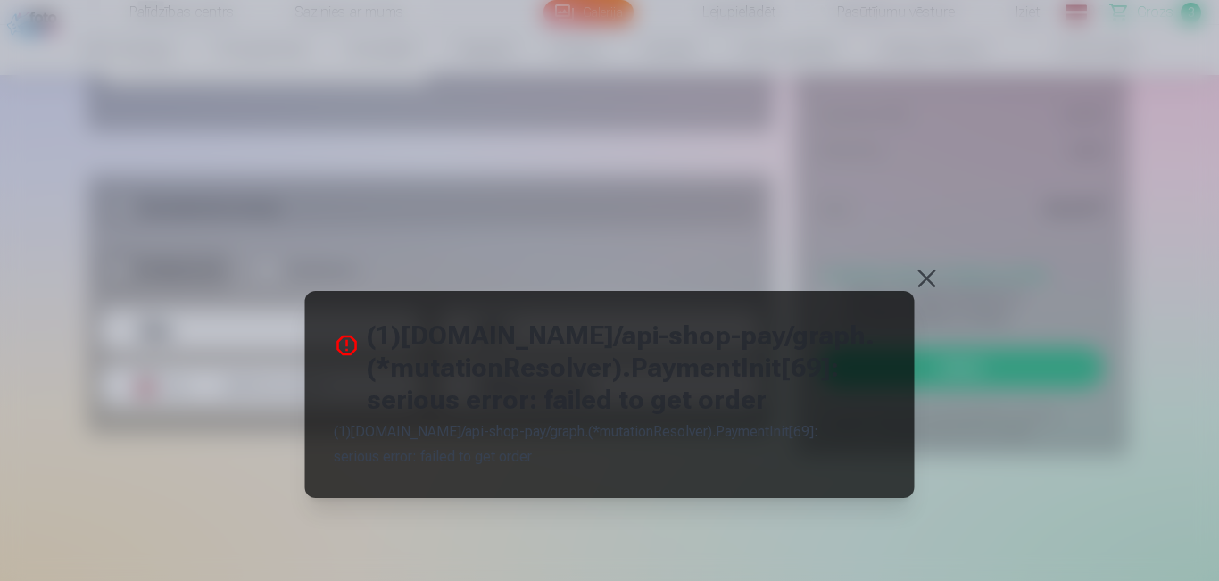
click at [913, 285] on div at bounding box center [609, 290] width 1219 height 581
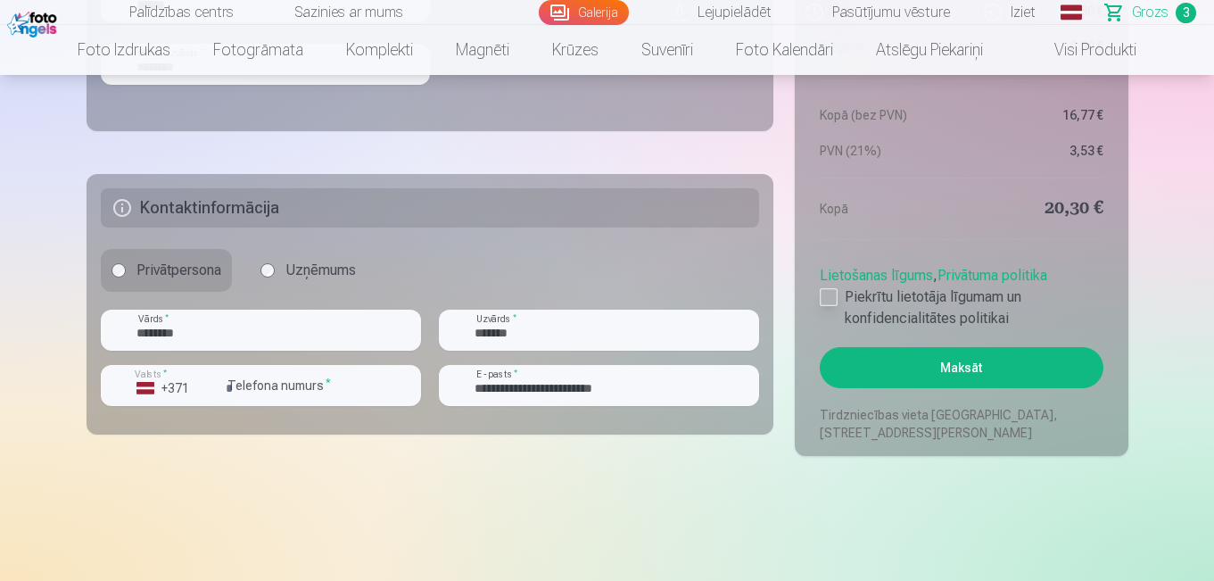
click at [837, 293] on div at bounding box center [829, 297] width 18 height 18
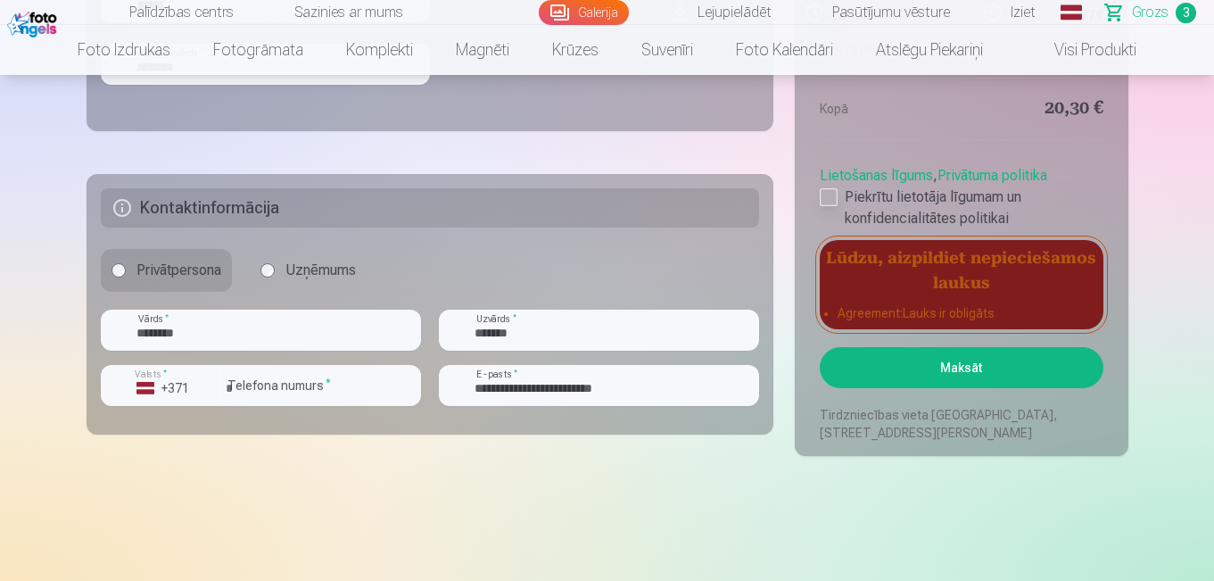
click at [823, 203] on div at bounding box center [829, 197] width 18 height 18
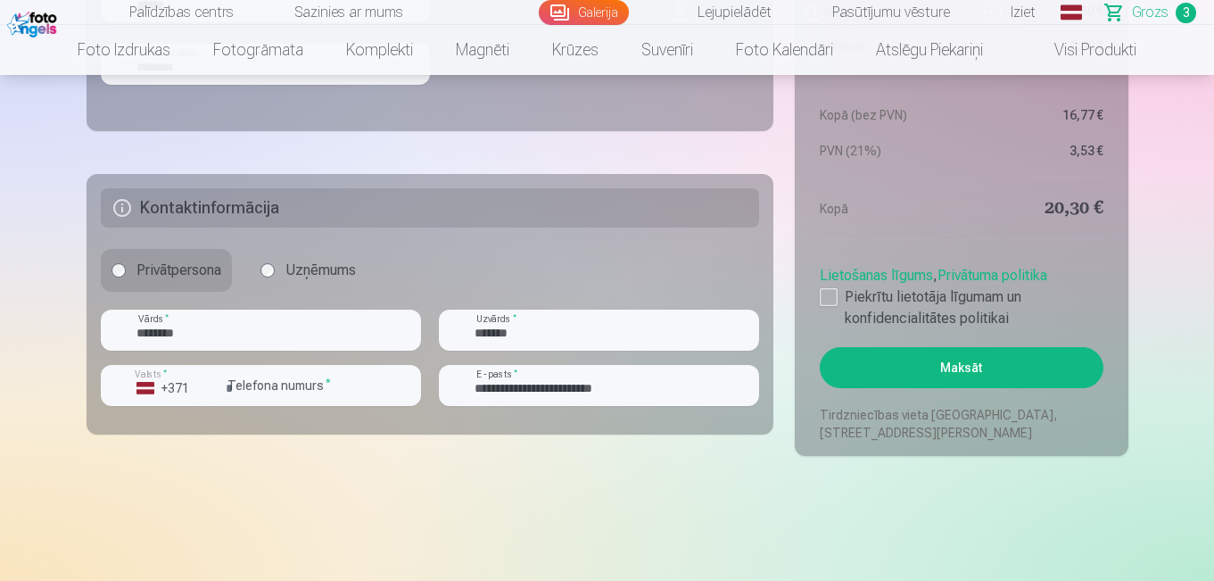
click at [931, 379] on button "Maksāt" at bounding box center [961, 367] width 283 height 41
